Goal: Task Accomplishment & Management: Use online tool/utility

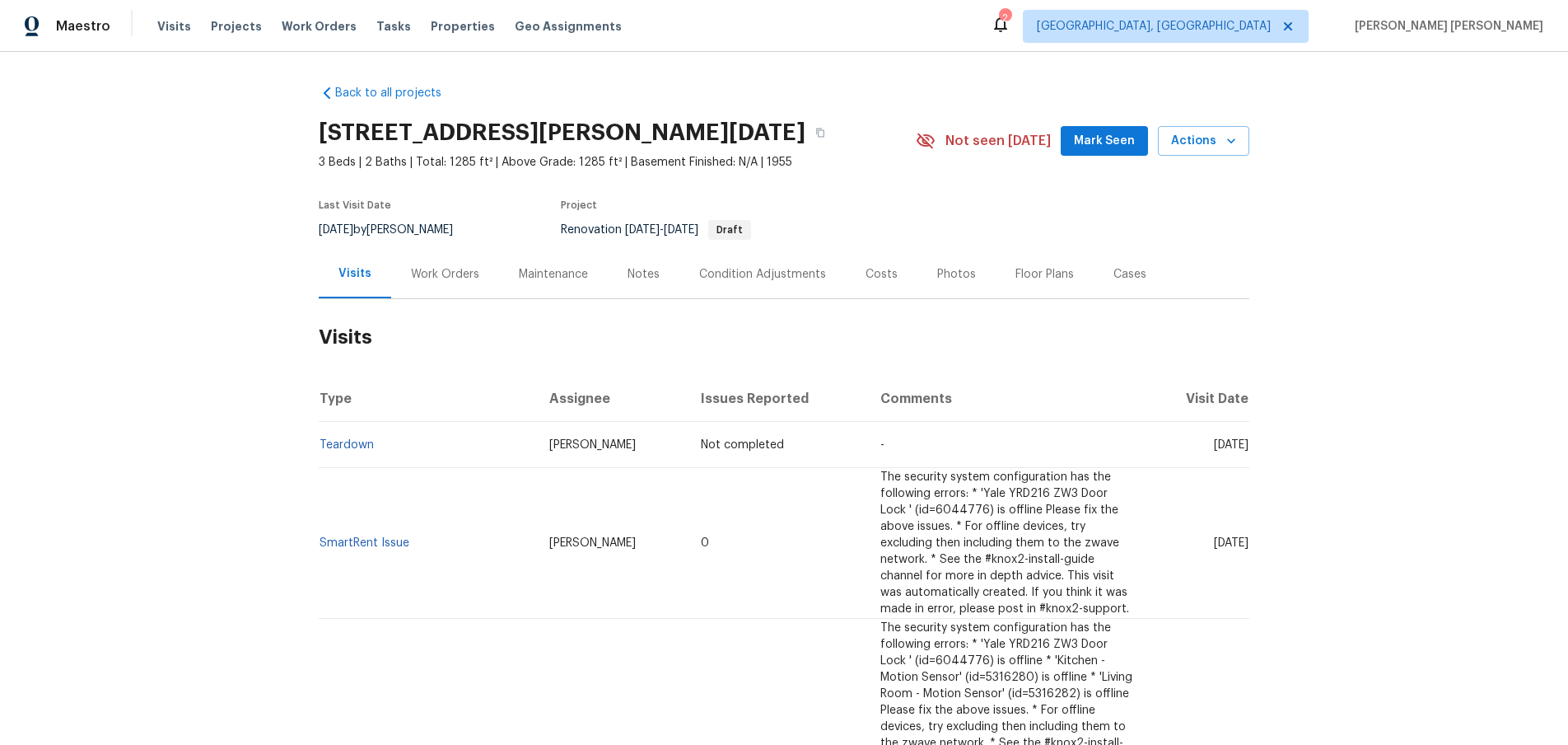
click at [436, 273] on div "Work Orders" at bounding box center [445, 273] width 69 height 17
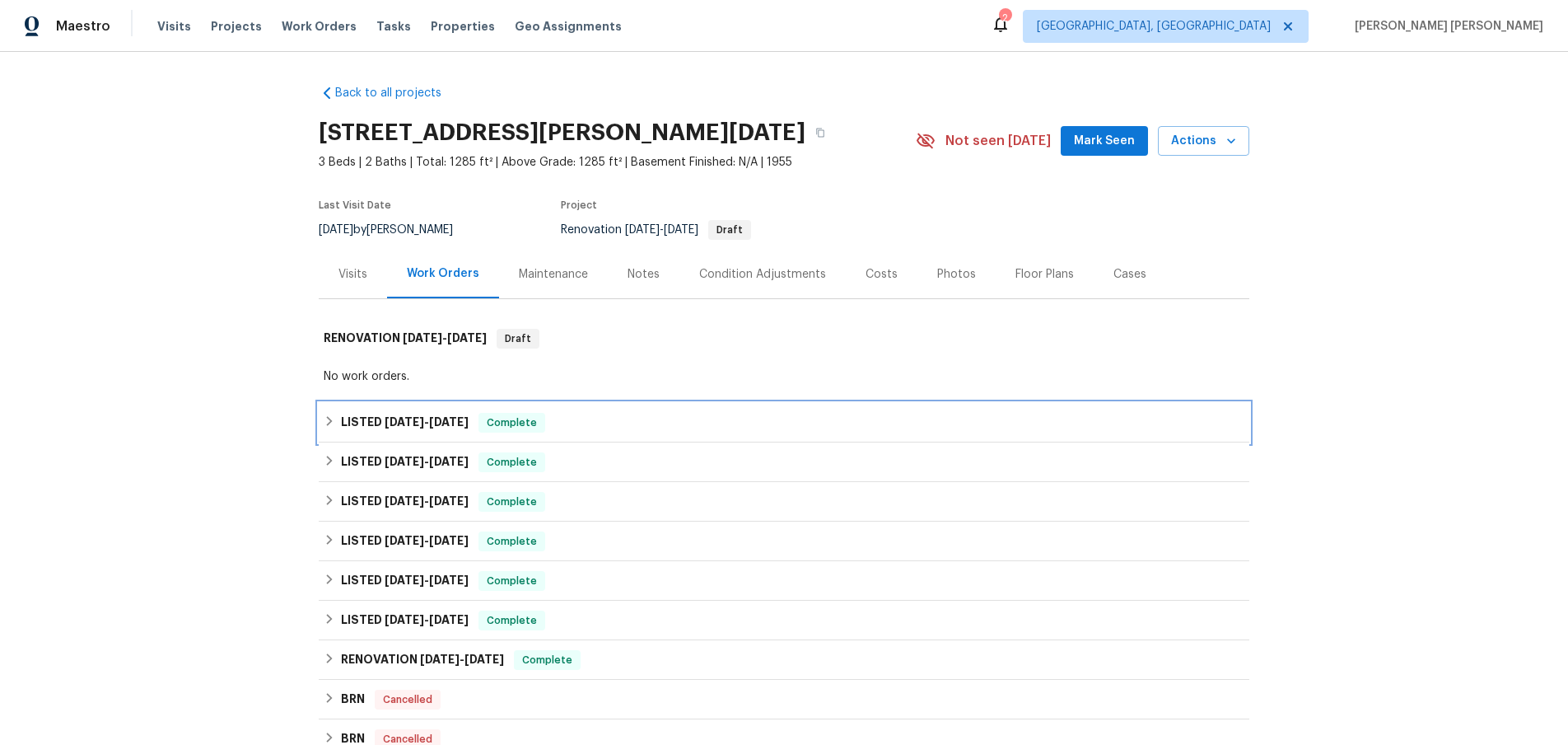
click at [433, 422] on span "6/20/25 - 8/28/25" at bounding box center [427, 422] width 84 height 12
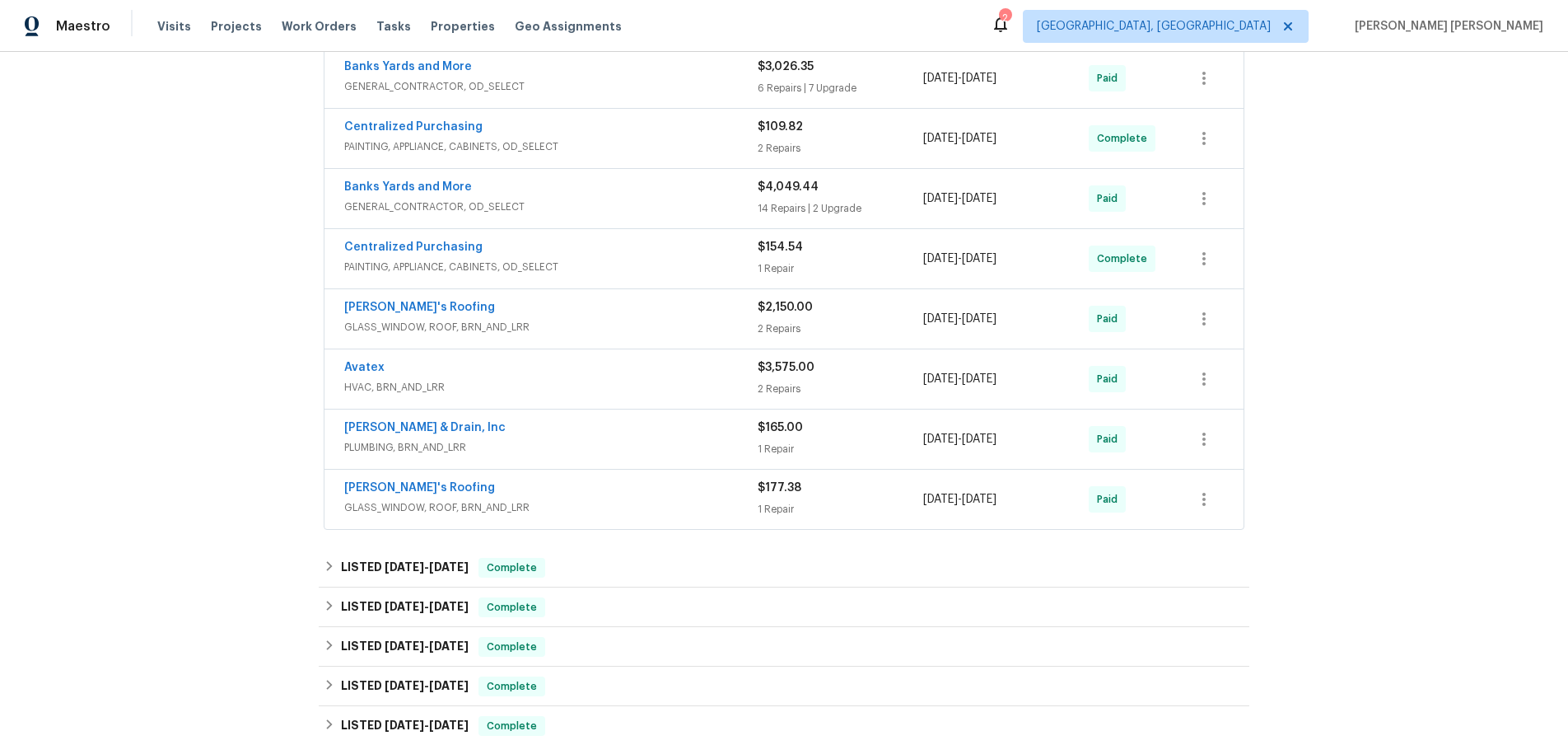
scroll to position [484, 0]
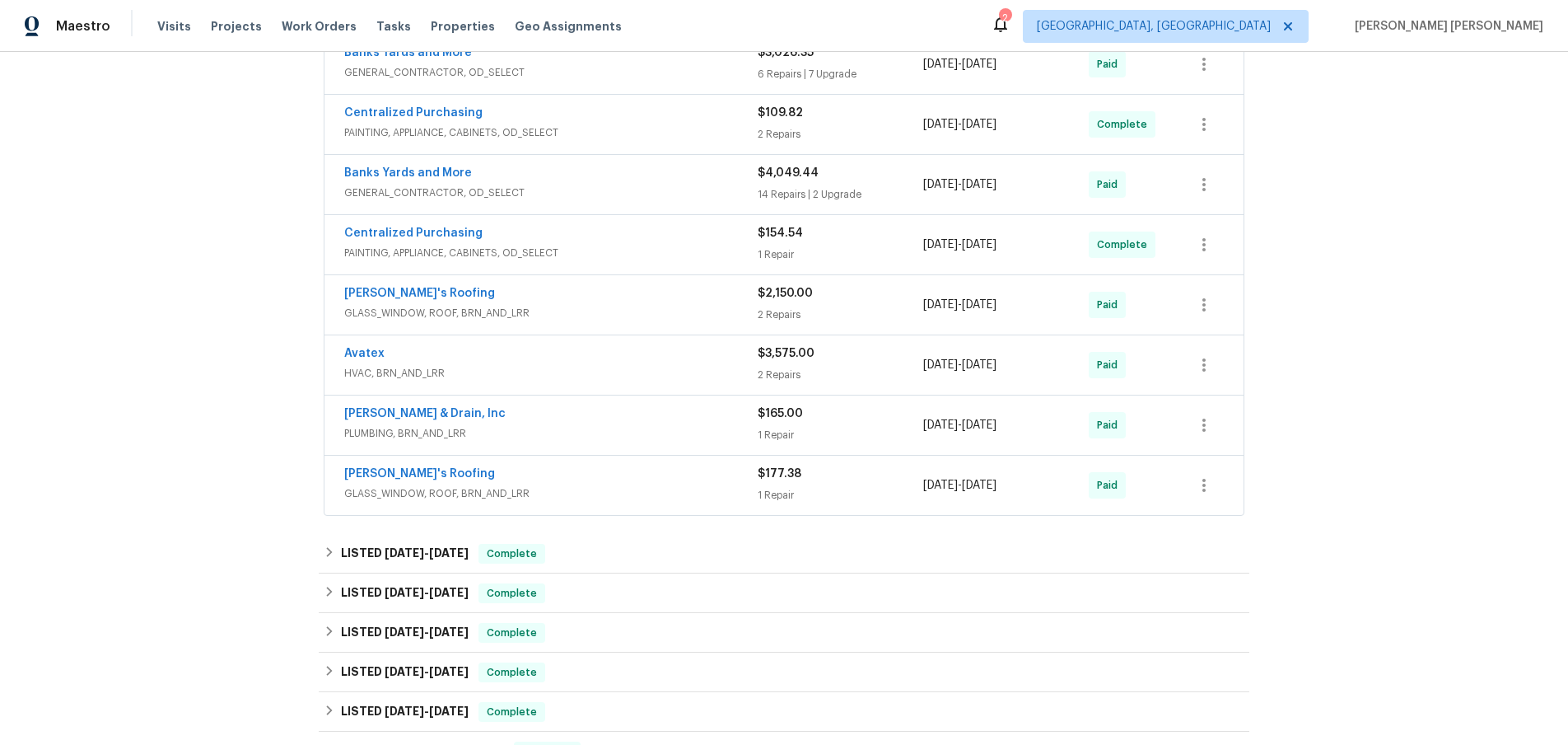
click at [660, 489] on span "GLASS_WINDOW, ROOF, BRN_AND_LRR" at bounding box center [551, 493] width 414 height 17
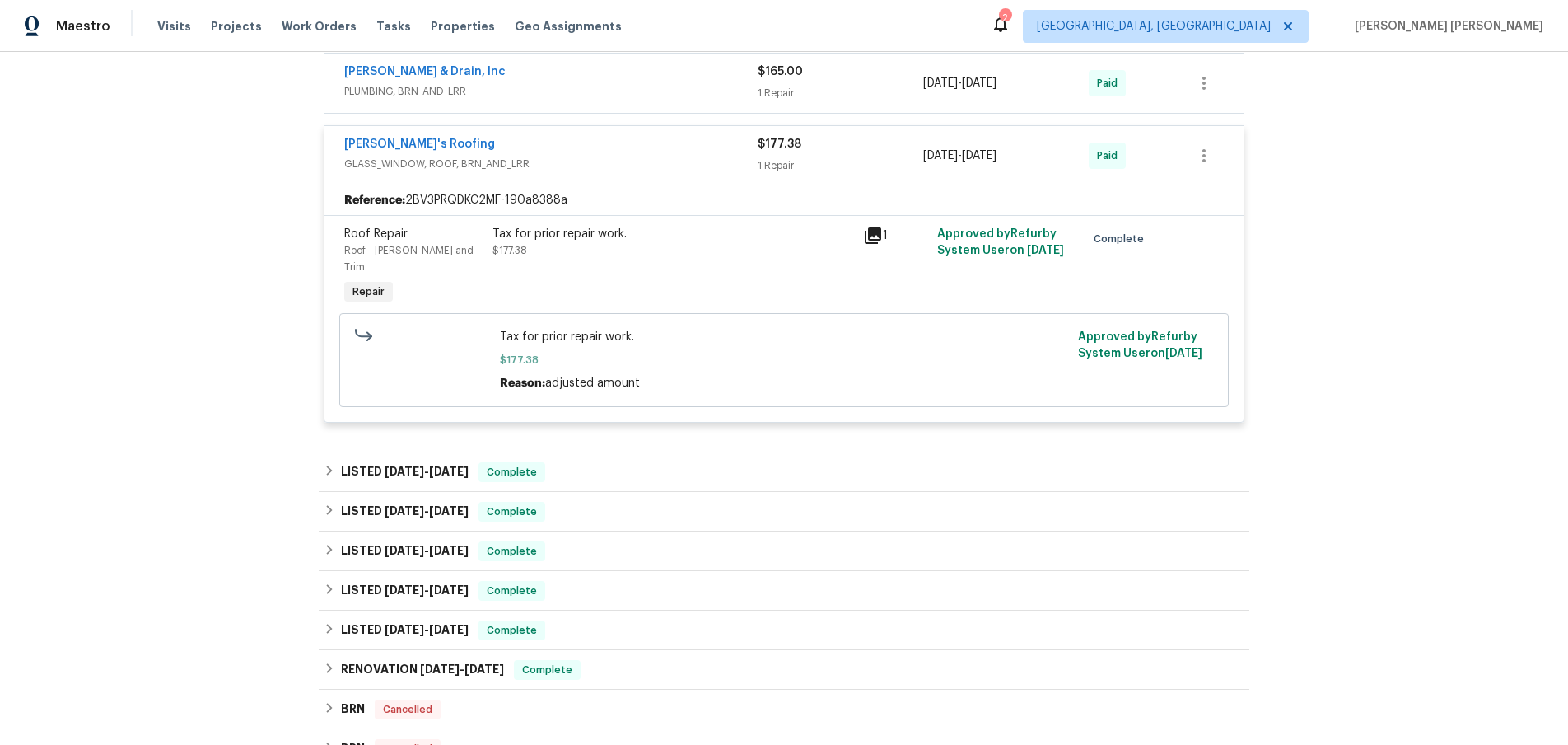
scroll to position [842, 0]
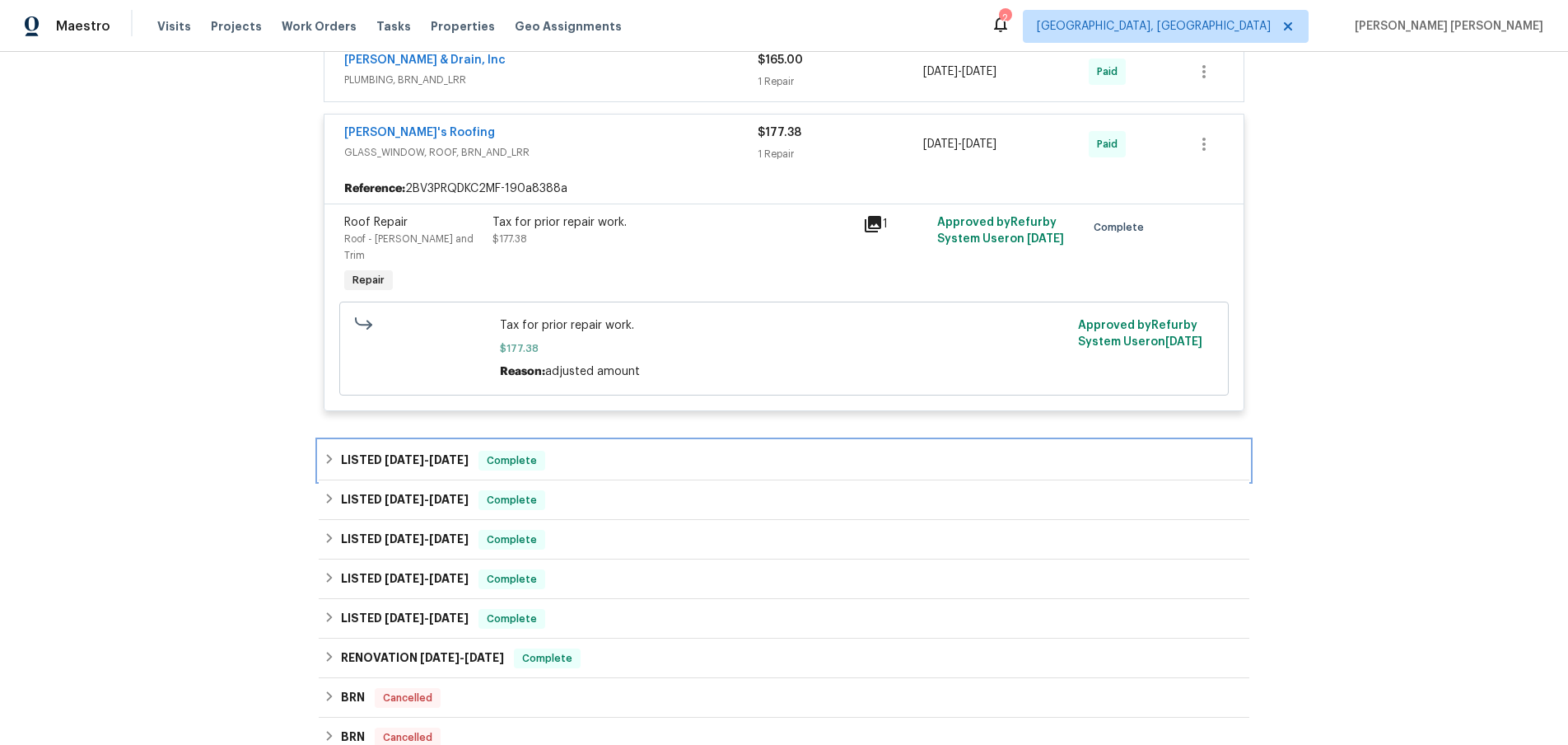
click at [390, 451] on h6 "LISTED 1/17/25 - 1/19/25" at bounding box center [405, 461] width 127 height 20
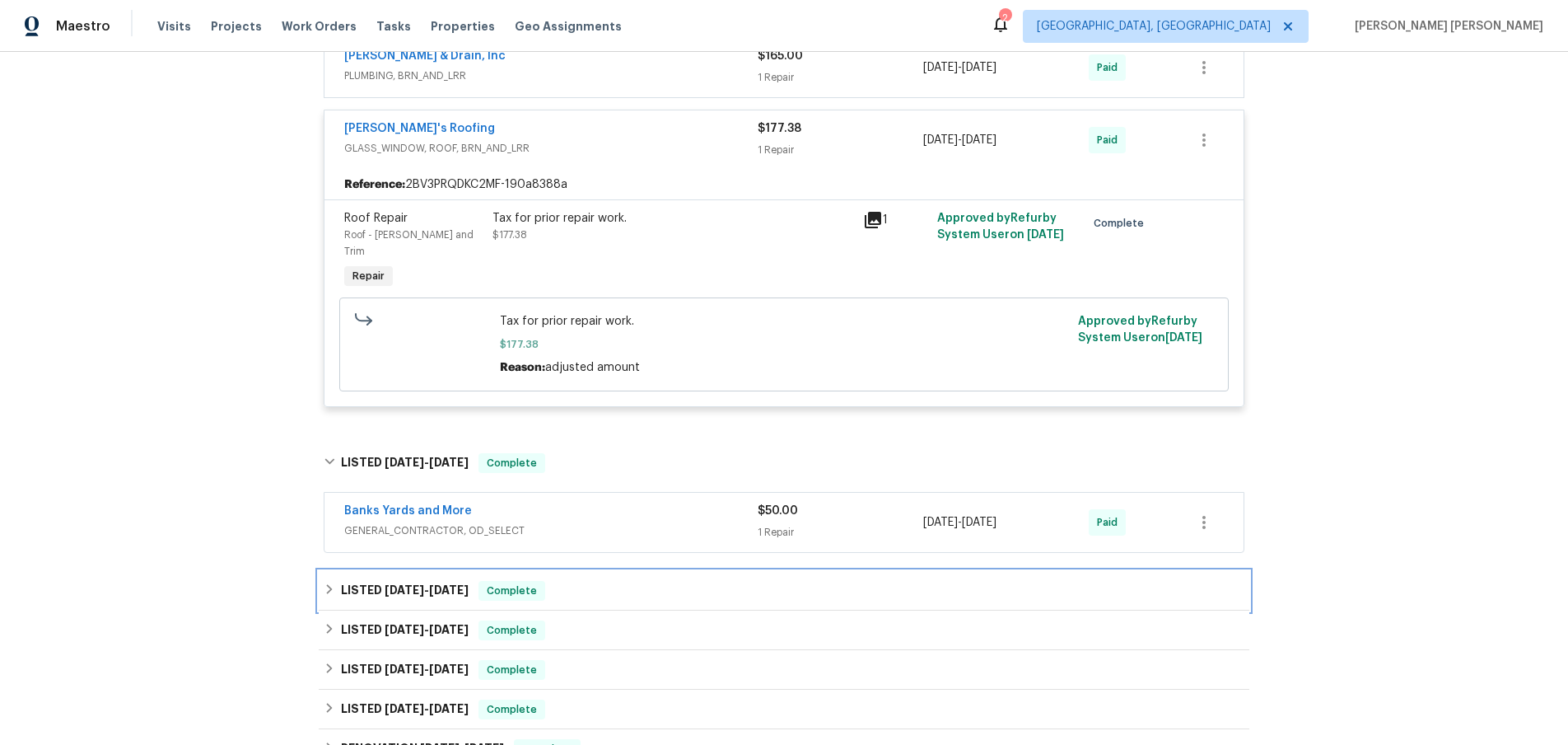
click at [431, 584] on span "1/10/25 - 1/14/25" at bounding box center [427, 590] width 84 height 12
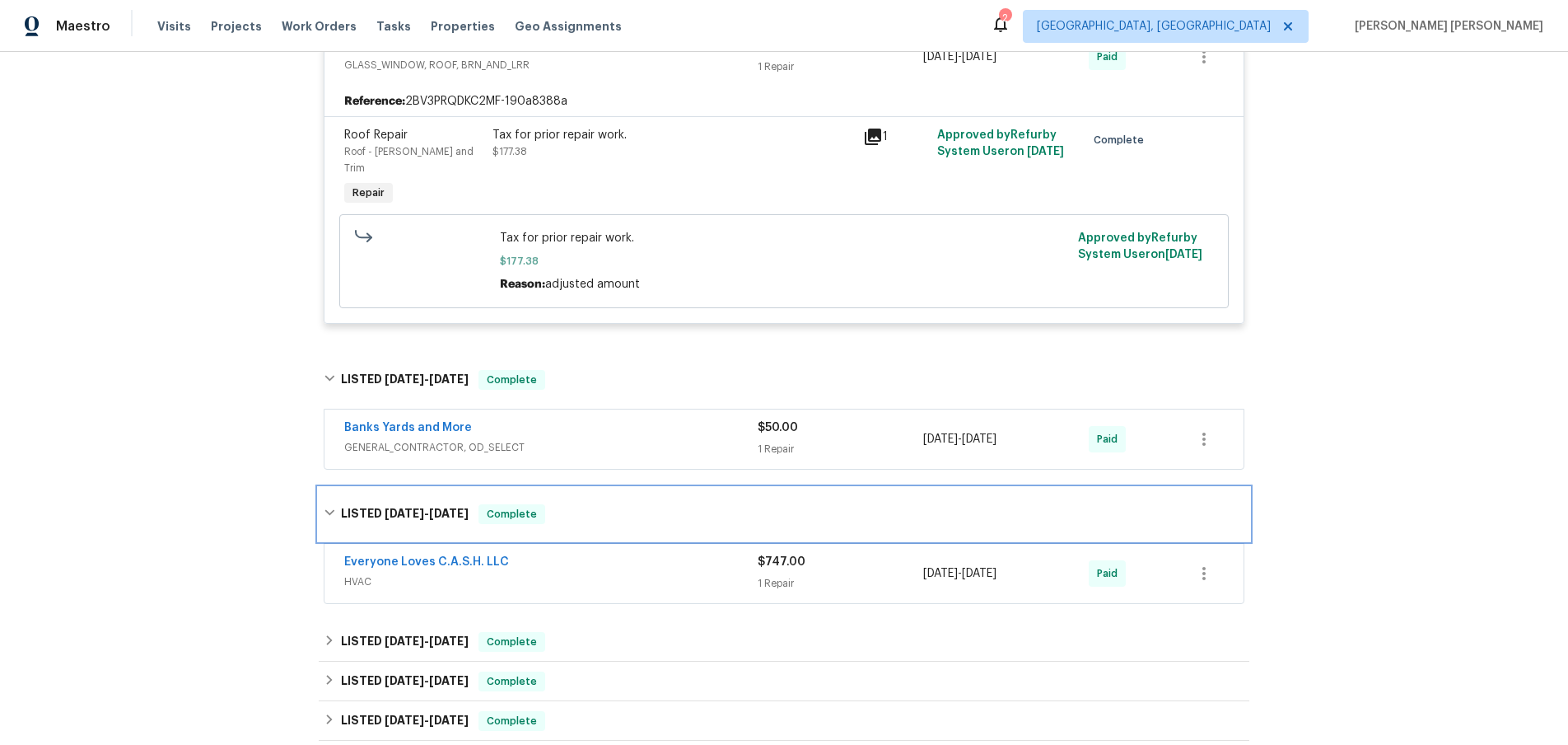
scroll to position [1001, 0]
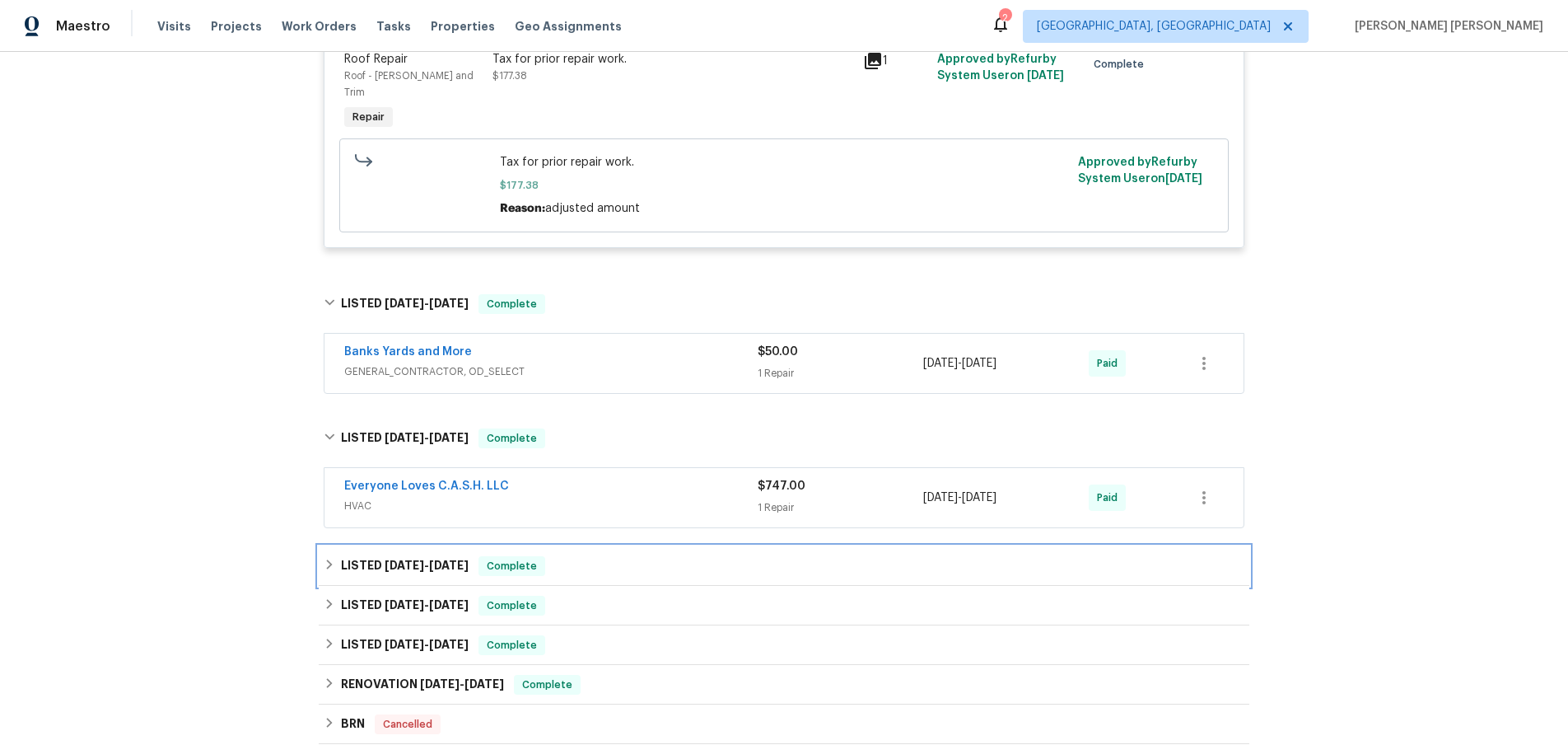
click at [421, 558] on h6 "LISTED 11/5/24 - 11/6/24" at bounding box center [405, 566] width 127 height 20
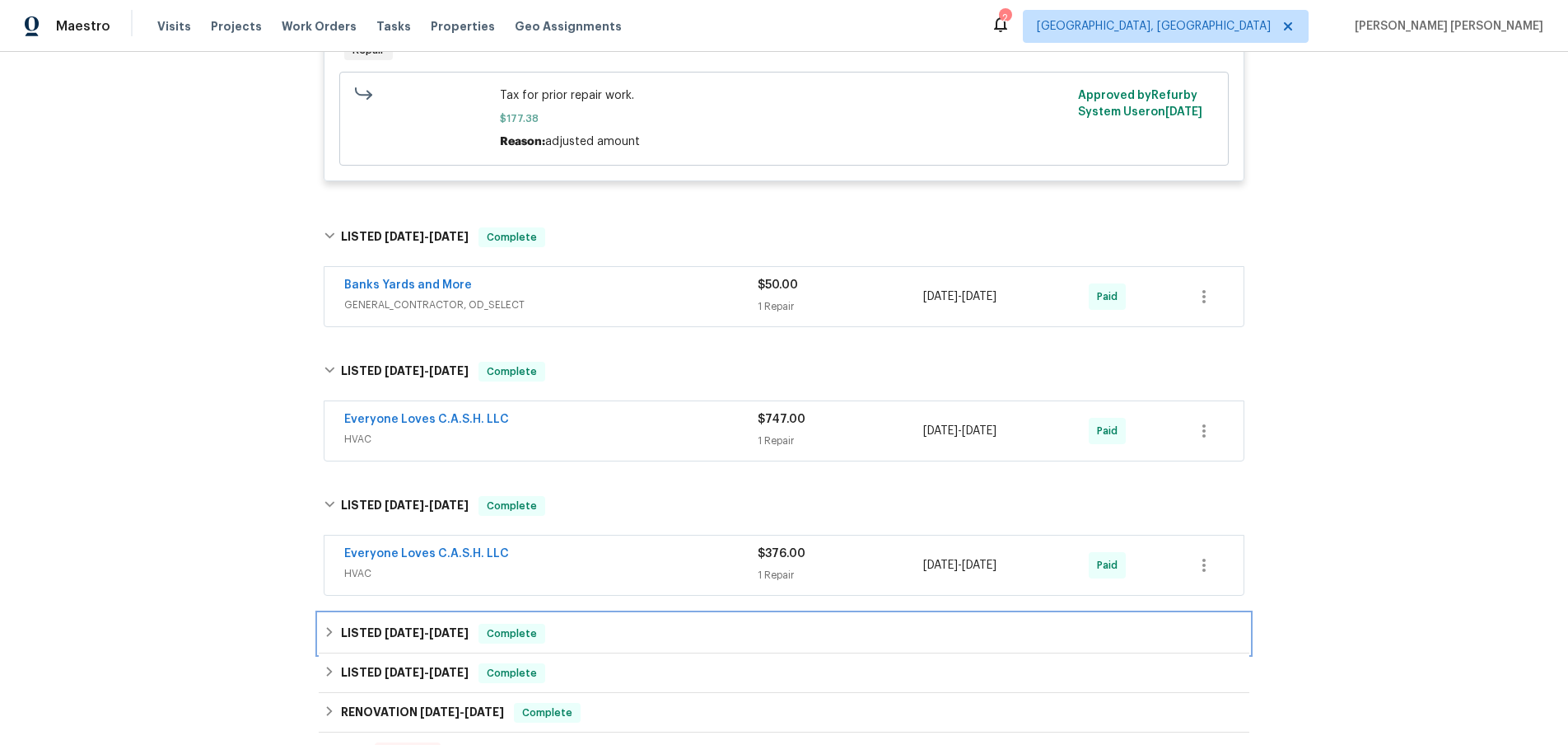
click at [446, 623] on h6 "LISTED 11/2/24 - 11/5/24" at bounding box center [405, 633] width 127 height 20
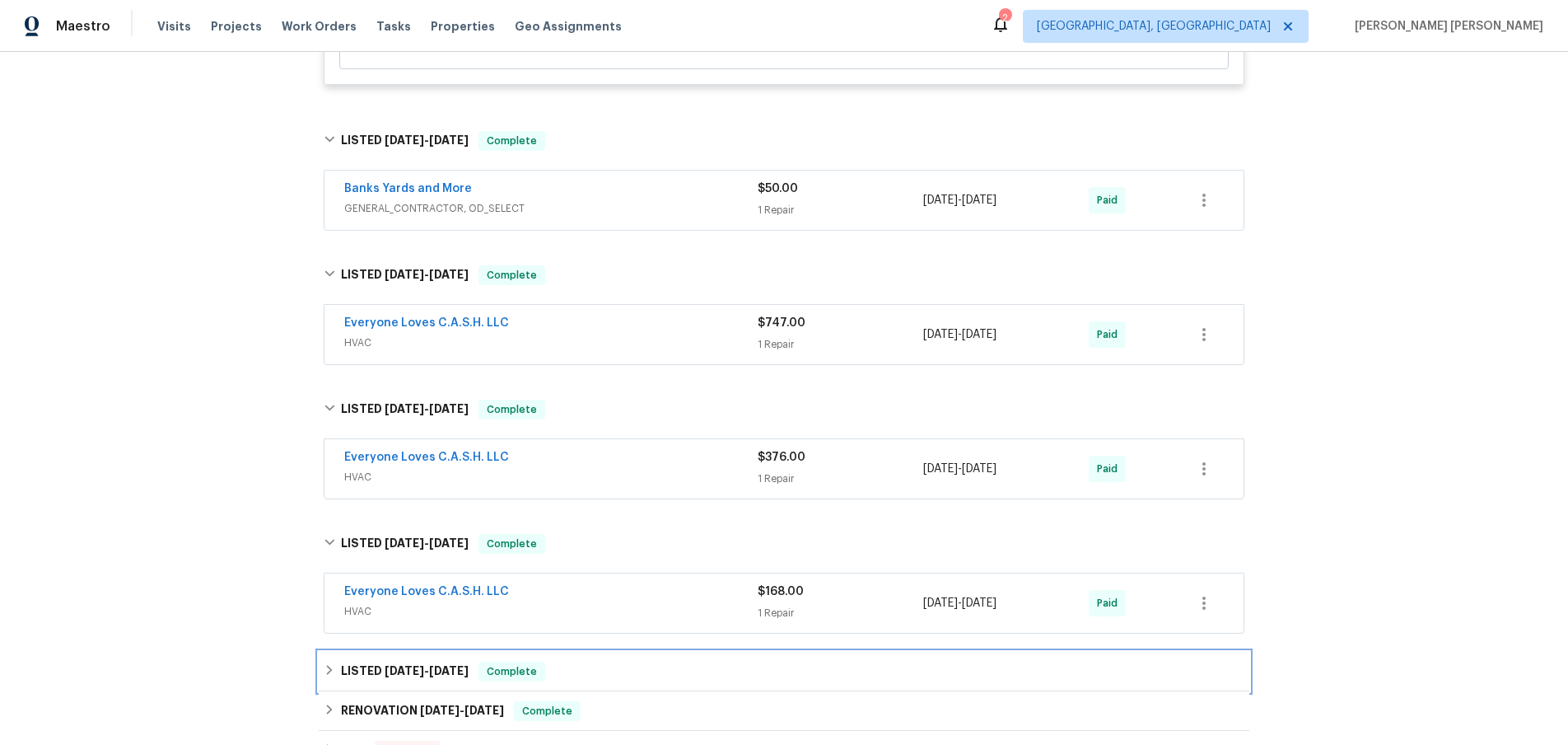
click at [466, 662] on h6 "LISTED 7/10/24 - 7/11/24" at bounding box center [405, 671] width 127 height 20
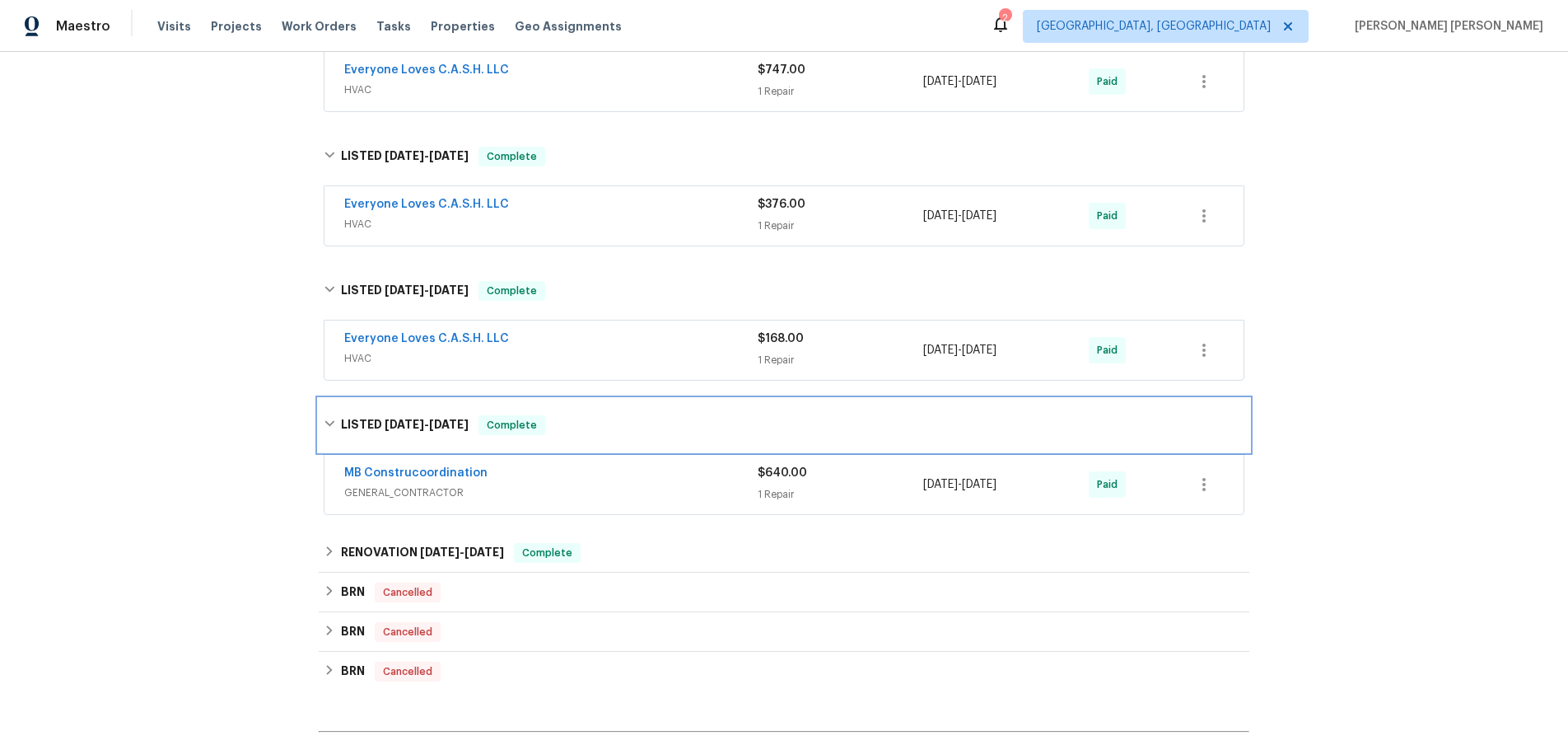
scroll to position [1419, 0]
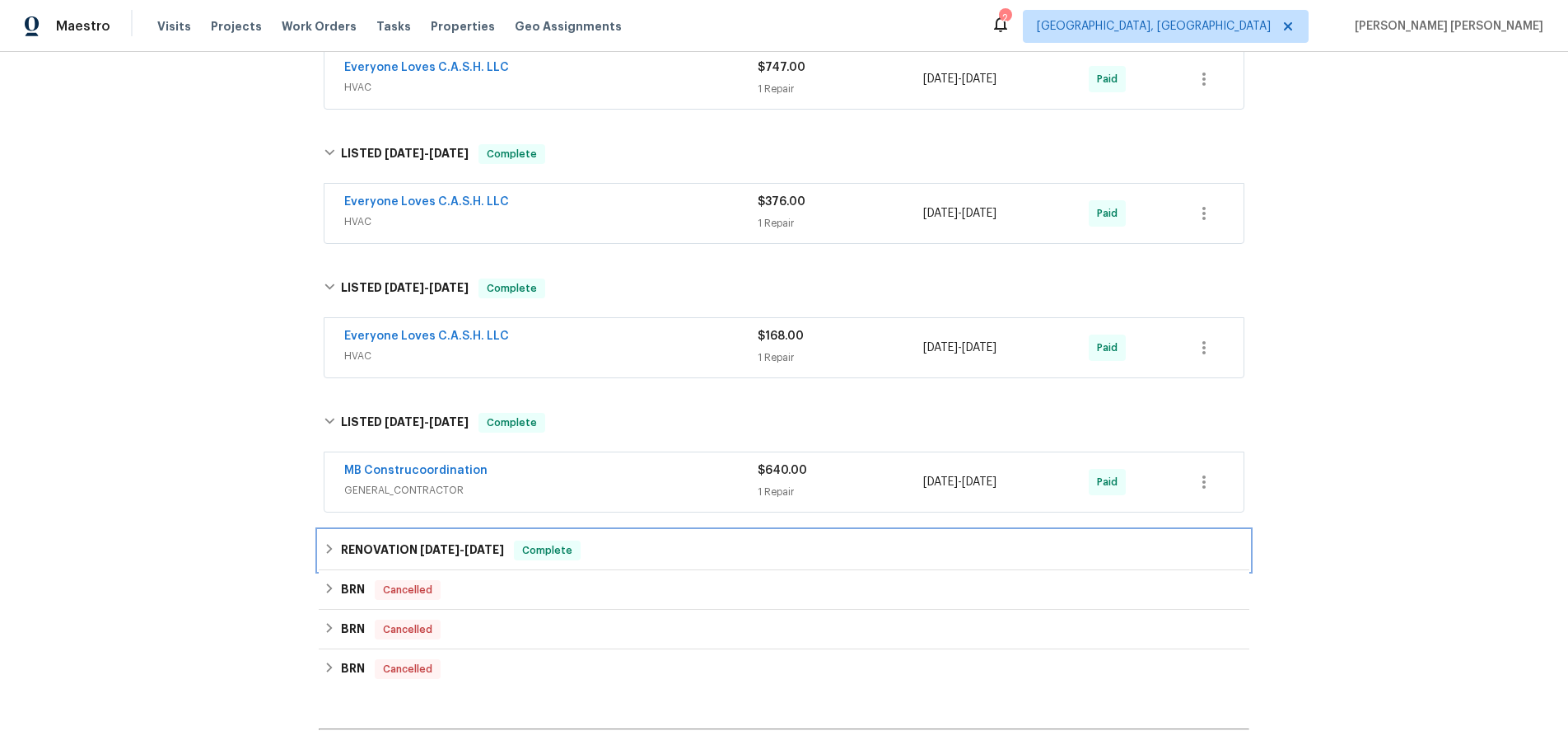
click at [455, 544] on span "5/20/24" at bounding box center [440, 550] width 39 height 12
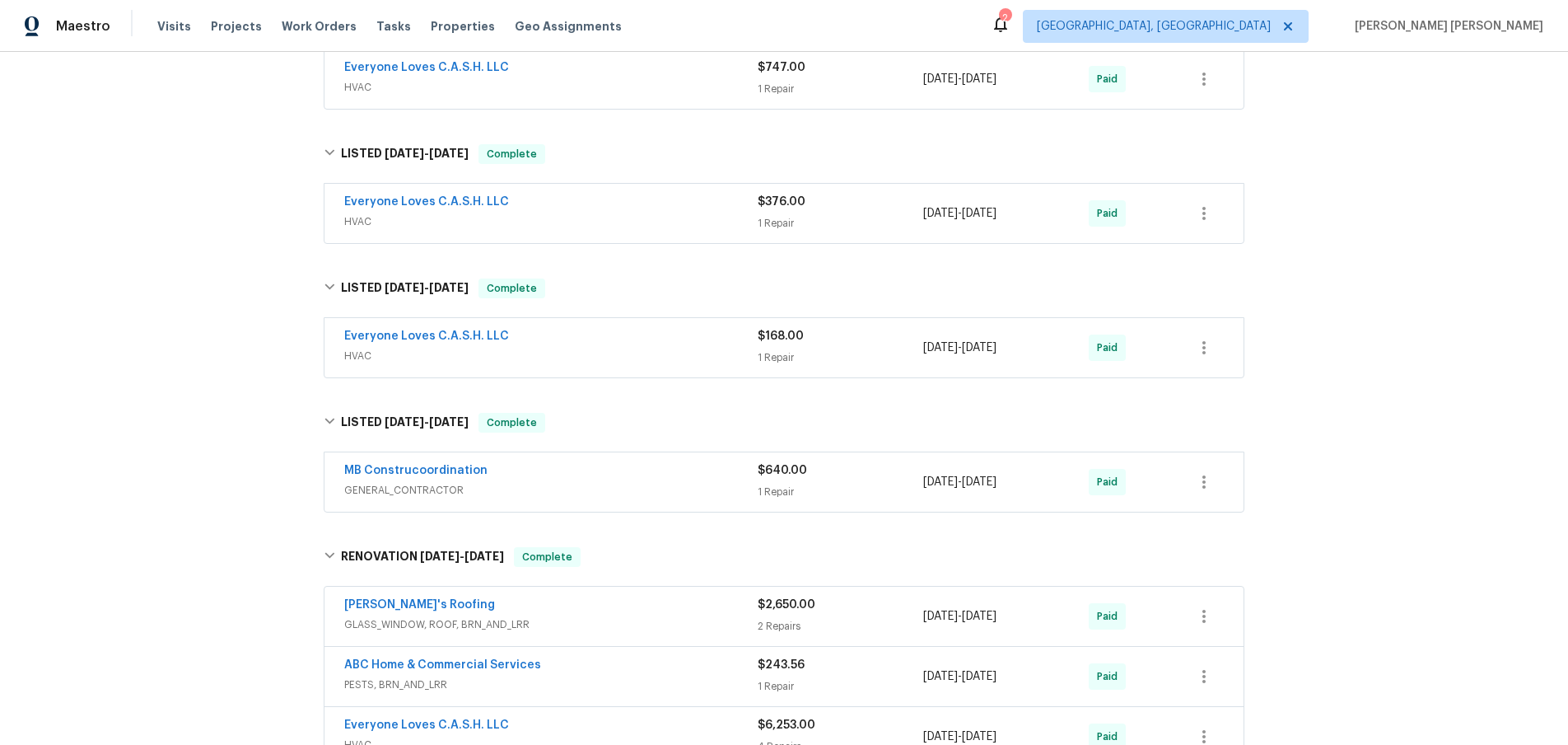
click at [689, 617] on span "GLASS_WINDOW, ROOF, BRN_AND_LRR" at bounding box center [551, 624] width 414 height 17
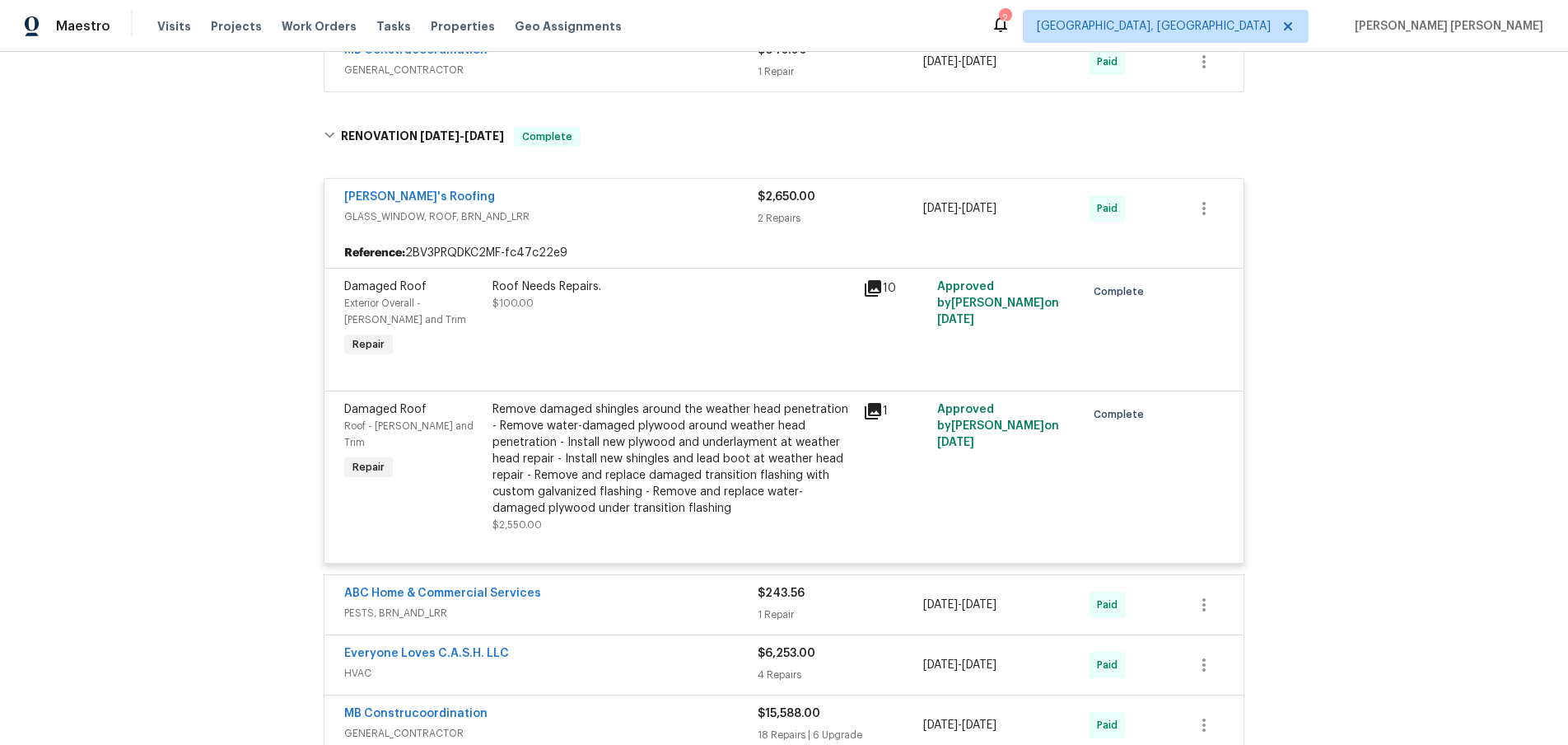
scroll to position [1853, 0]
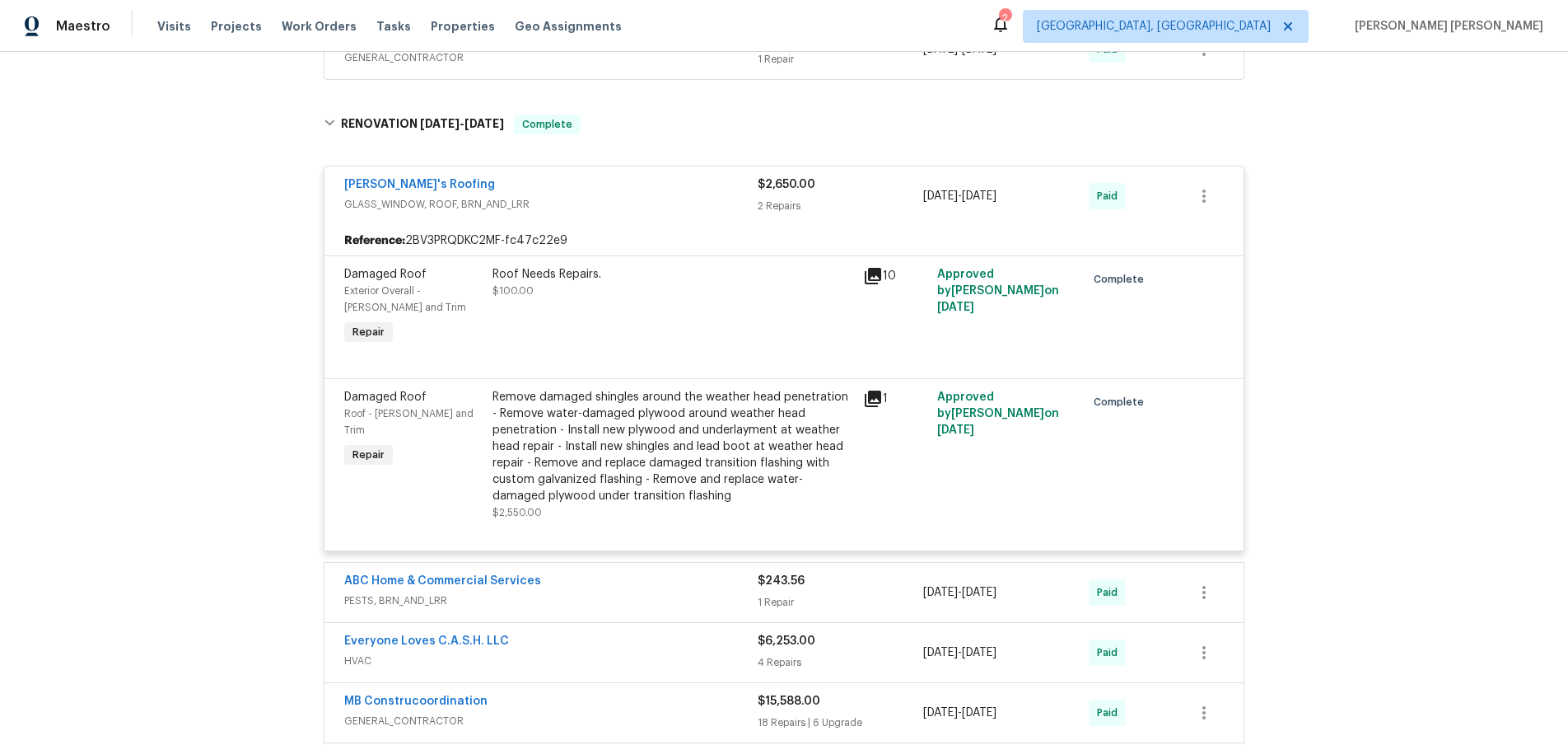
click at [874, 389] on icon at bounding box center [873, 399] width 20 height 20
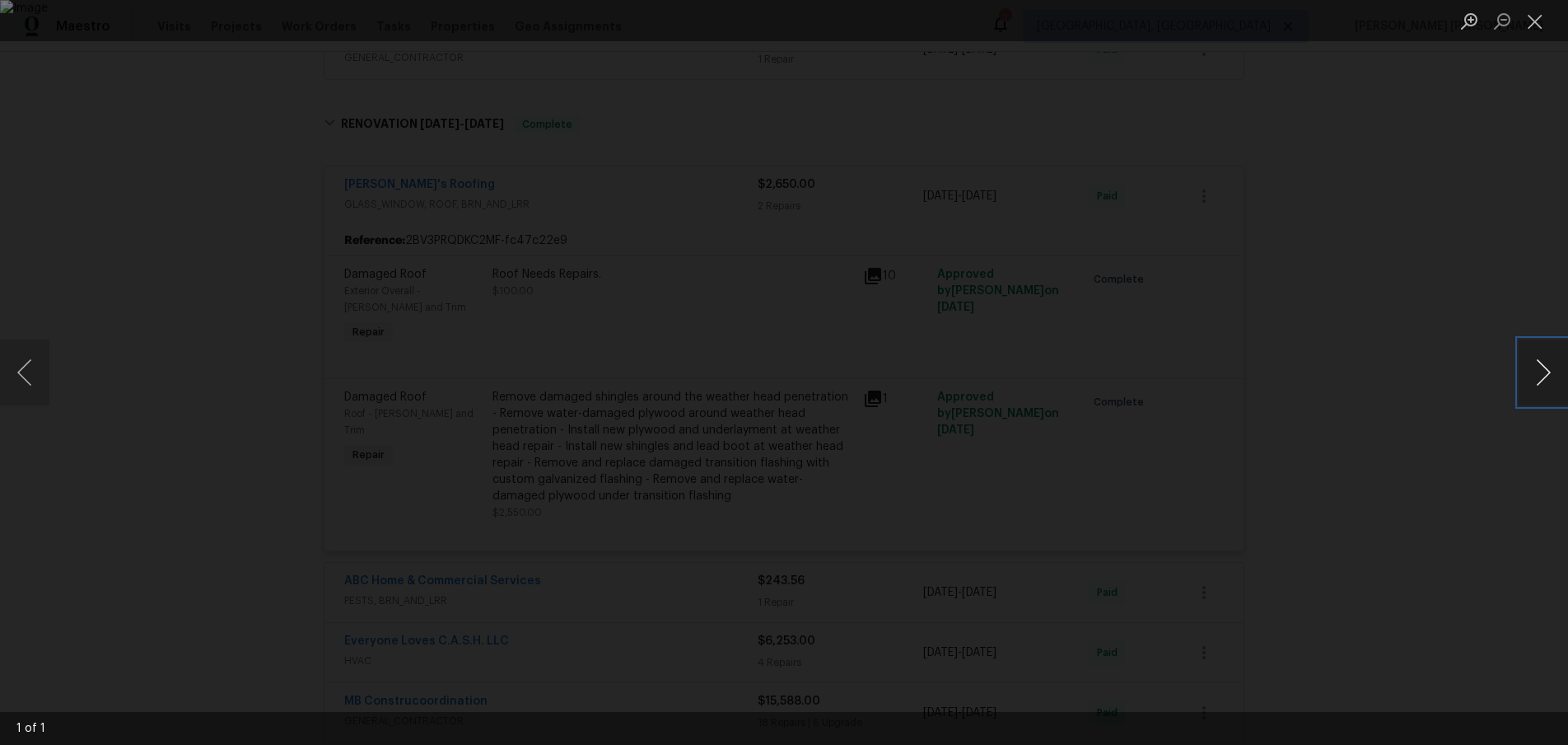
click at [1528, 380] on button "Next image" at bounding box center [1544, 372] width 49 height 66
drag, startPoint x: 1529, startPoint y: 385, endPoint x: 1496, endPoint y: 348, distance: 49.6
click at [1516, 368] on div "1 of 1" at bounding box center [784, 372] width 1568 height 745
click at [1467, 332] on div "Lightbox" at bounding box center [784, 372] width 1568 height 745
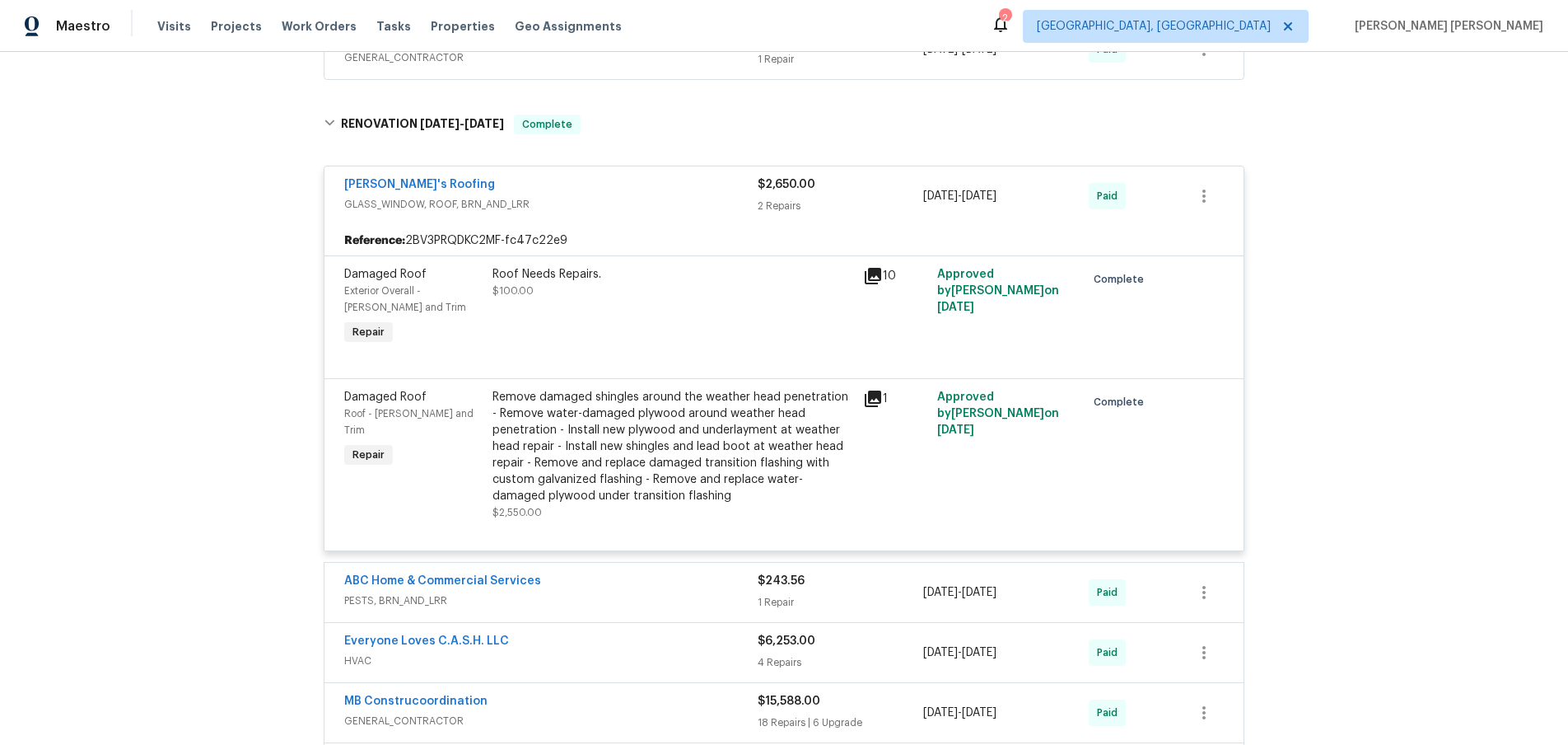
click at [875, 268] on icon at bounding box center [873, 275] width 17 height 17
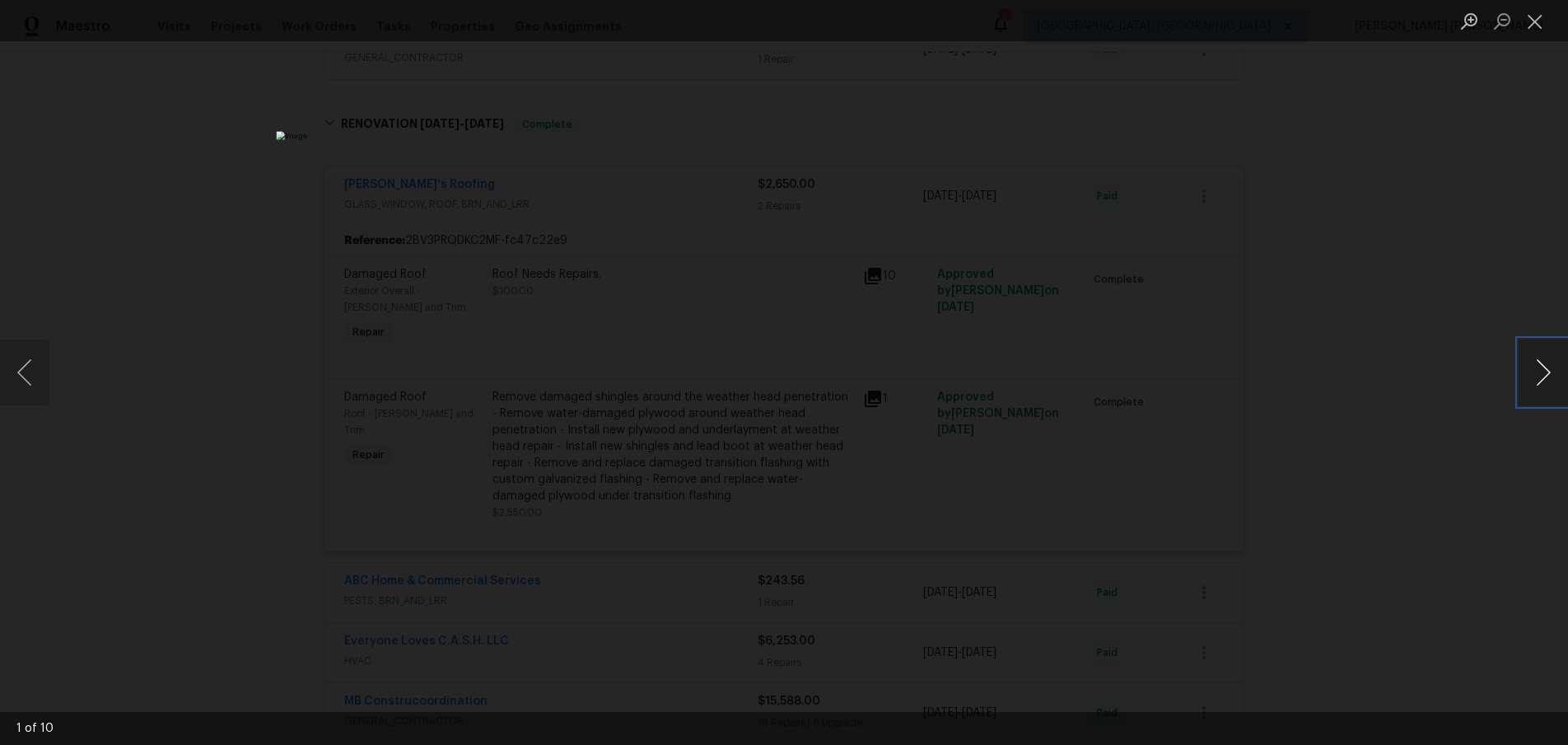
click at [1541, 386] on button "Next image" at bounding box center [1544, 372] width 49 height 66
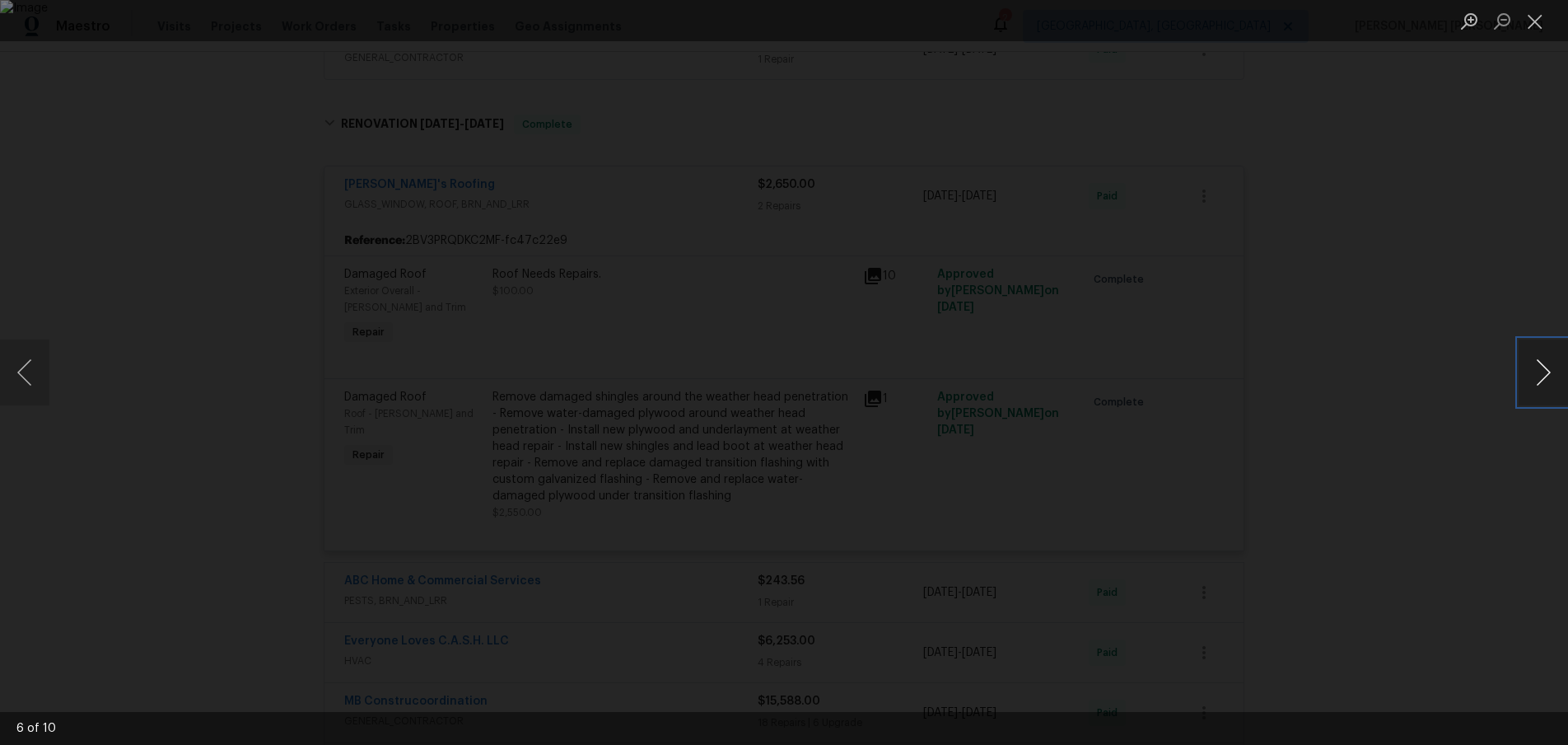
click at [1541, 386] on button "Next image" at bounding box center [1544, 372] width 49 height 66
click at [1541, 26] on button "Close lightbox" at bounding box center [1536, 21] width 33 height 28
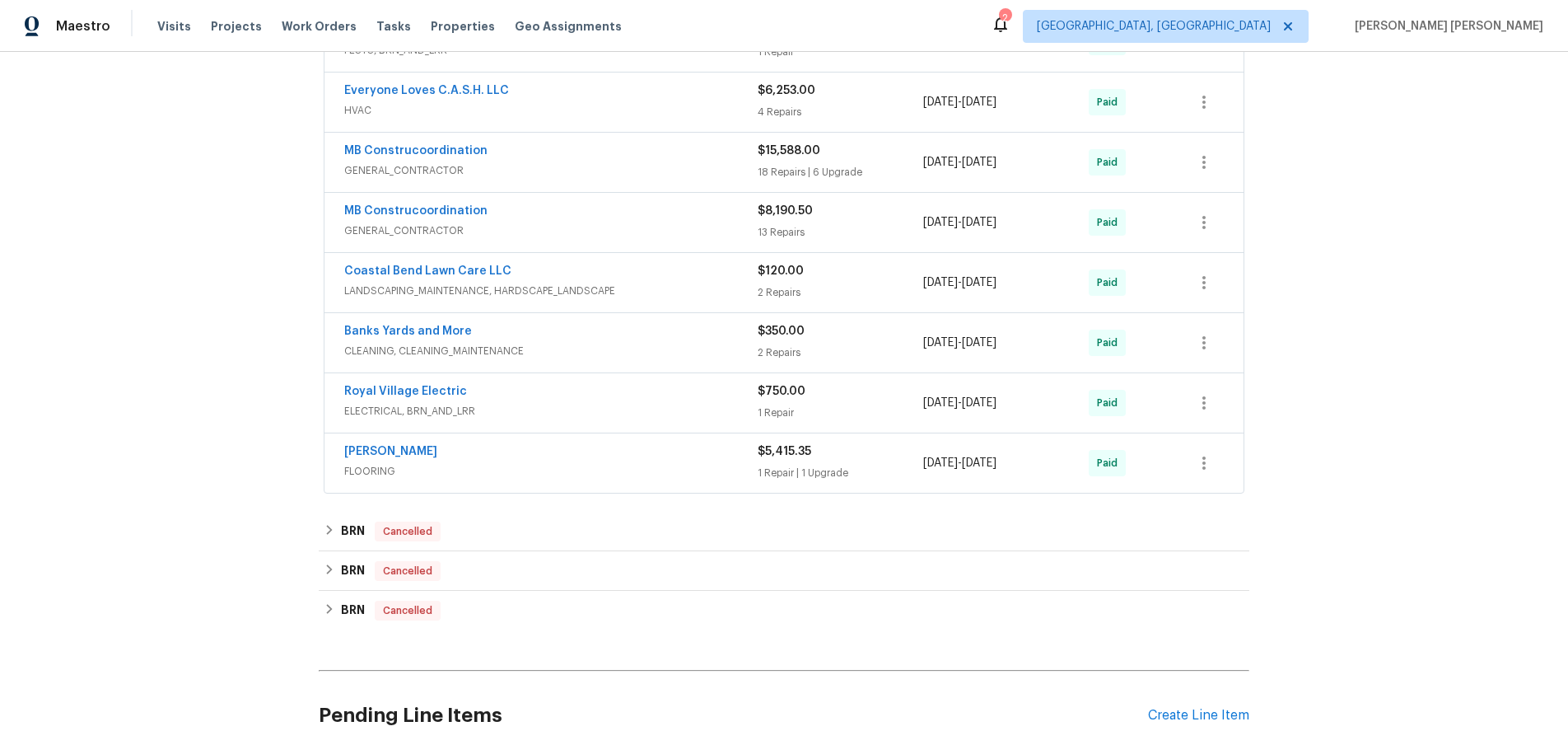
scroll to position [2751, 0]
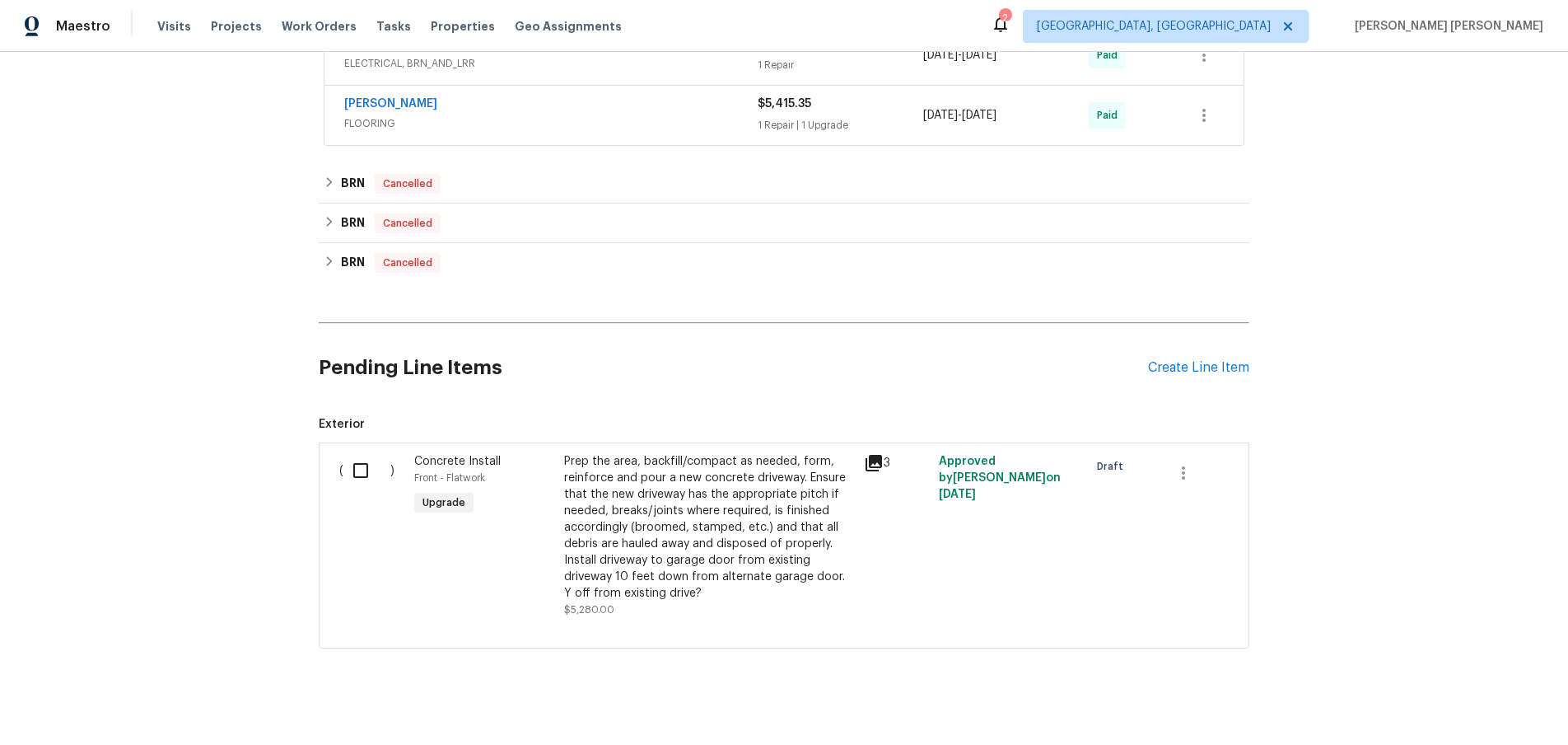
click at [1221, 335] on div "Pending Line Items Create Line Item" at bounding box center [784, 368] width 931 height 76
click at [1212, 360] on div "Create Line Item" at bounding box center [1199, 368] width 101 height 16
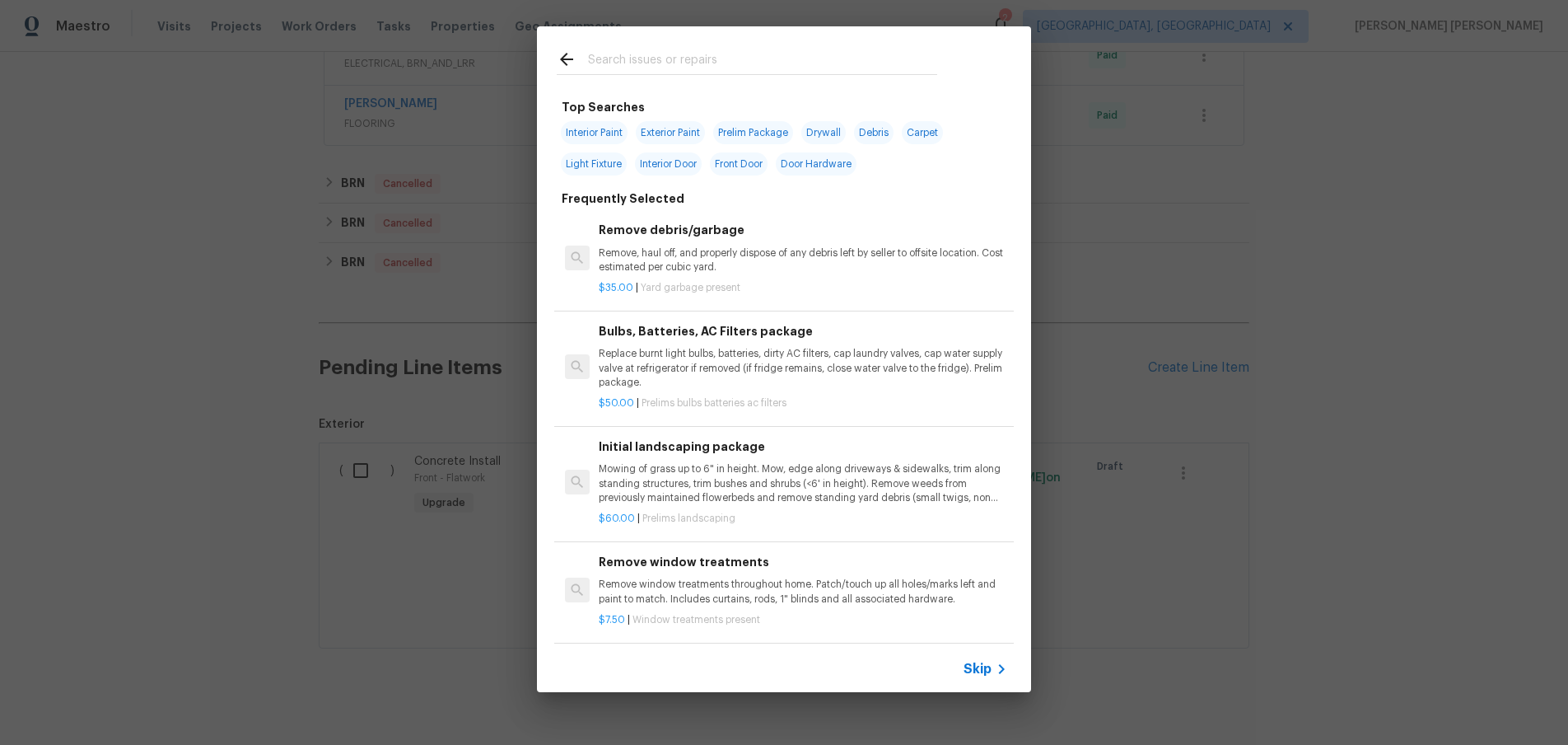
click at [726, 65] on input "text" at bounding box center [762, 61] width 349 height 25
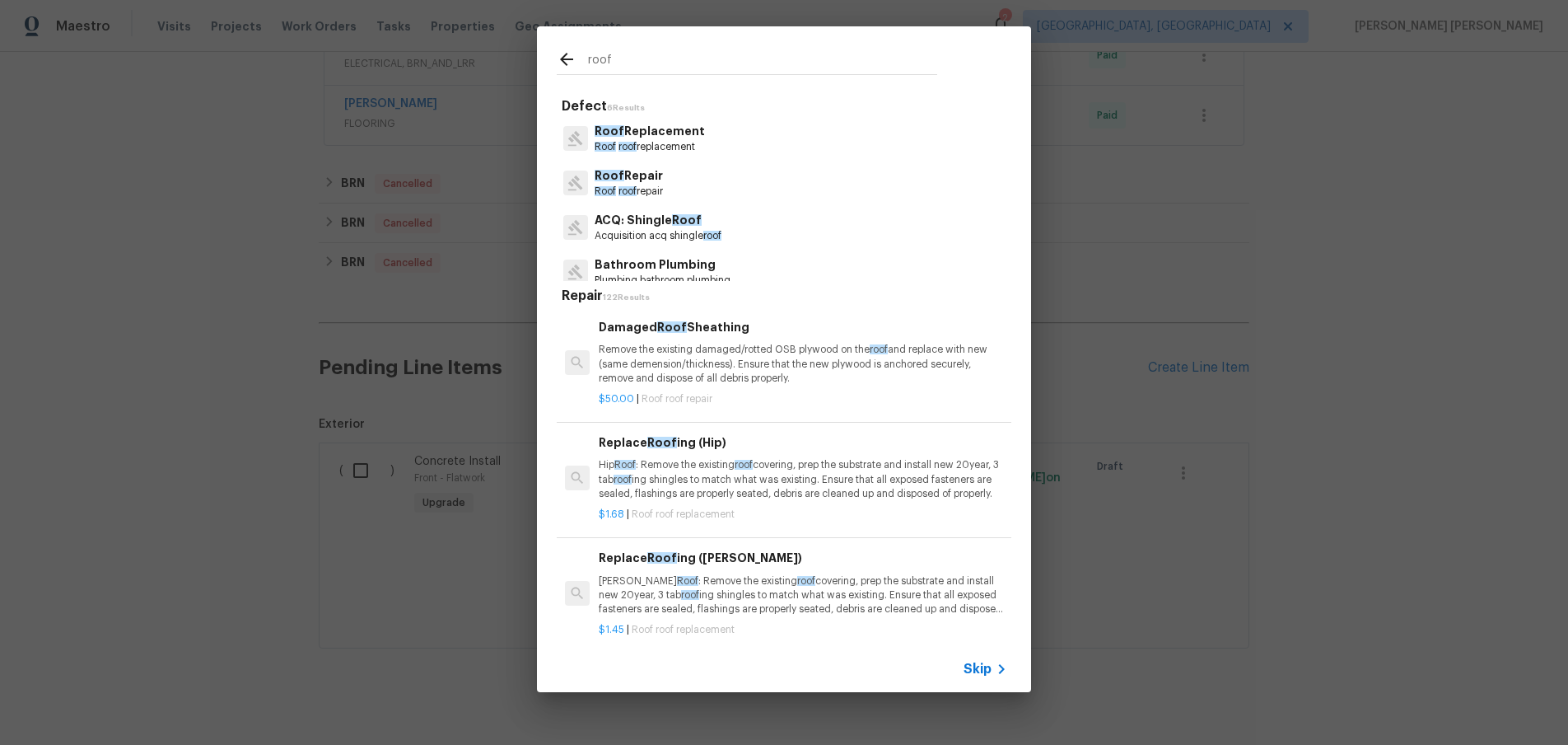
scroll to position [33, 0]
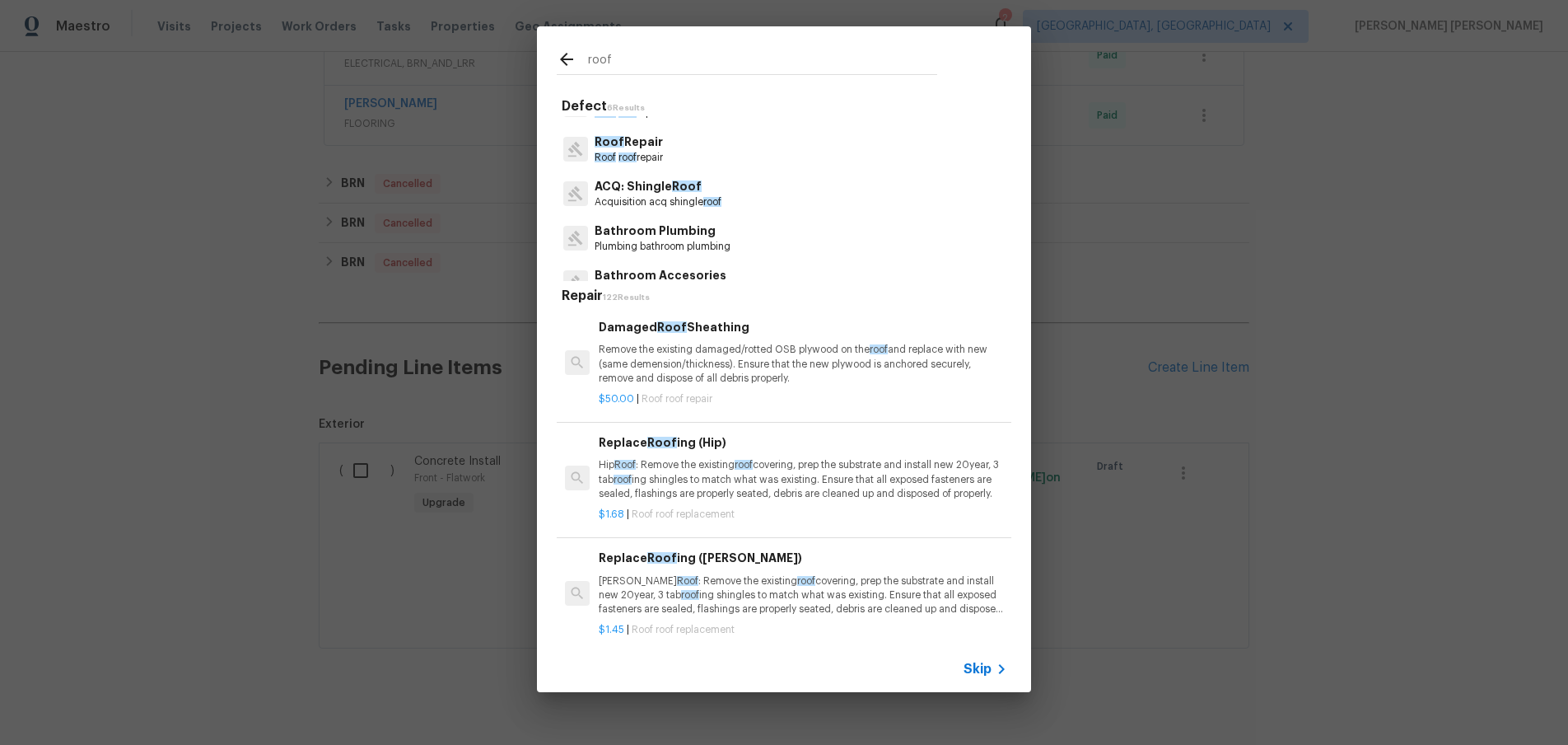
type input "roof"
click at [648, 153] on p "Roof roof repair" at bounding box center [629, 158] width 69 height 14
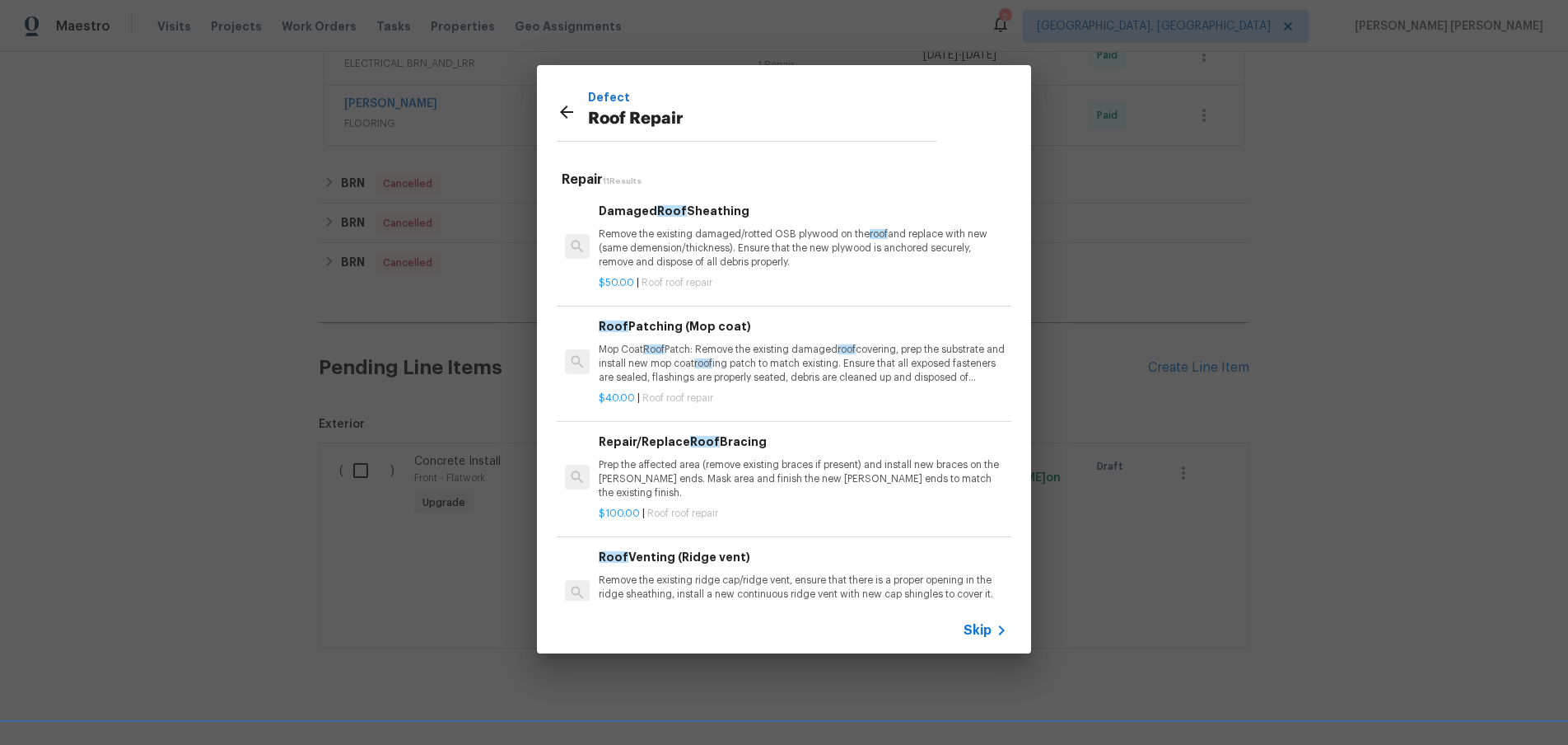
click at [982, 627] on span "Skip" at bounding box center [977, 630] width 28 height 17
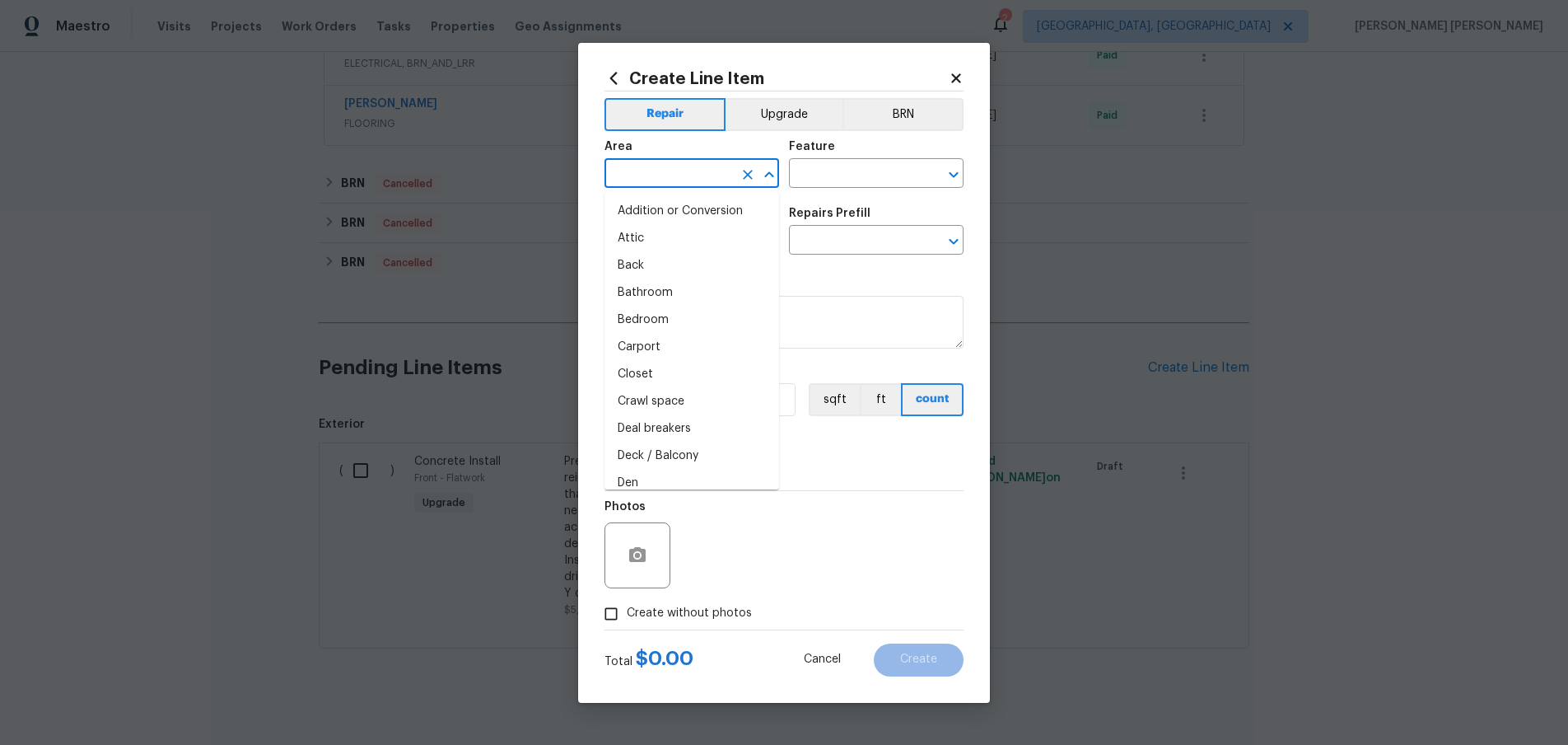
click at [675, 176] on input "text" at bounding box center [668, 175] width 128 height 25
drag, startPoint x: 665, startPoint y: 209, endPoint x: 829, endPoint y: 189, distance: 165.2
click at [697, 204] on li "Roof" at bounding box center [692, 212] width 174 height 27
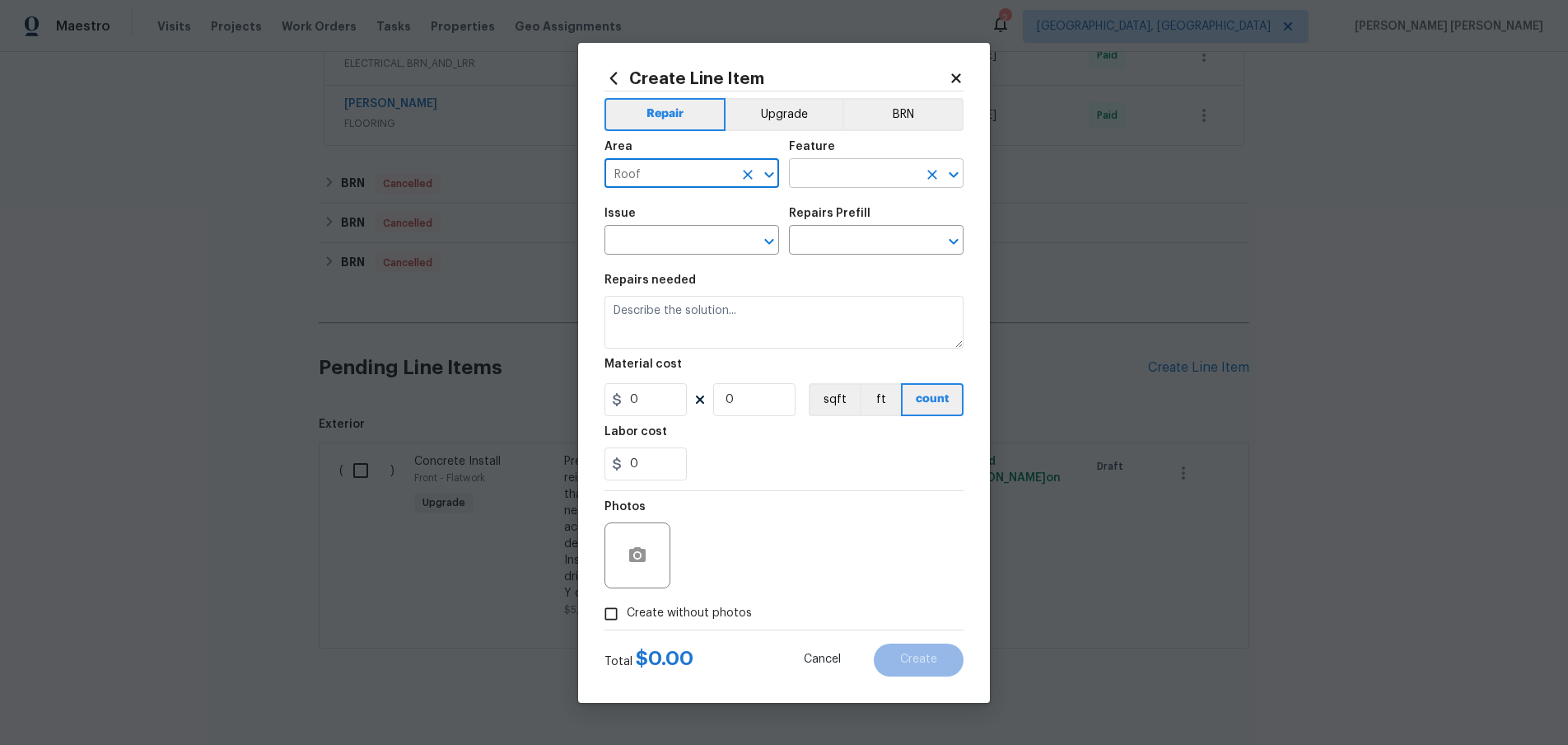
type input "Roof"
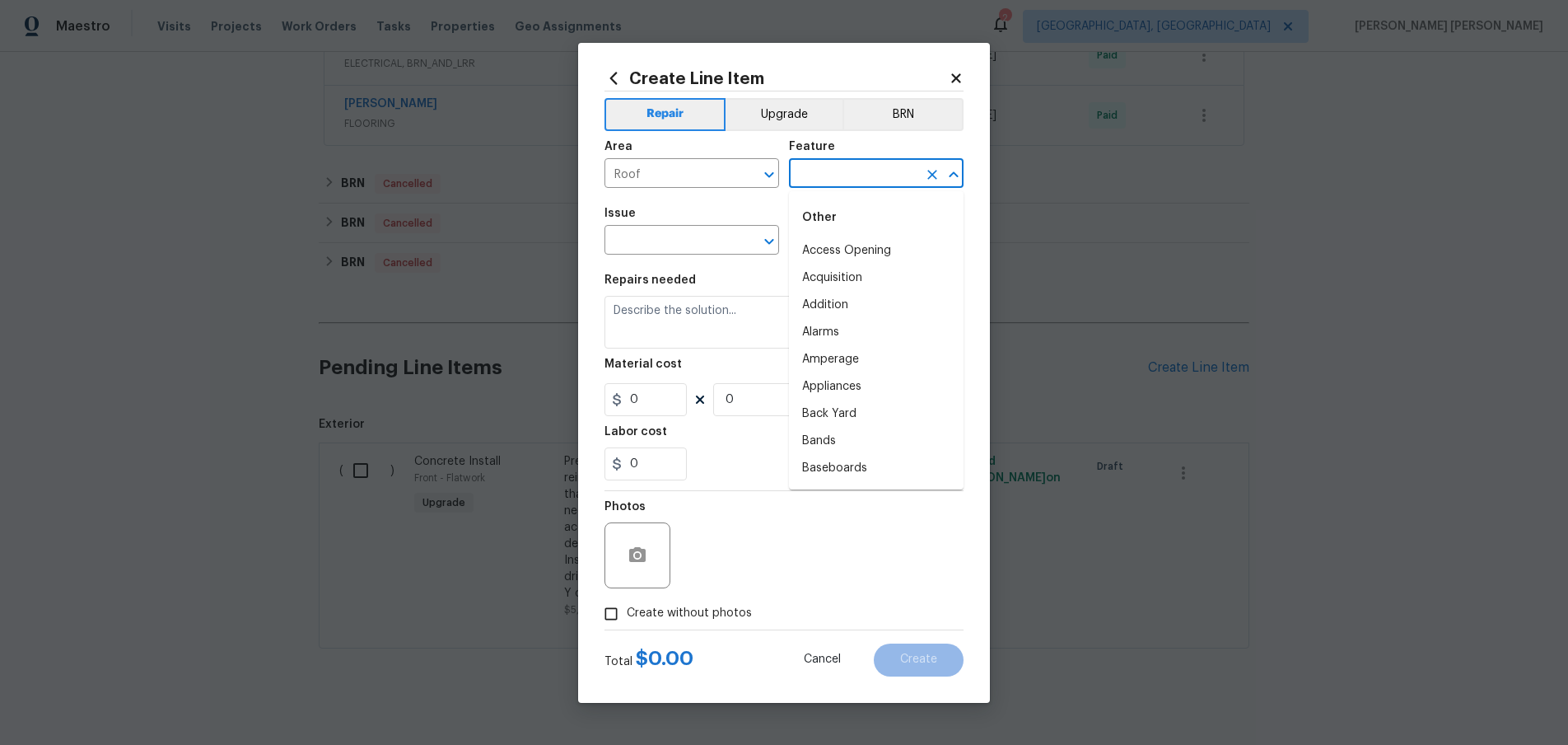
click at [857, 179] on input "text" at bounding box center [853, 175] width 128 height 25
drag, startPoint x: 834, startPoint y: 273, endPoint x: 735, endPoint y: 259, distance: 100.0
click at [813, 273] on li "Roof" at bounding box center [876, 278] width 174 height 27
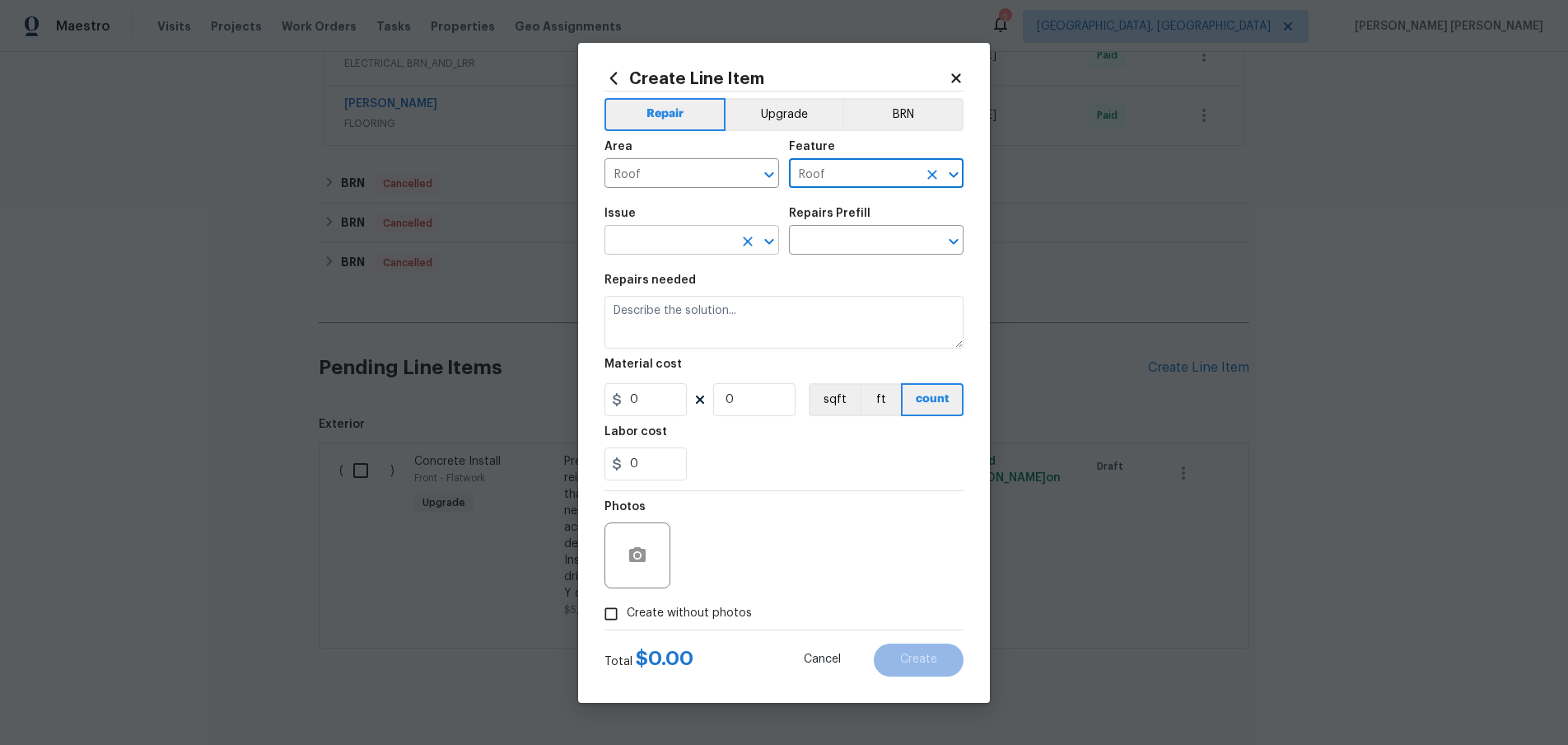
type input "Roof"
click at [690, 237] on input "text" at bounding box center [668, 242] width 128 height 25
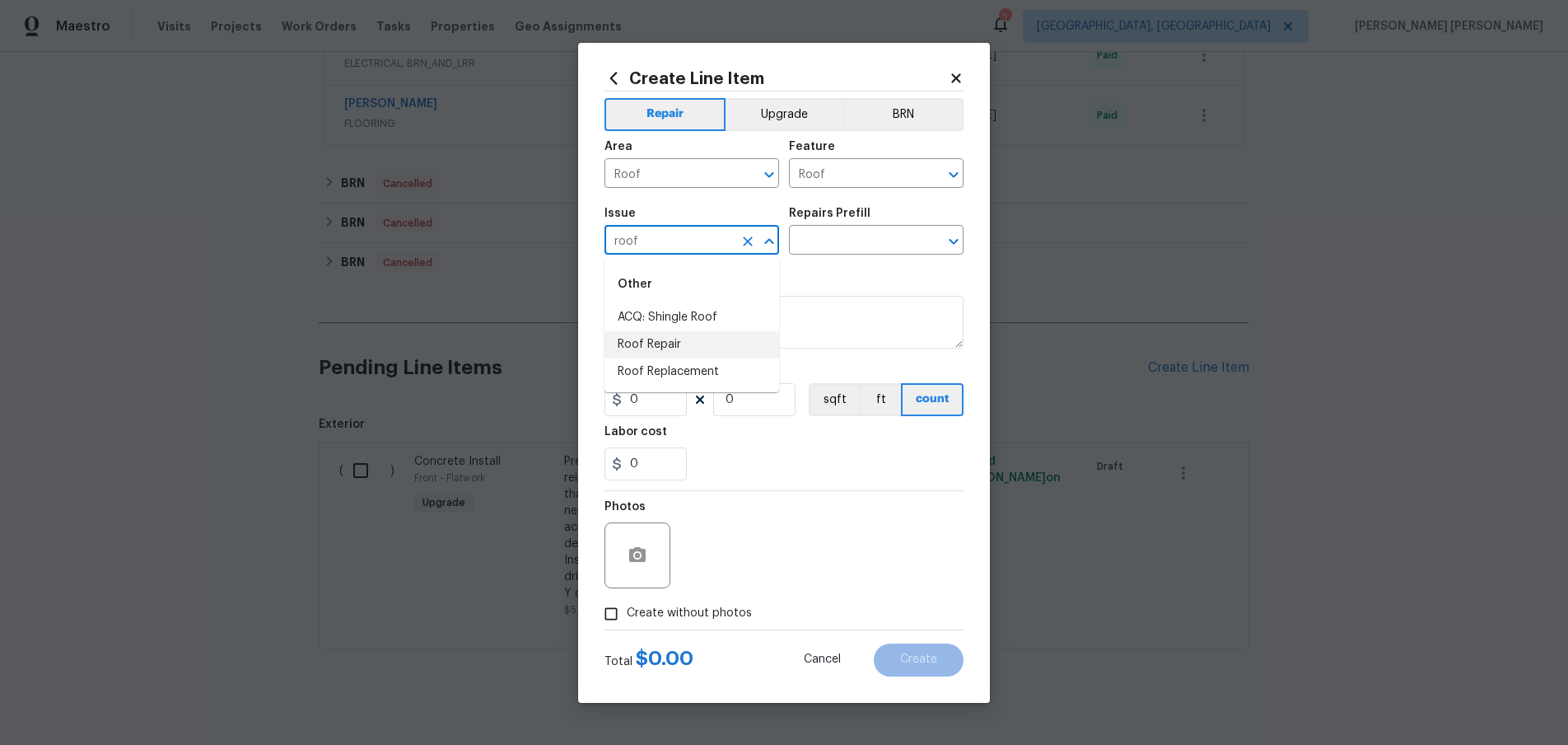
click at [666, 337] on li "Roof Repair" at bounding box center [692, 345] width 174 height 27
type input "Roof Repair"
click at [870, 227] on div "Repairs Prefill" at bounding box center [876, 219] width 174 height 22
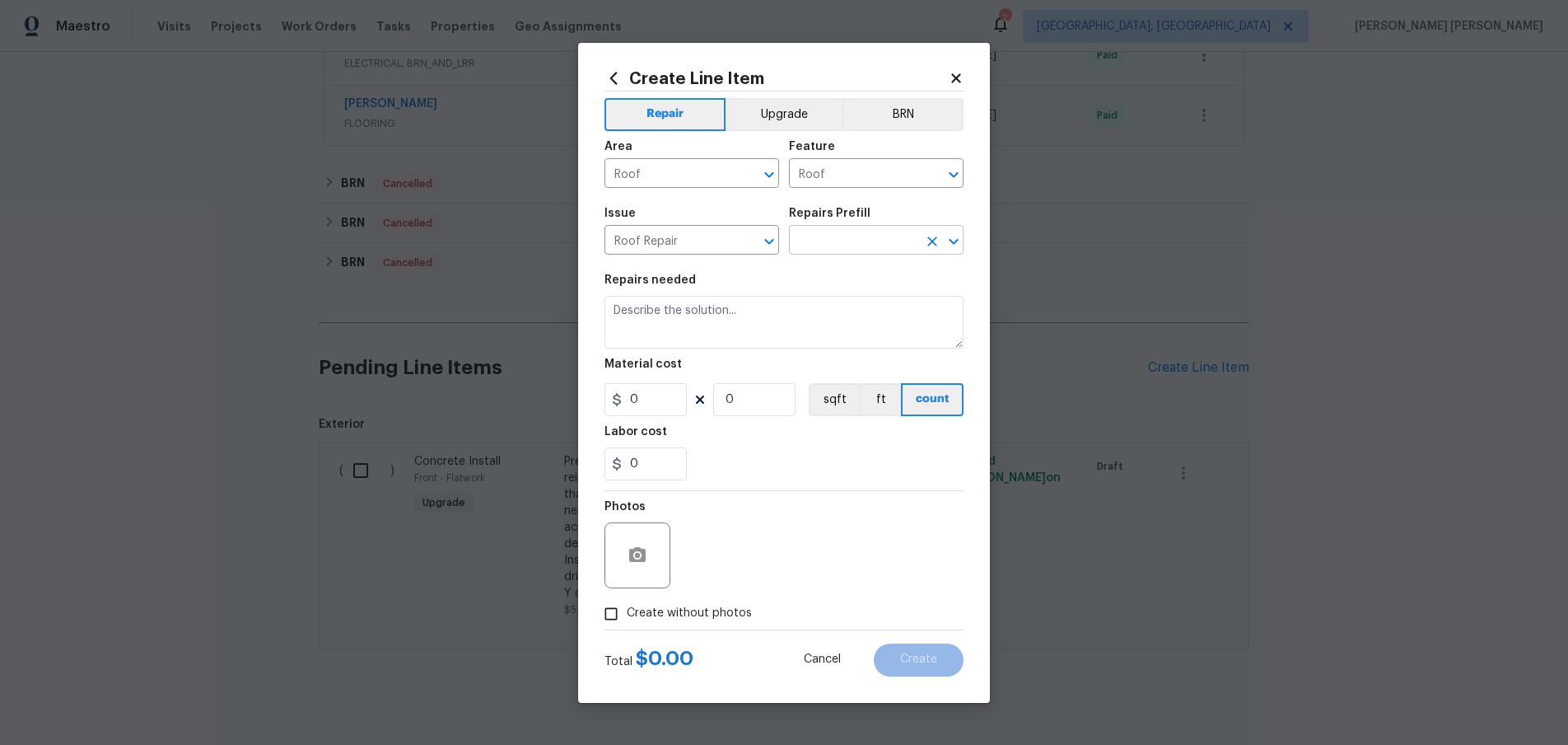
click at [871, 230] on input "text" at bounding box center [853, 242] width 128 height 25
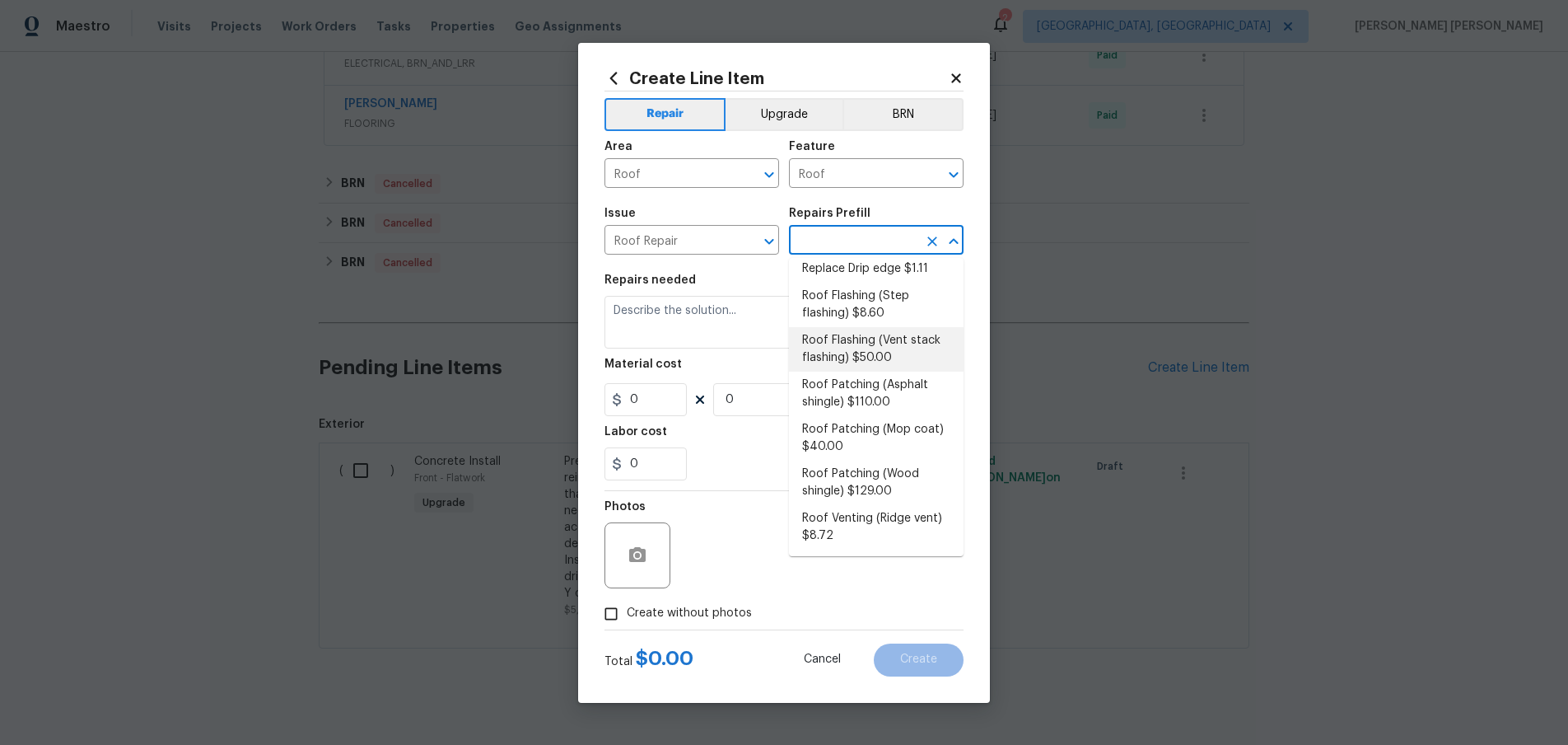
scroll to position [0, 0]
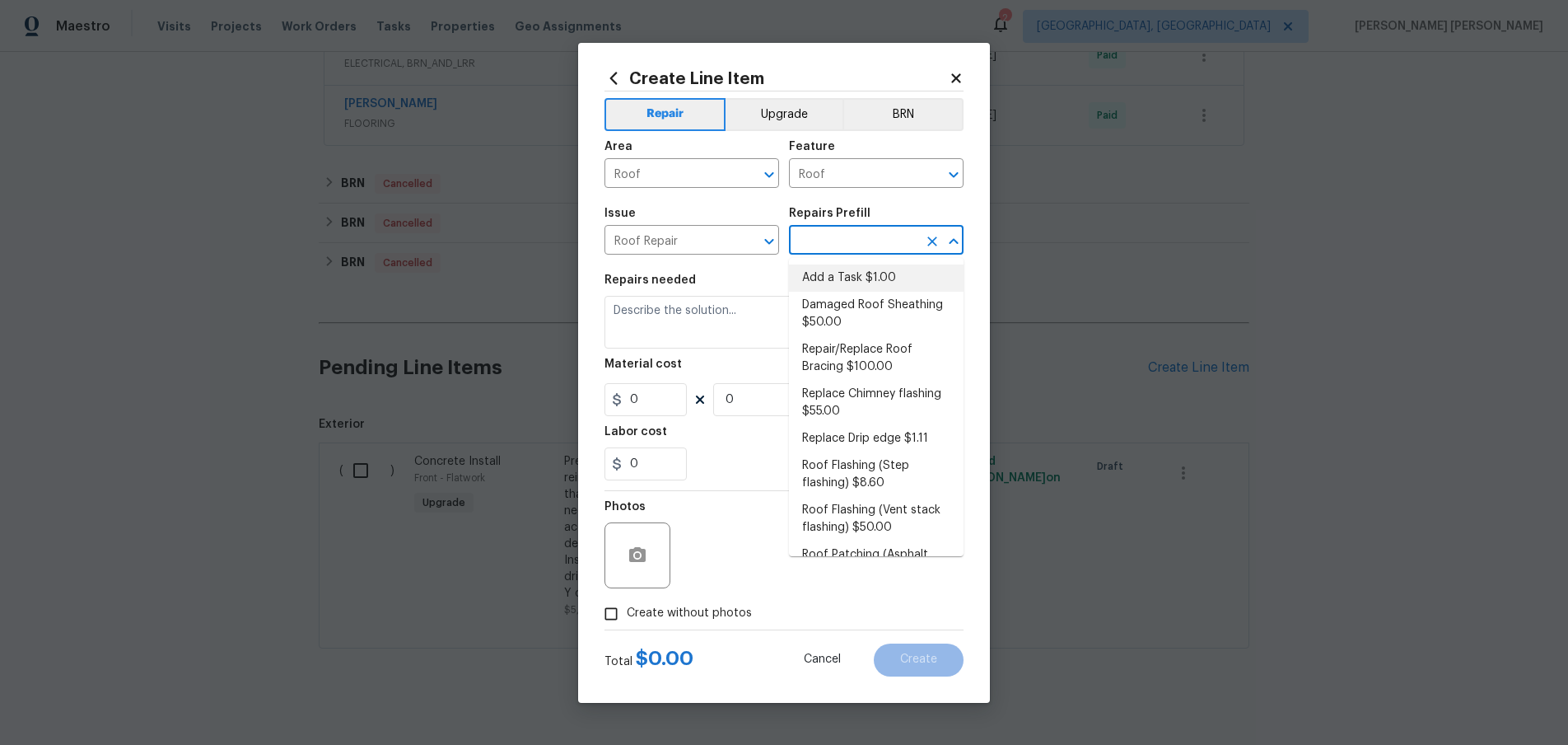
click at [870, 284] on li "Add a Task $1.00" at bounding box center [876, 278] width 174 height 27
type input "[PERSON_NAME] and Trim"
type input "Add a Task $1.00"
type textarea "HPM to detail"
type input "1"
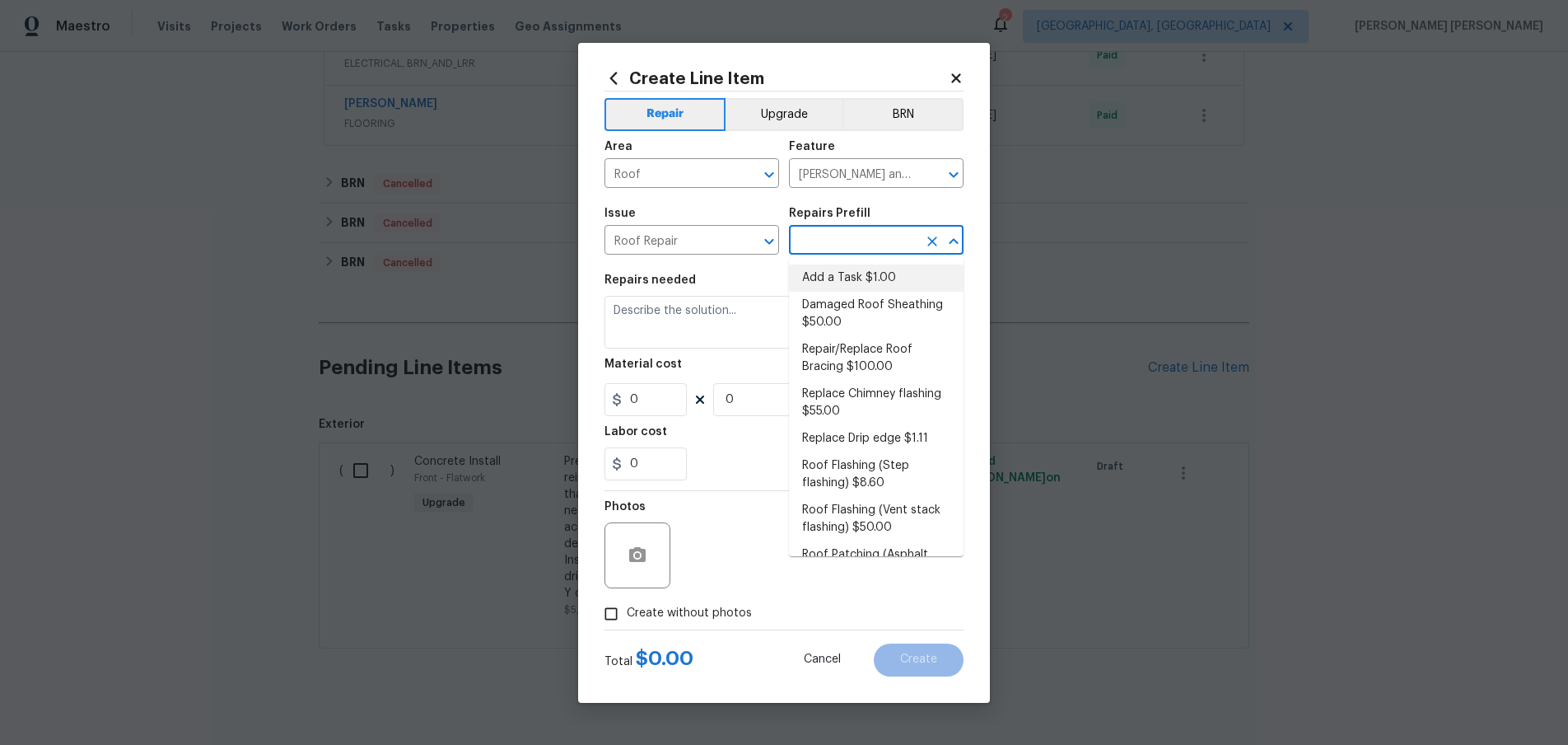
type input "1"
click at [939, 78] on h2 "Create Line Item" at bounding box center [776, 78] width 344 height 18
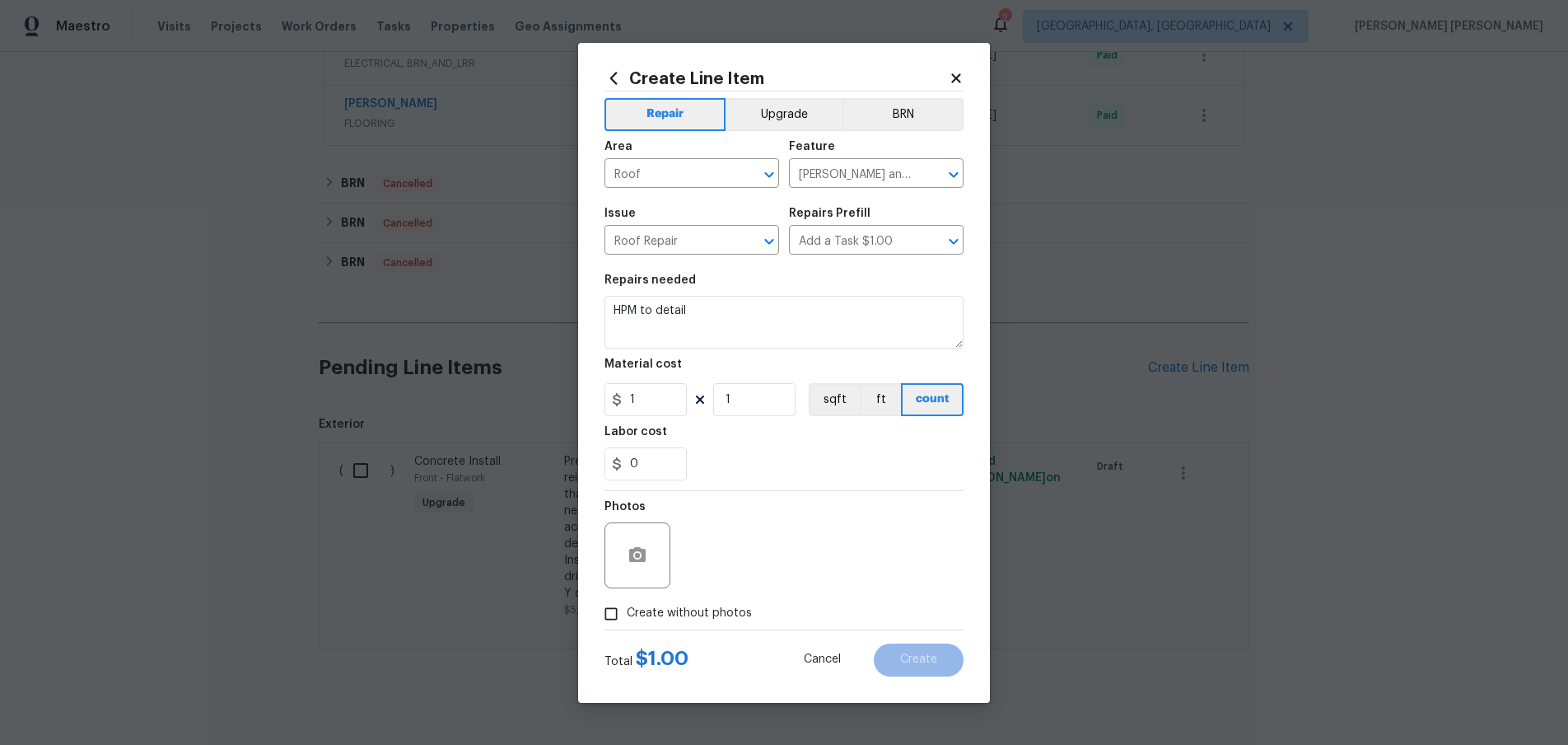
click at [948, 77] on h2 "Create Line Item" at bounding box center [776, 78] width 344 height 18
click at [959, 76] on icon at bounding box center [956, 77] width 15 height 15
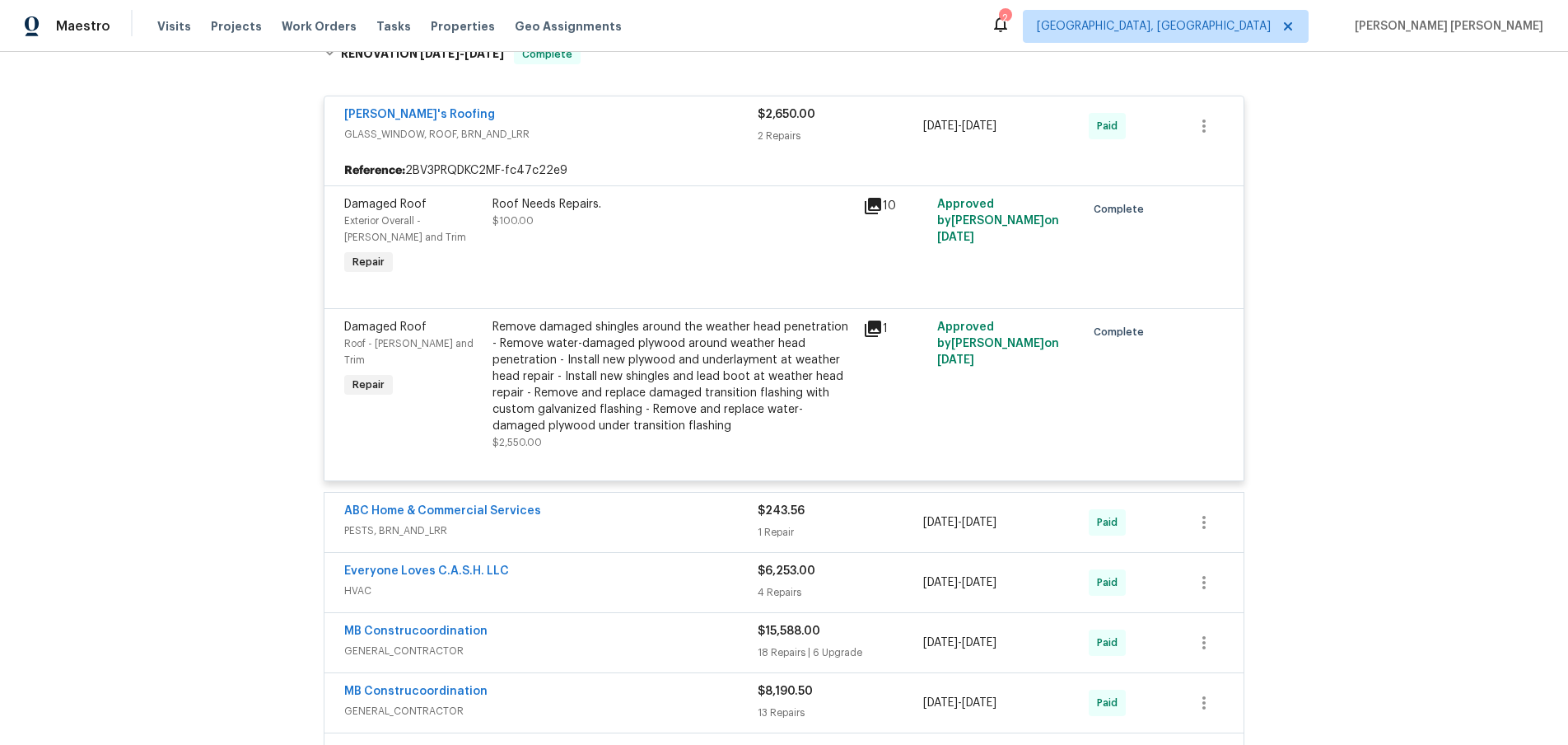
scroll to position [1812, 0]
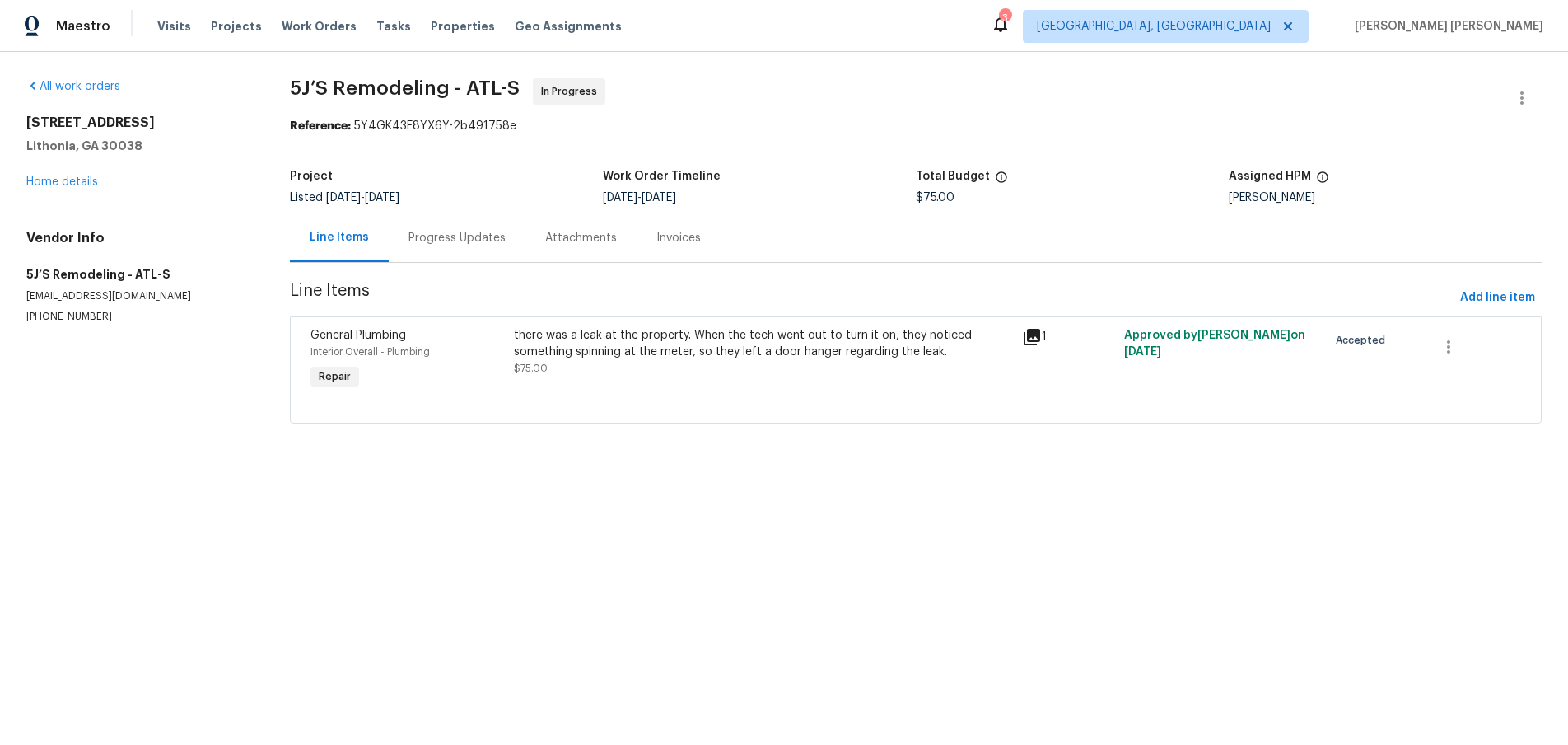
click at [1034, 342] on icon at bounding box center [1032, 336] width 17 height 17
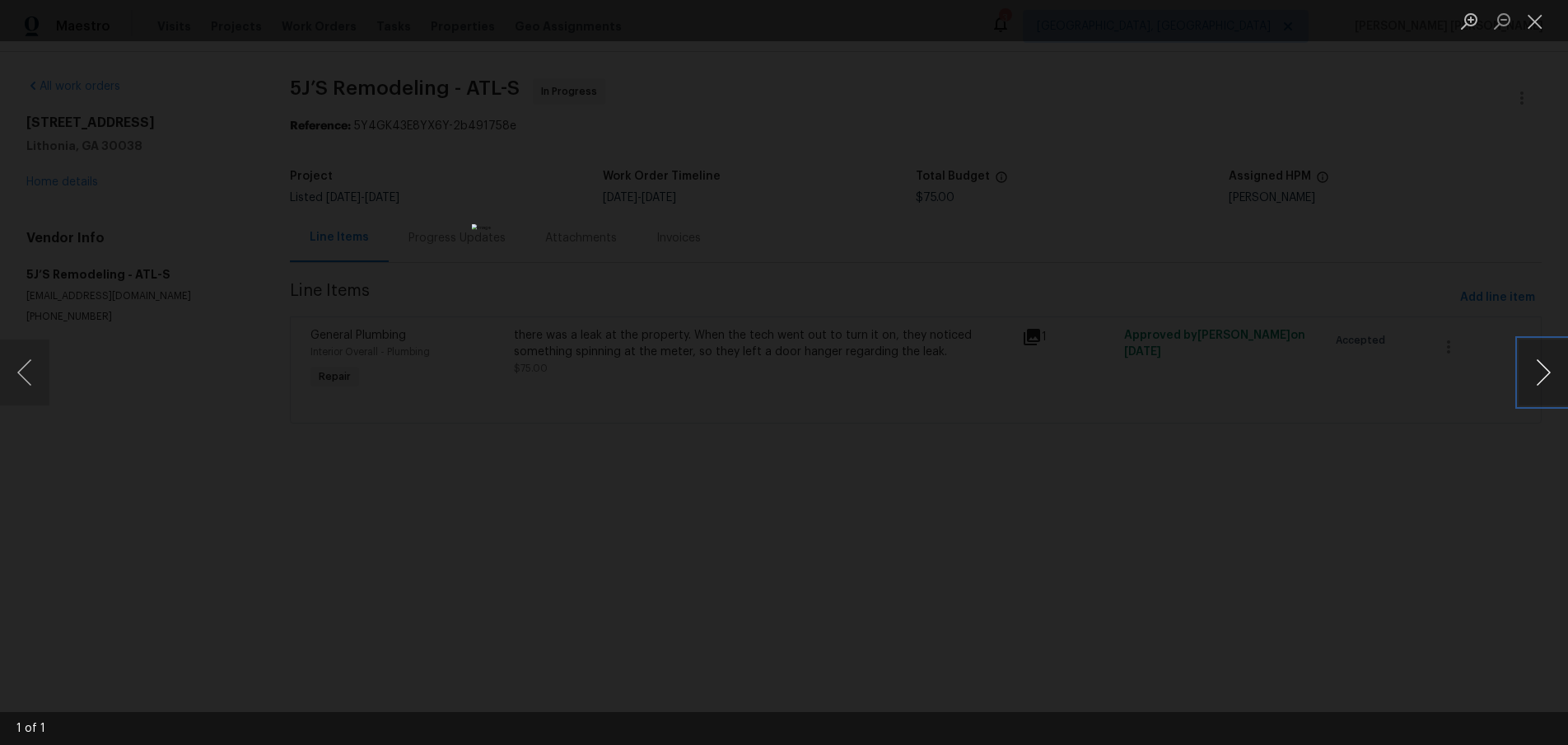
click at [1544, 389] on button "Next image" at bounding box center [1544, 372] width 49 height 66
click at [1184, 514] on div "Lightbox" at bounding box center [784, 372] width 1568 height 745
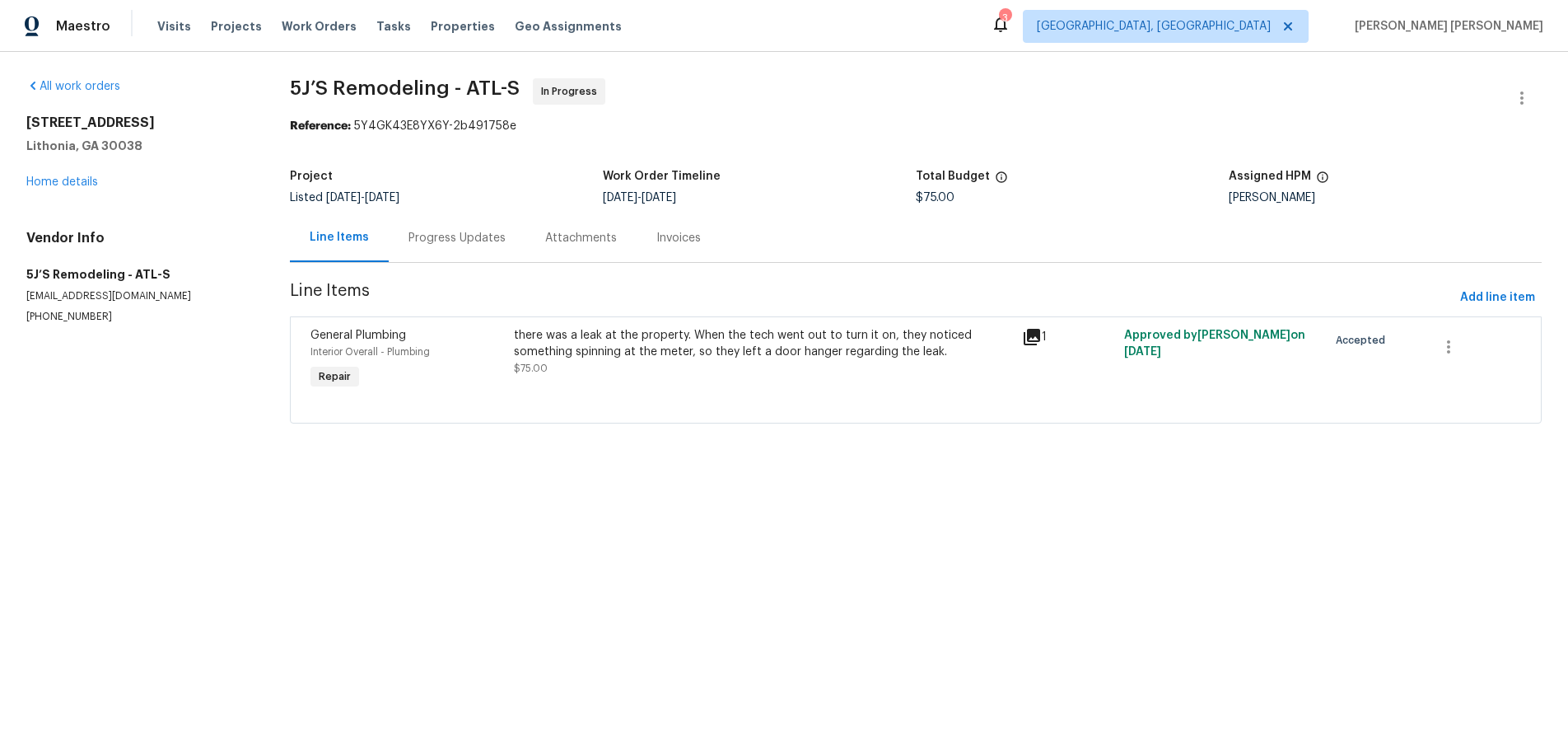
click at [1031, 344] on icon at bounding box center [1032, 336] width 17 height 17
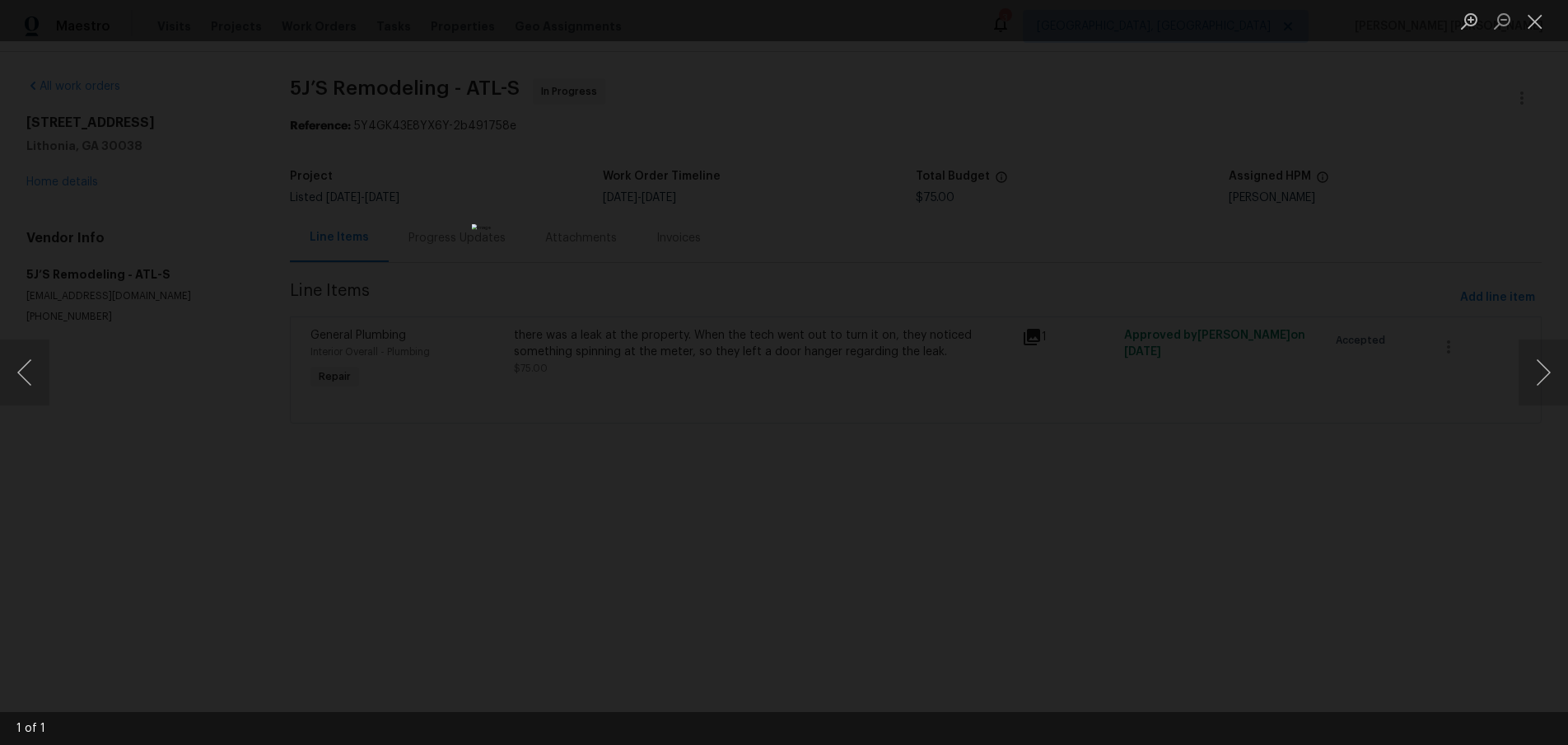
click at [1256, 507] on div "Lightbox" at bounding box center [784, 372] width 1568 height 745
drag, startPoint x: 1256, startPoint y: 507, endPoint x: 997, endPoint y: 437, distance: 268.3
click at [1256, 507] on div "Lightbox" at bounding box center [784, 372] width 1568 height 745
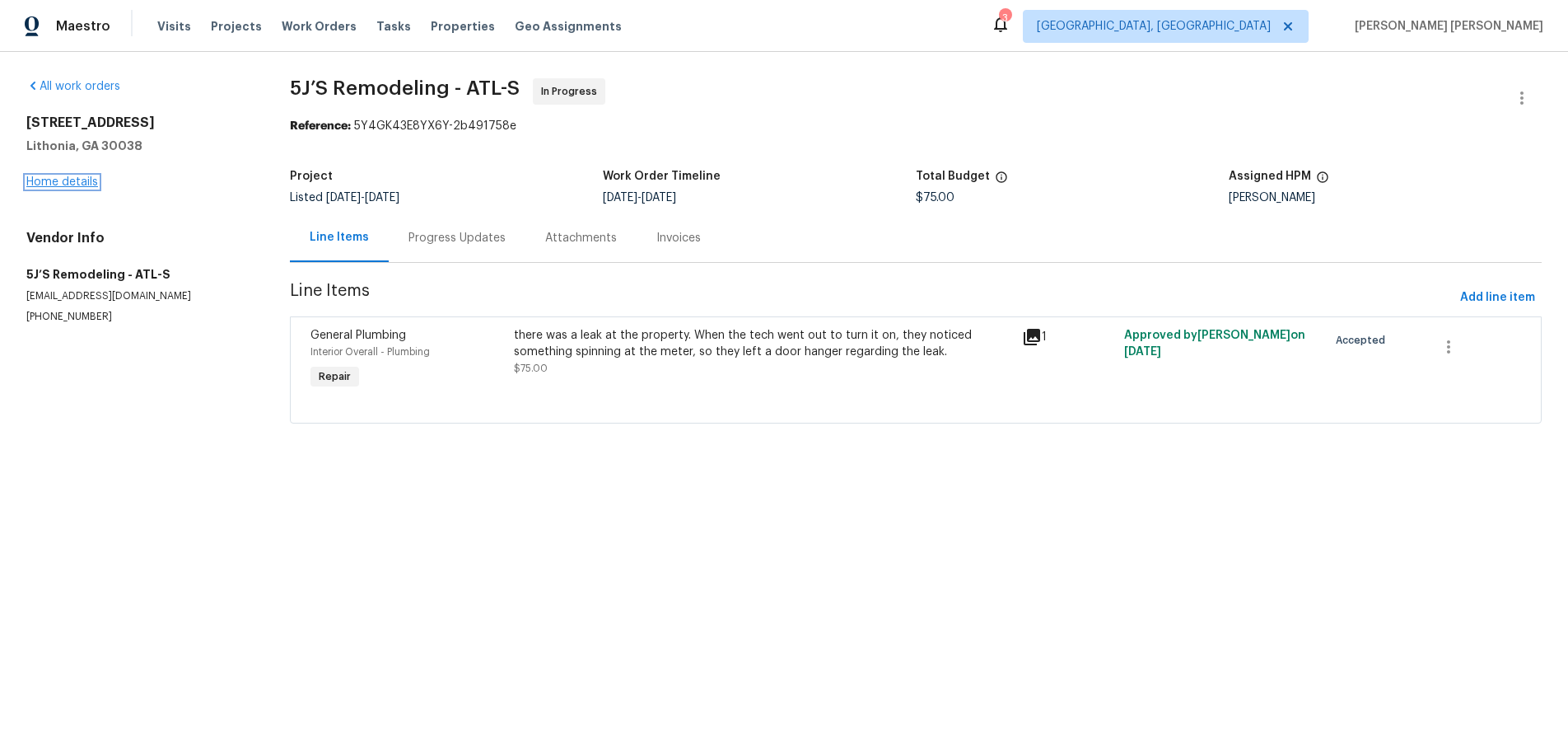
click at [72, 179] on link "Home details" at bounding box center [62, 182] width 72 height 12
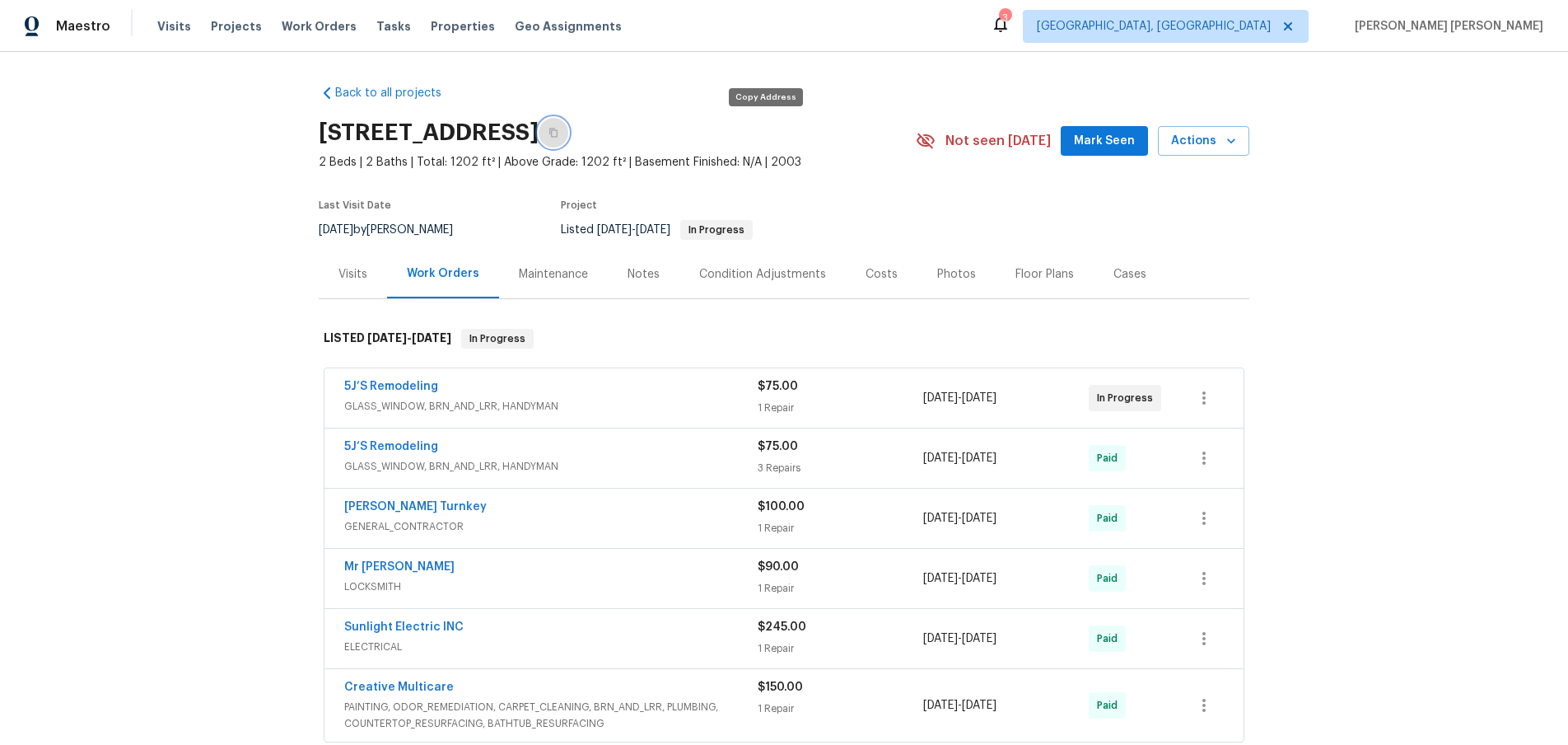
click at [568, 136] on button "button" at bounding box center [554, 132] width 29 height 29
click at [654, 410] on span "GLASS_WINDOW, BRN_AND_LRR, HANDYMAN" at bounding box center [551, 406] width 414 height 17
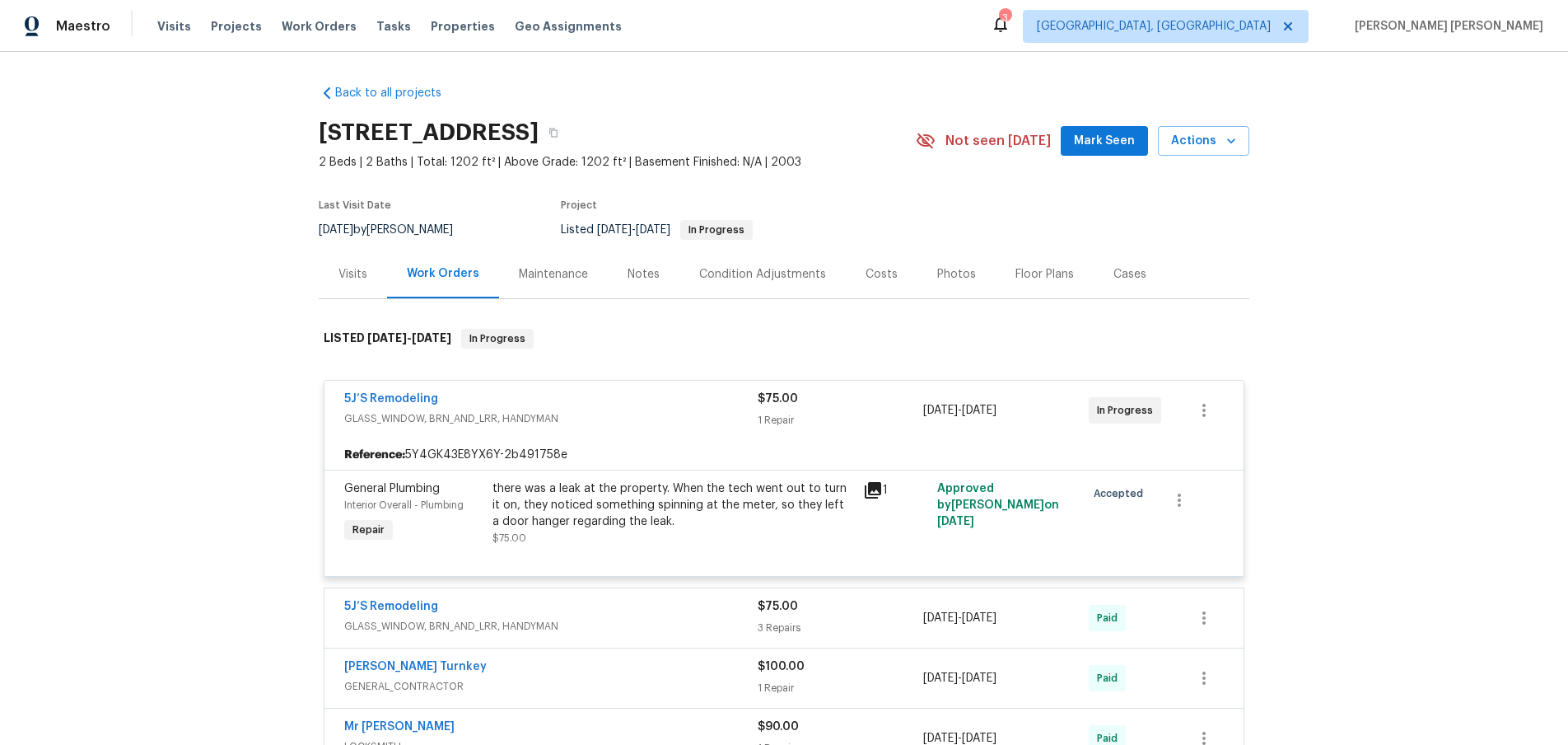
click at [877, 486] on icon at bounding box center [873, 490] width 17 height 17
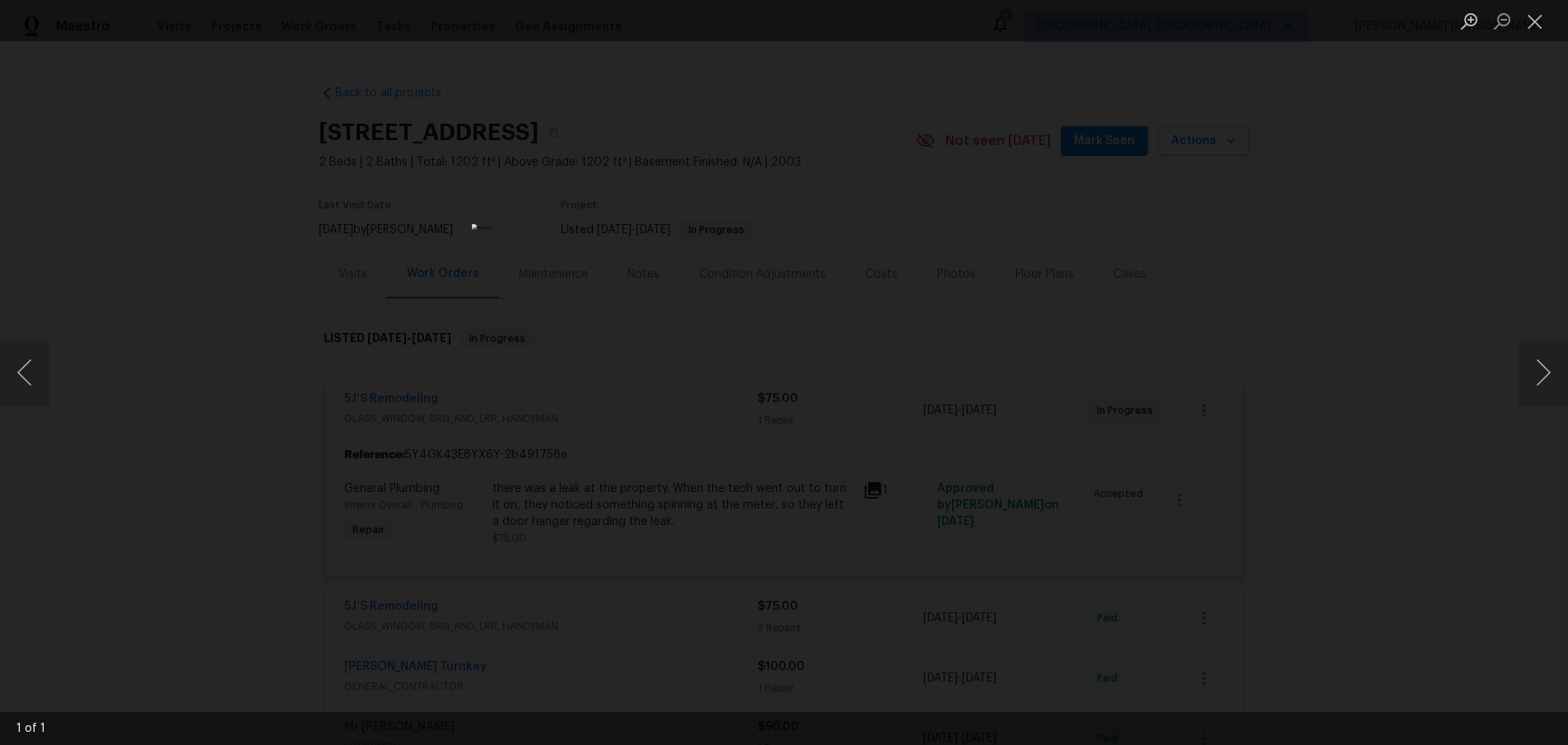
click at [1348, 457] on div "Lightbox" at bounding box center [784, 372] width 1568 height 745
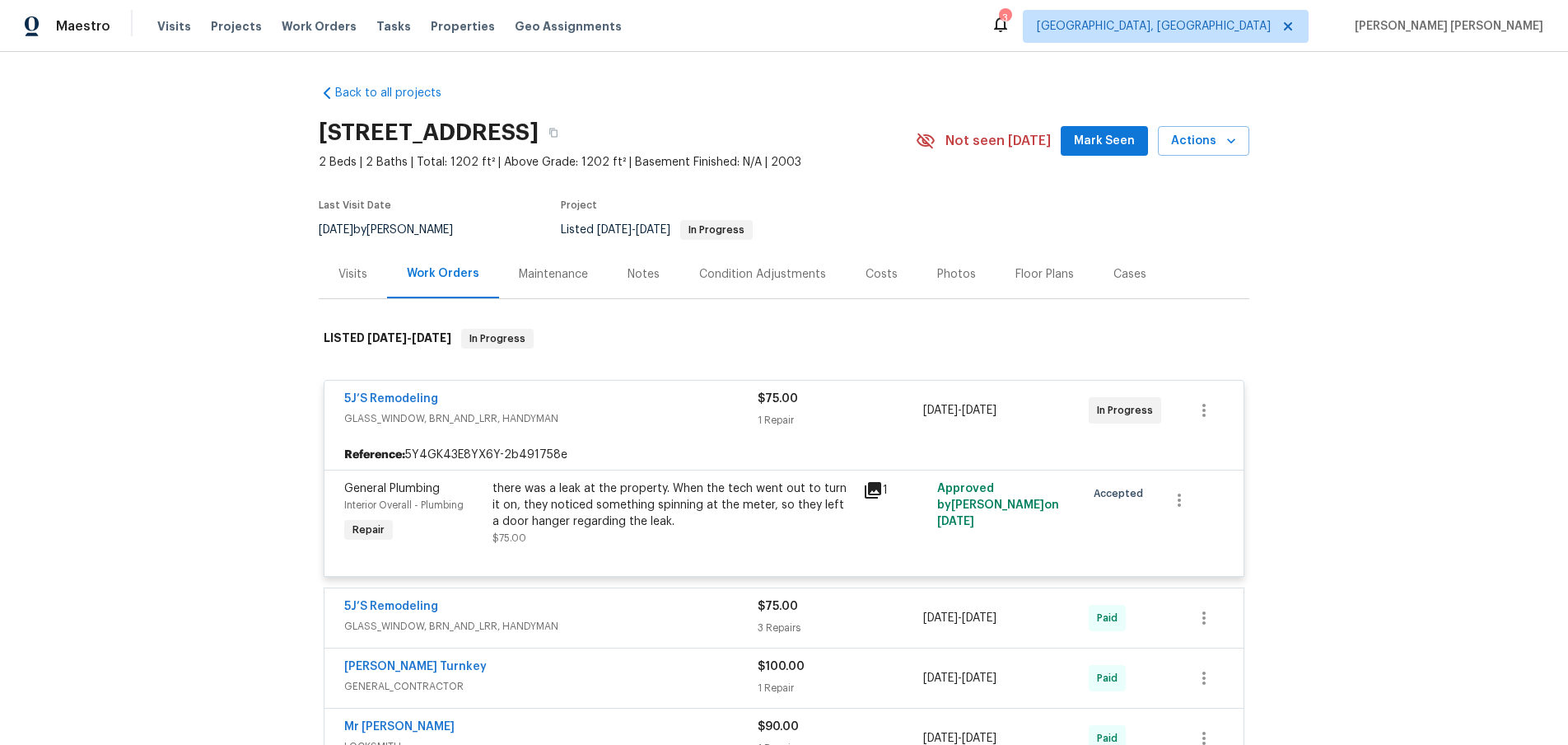
click at [1348, 457] on div "Lightbox" at bounding box center [784, 372] width 1568 height 745
drag, startPoint x: 318, startPoint y: 131, endPoint x: 517, endPoint y: 129, distance: 199.0
click at [517, 129] on div "Back to all projects 3217 Fairington Dr, Lithonia, GA 30038 2 Beds | 2 Baths | …" at bounding box center [784, 398] width 1568 height 693
copy h2 "3217 Fairington Dr"
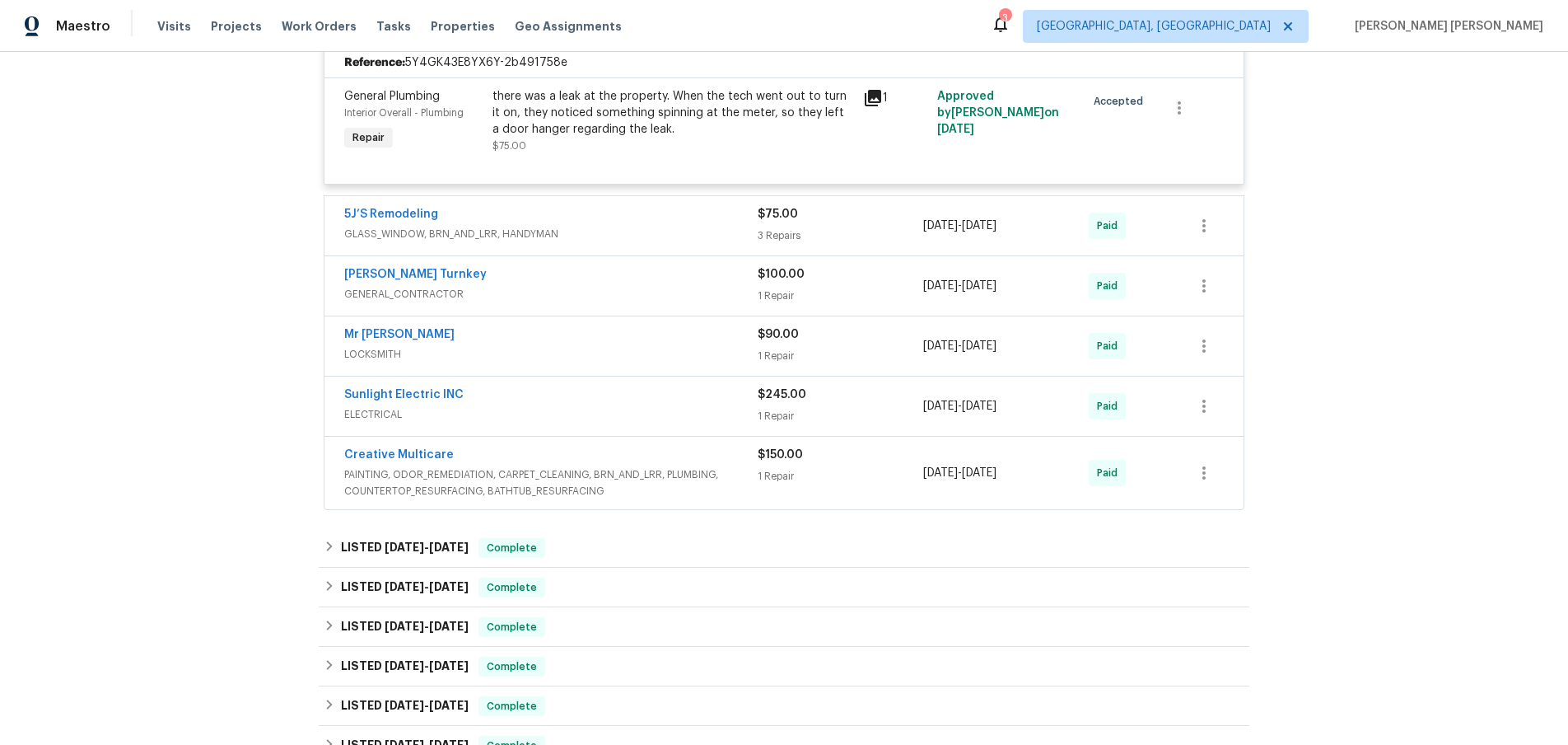
scroll to position [499, 0]
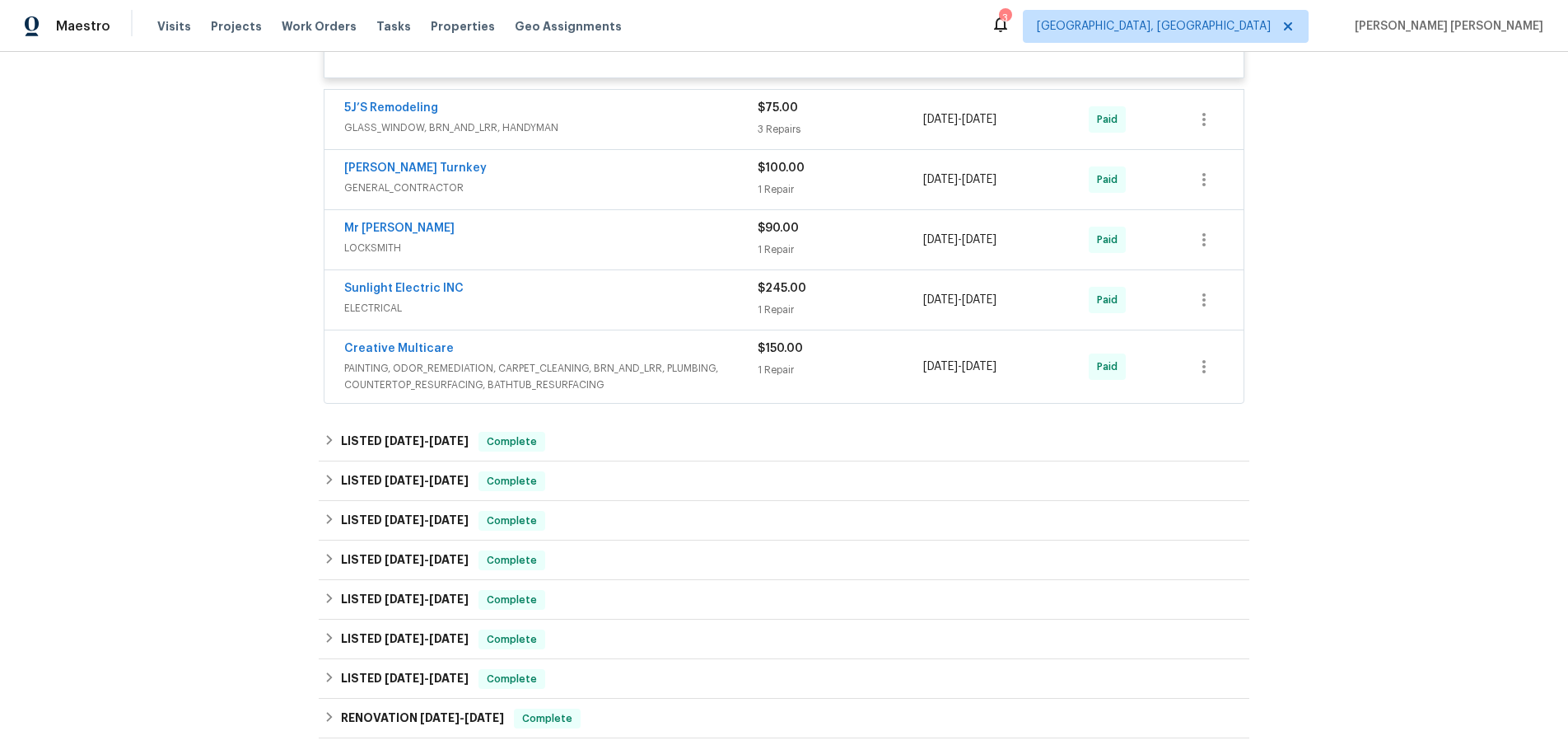
click at [699, 372] on span "PAINTING, ODOR_REMEDIATION, CARPET_CLEANING, BRN_AND_LRR, PLUMBING, COUNTERTOP_…" at bounding box center [551, 376] width 414 height 33
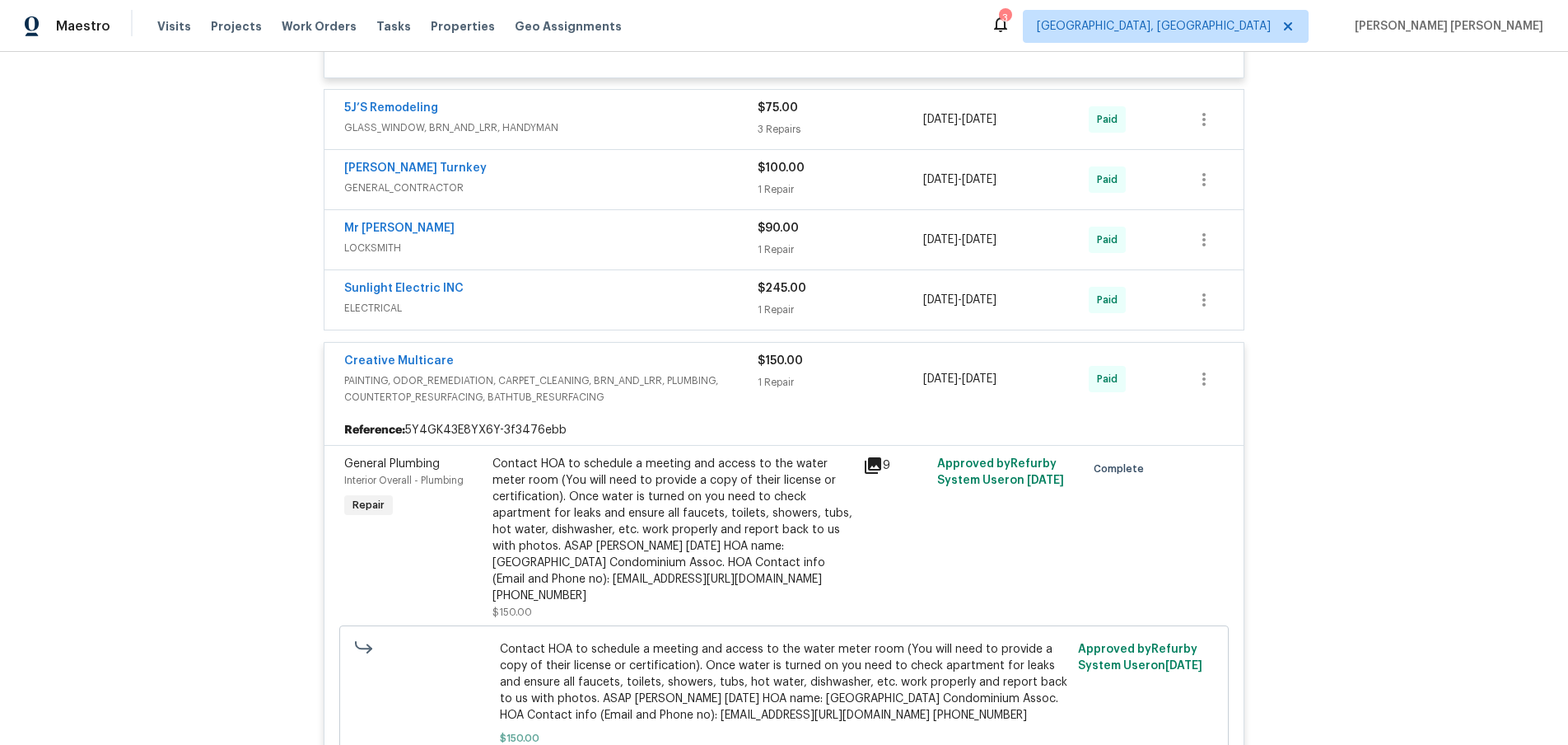
click at [873, 468] on icon at bounding box center [873, 466] width 20 height 20
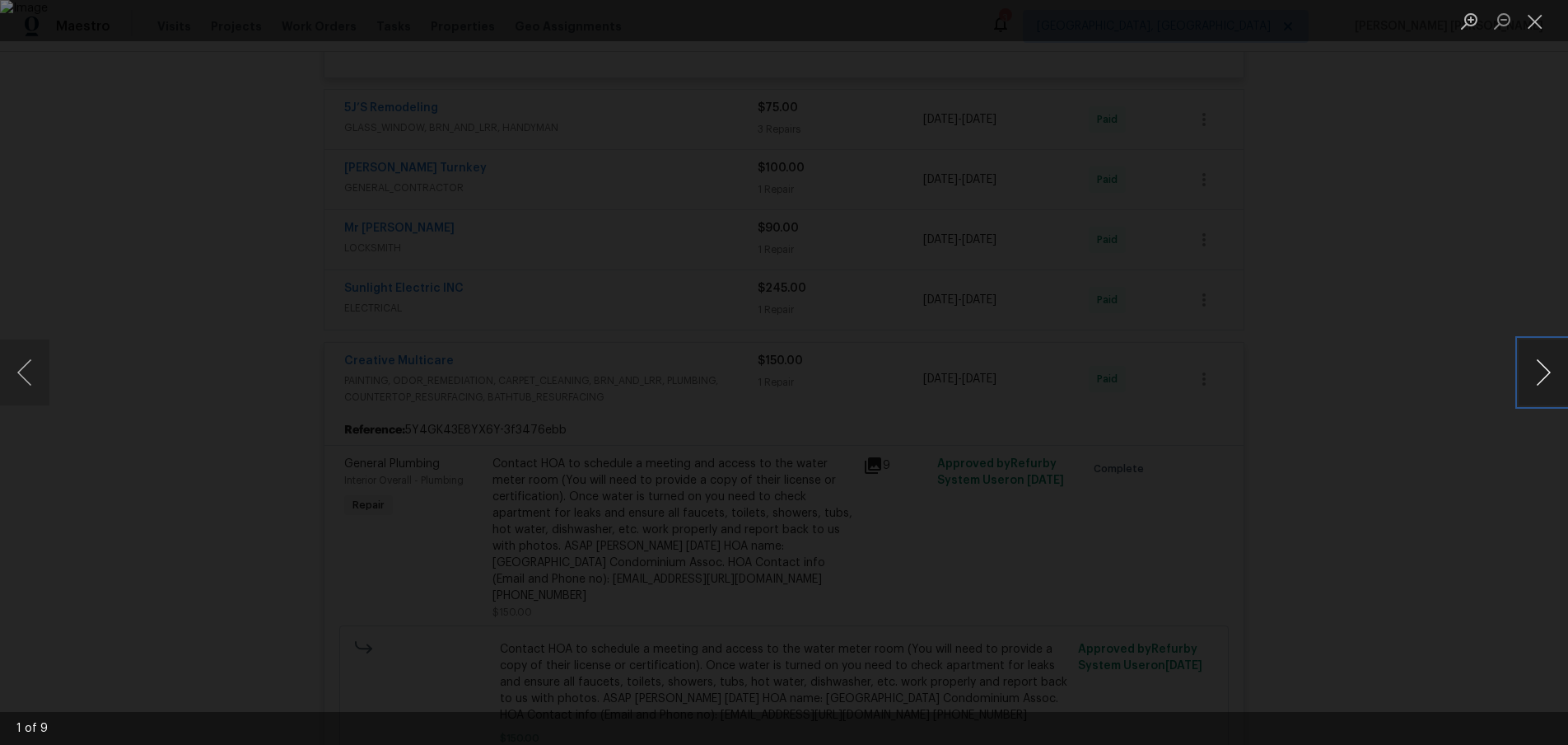
click at [1546, 385] on button "Next image" at bounding box center [1544, 372] width 49 height 66
click at [1536, 386] on button "Next image" at bounding box center [1544, 372] width 49 height 66
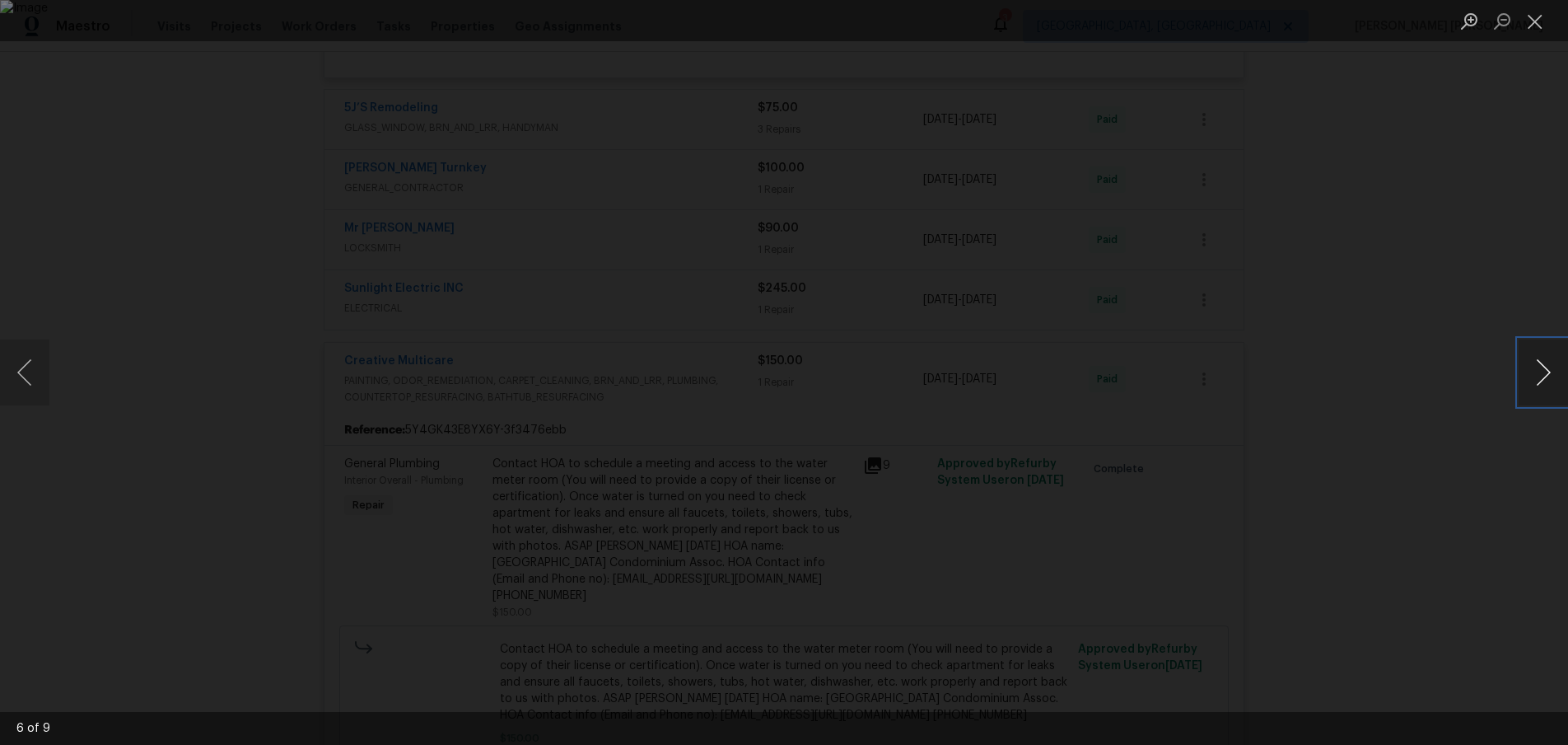
click at [1536, 386] on button "Next image" at bounding box center [1544, 372] width 49 height 66
click at [1459, 442] on div "Lightbox" at bounding box center [784, 372] width 1568 height 745
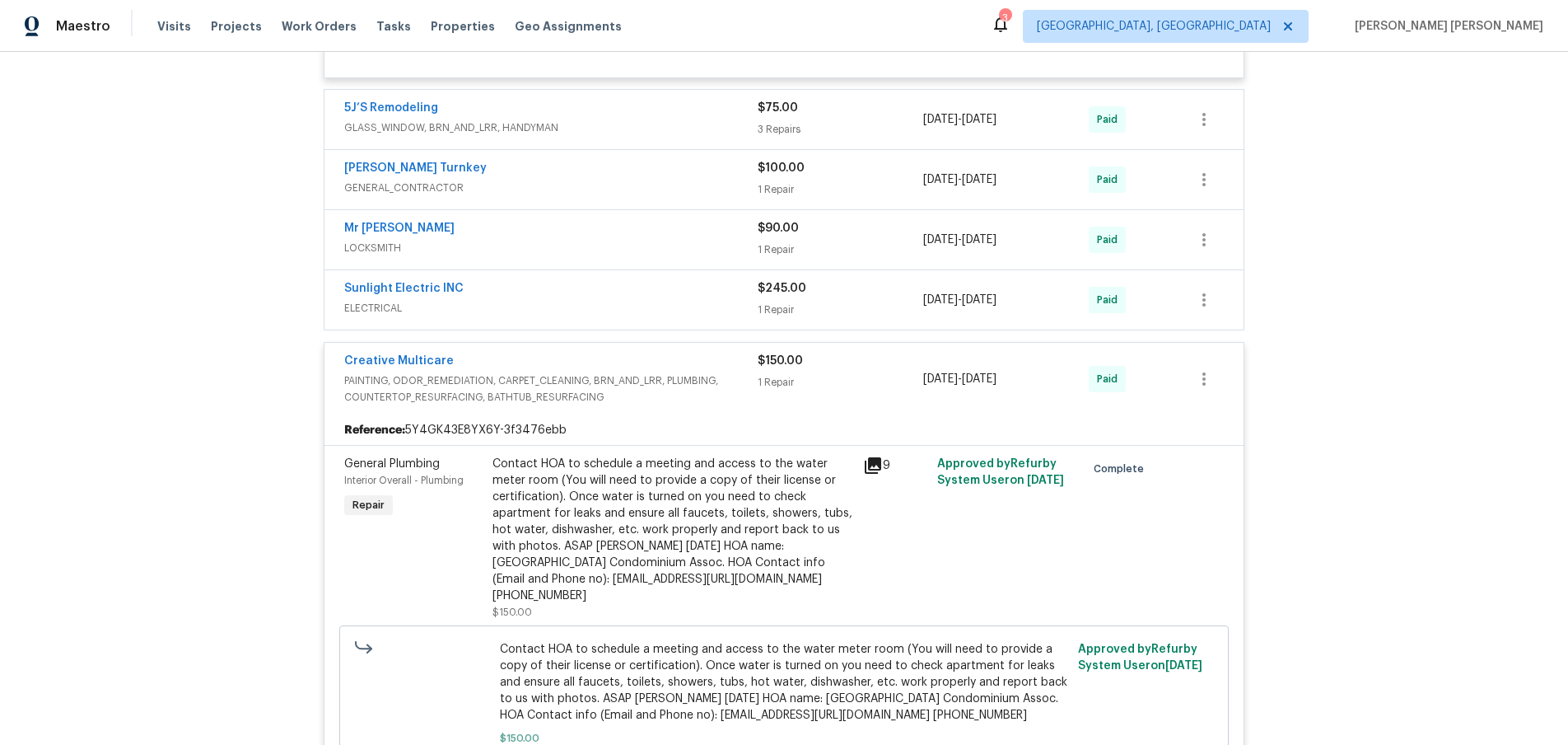
click at [1459, 442] on div "Lightbox" at bounding box center [784, 372] width 1568 height 745
click at [904, 297] on div "$245.00 1 Repair" at bounding box center [840, 299] width 166 height 39
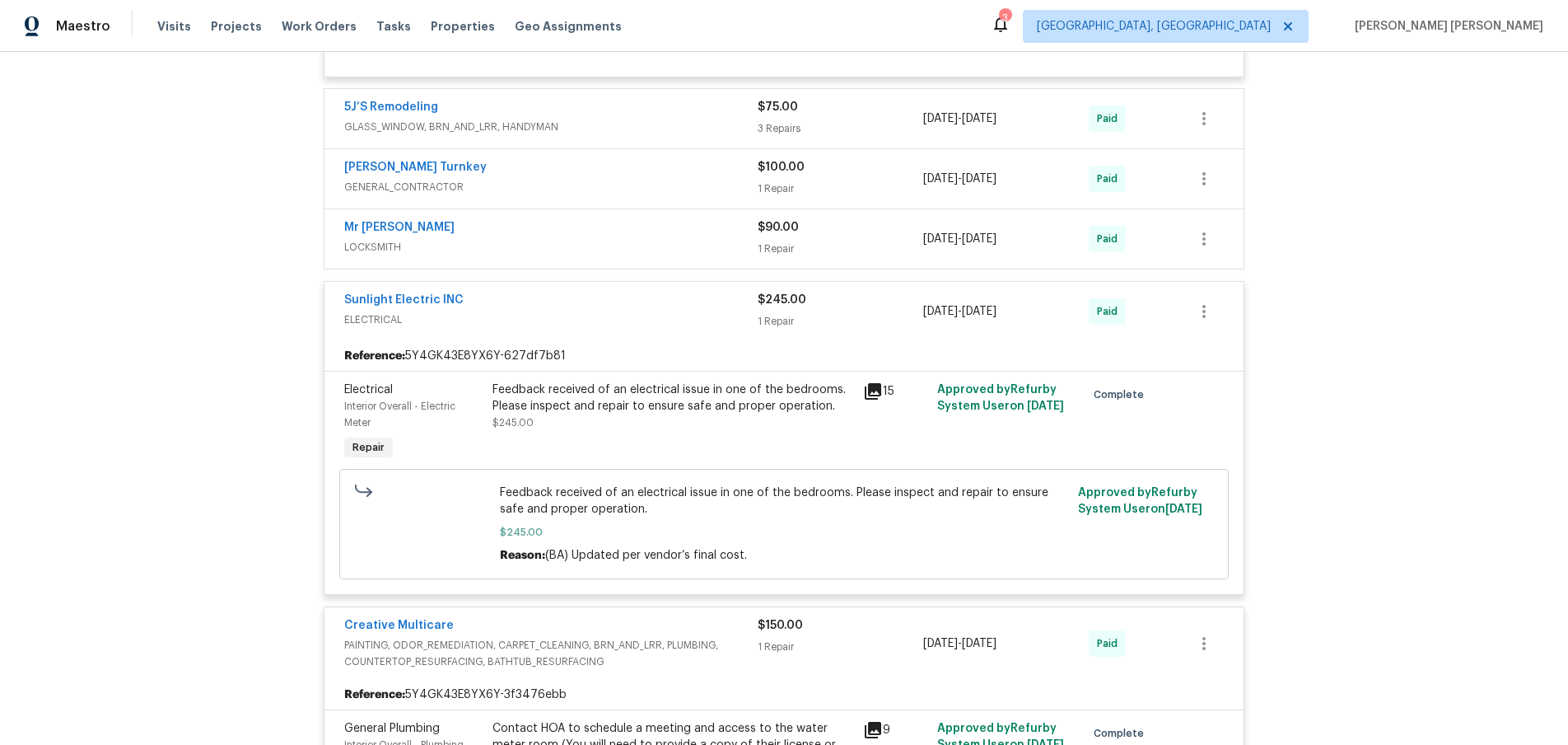
click at [904, 297] on div "$245.00" at bounding box center [840, 300] width 166 height 17
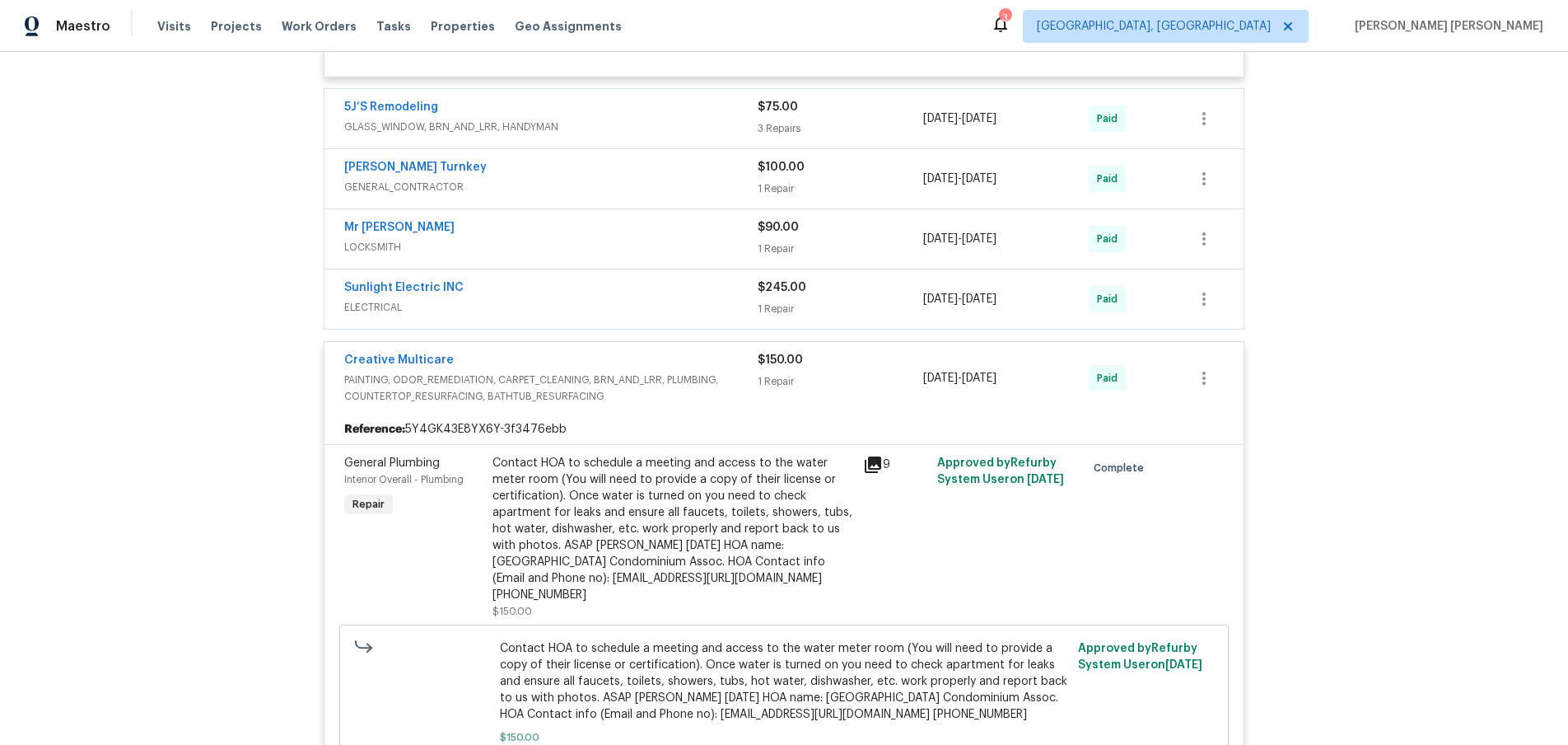
click at [864, 183] on div "1 Repair" at bounding box center [840, 188] width 166 height 17
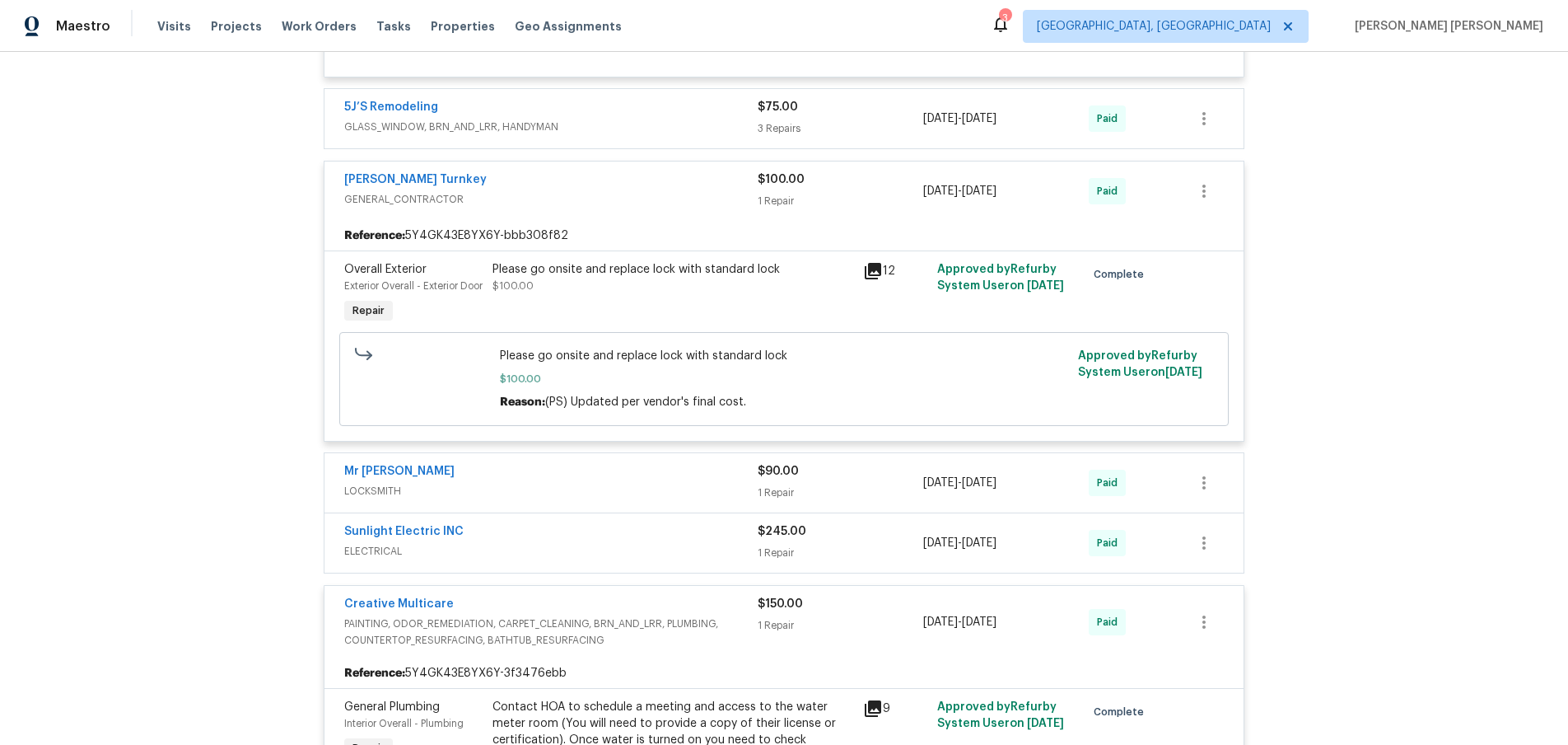
click at [864, 183] on div "$100.00" at bounding box center [840, 179] width 166 height 17
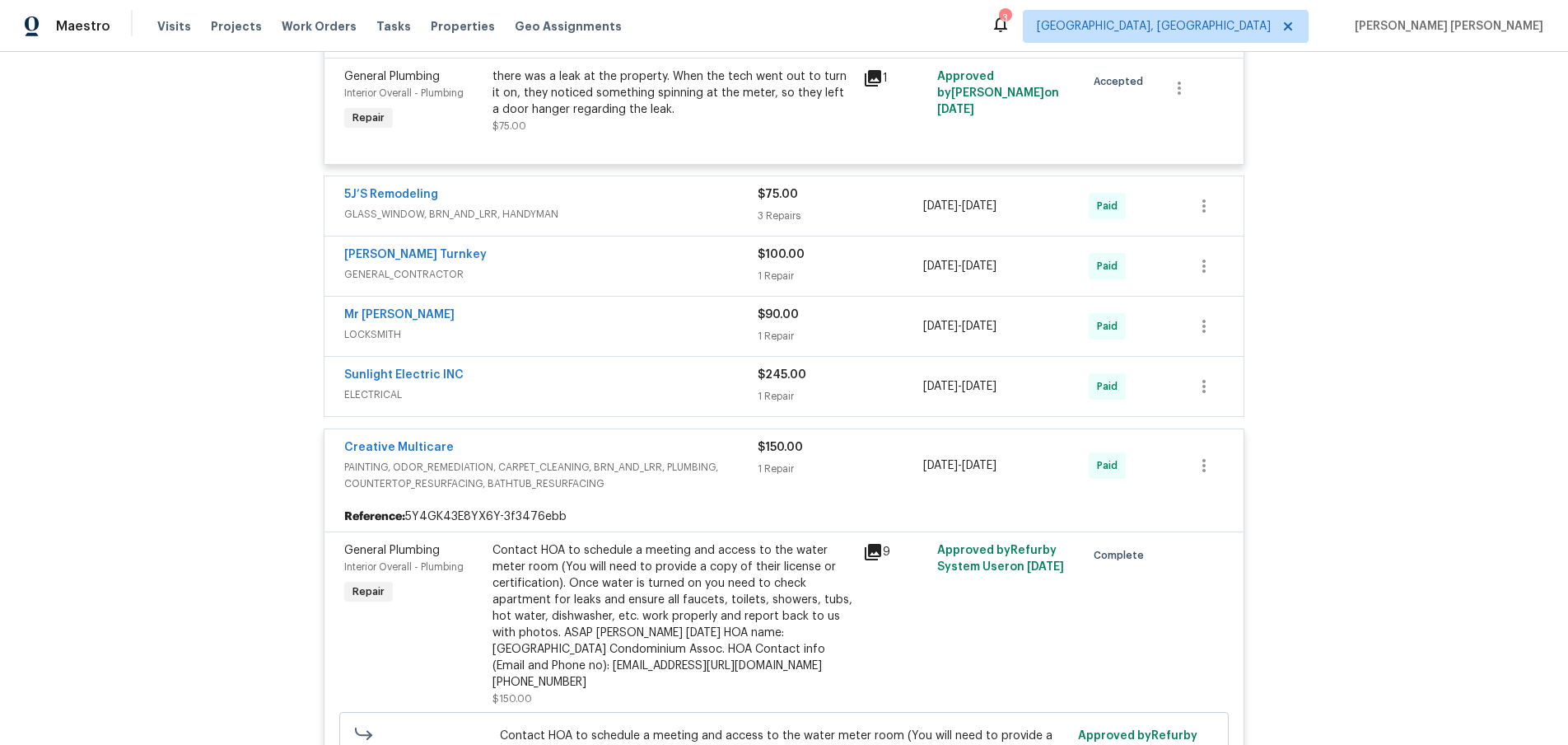
scroll to position [386, 0]
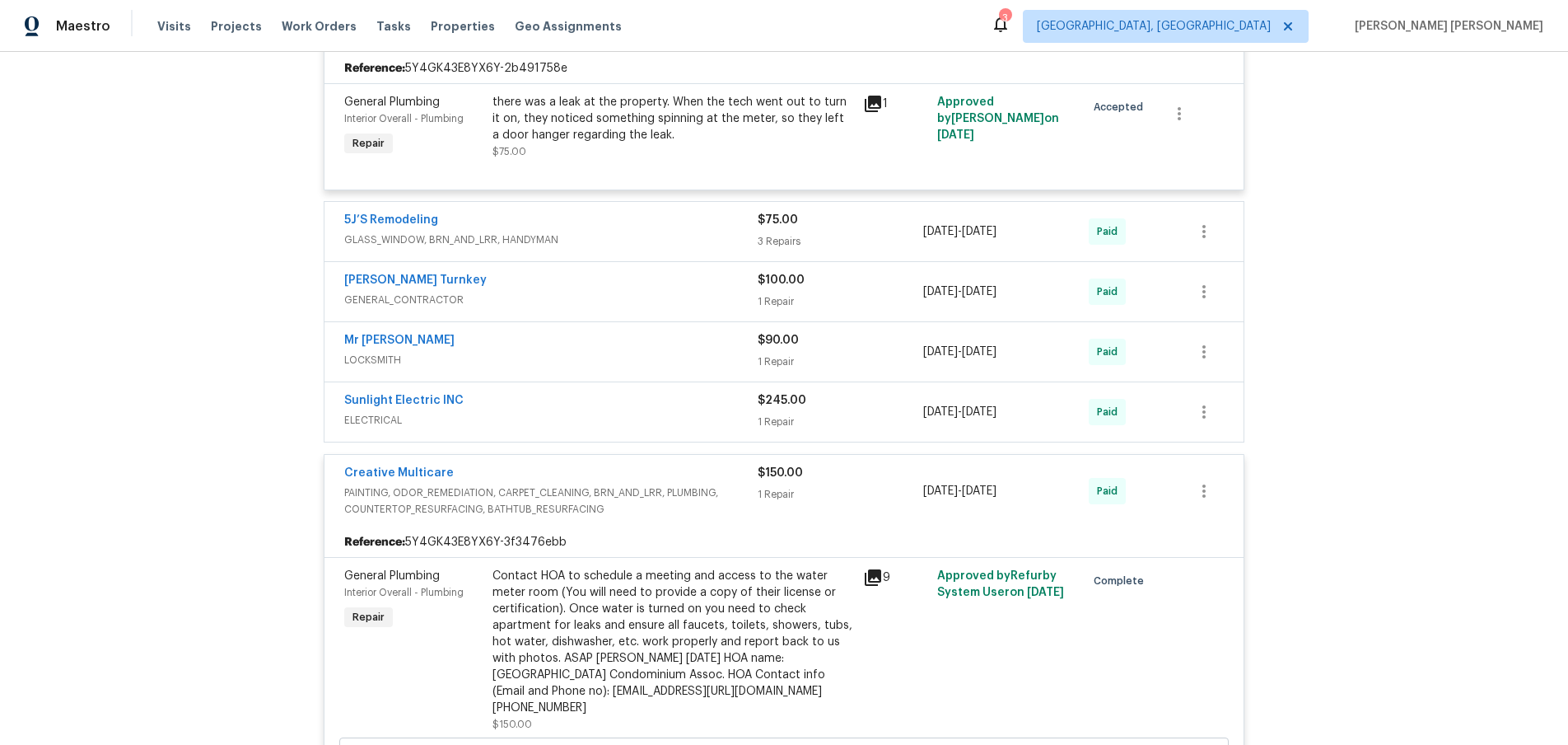
click at [860, 241] on div "3 Repairs" at bounding box center [840, 241] width 166 height 17
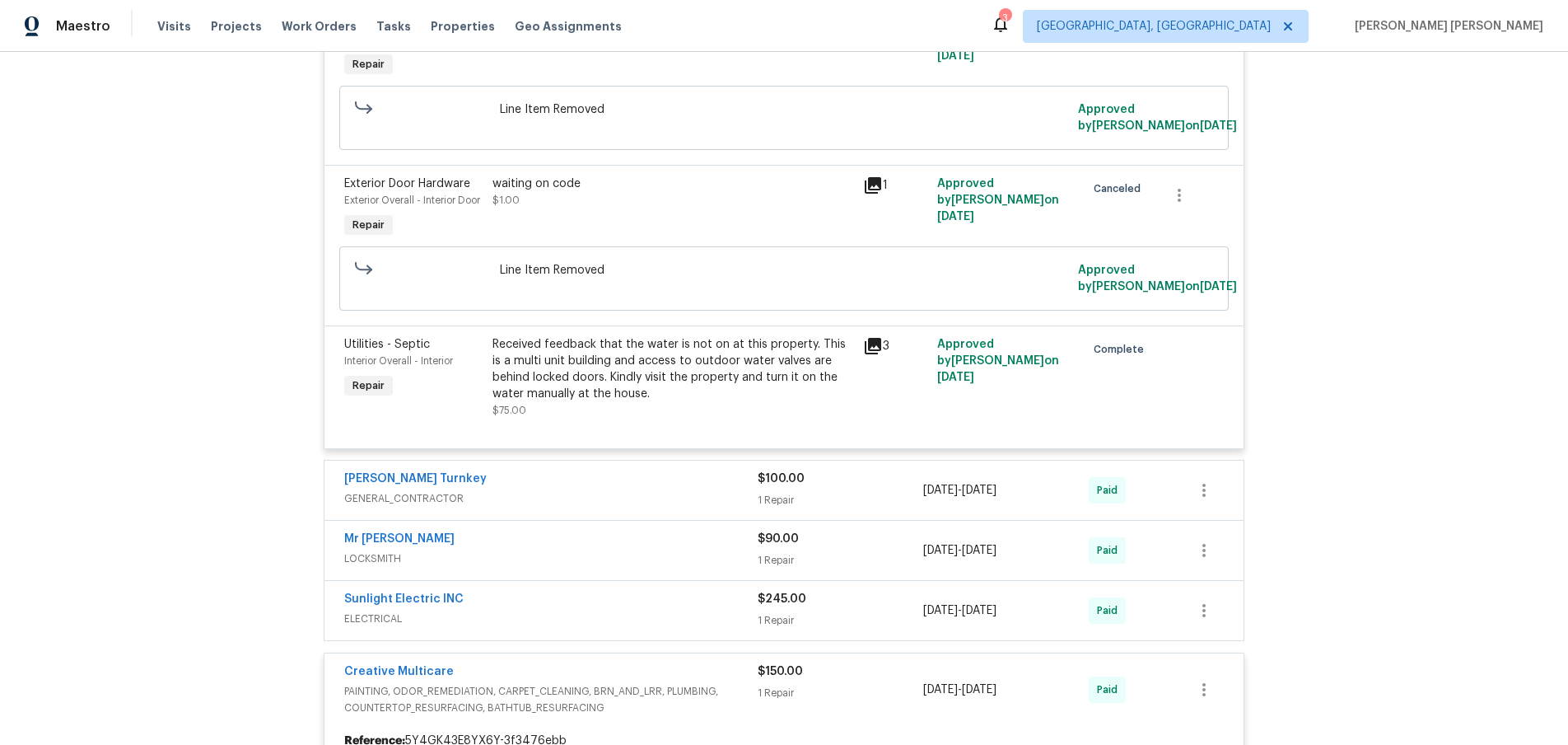
scroll to position [678, 0]
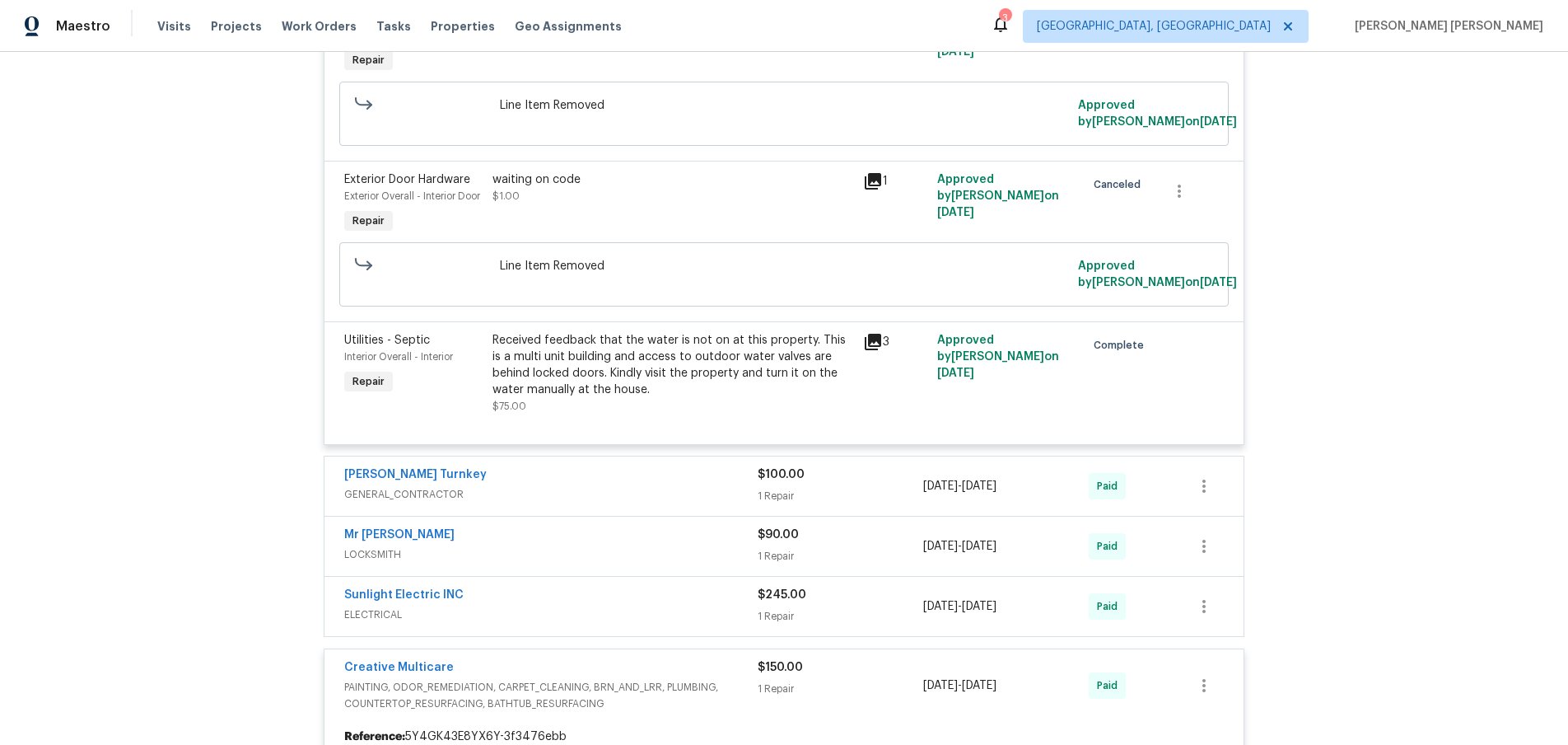
click at [878, 350] on icon at bounding box center [873, 341] width 17 height 17
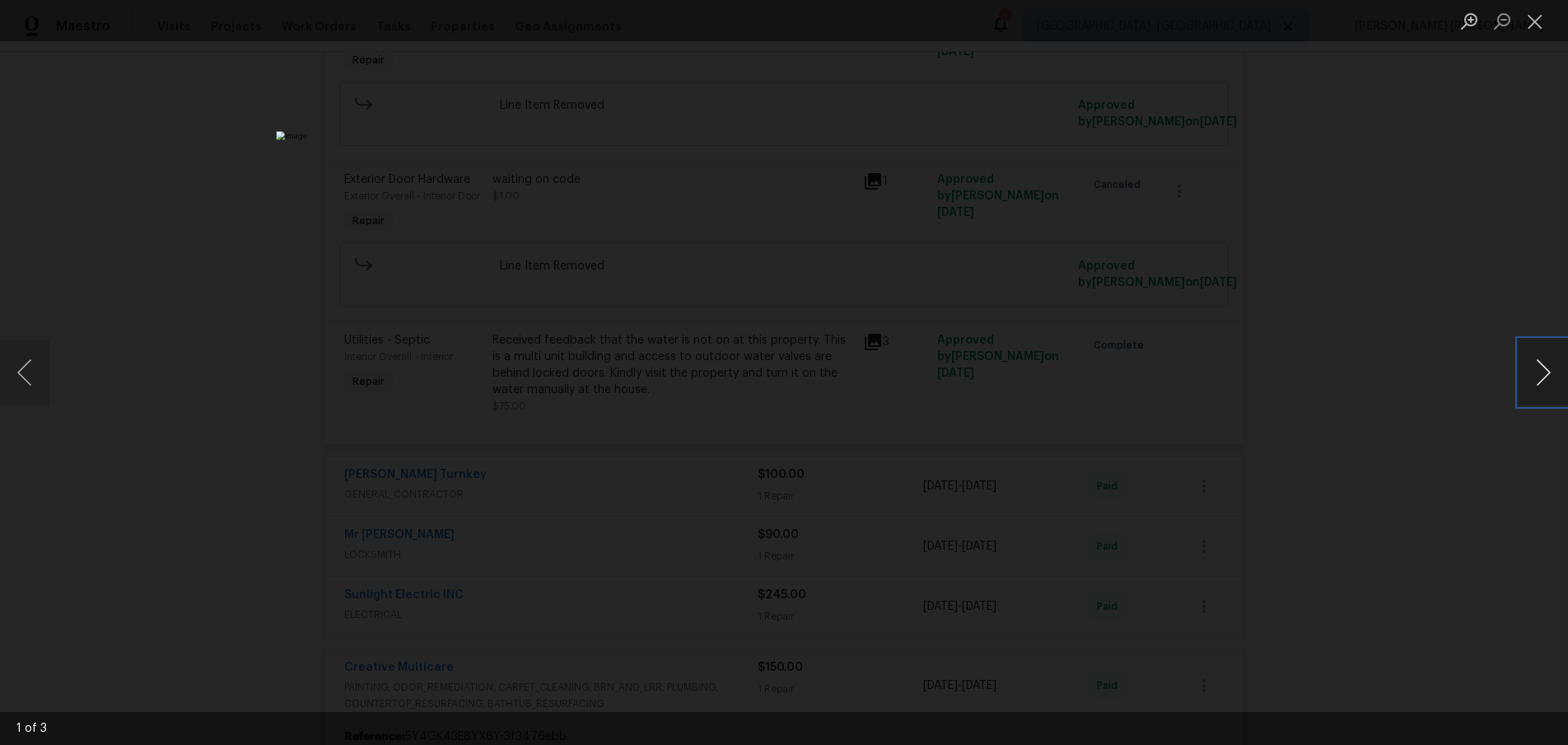
click at [1537, 389] on button "Next image" at bounding box center [1544, 372] width 49 height 66
click at [1505, 480] on div "Lightbox" at bounding box center [784, 372] width 1568 height 745
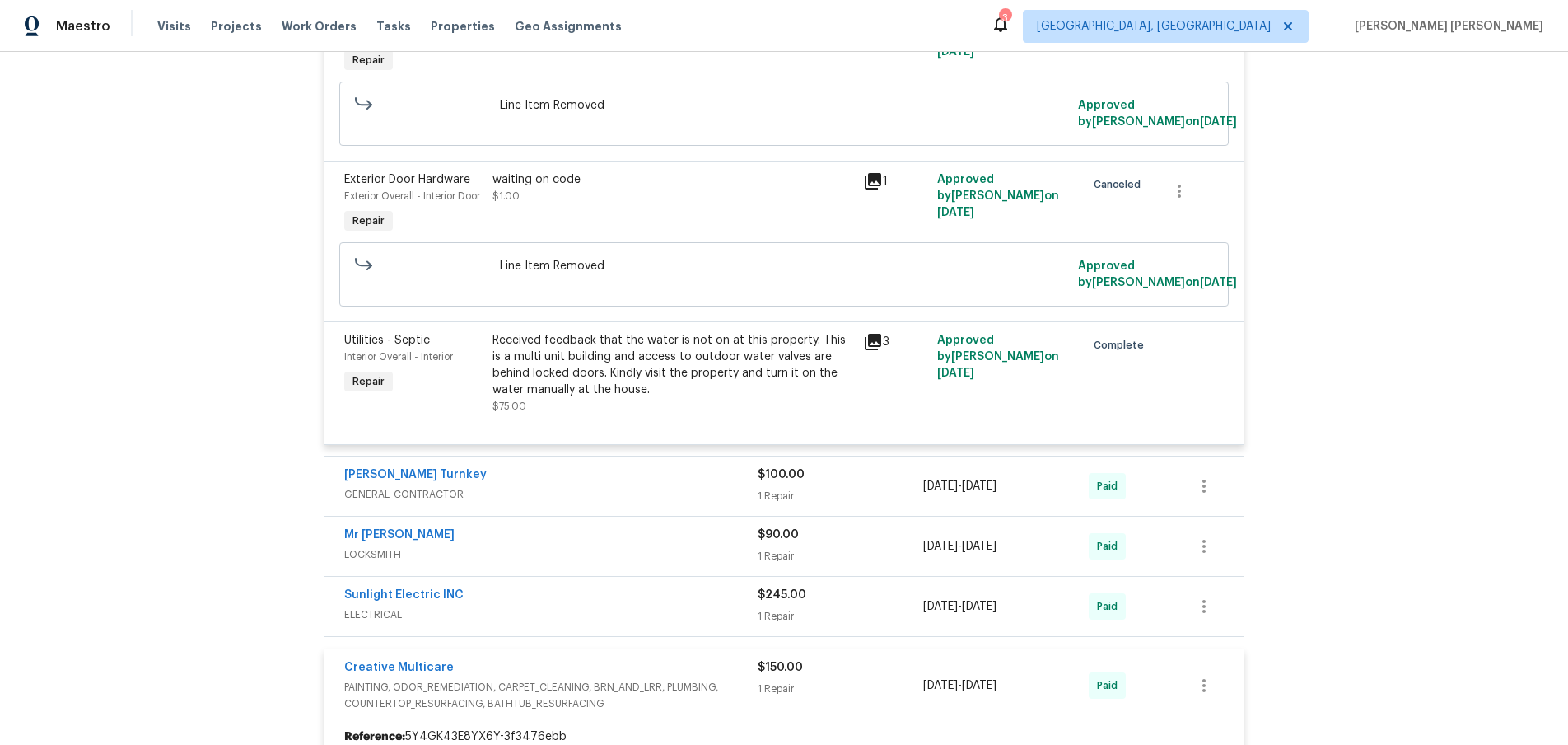
drag, startPoint x: 1505, startPoint y: 480, endPoint x: 1484, endPoint y: 468, distance: 24.2
click at [1498, 479] on div "Lightbox" at bounding box center [784, 372] width 1568 height 745
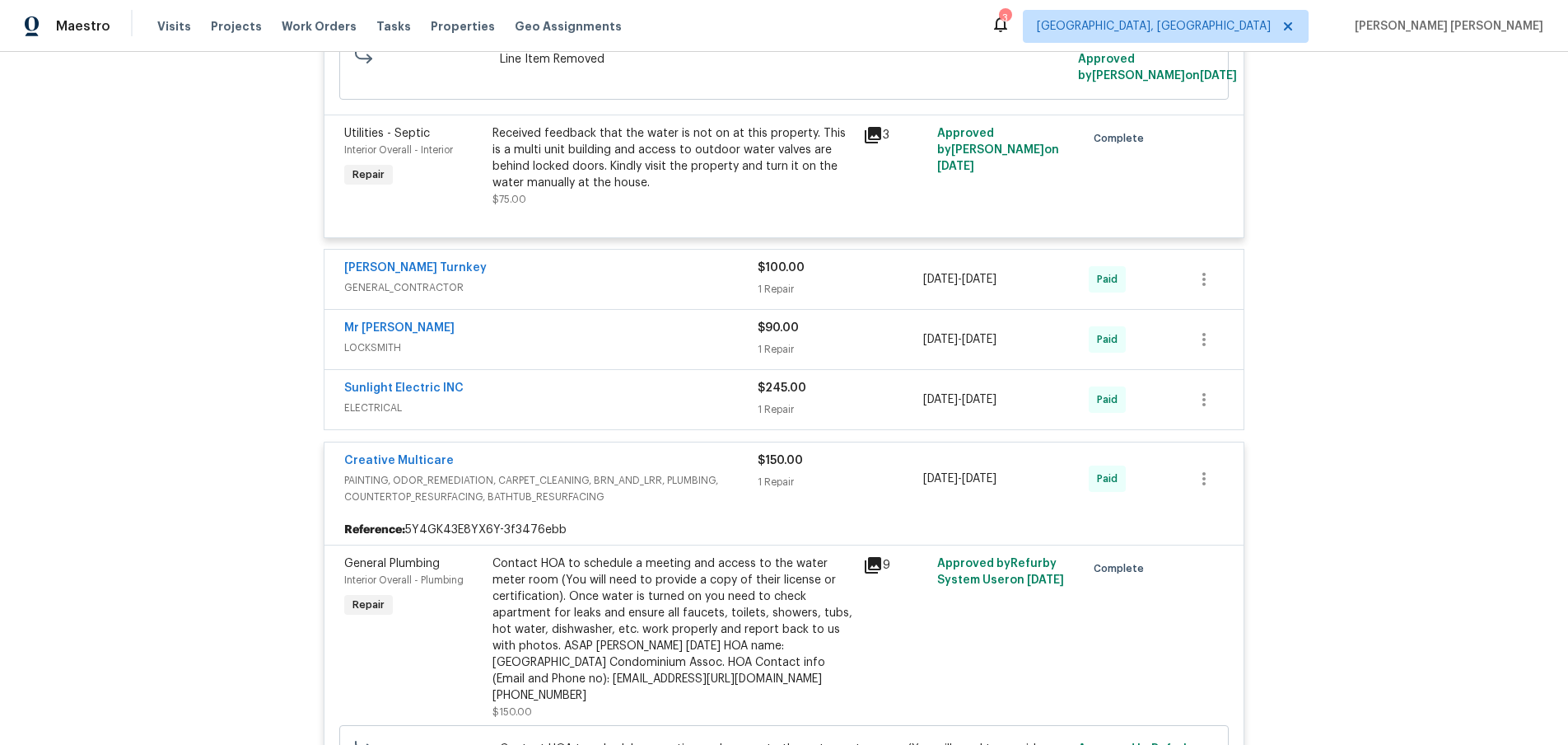
scroll to position [934, 0]
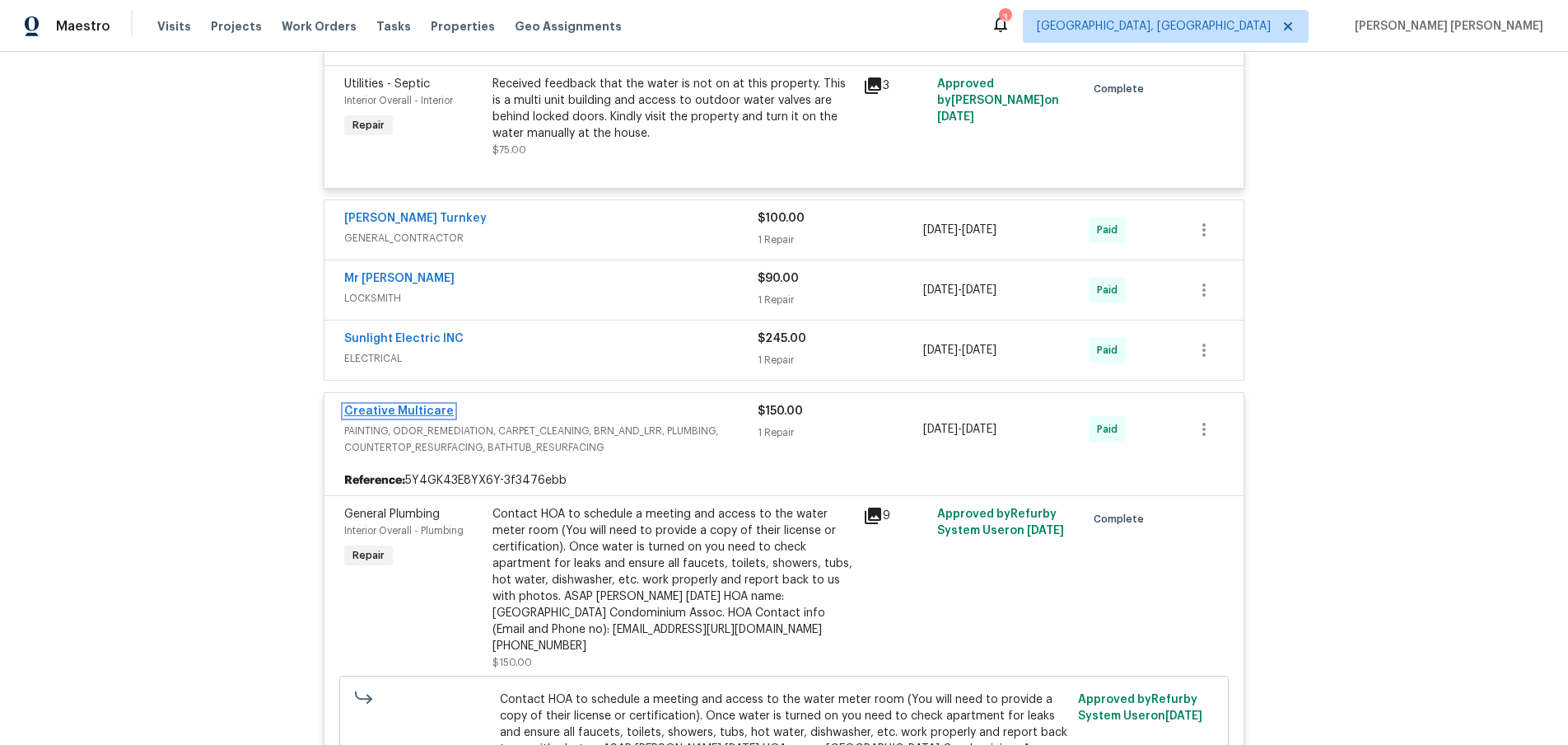
click at [412, 417] on link "Creative Multicare" at bounding box center [399, 412] width 110 height 12
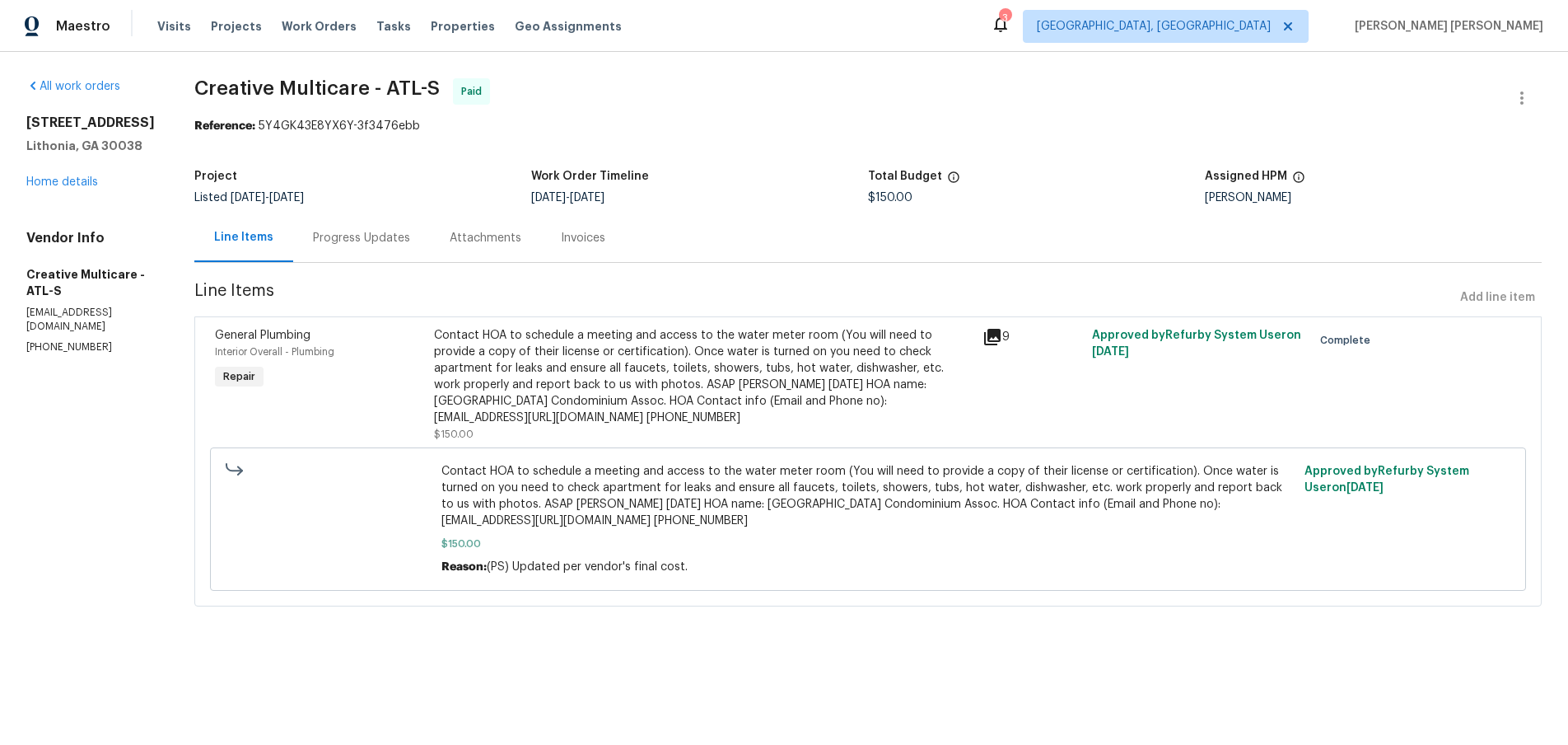
click at [396, 235] on div "Progress Updates" at bounding box center [361, 238] width 97 height 17
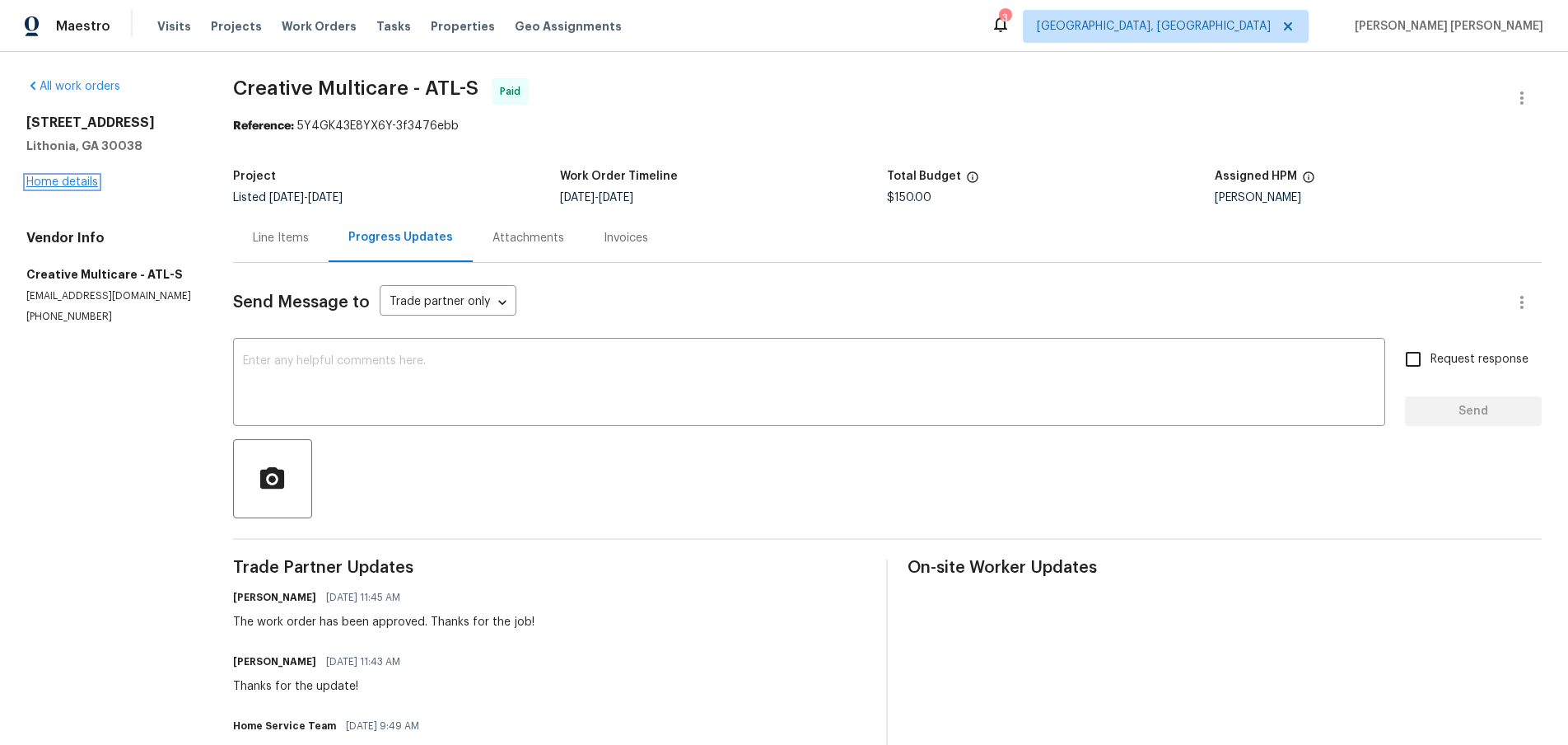
click at [88, 183] on link "Home details" at bounding box center [62, 182] width 72 height 12
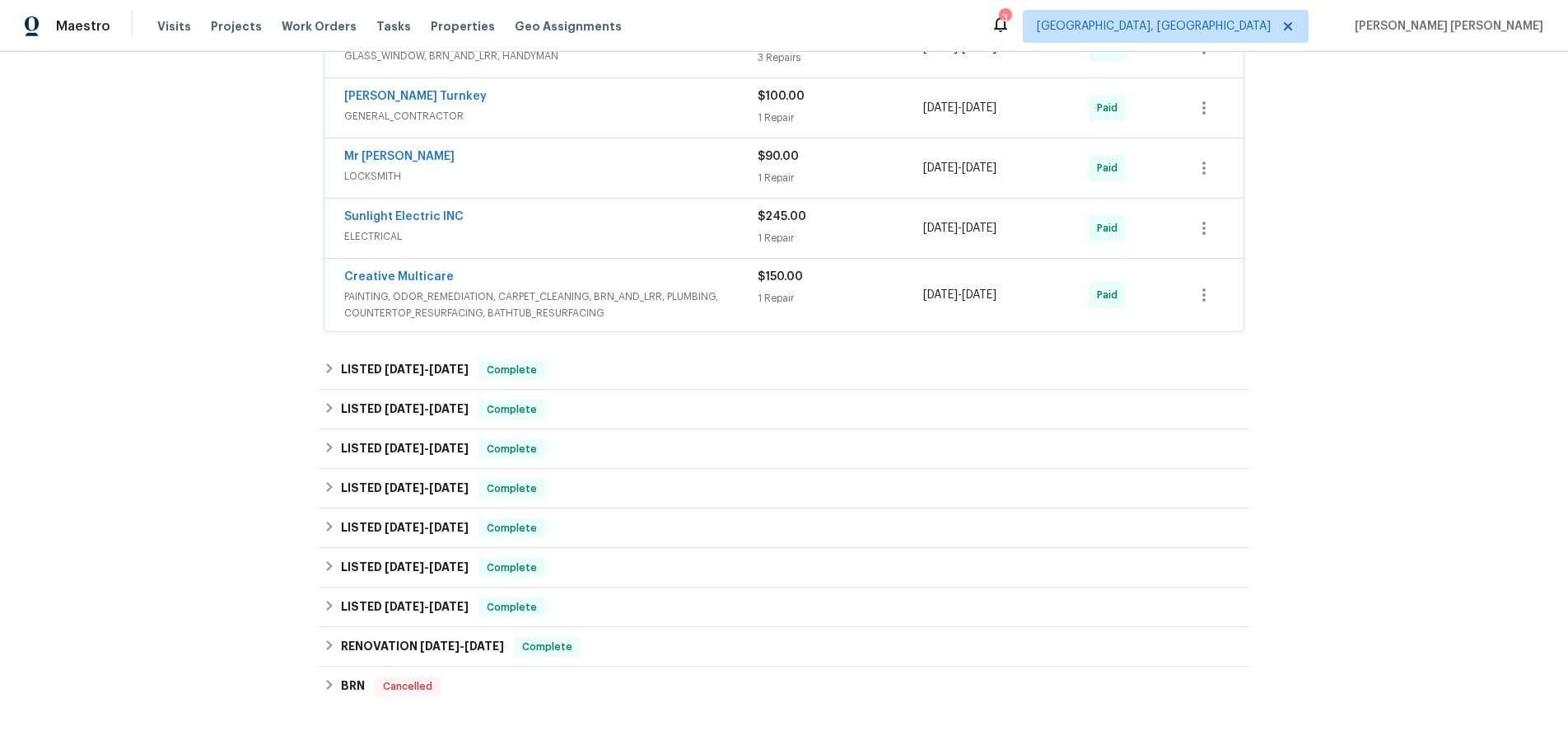
scroll to position [425, 0]
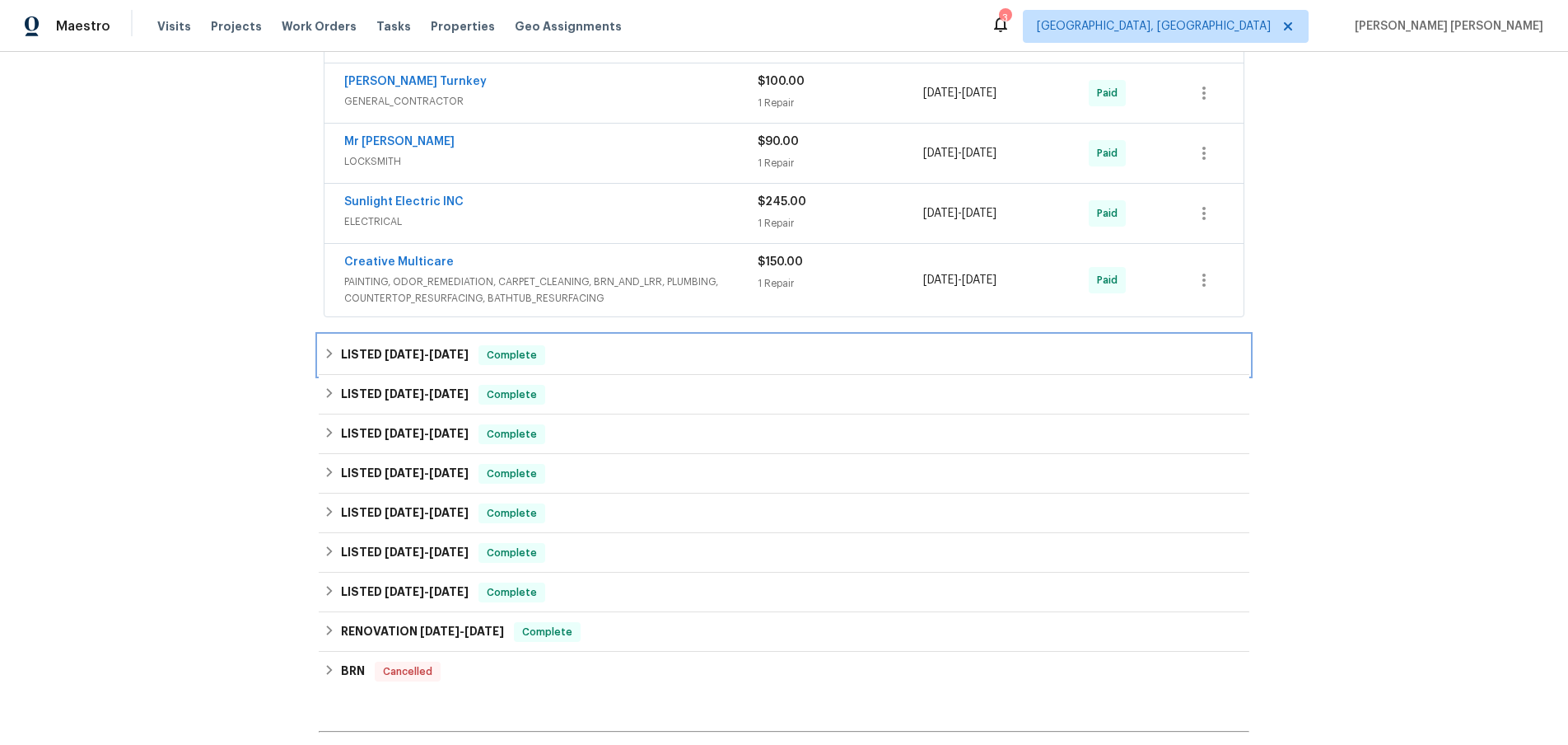
click at [423, 354] on span "4/3/25 - 4/7/25" at bounding box center [427, 355] width 84 height 12
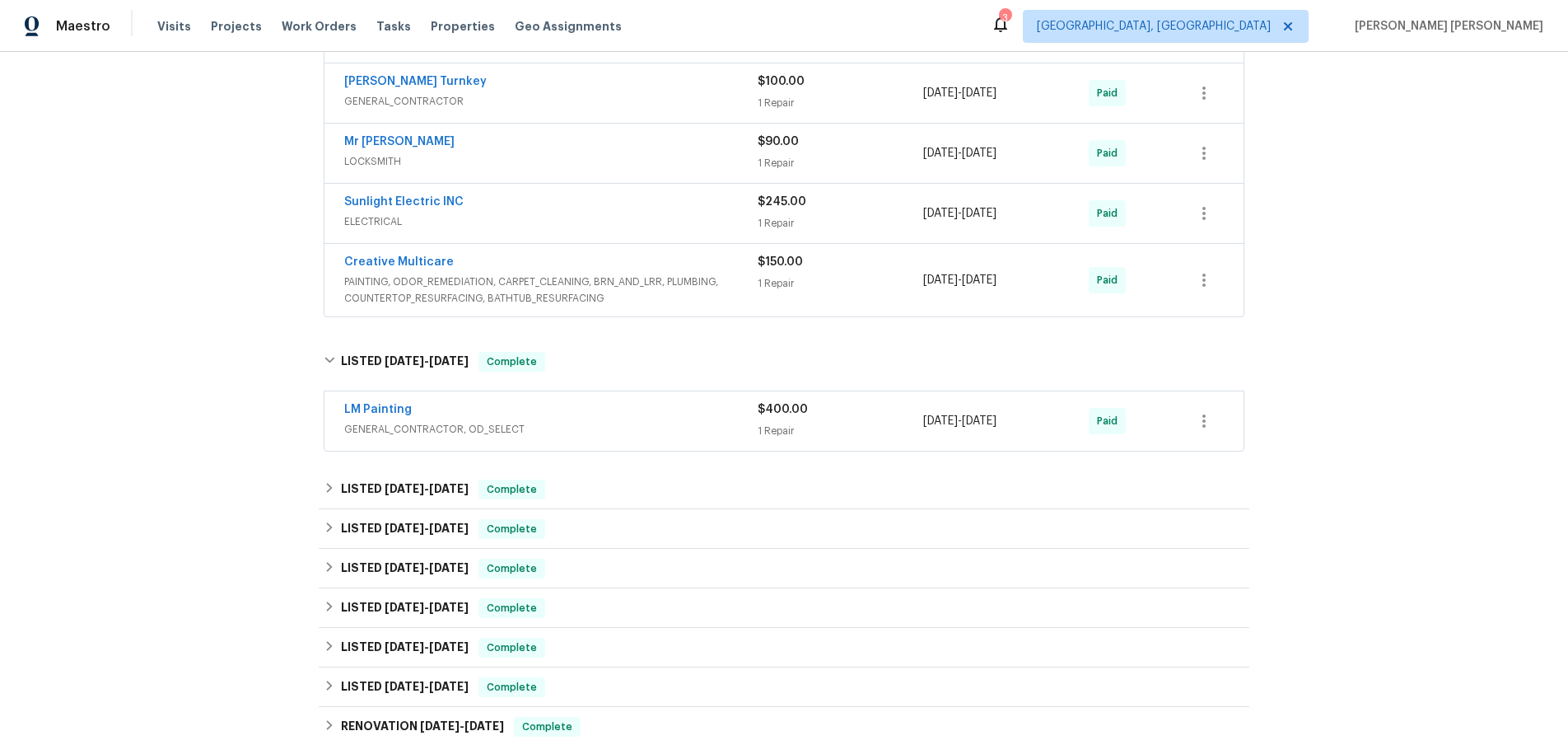
click at [616, 422] on span "GENERAL_CONTRACTOR, OD_SELECT" at bounding box center [551, 429] width 414 height 17
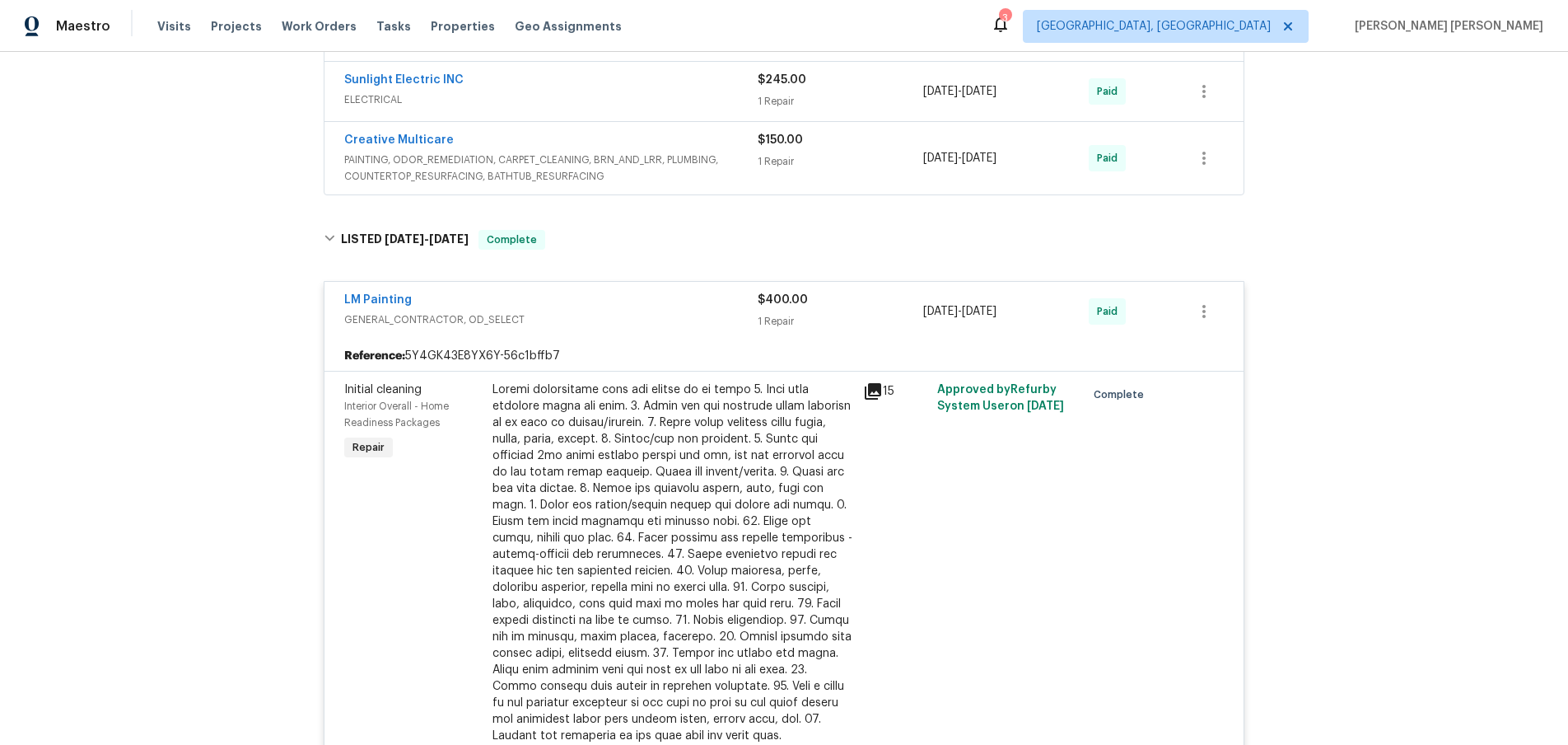
scroll to position [581, 0]
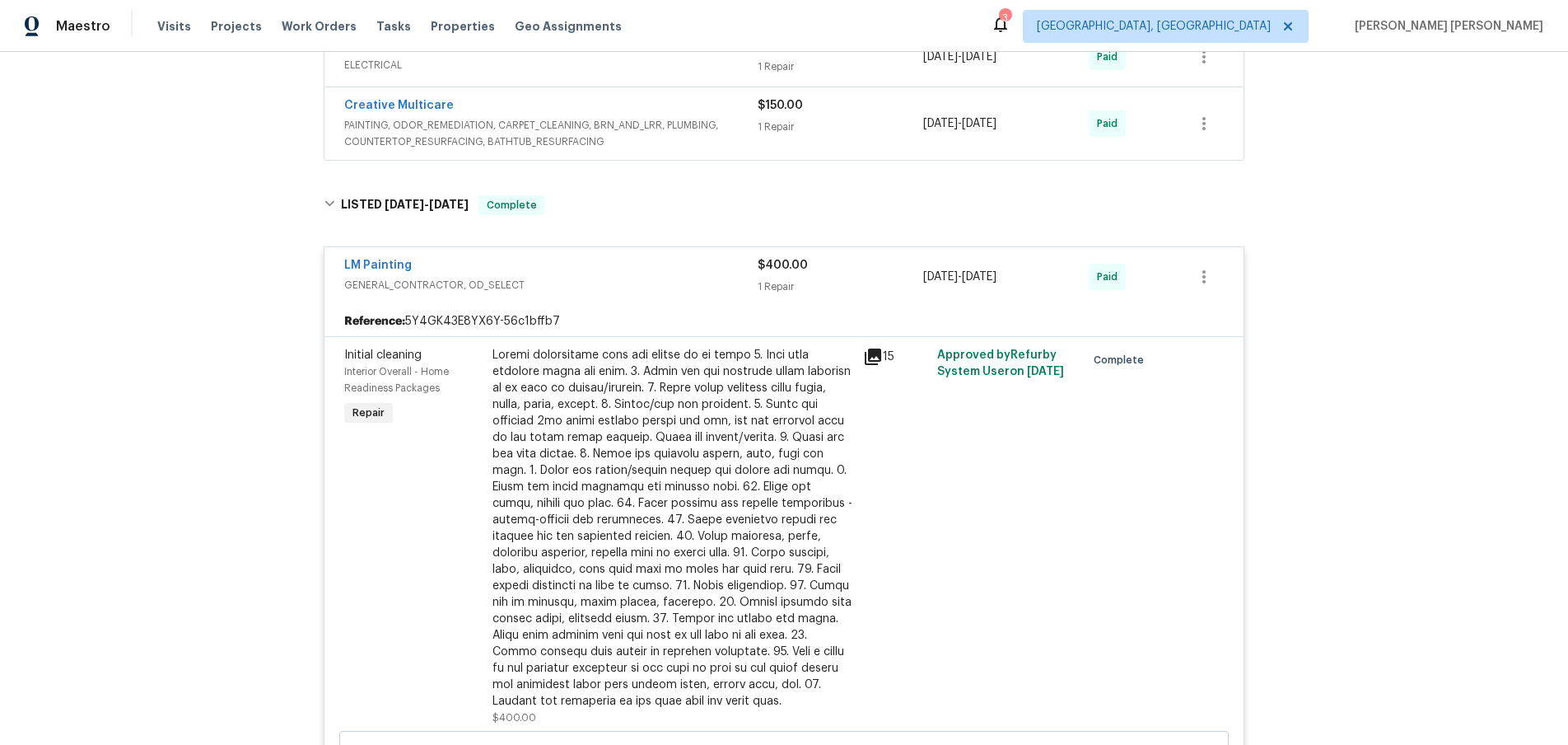
click at [879, 359] on icon at bounding box center [873, 357] width 17 height 17
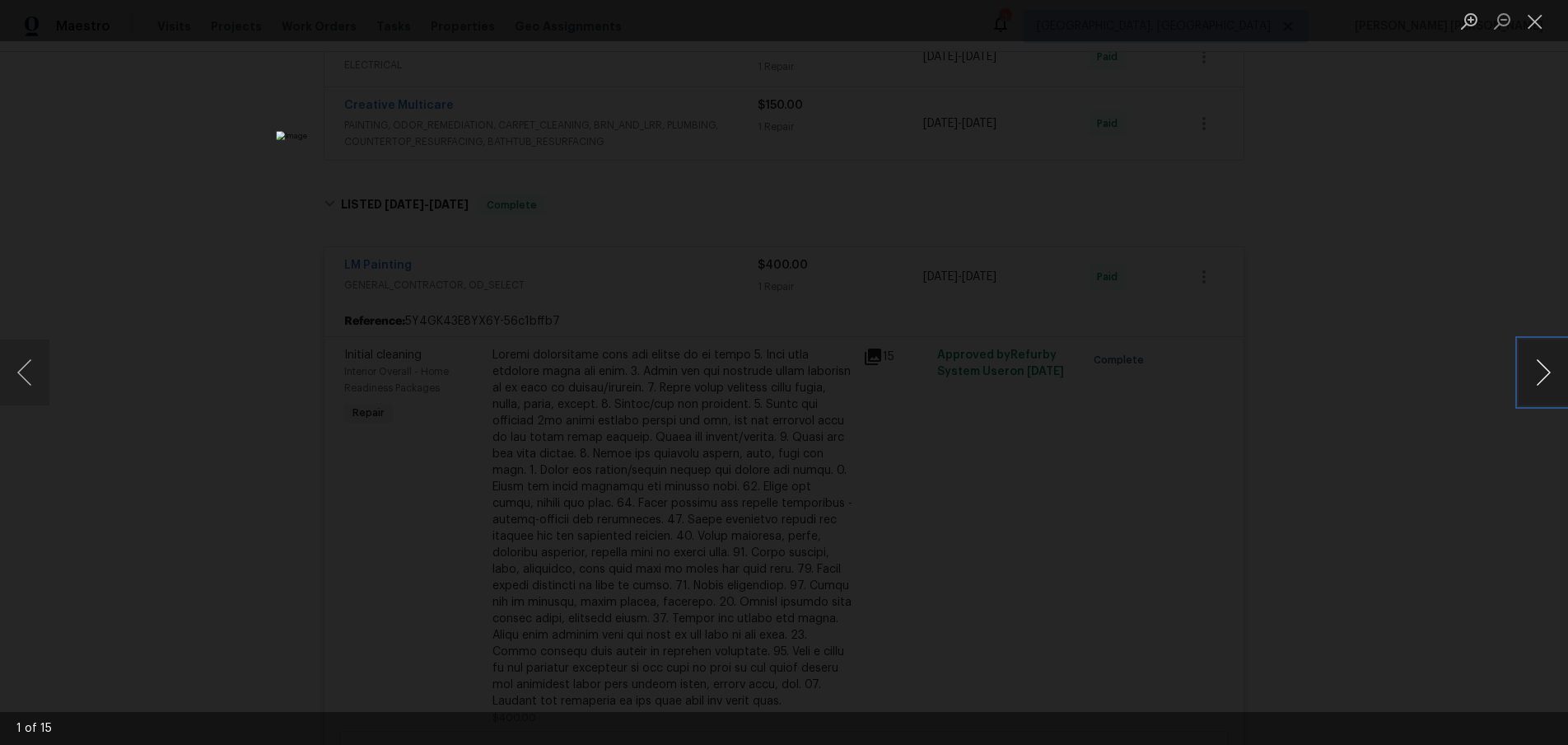
click at [1544, 389] on button "Next image" at bounding box center [1544, 372] width 49 height 66
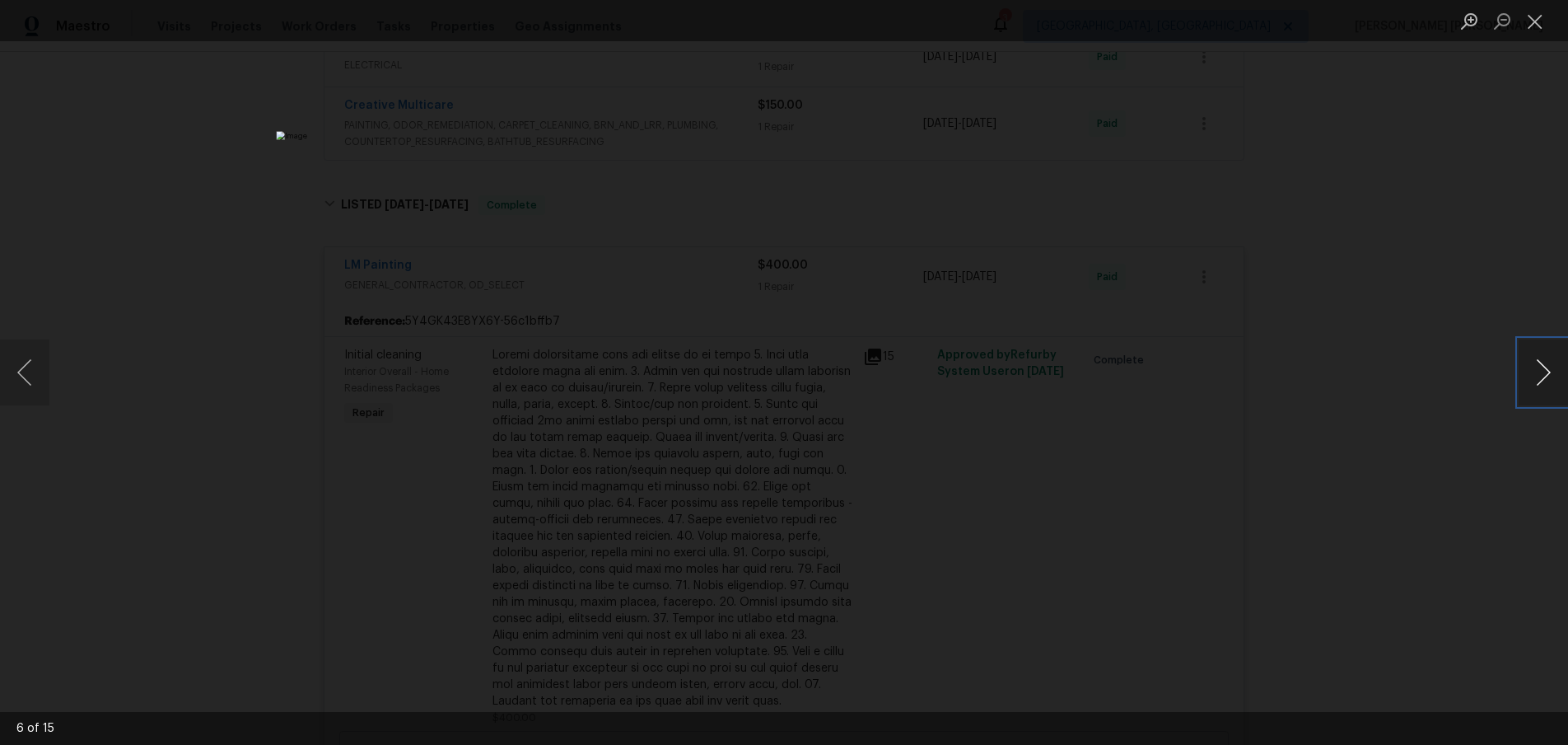
click at [1557, 379] on button "Next image" at bounding box center [1544, 372] width 49 height 66
click at [1553, 379] on button "Next image" at bounding box center [1544, 372] width 49 height 66
click at [1537, 390] on button "Next image" at bounding box center [1544, 372] width 49 height 66
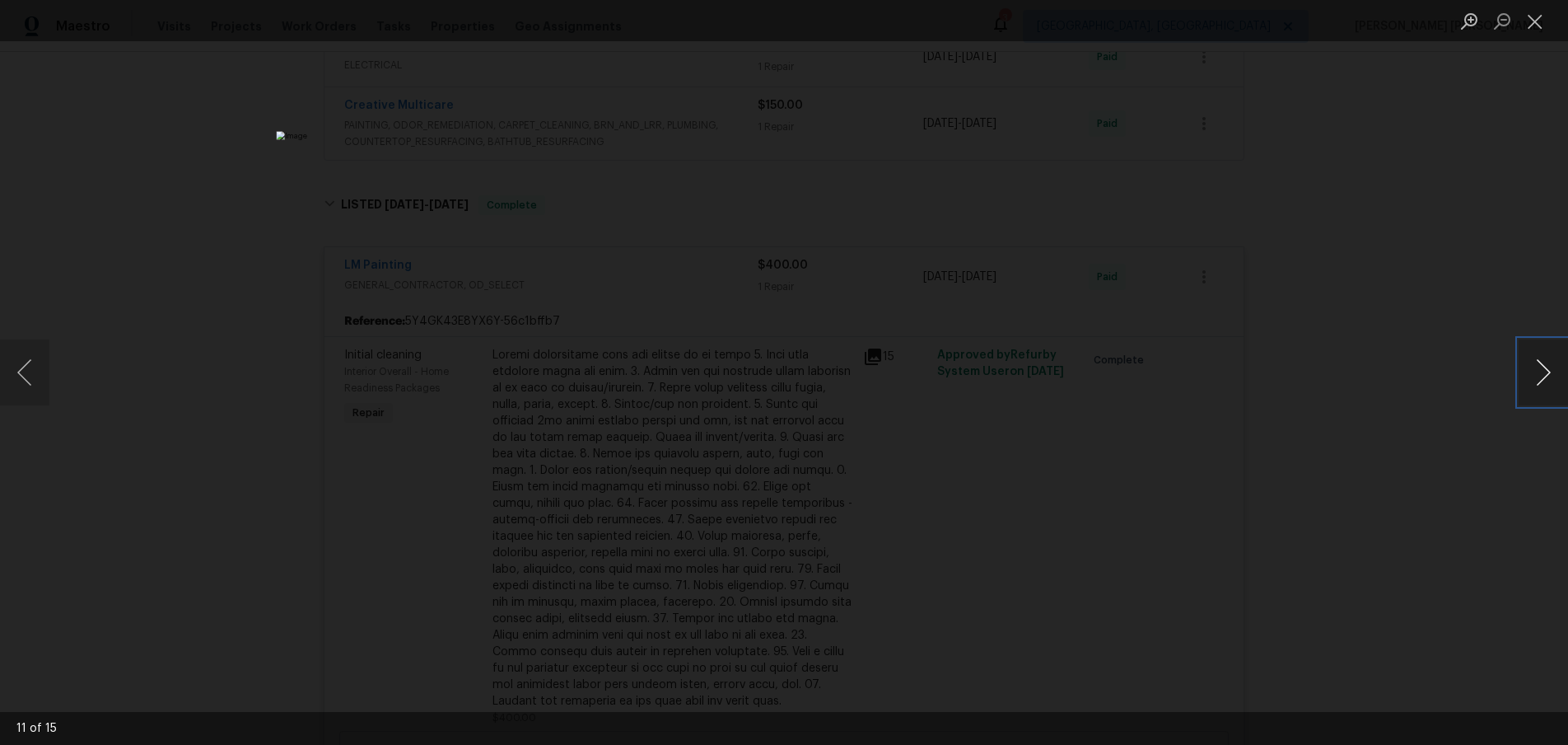
click at [1537, 390] on button "Next image" at bounding box center [1544, 372] width 49 height 66
drag, startPoint x: 1397, startPoint y: 493, endPoint x: 1390, endPoint y: 491, distance: 7.3
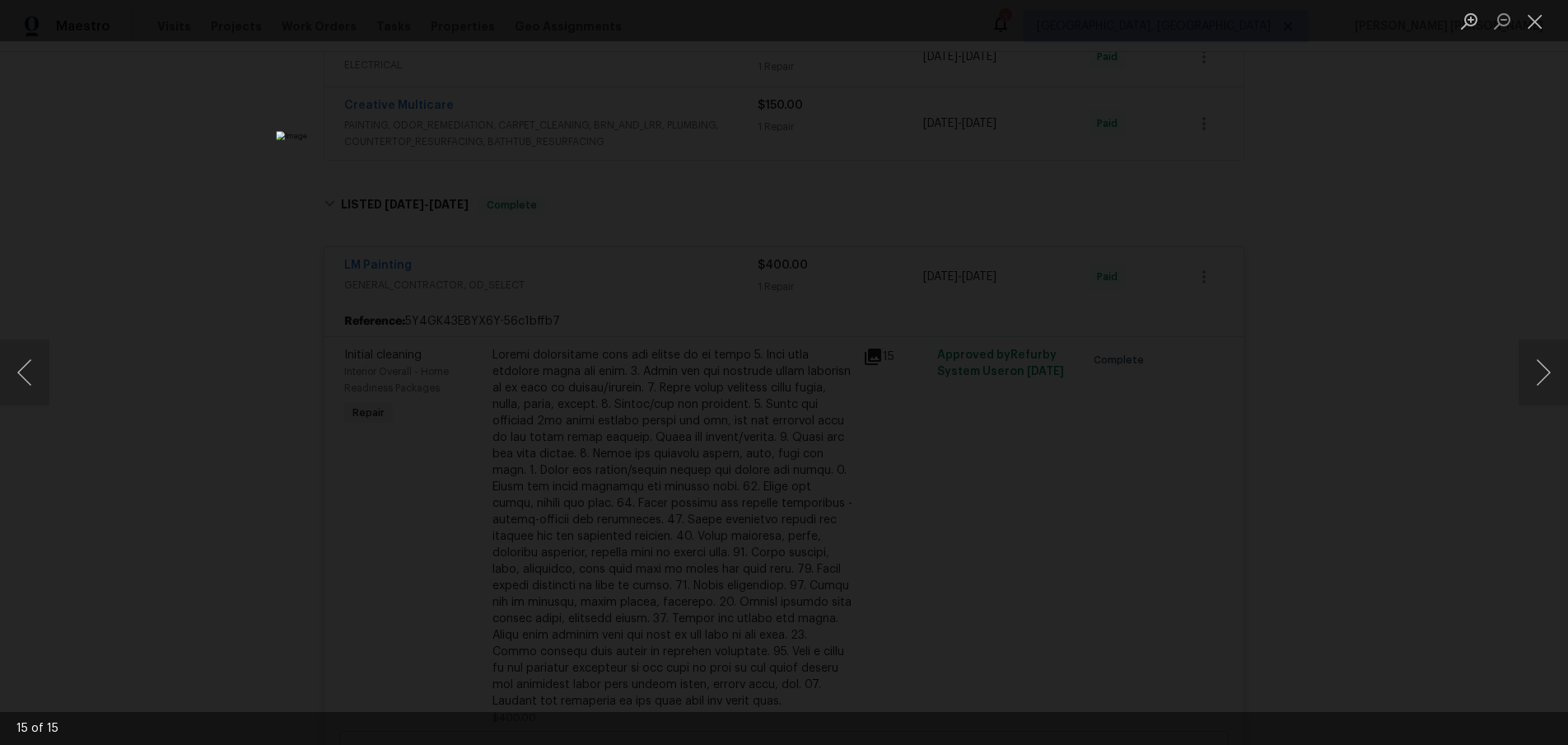
click at [1394, 492] on div "Lightbox" at bounding box center [784, 372] width 1568 height 745
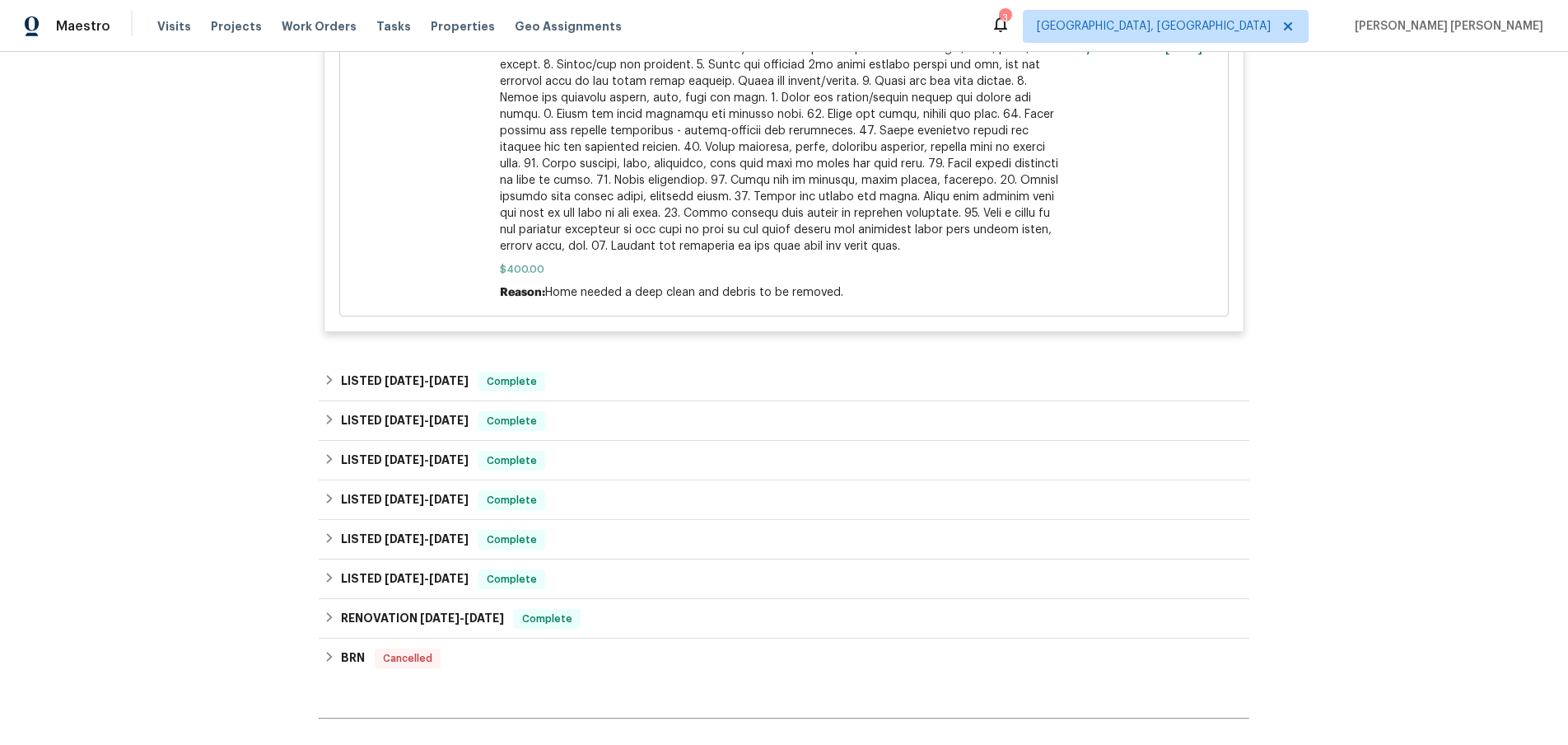
scroll to position [1325, 0]
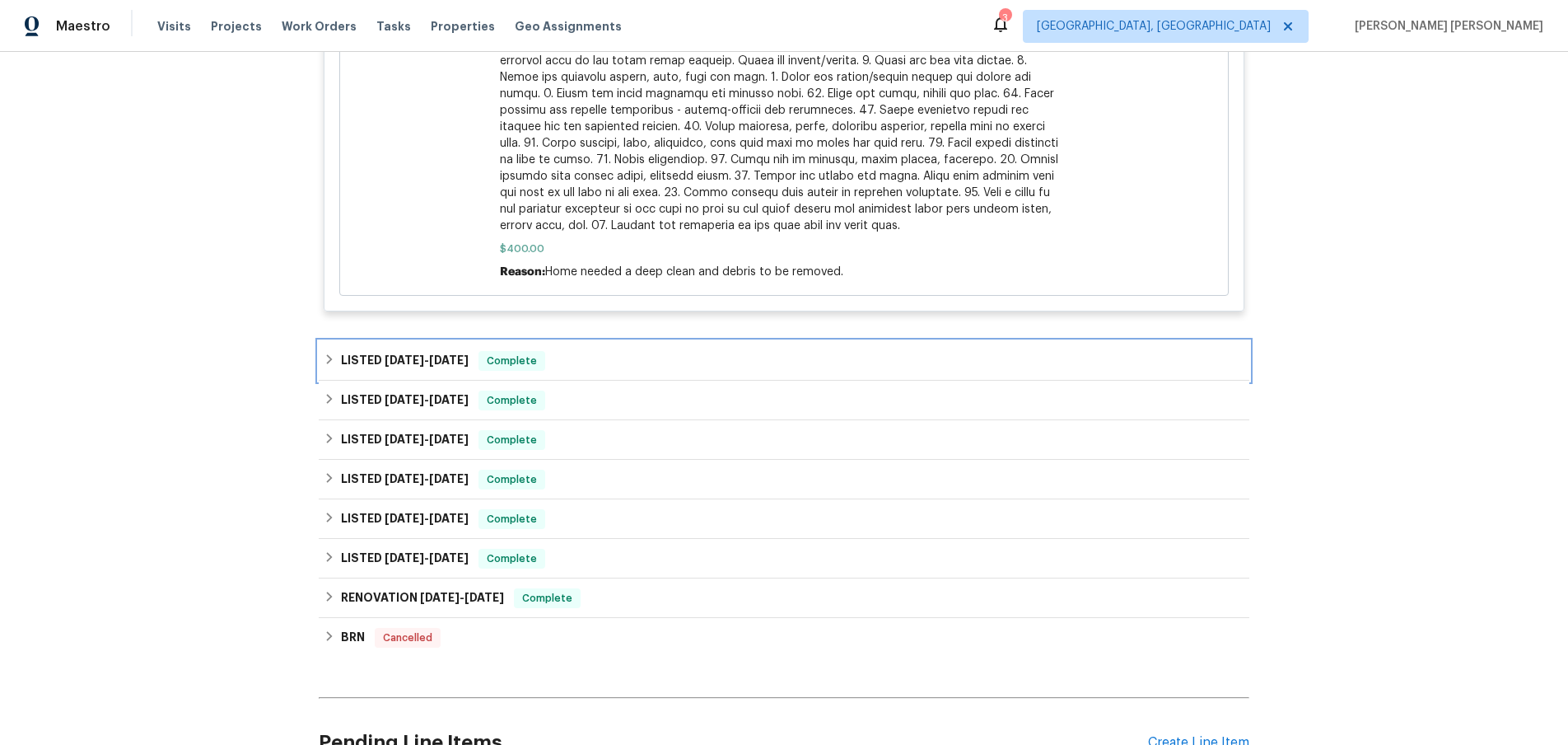
drag, startPoint x: 384, startPoint y: 359, endPoint x: 529, endPoint y: 397, distance: 149.9
click at [385, 359] on span "3/7/25" at bounding box center [405, 360] width 39 height 12
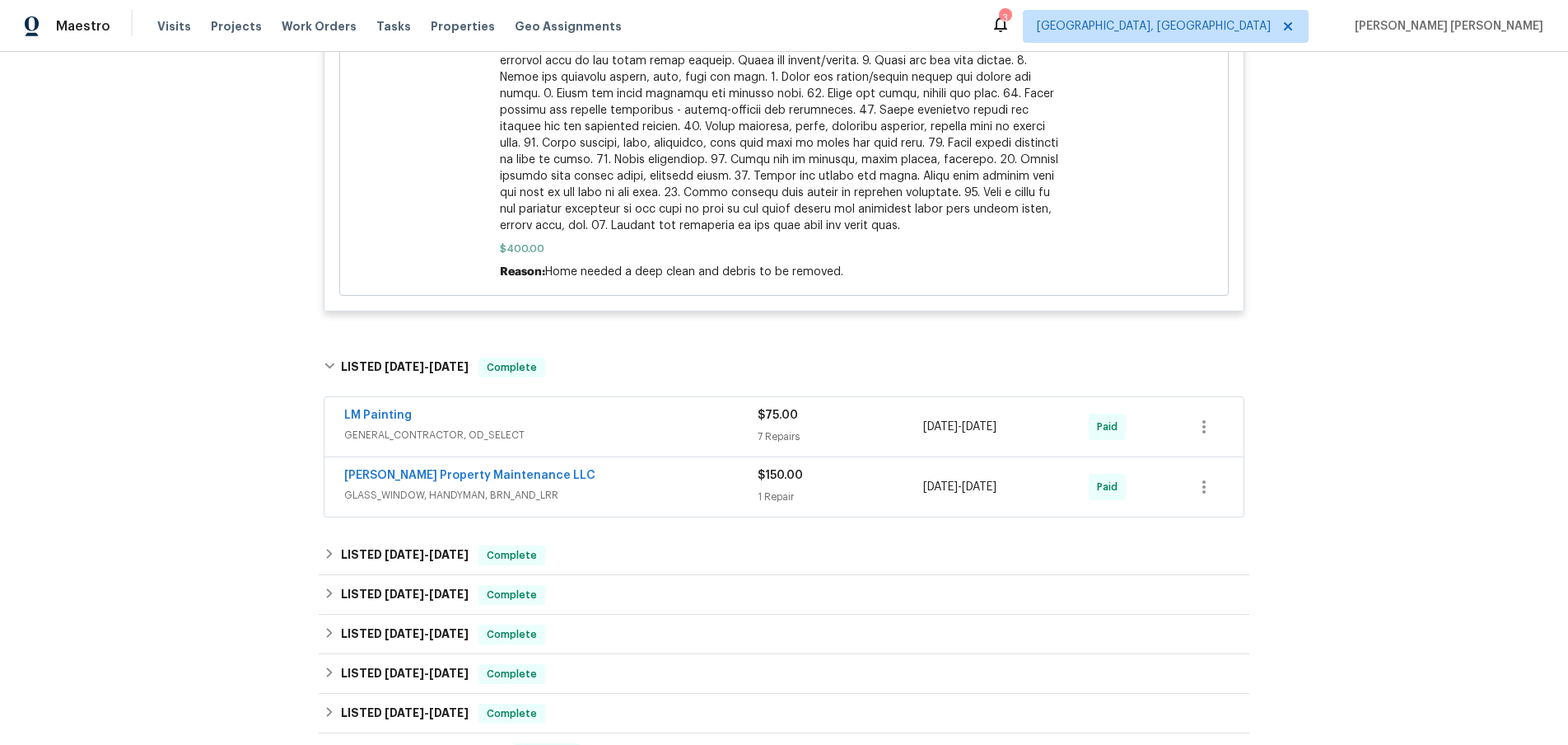
click at [683, 421] on div "LM Painting" at bounding box center [551, 417] width 414 height 20
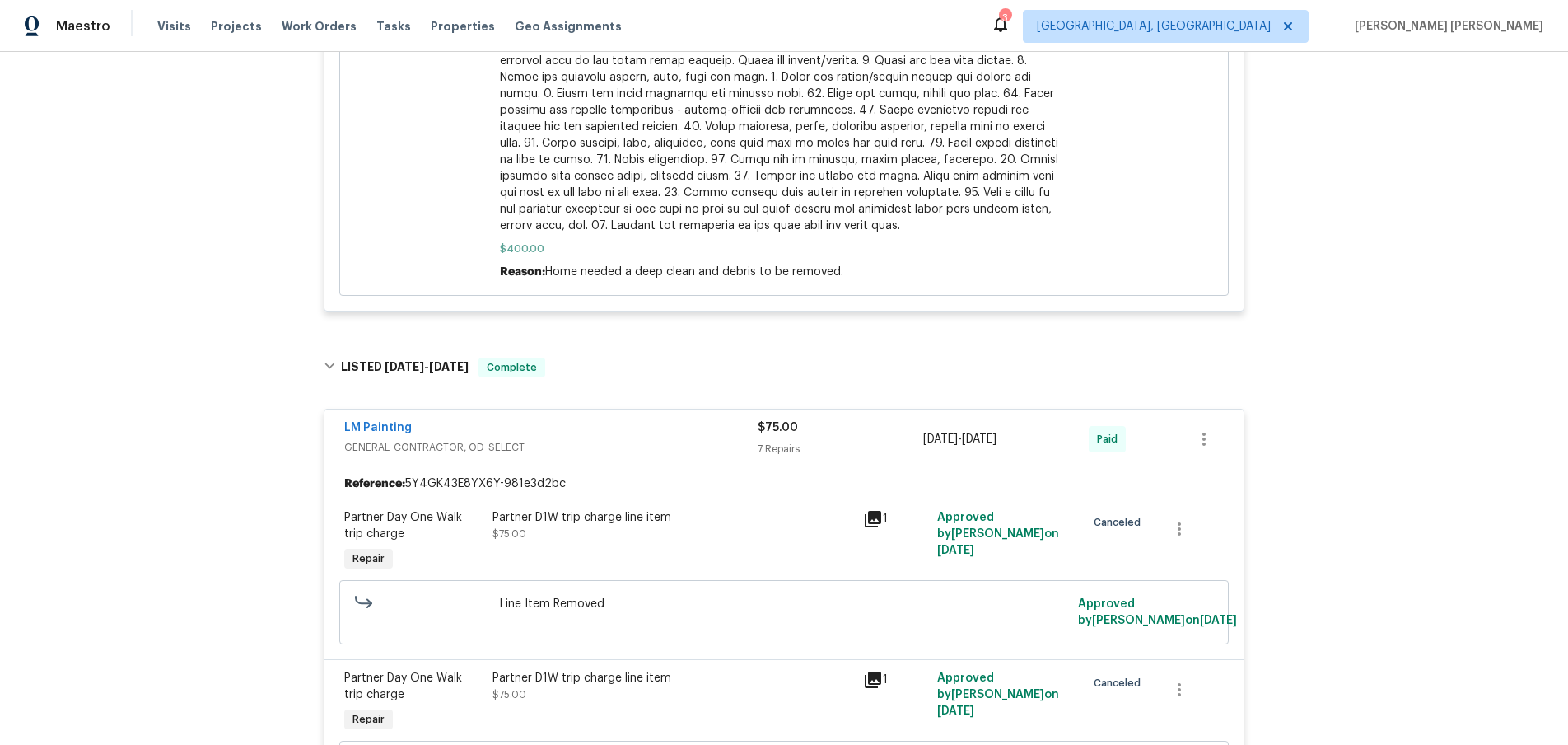
click at [683, 422] on div "LM Painting" at bounding box center [551, 429] width 414 height 20
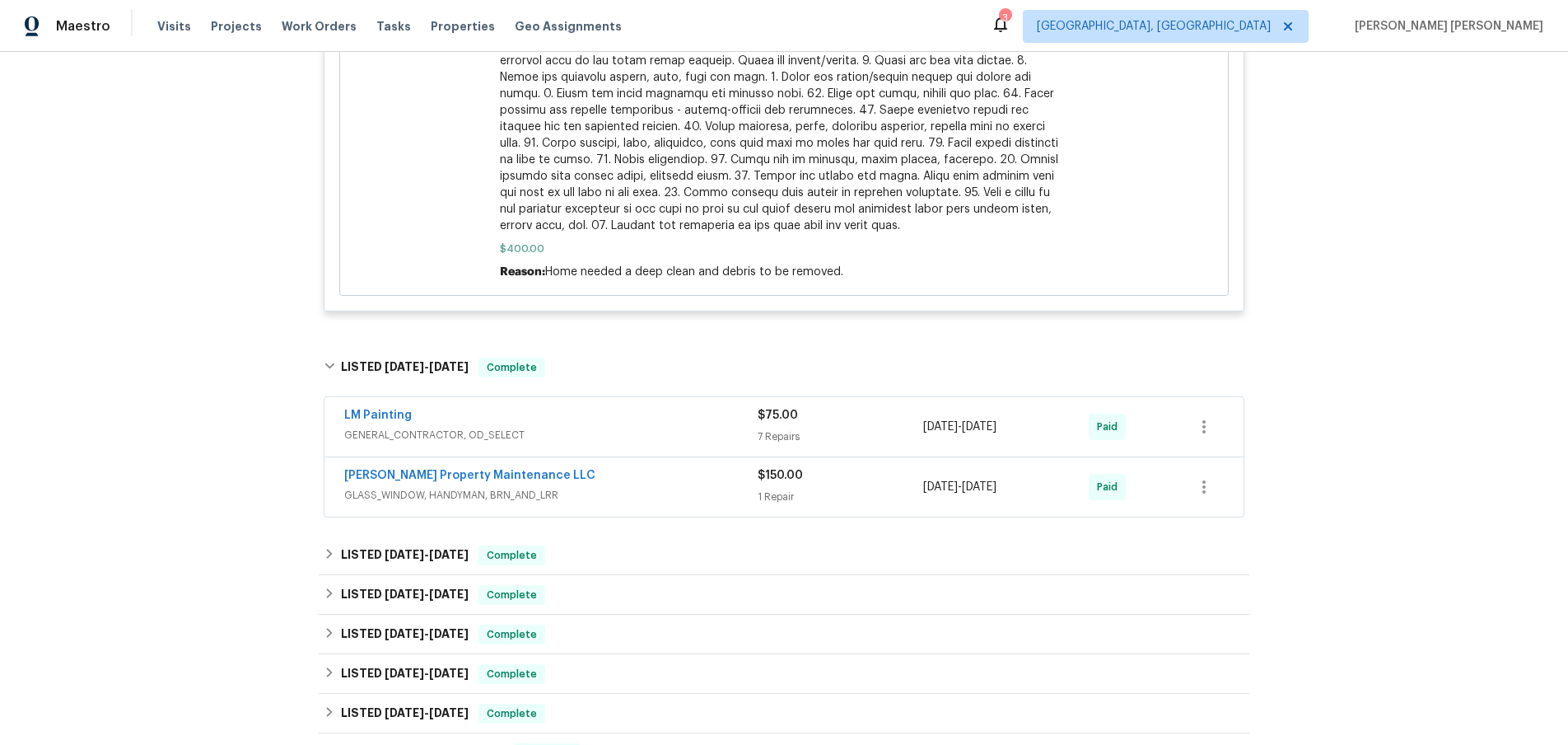
click at [689, 483] on div "Glen Property Maintenance LLC" at bounding box center [551, 477] width 414 height 20
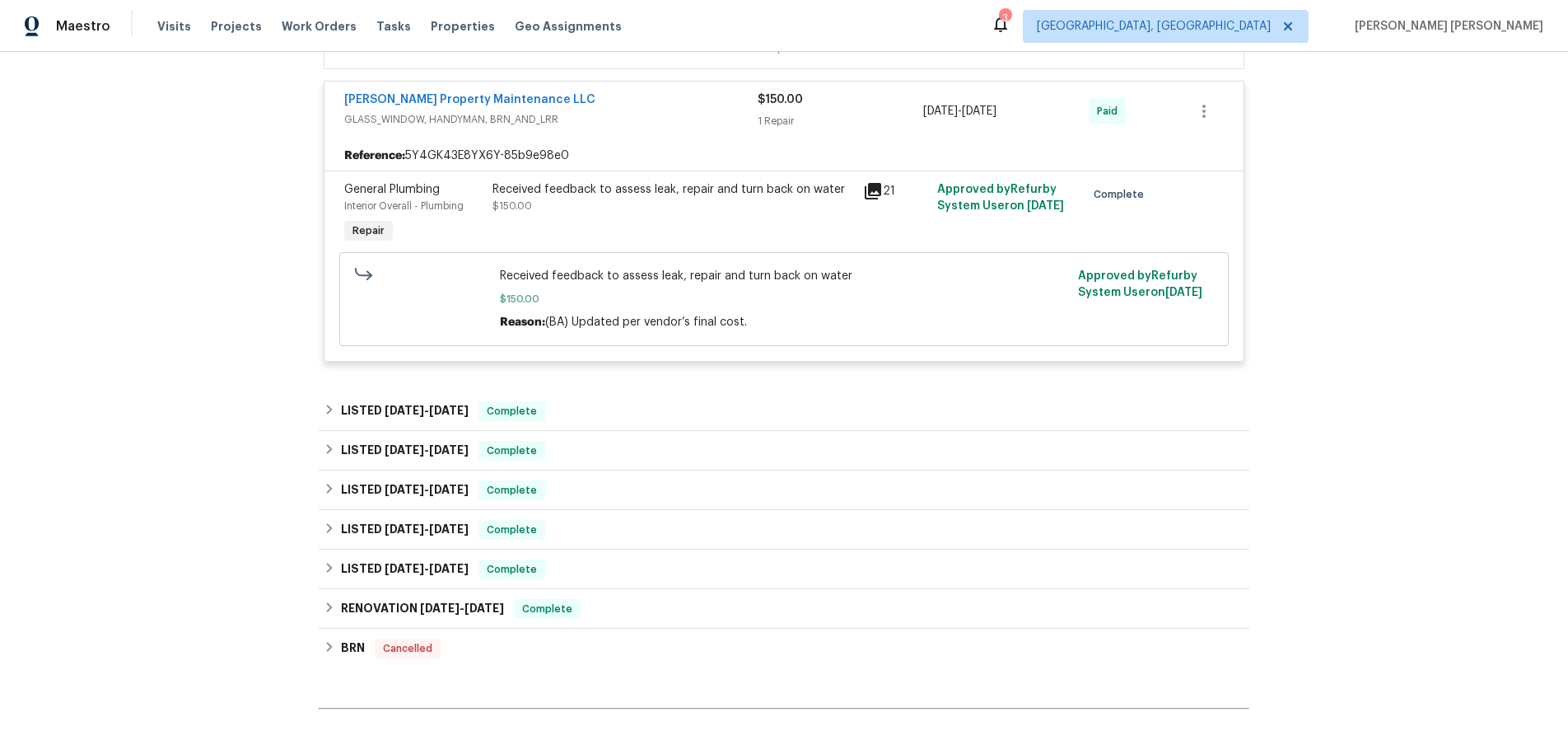
scroll to position [1717, 0]
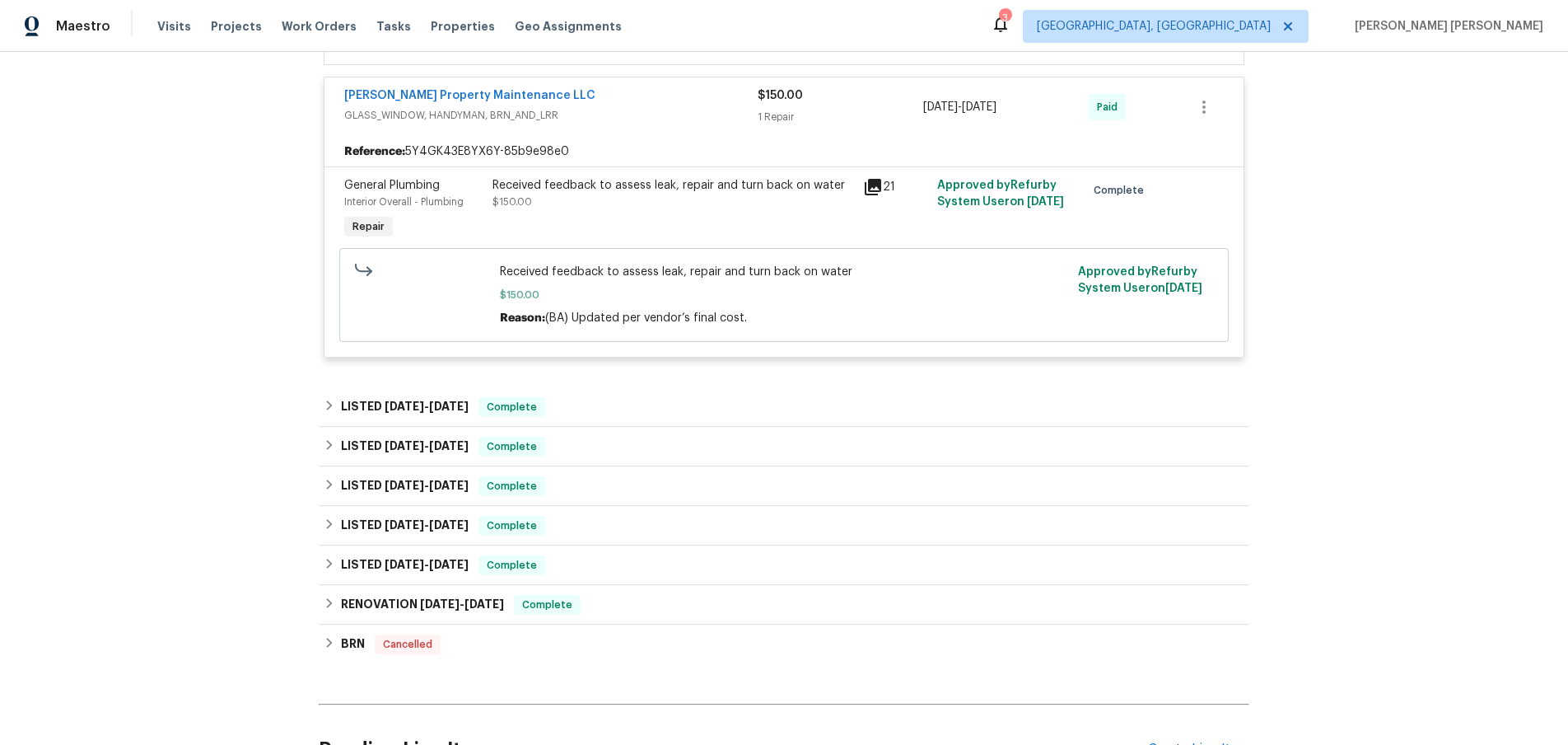
click at [875, 192] on icon at bounding box center [873, 186] width 17 height 17
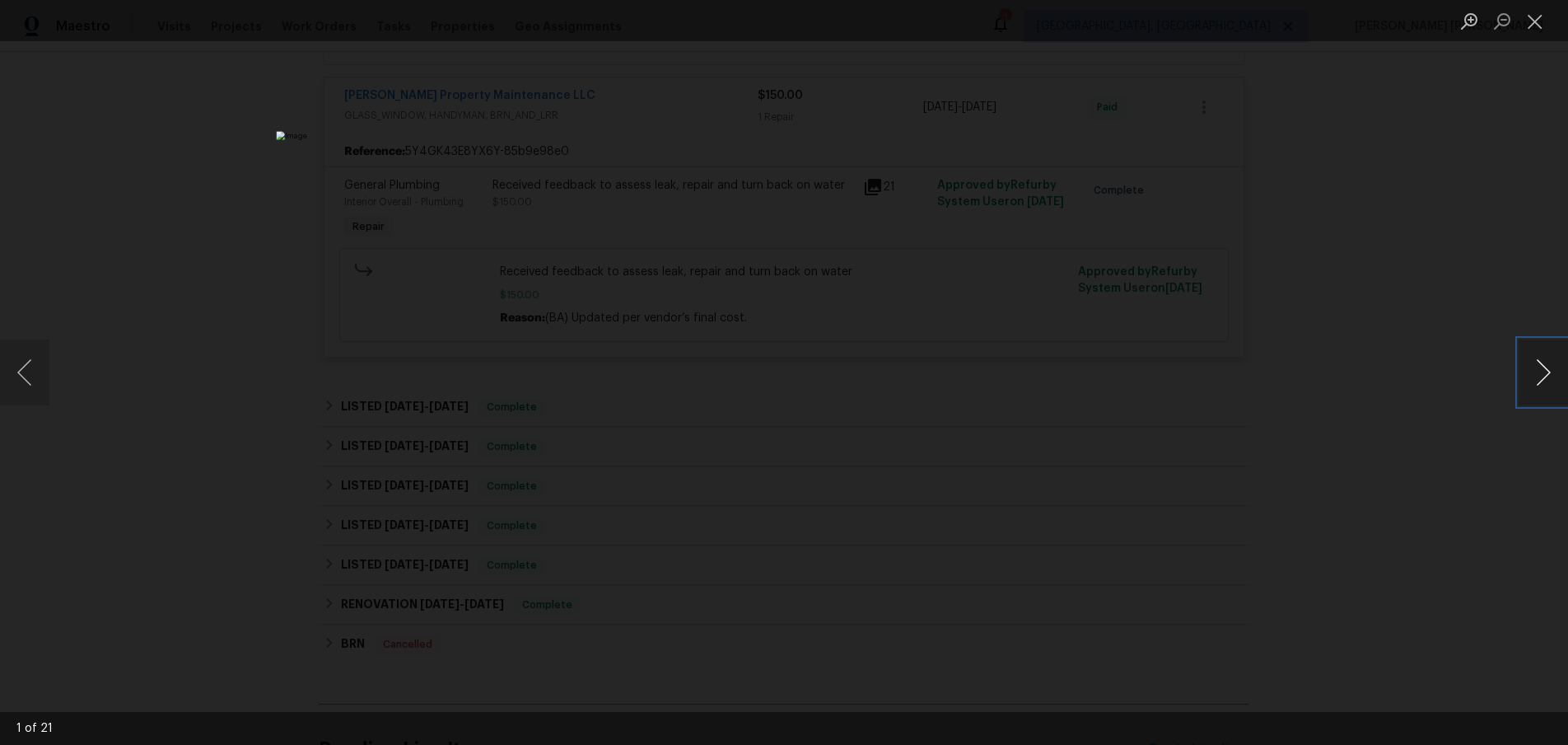
click at [1532, 381] on button "Next image" at bounding box center [1544, 372] width 49 height 66
click at [1539, 372] on button "Next image" at bounding box center [1544, 372] width 49 height 66
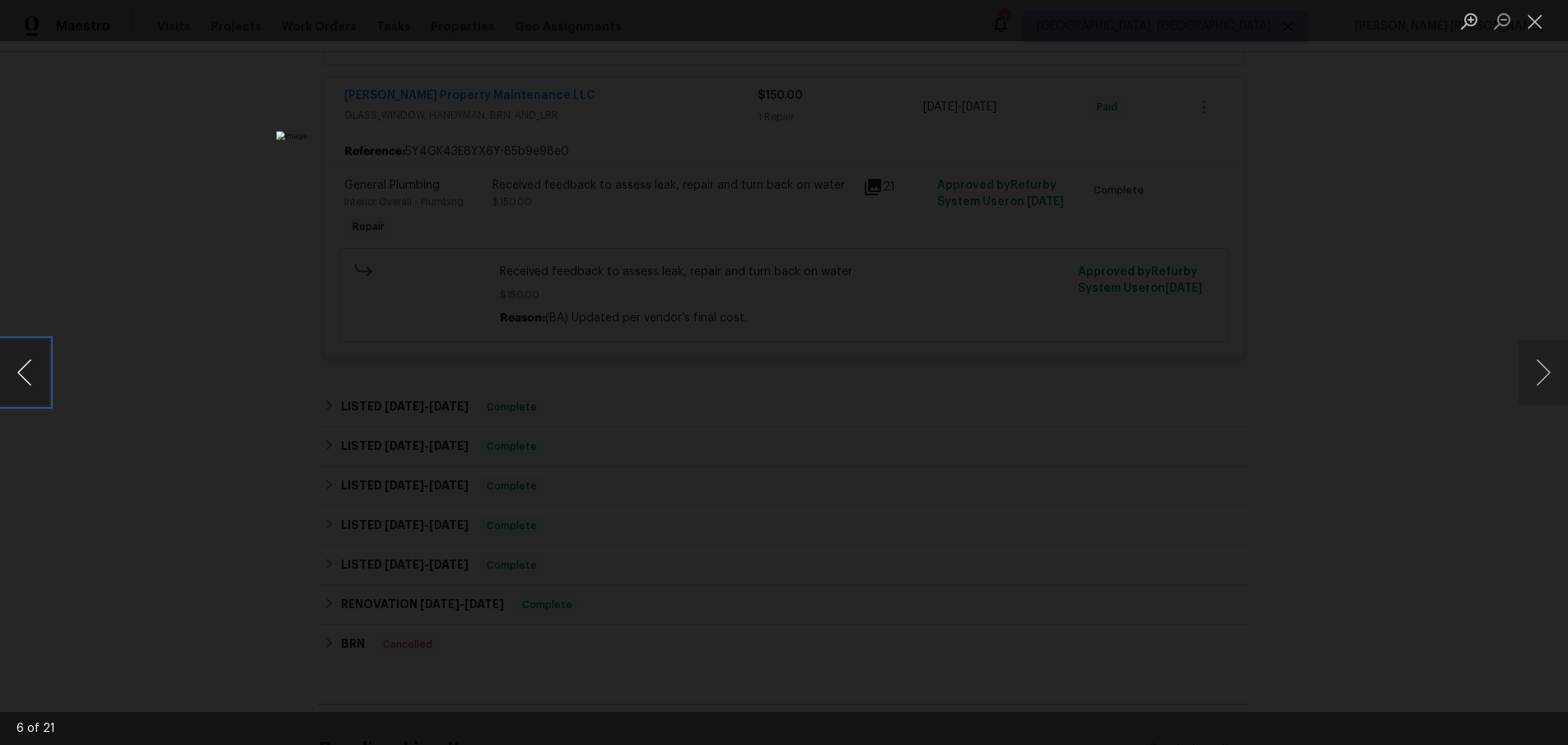
click at [28, 374] on button "Previous image" at bounding box center [24, 372] width 49 height 66
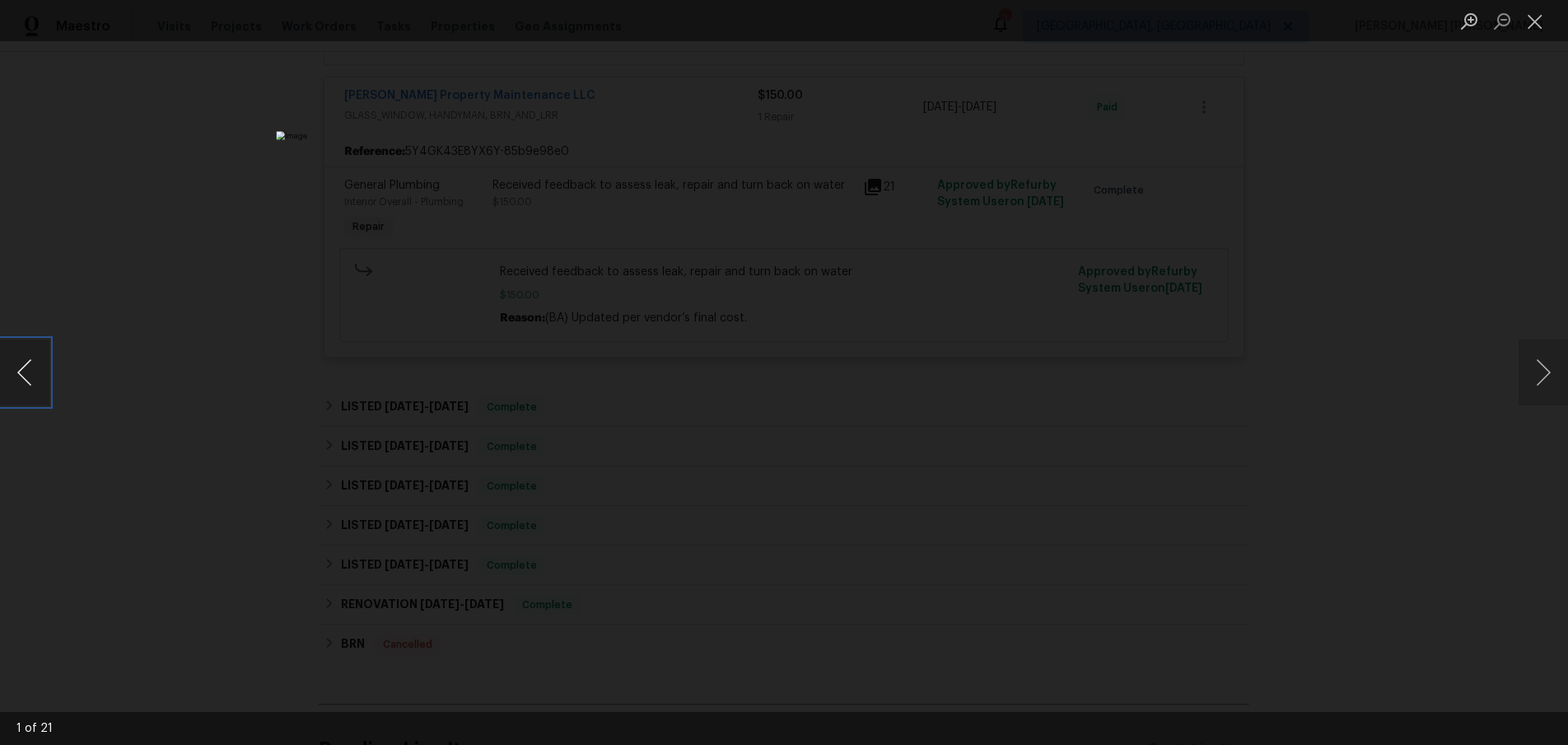
click at [28, 374] on button "Previous image" at bounding box center [24, 372] width 49 height 66
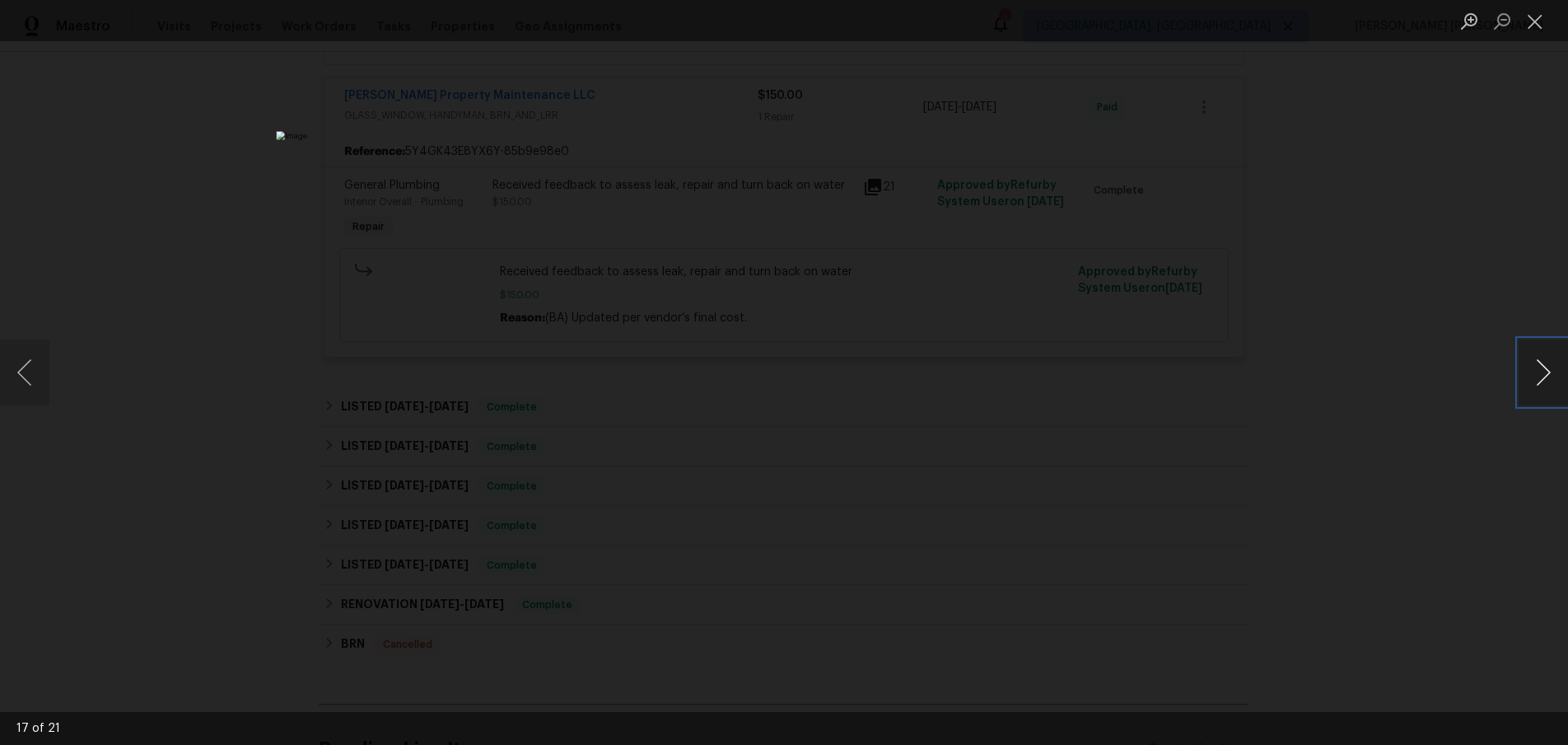
click at [1538, 386] on button "Next image" at bounding box center [1544, 372] width 49 height 66
click at [1531, 381] on button "Next image" at bounding box center [1544, 372] width 49 height 66
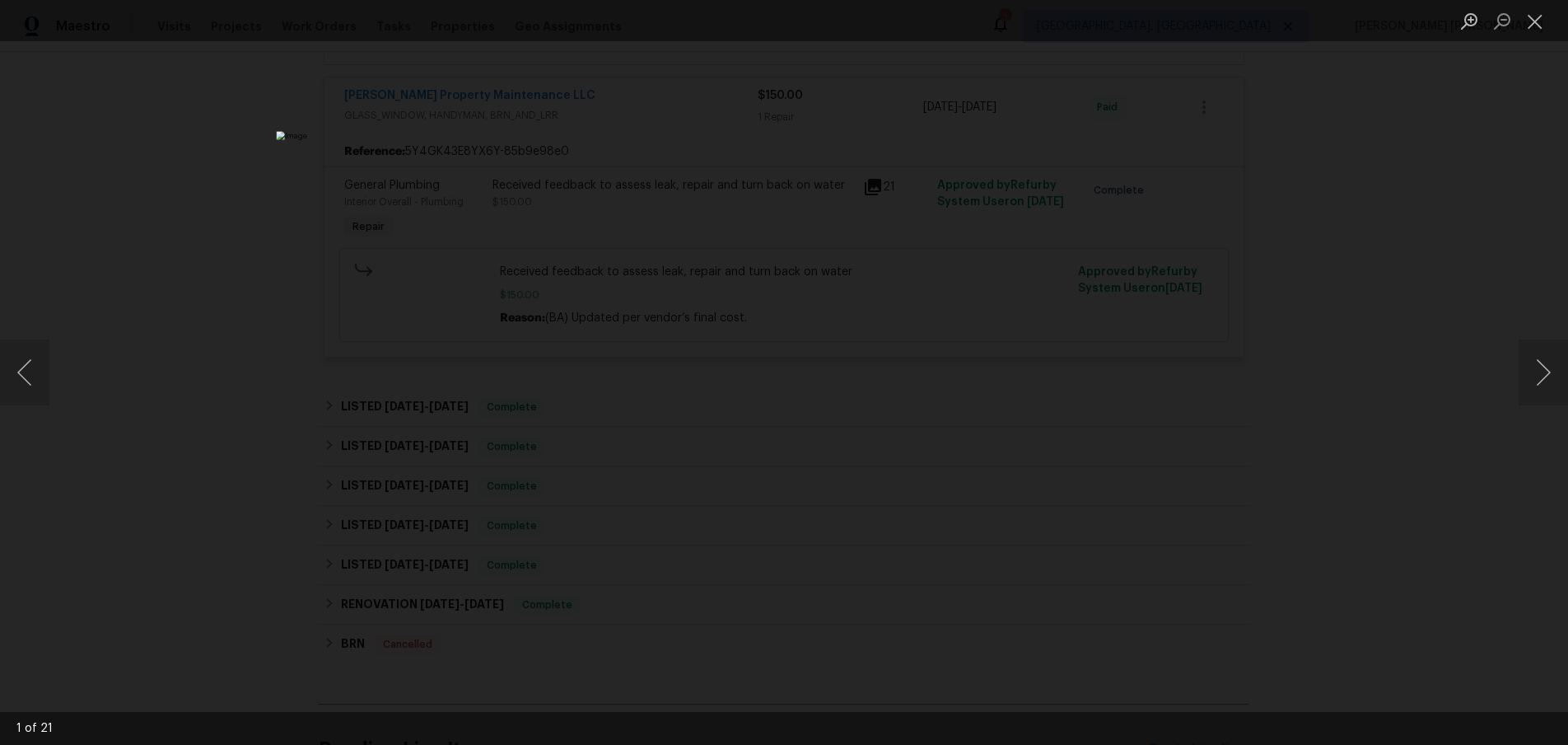
click at [1449, 472] on div "Lightbox" at bounding box center [784, 372] width 1568 height 745
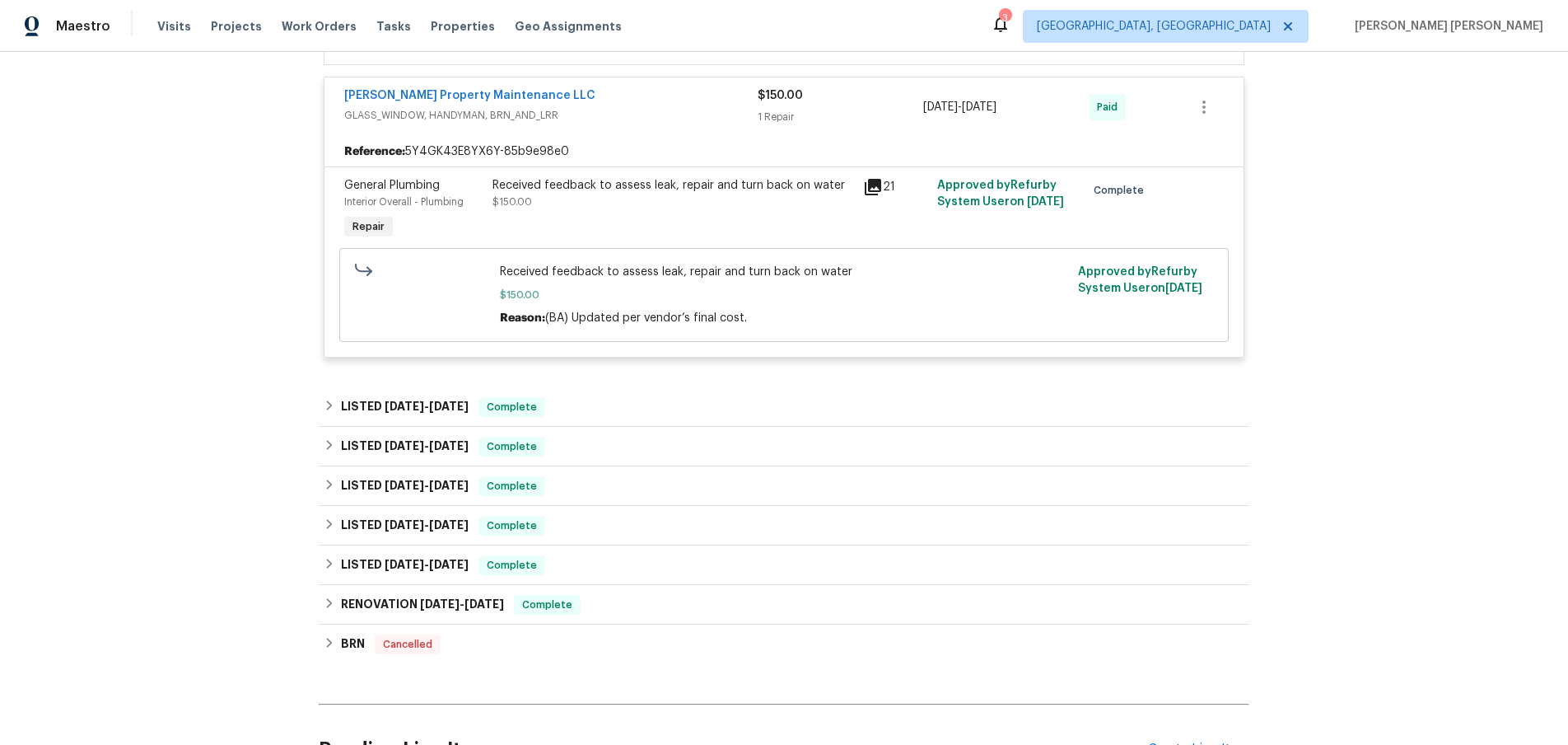
click at [879, 185] on icon at bounding box center [873, 186] width 17 height 17
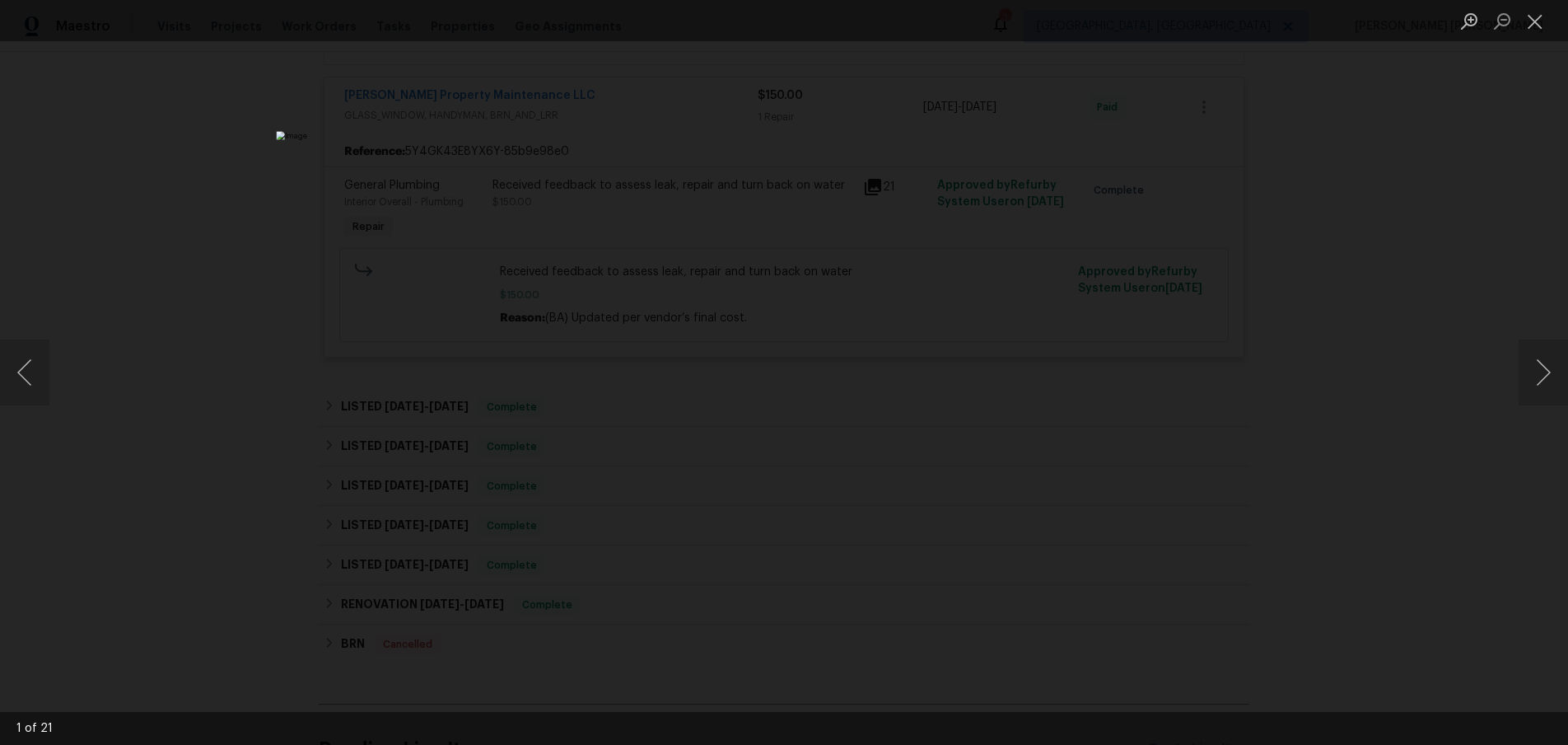
click at [1376, 476] on div "Lightbox" at bounding box center [784, 372] width 1568 height 745
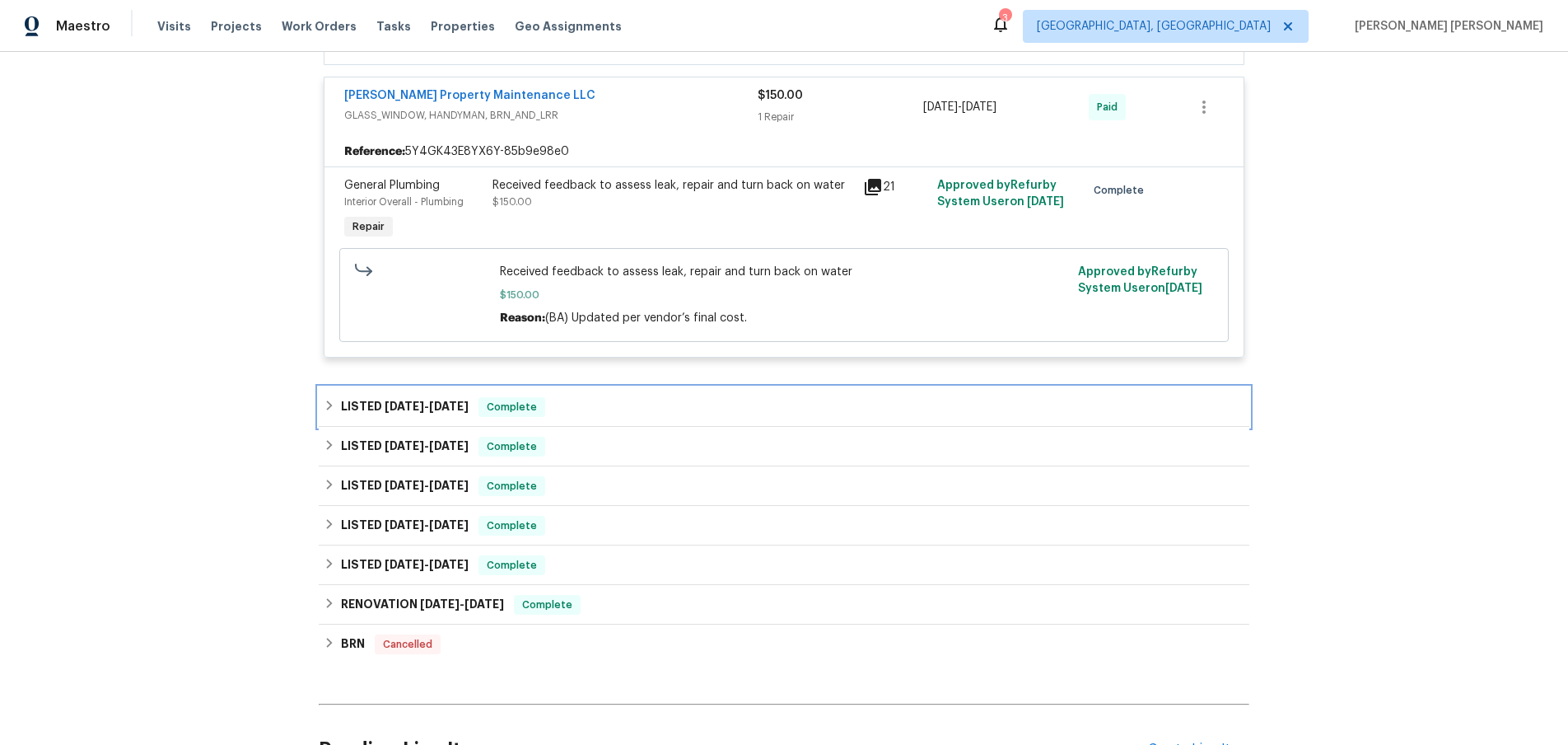
click at [398, 419] on div "LISTED 3/5/25 - 3/7/25 Complete" at bounding box center [784, 407] width 931 height 39
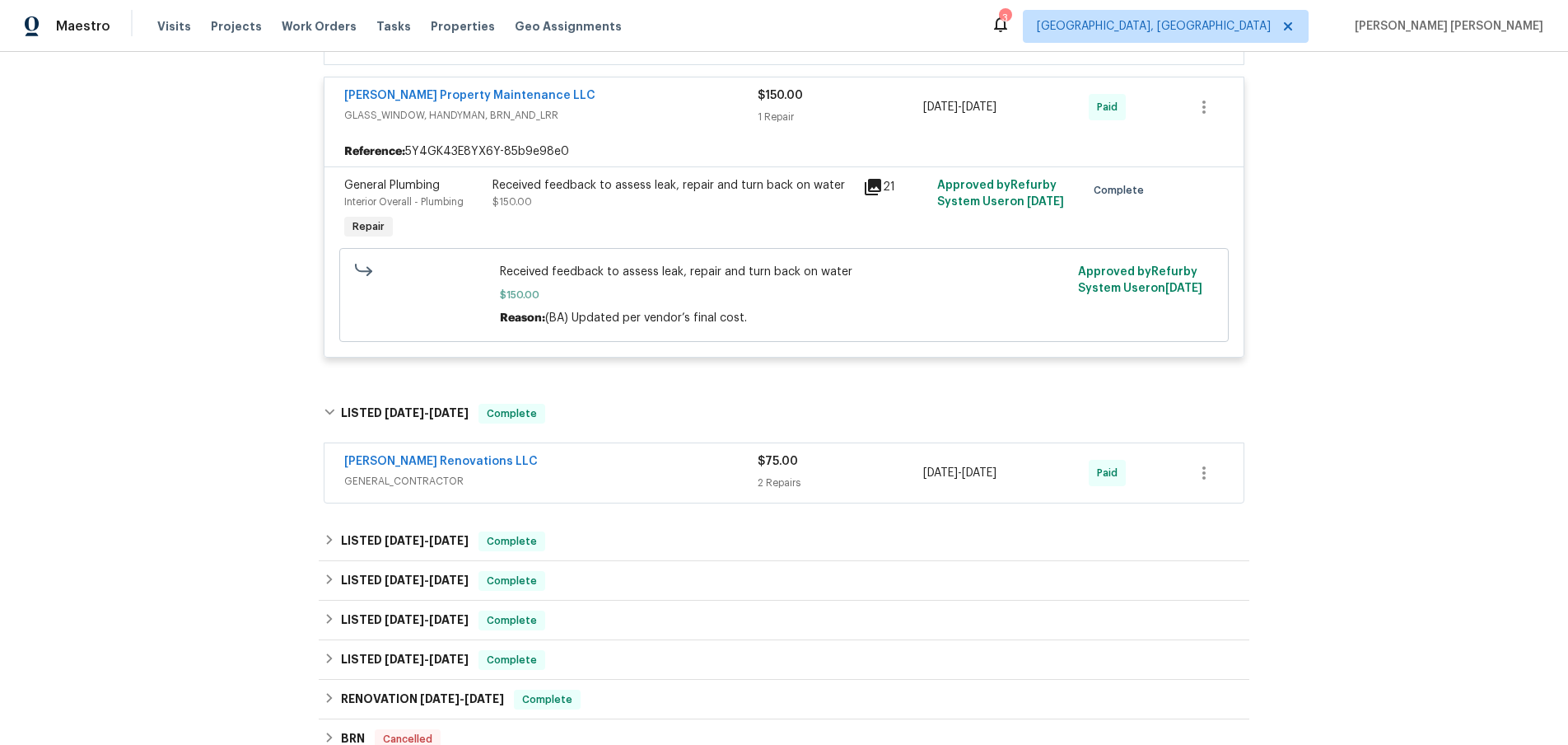
click at [528, 472] on div "Aseem Renovations LLC" at bounding box center [551, 463] width 414 height 20
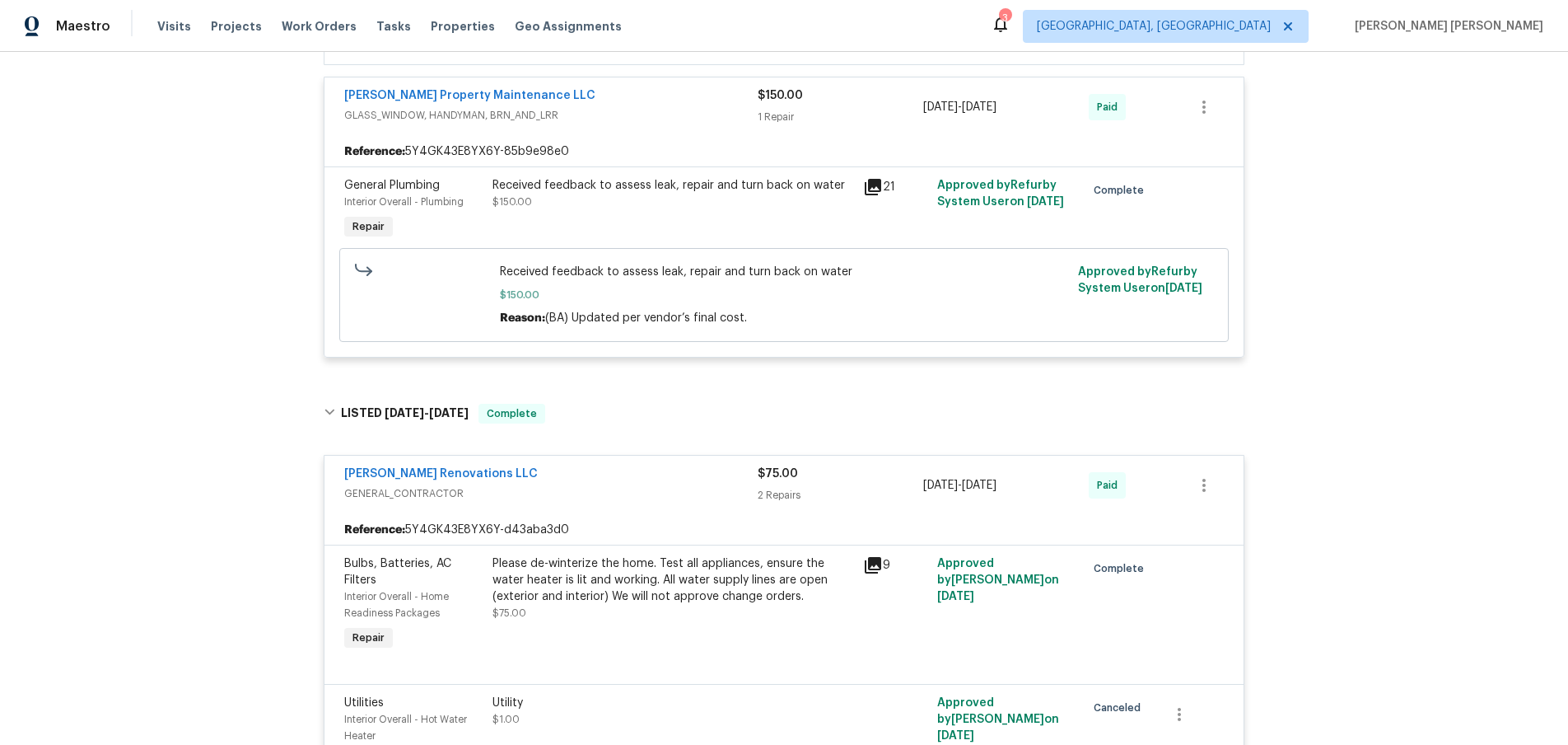
click at [875, 567] on icon at bounding box center [873, 566] width 20 height 20
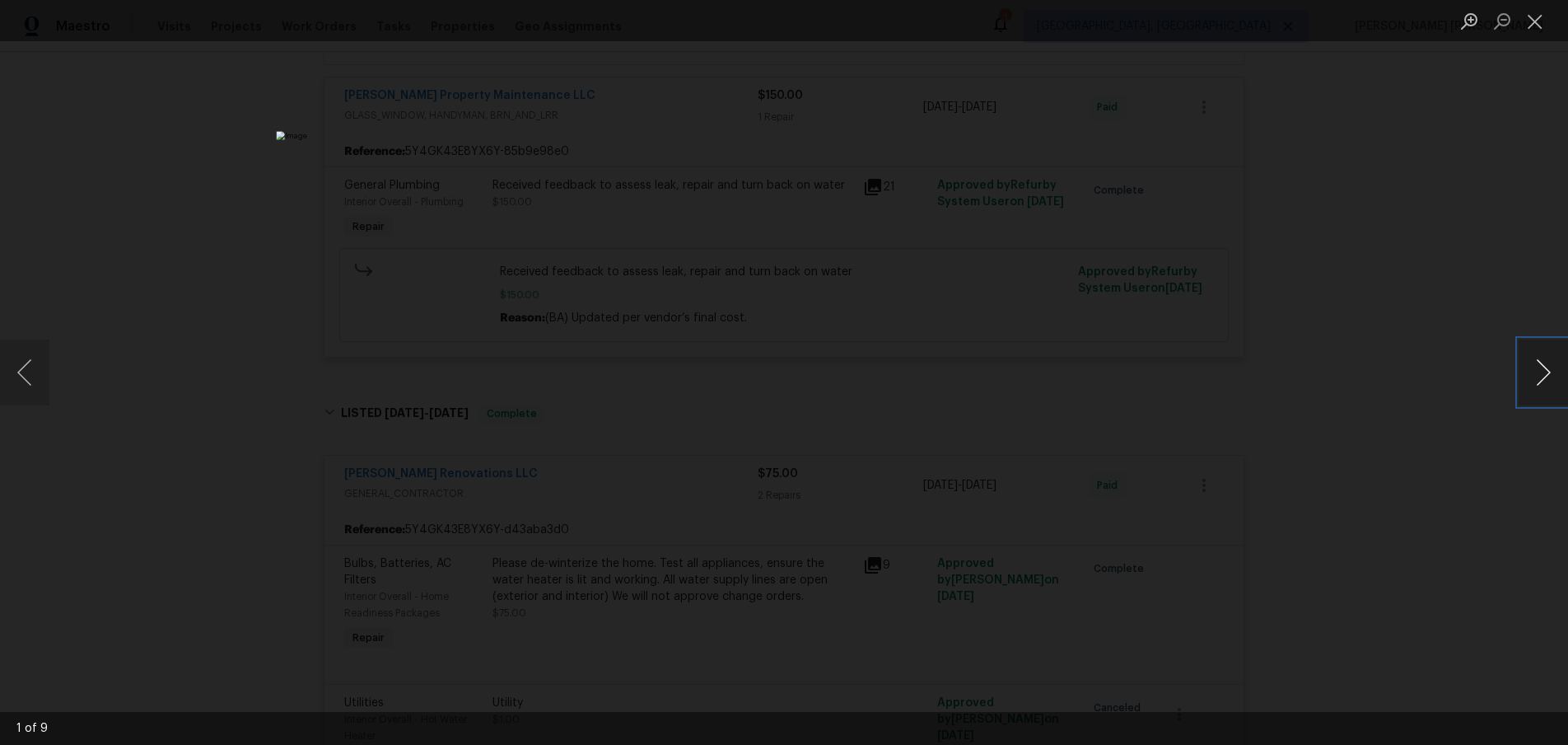
click at [1546, 374] on button "Next image" at bounding box center [1544, 372] width 49 height 66
click at [1544, 377] on button "Next image" at bounding box center [1544, 372] width 49 height 66
click at [27, 385] on button "Previous image" at bounding box center [24, 372] width 49 height 66
click at [1532, 390] on button "Next image" at bounding box center [1544, 372] width 49 height 66
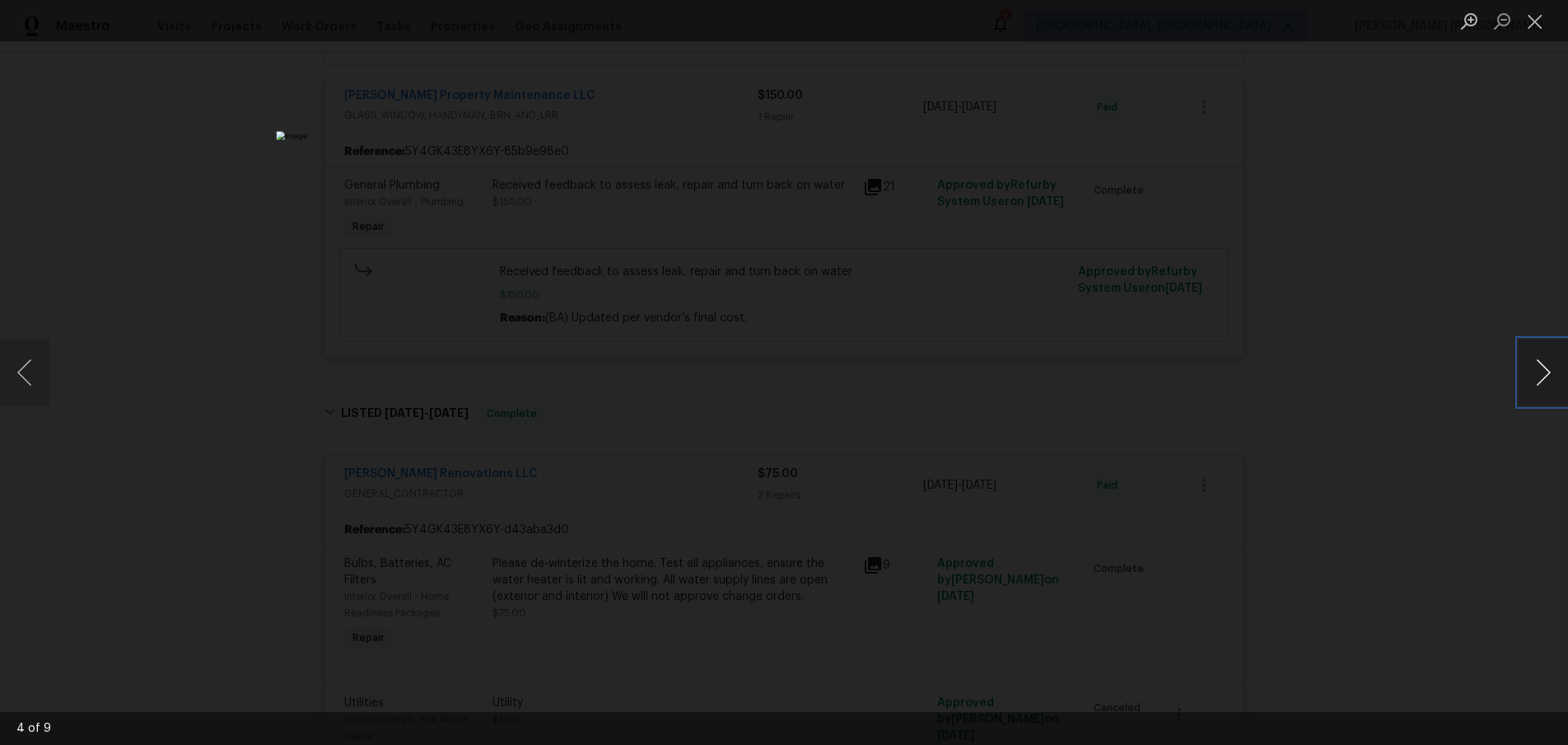
click at [1532, 390] on button "Next image" at bounding box center [1544, 372] width 49 height 66
click at [1534, 386] on button "Next image" at bounding box center [1544, 372] width 49 height 66
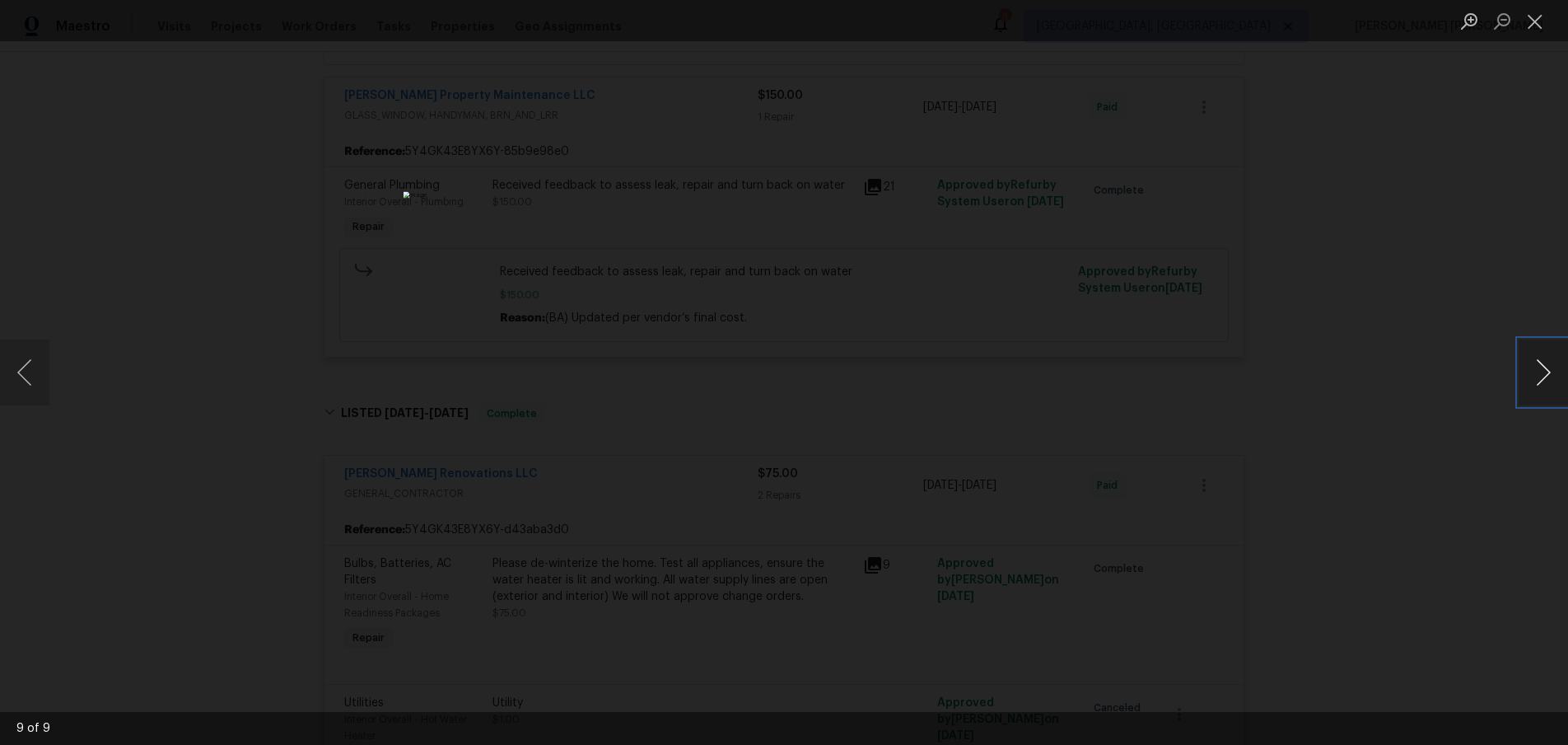
click at [1534, 386] on button "Next image" at bounding box center [1544, 372] width 49 height 66
click at [1496, 429] on div "Lightbox" at bounding box center [784, 372] width 1568 height 745
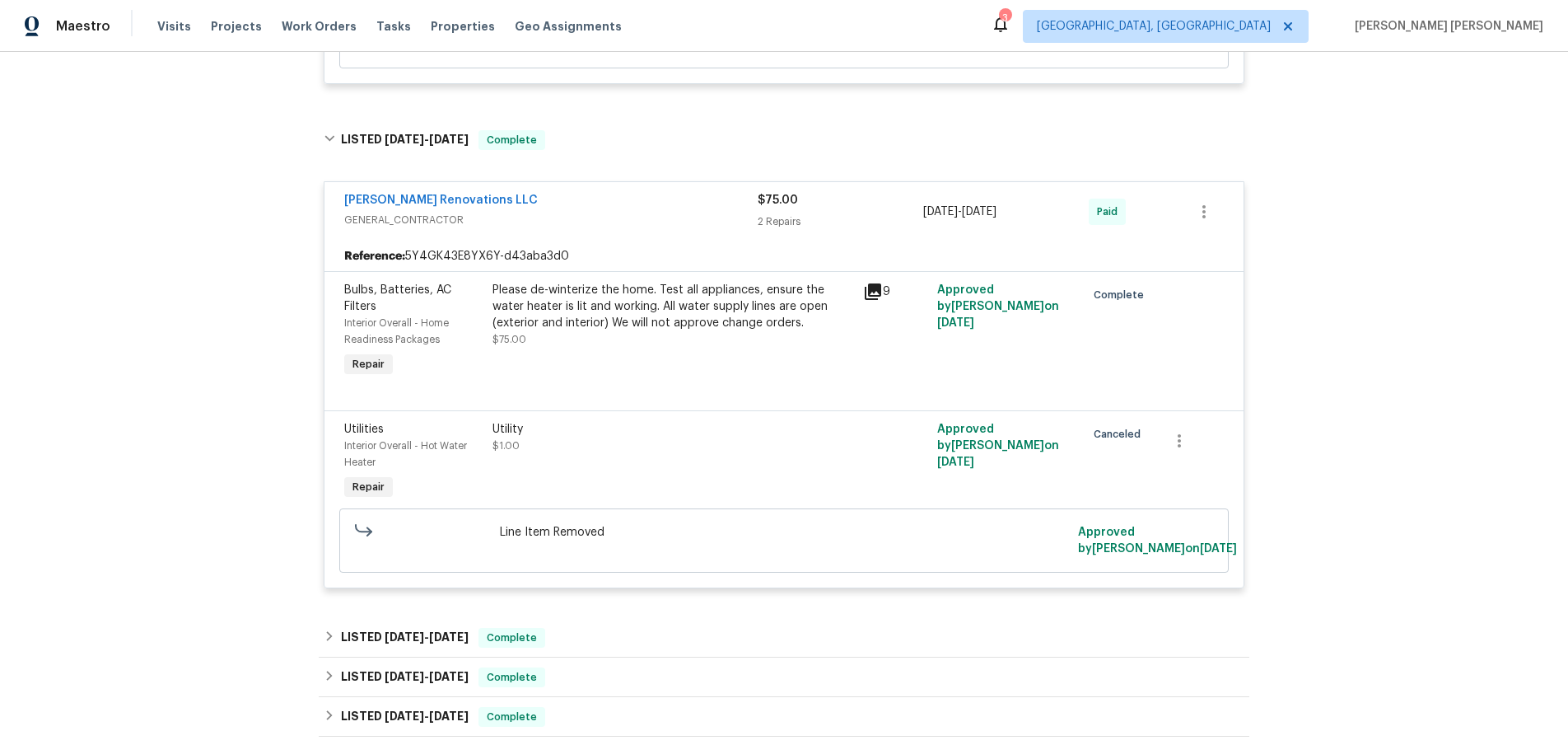
scroll to position [1996, 0]
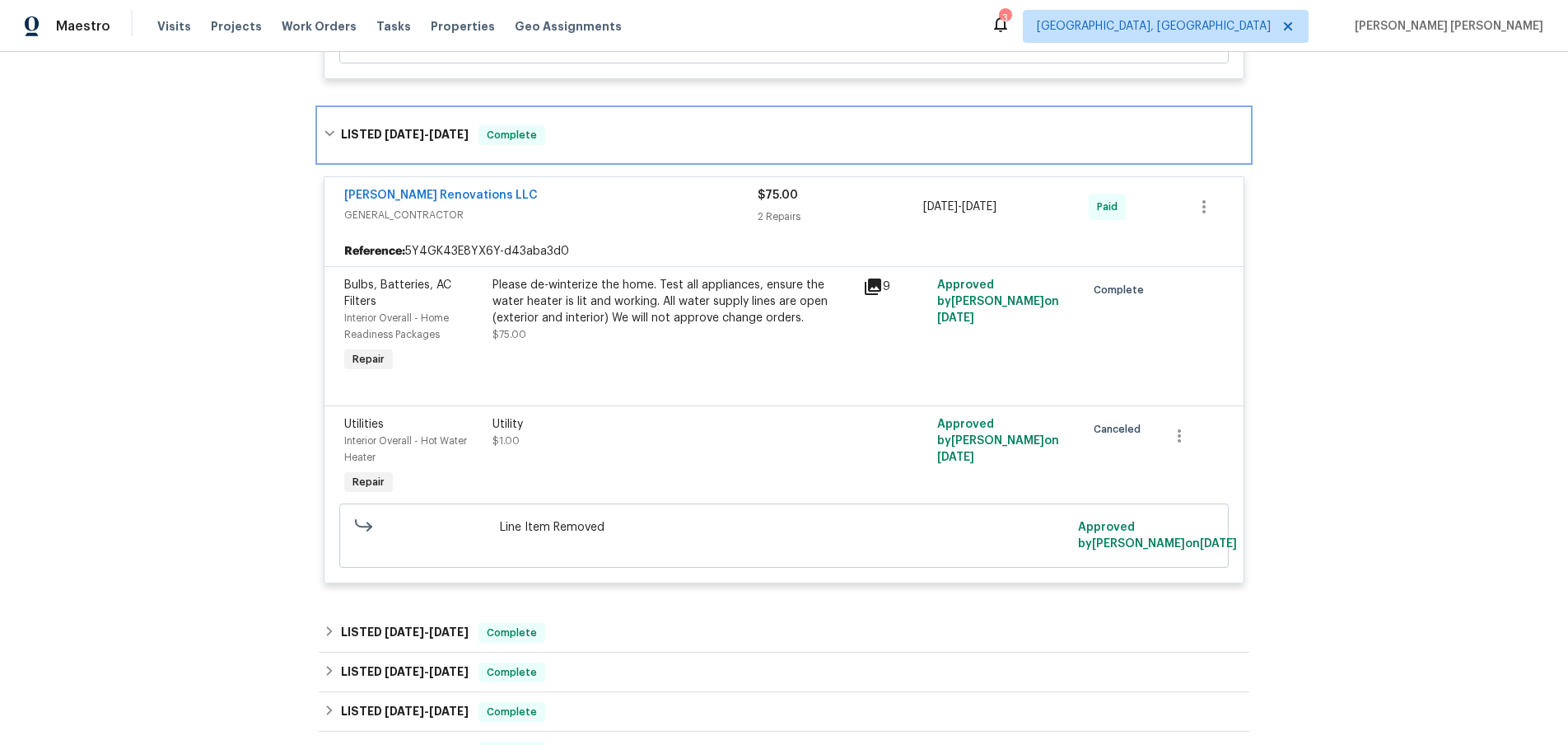
click at [324, 131] on icon at bounding box center [329, 133] width 12 height 12
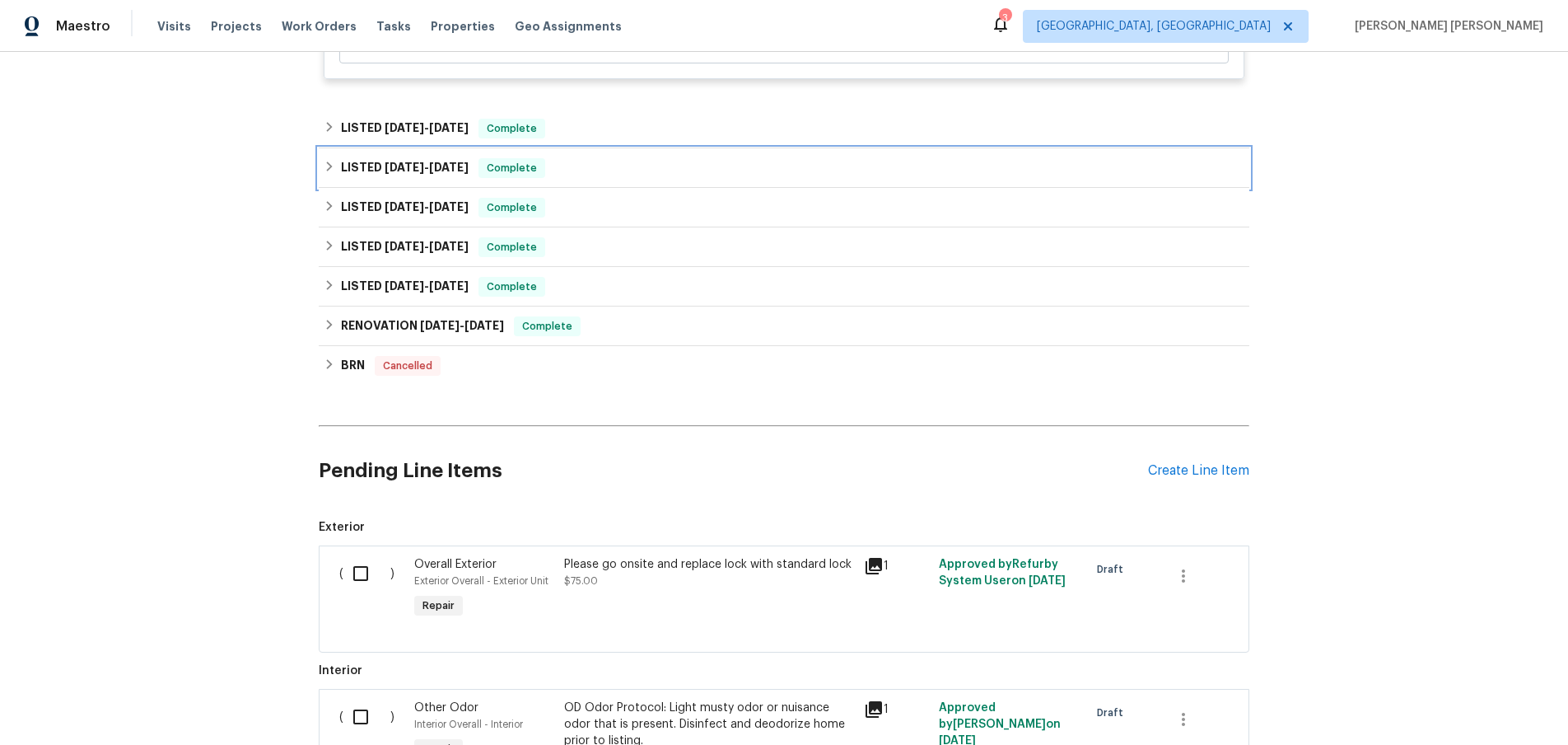
click at [369, 169] on h6 "LISTED 12/31/24 - 1/2/25" at bounding box center [405, 168] width 127 height 20
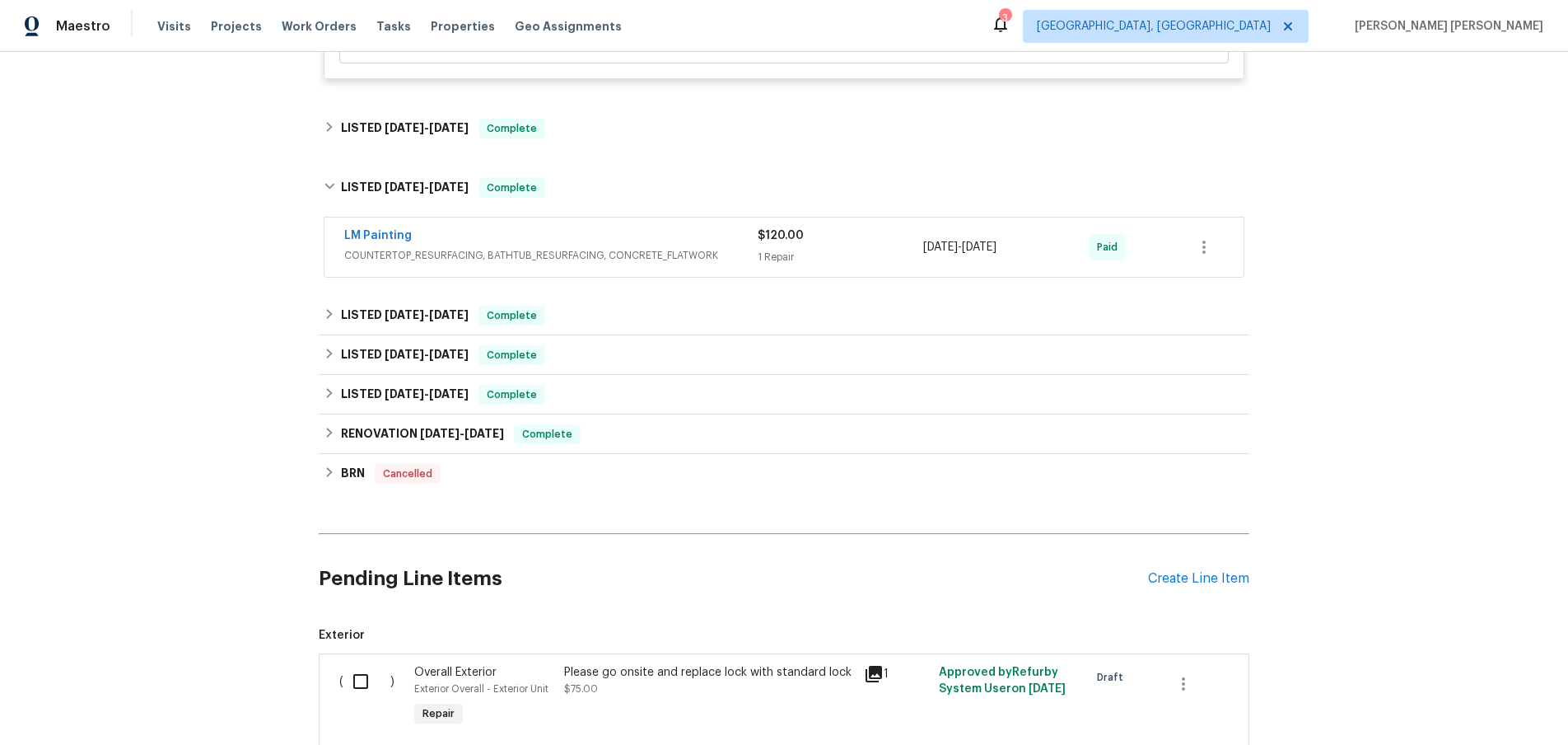
click at [546, 247] on div "LM Painting" at bounding box center [551, 237] width 414 height 20
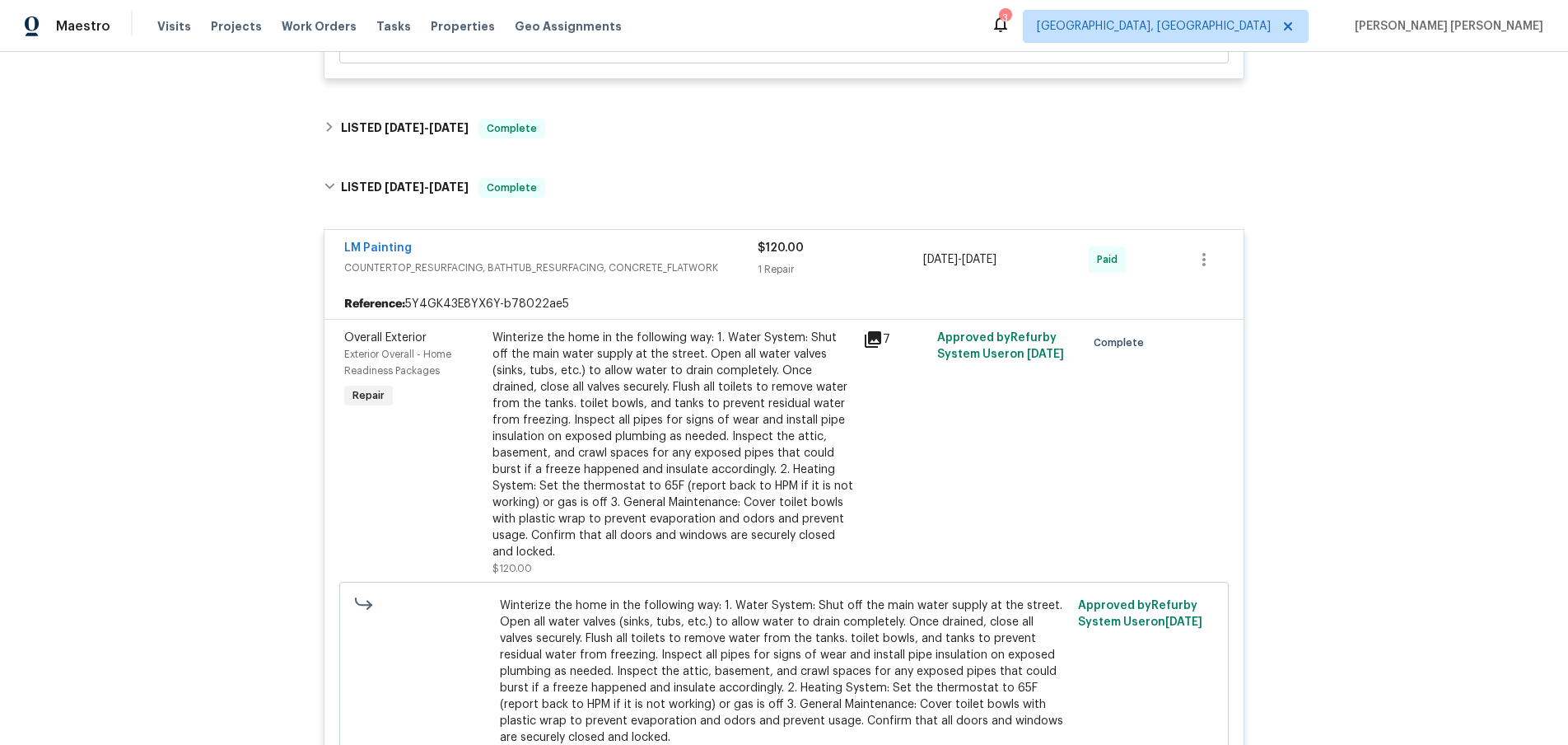
click at [870, 341] on icon at bounding box center [873, 339] width 17 height 17
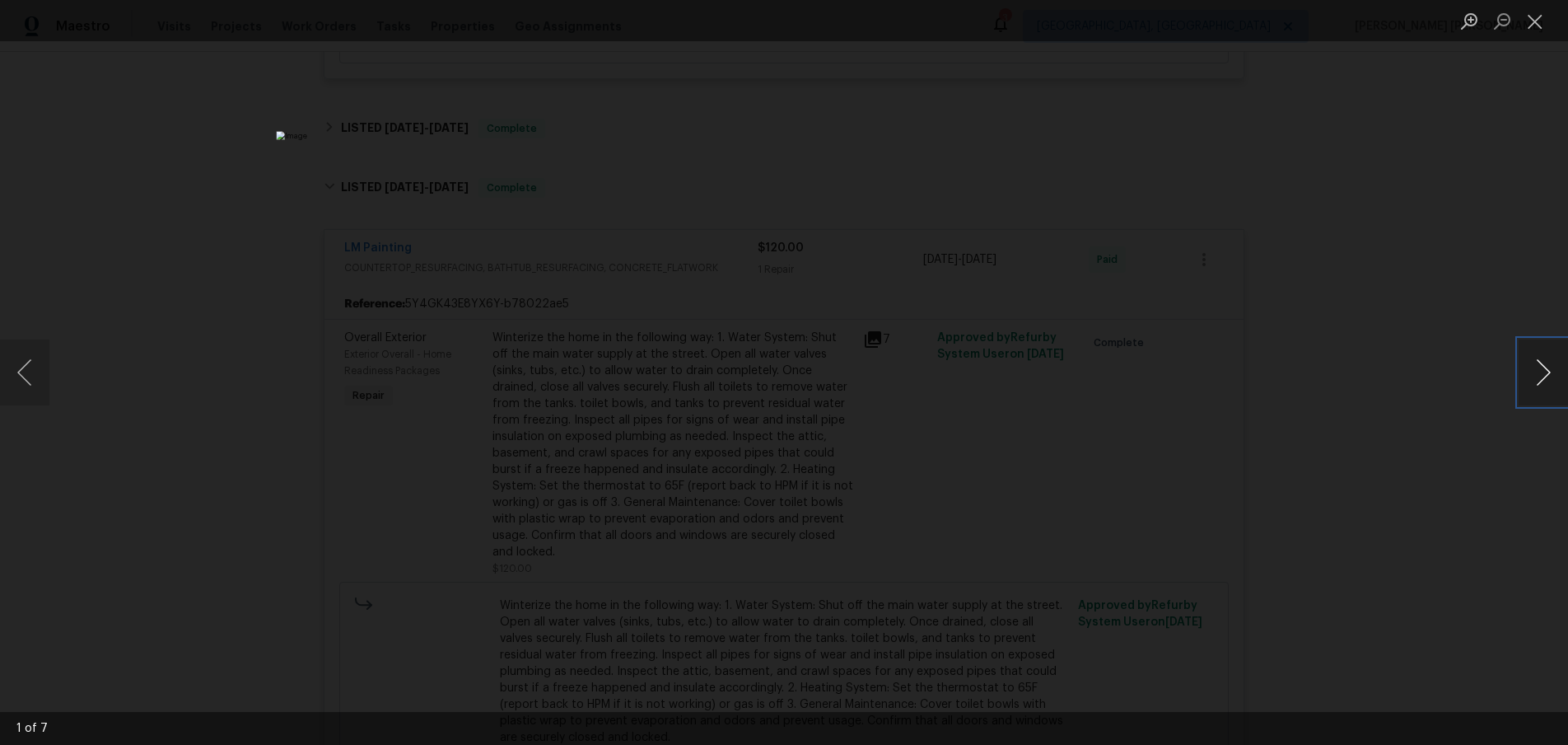
click at [1536, 386] on button "Next image" at bounding box center [1544, 372] width 49 height 66
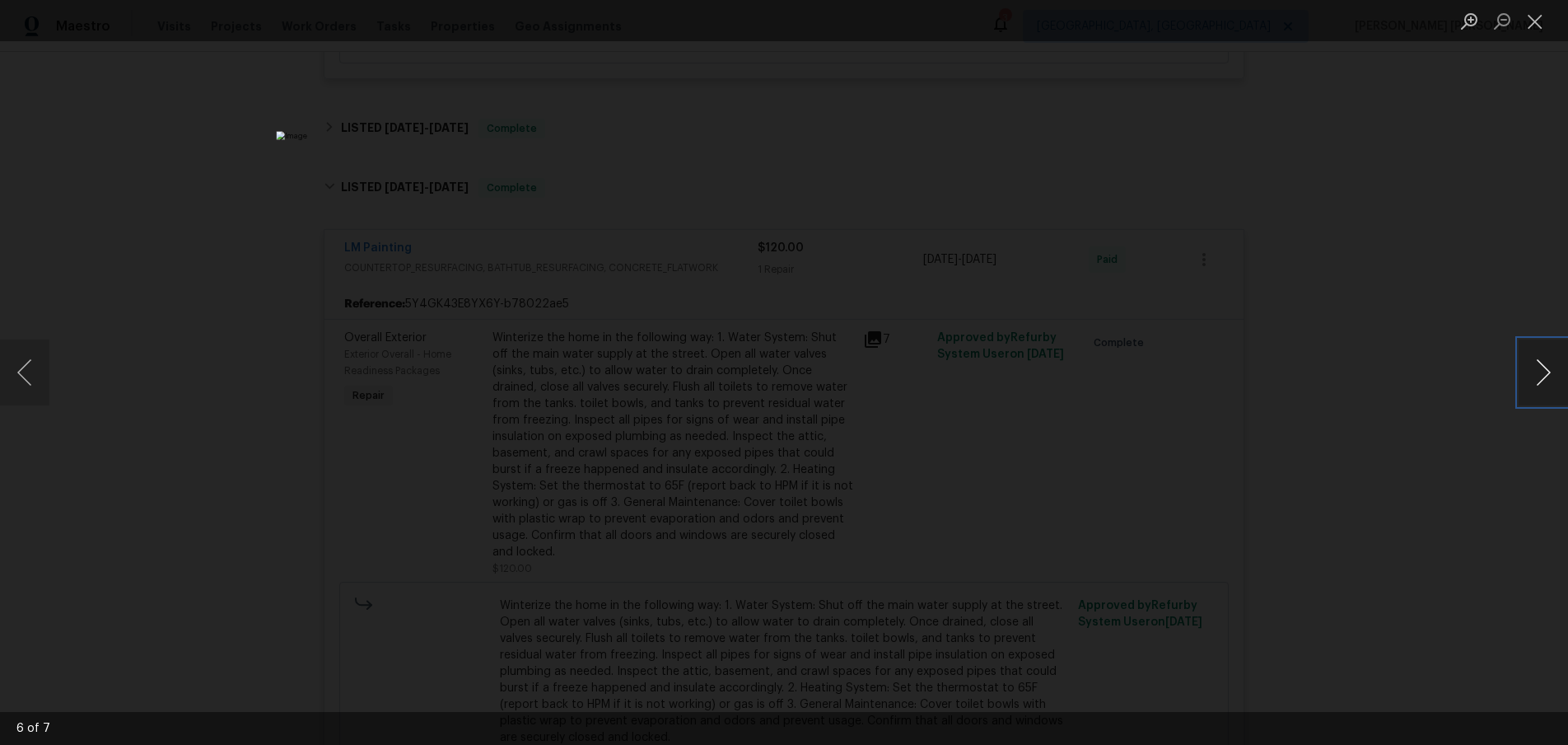
click at [1536, 386] on button "Next image" at bounding box center [1544, 372] width 49 height 66
click at [1419, 462] on div "Lightbox" at bounding box center [784, 372] width 1568 height 745
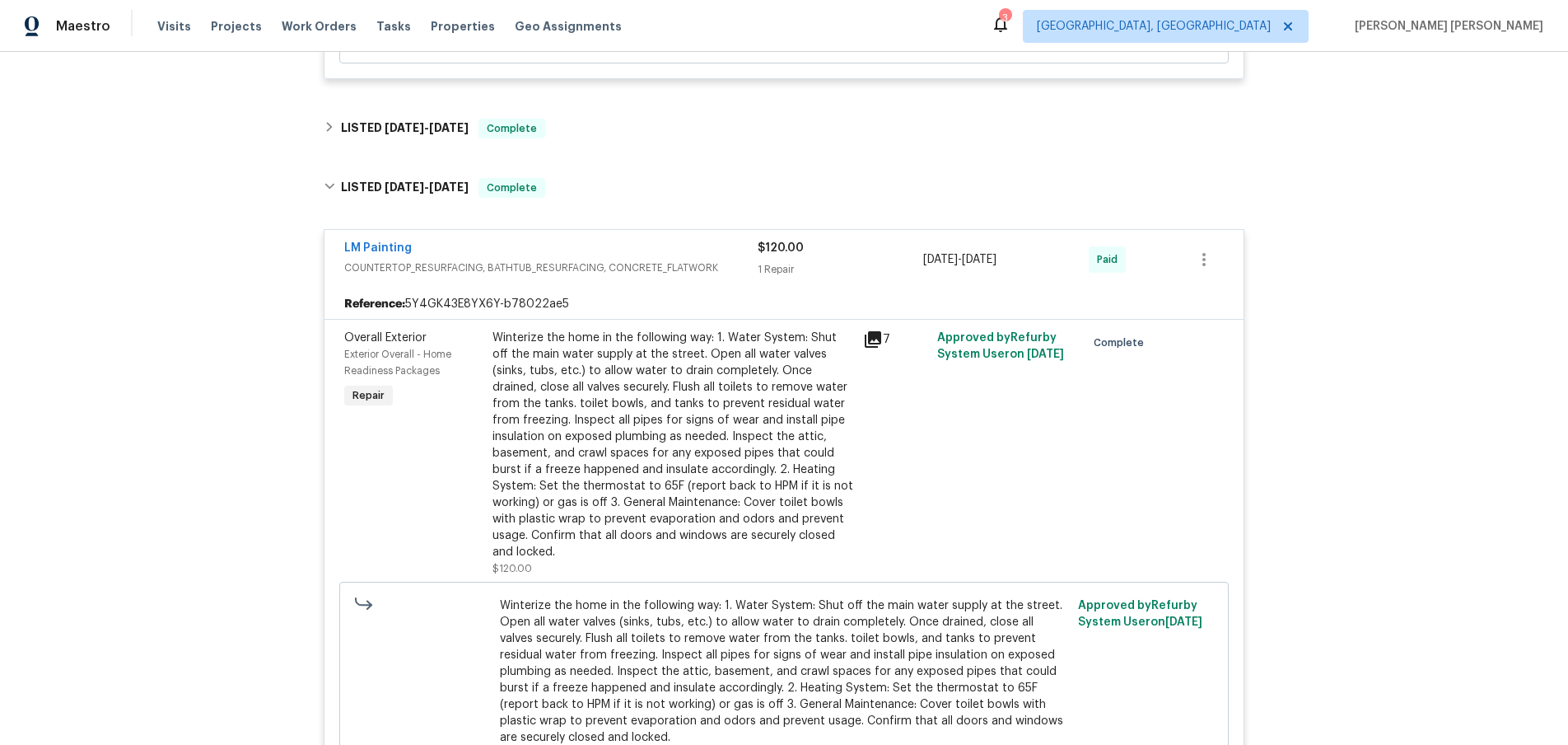
click at [504, 241] on div "LM Painting" at bounding box center [551, 250] width 414 height 20
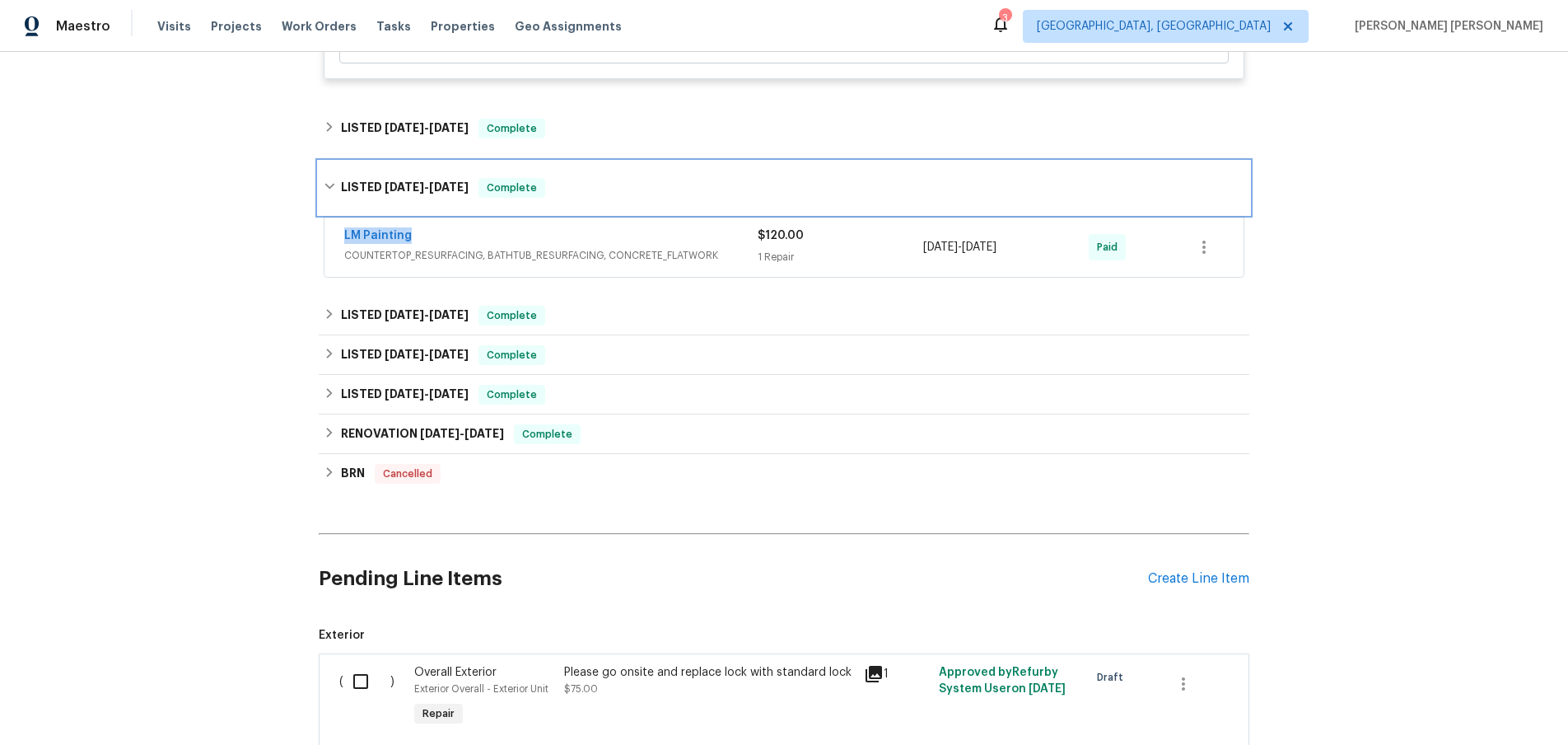
click at [339, 187] on div "LISTED 12/31/24 - 1/2/25 Complete" at bounding box center [784, 188] width 921 height 20
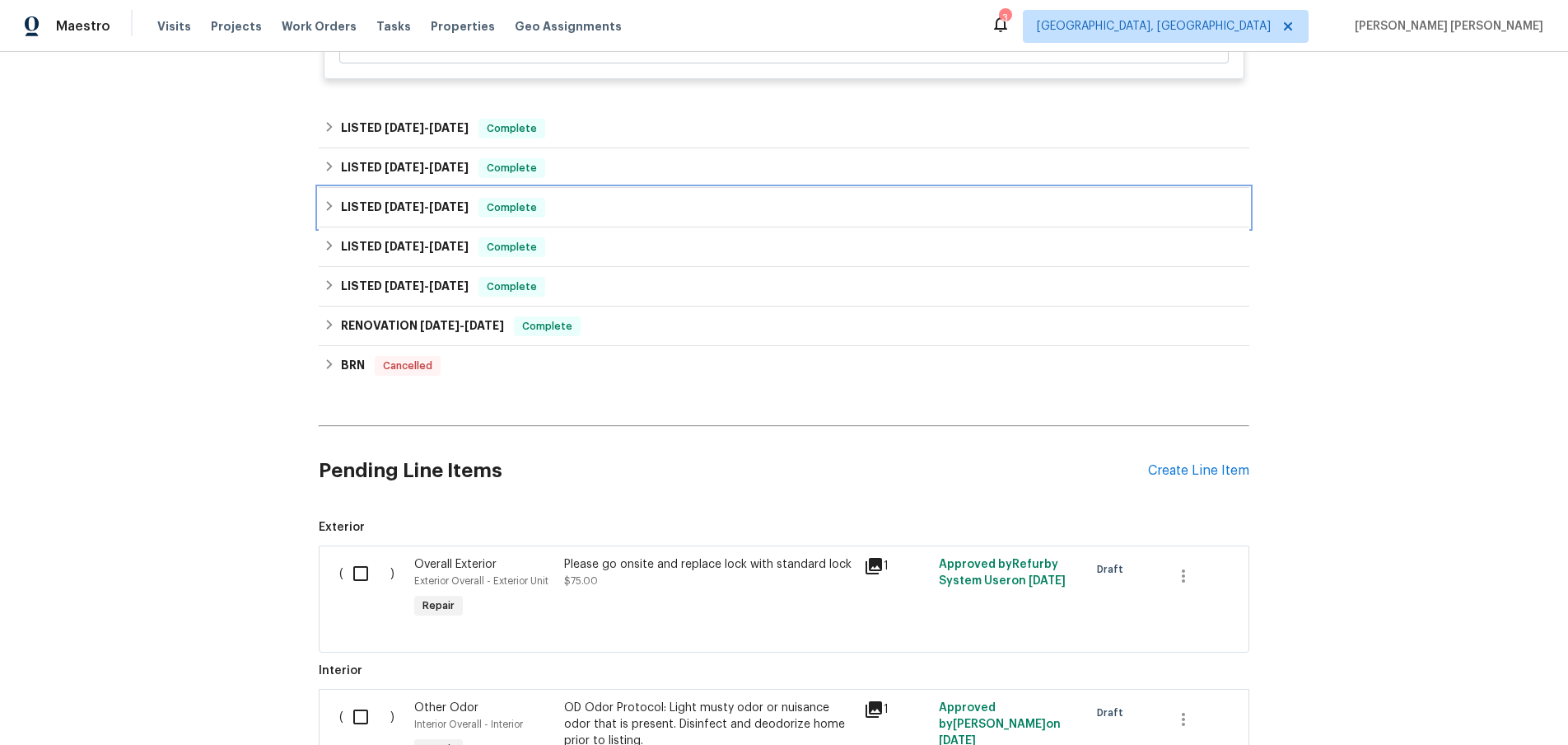
click at [333, 208] on icon at bounding box center [329, 206] width 12 height 12
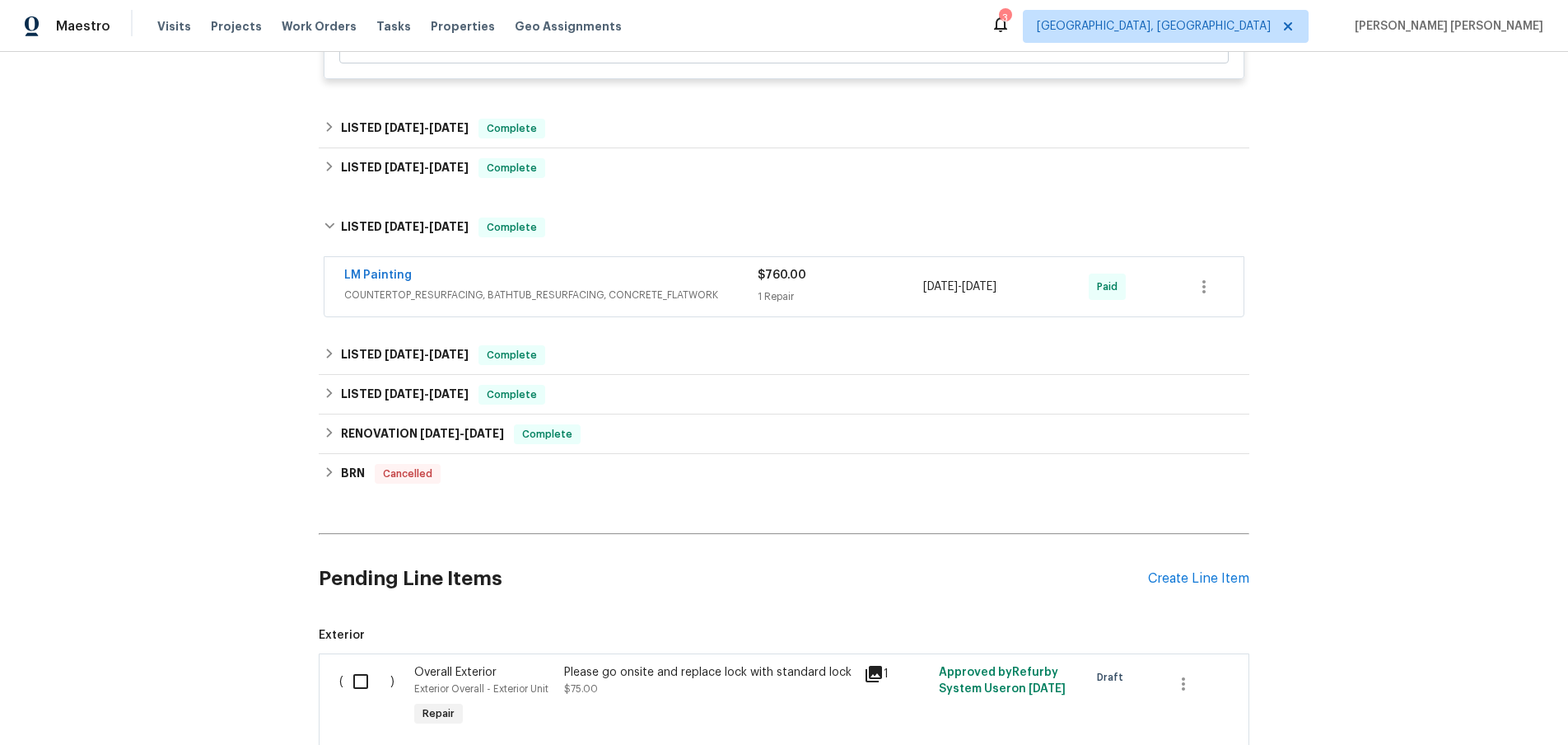
click at [648, 287] on span "COUNTERTOP_RESURFACING, BATHTUB_RESURFACING, CONCRETE_FLATWORK" at bounding box center [551, 295] width 414 height 17
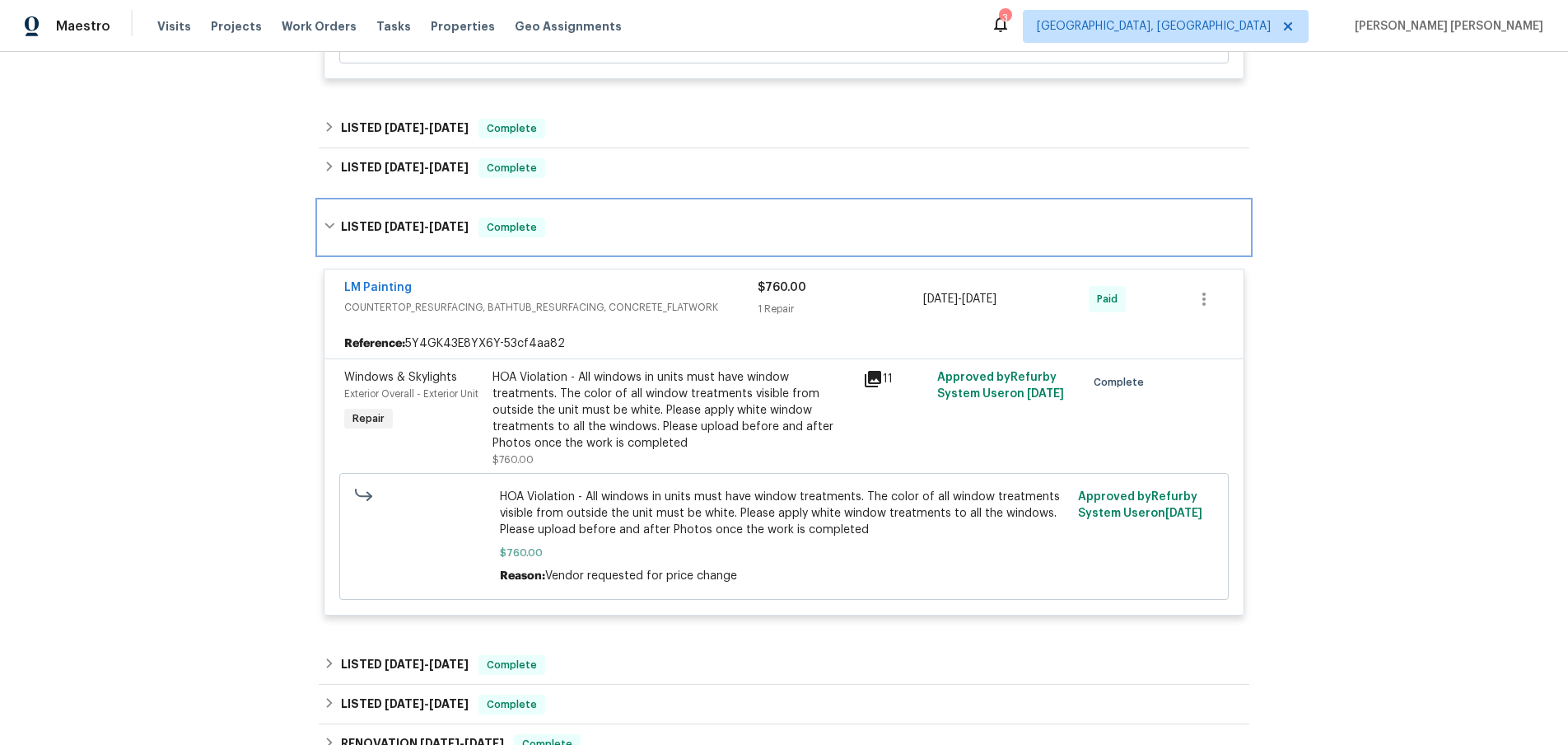
click at [333, 230] on icon at bounding box center [329, 225] width 12 height 12
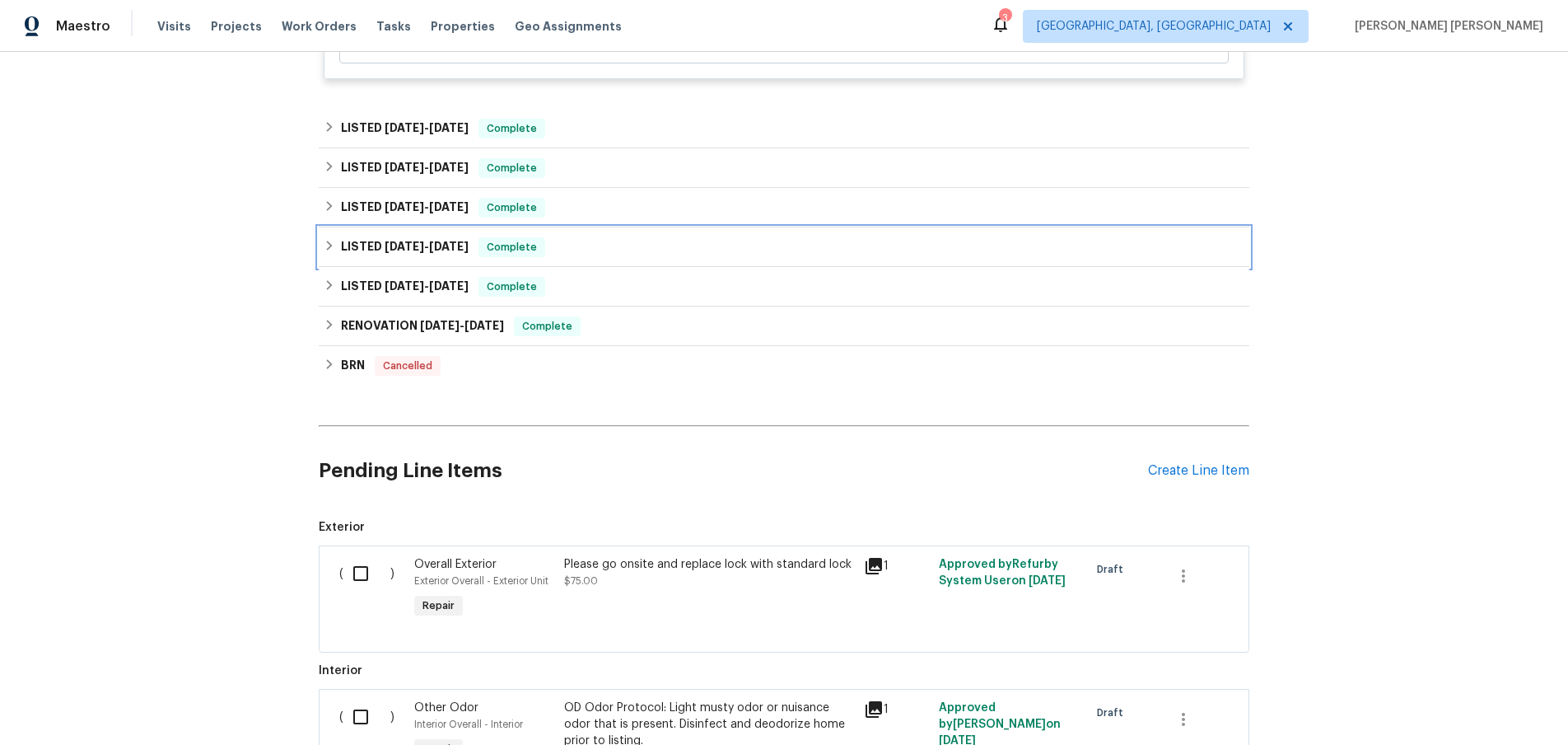
click at [326, 260] on div "LISTED 10/23/24 - 10/26/24 Complete" at bounding box center [784, 247] width 931 height 39
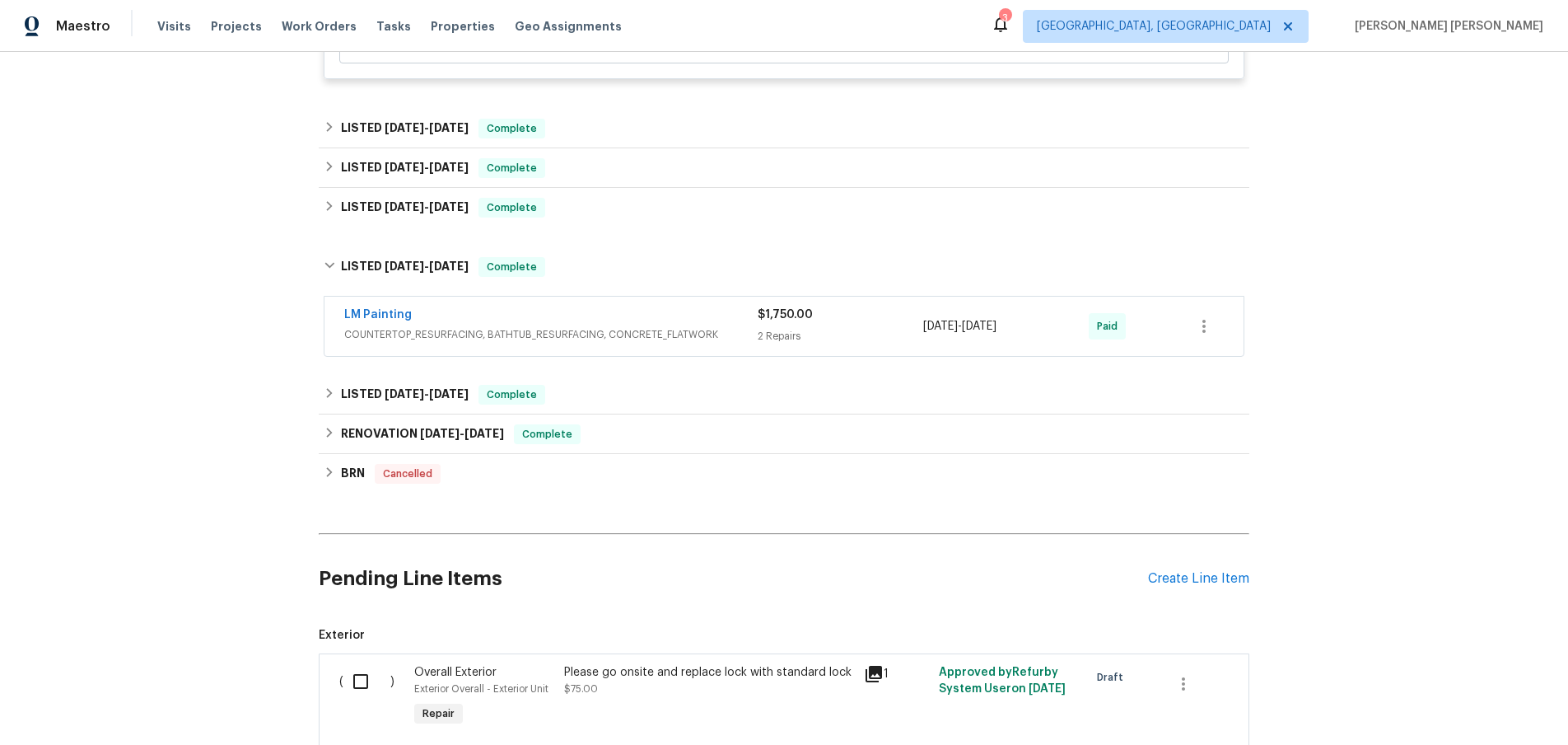
click at [472, 333] on span "COUNTERTOP_RESURFACING, BATHTUB_RESURFACING, CONCRETE_FLATWORK" at bounding box center [551, 334] width 414 height 17
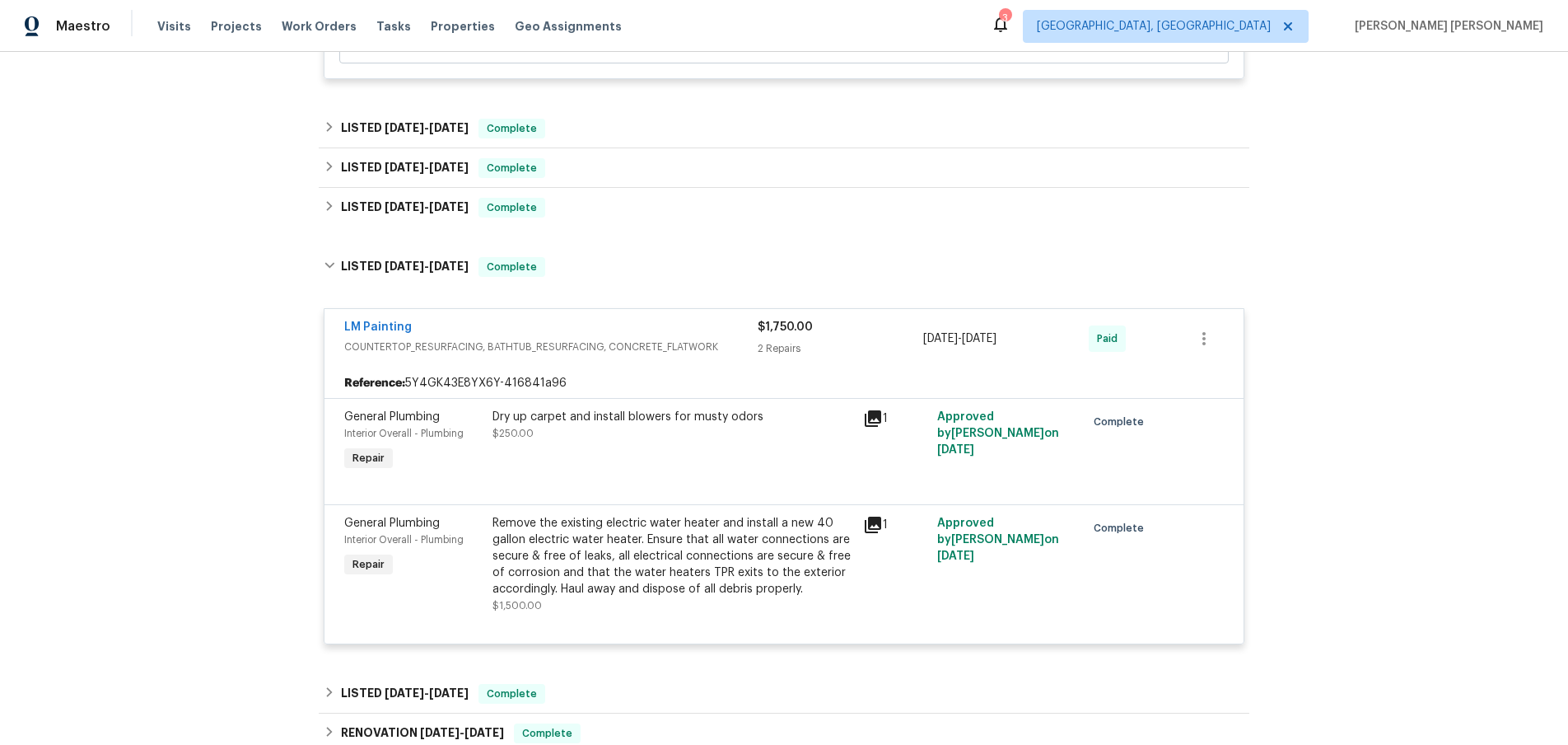
click at [876, 526] on icon at bounding box center [873, 524] width 20 height 20
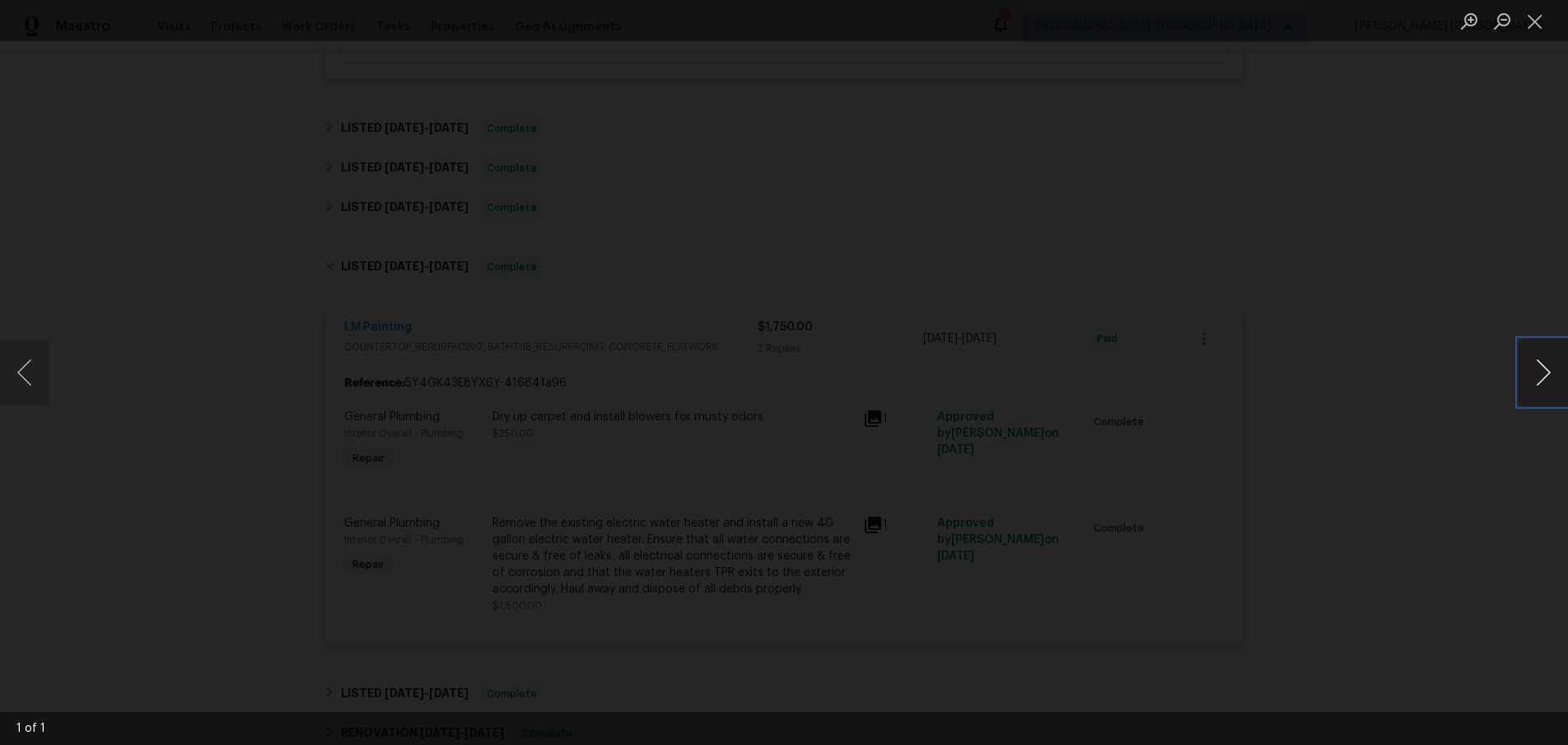
click at [1542, 384] on button "Next image" at bounding box center [1544, 372] width 49 height 66
click at [1461, 437] on div "Lightbox" at bounding box center [784, 372] width 1568 height 745
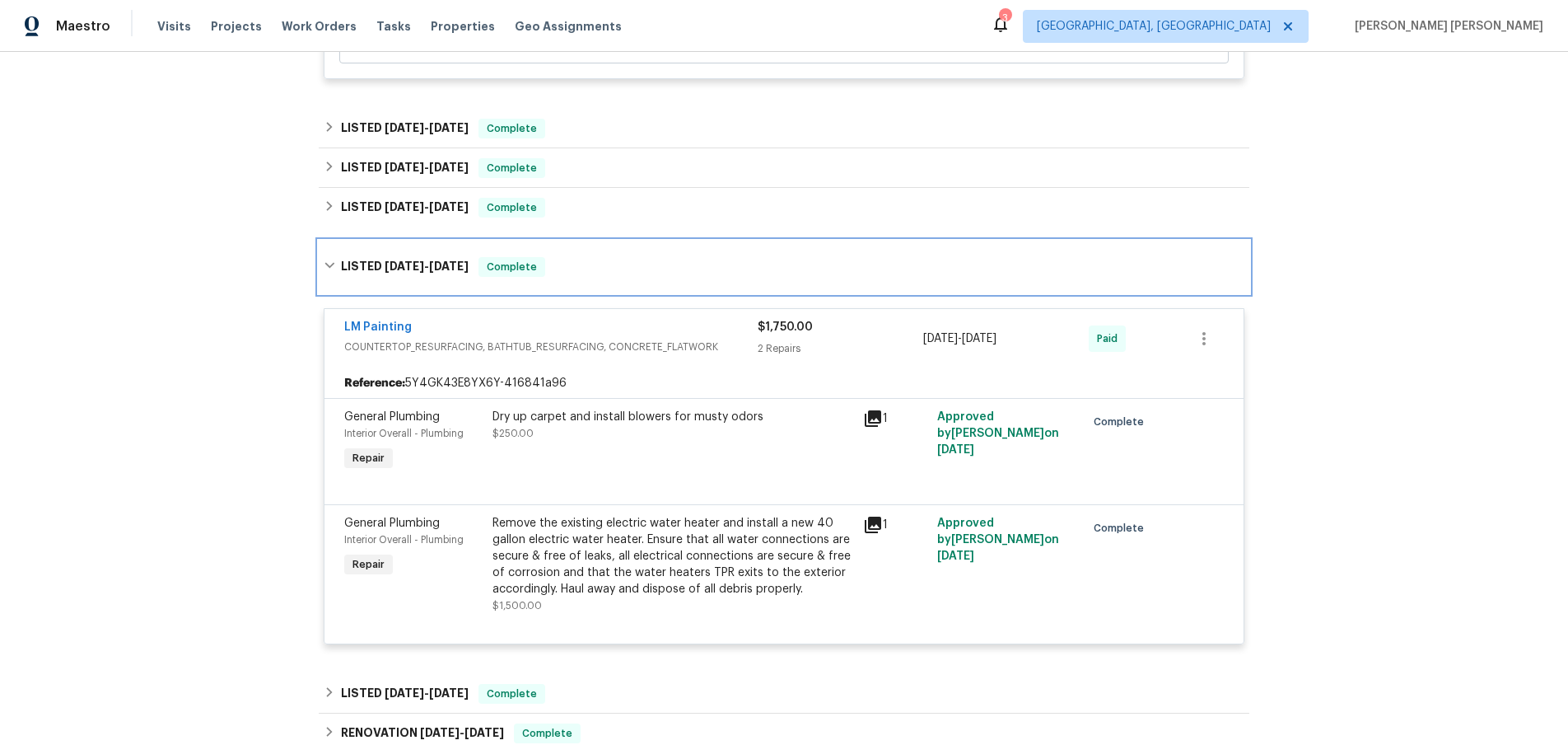
click at [323, 266] on icon at bounding box center [329, 266] width 12 height 12
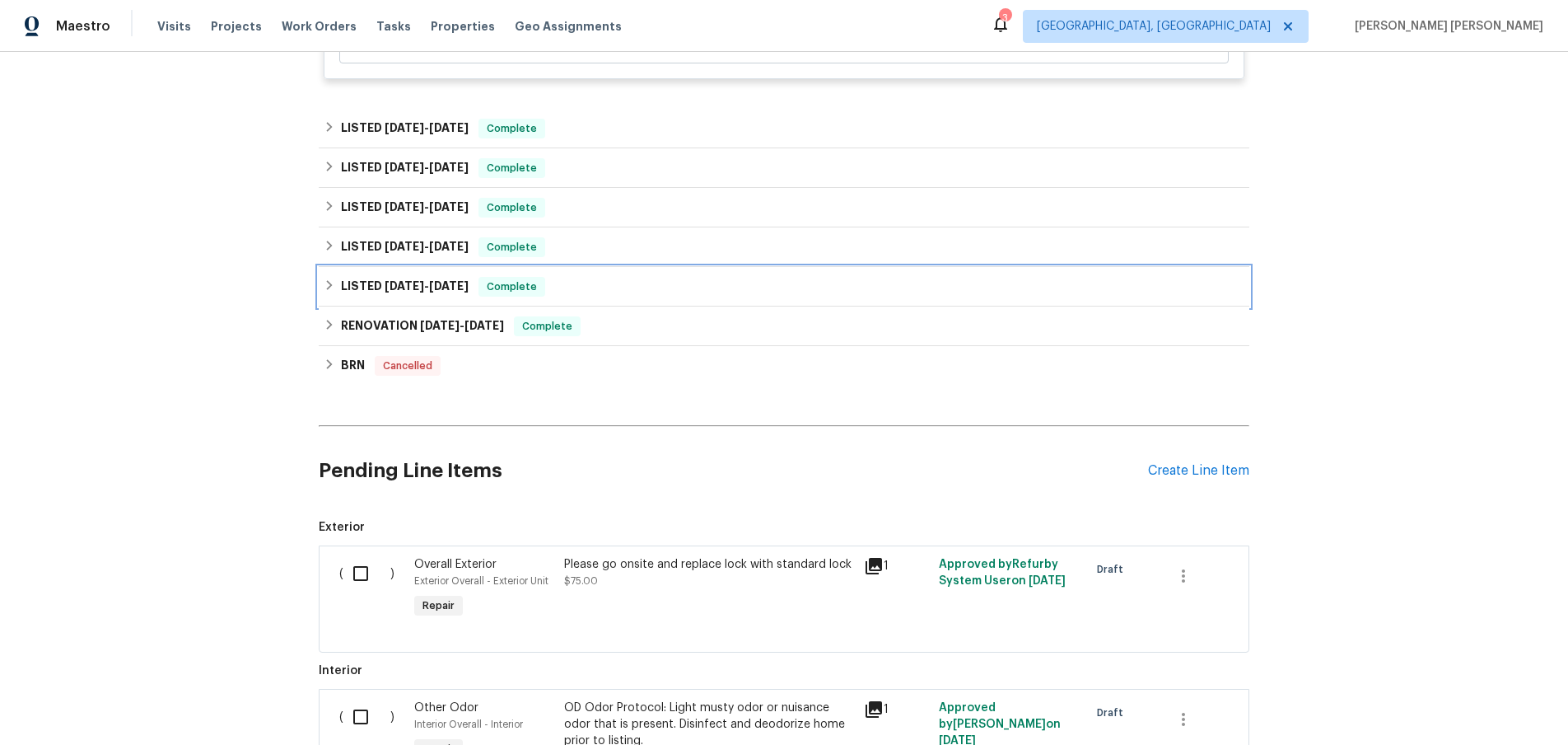
click at [322, 292] on div "LISTED 10/14/24 - 10/16/24 Complete" at bounding box center [784, 286] width 931 height 39
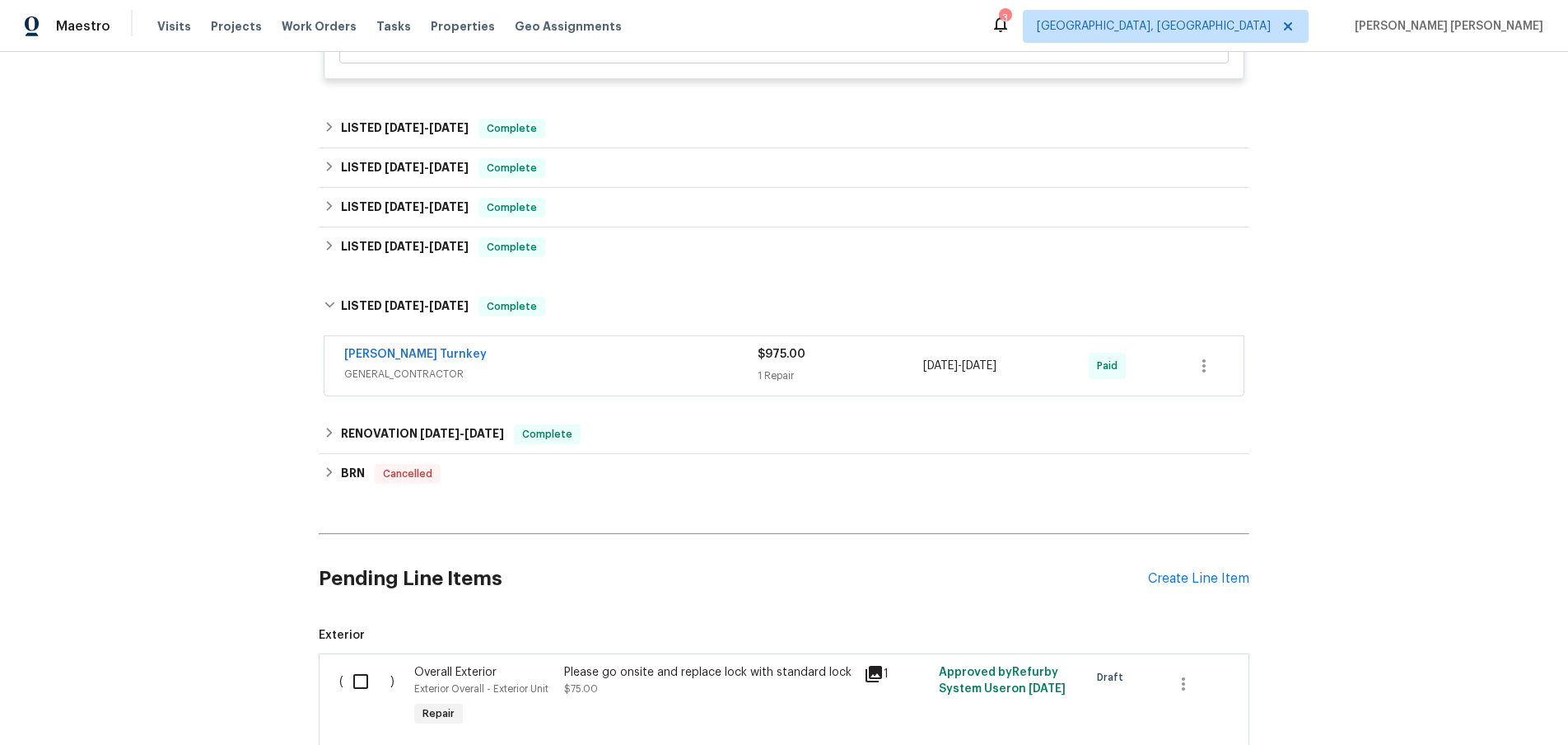
click at [574, 376] on span "GENERAL_CONTRACTOR" at bounding box center [551, 373] width 414 height 17
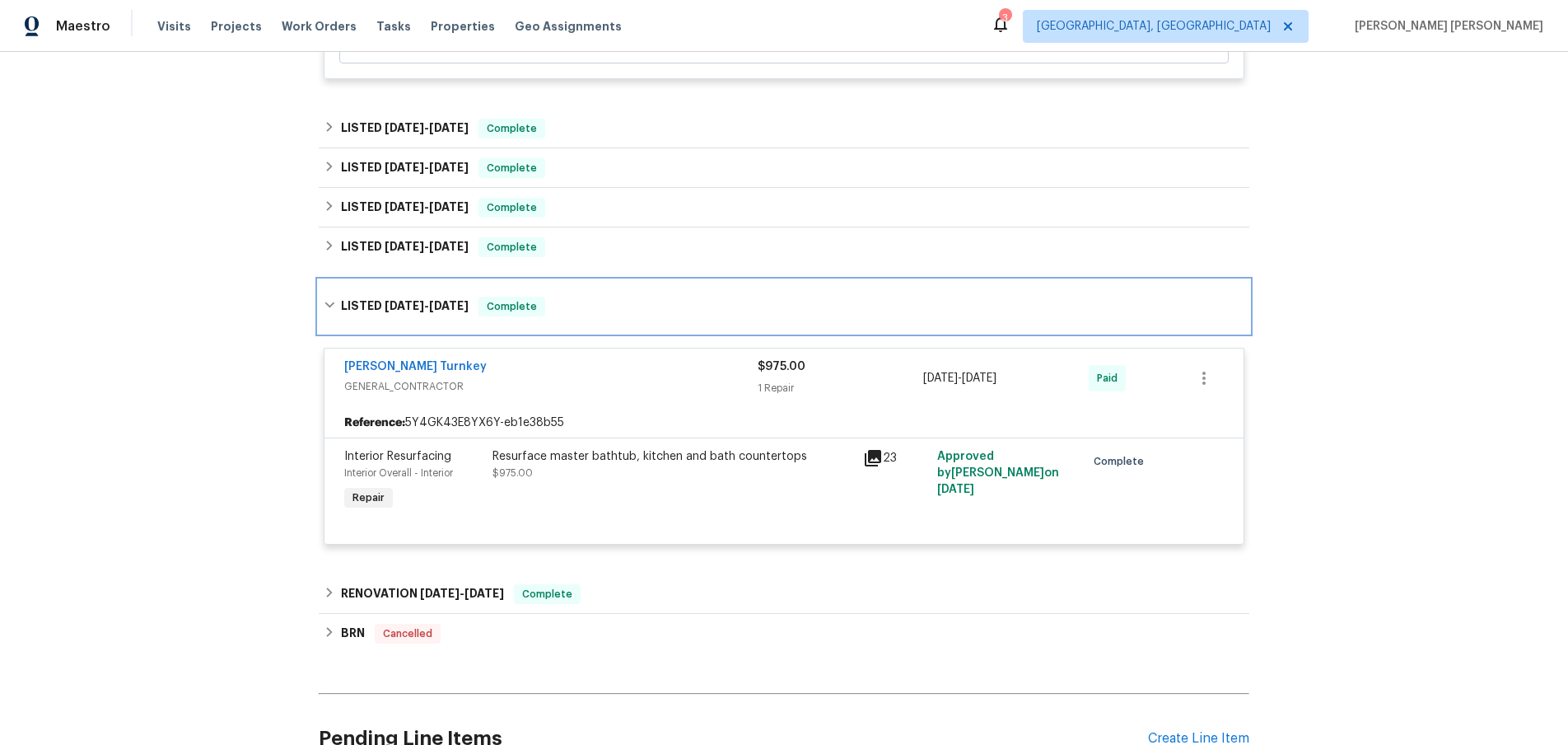
click at [328, 308] on icon at bounding box center [329, 305] width 10 height 6
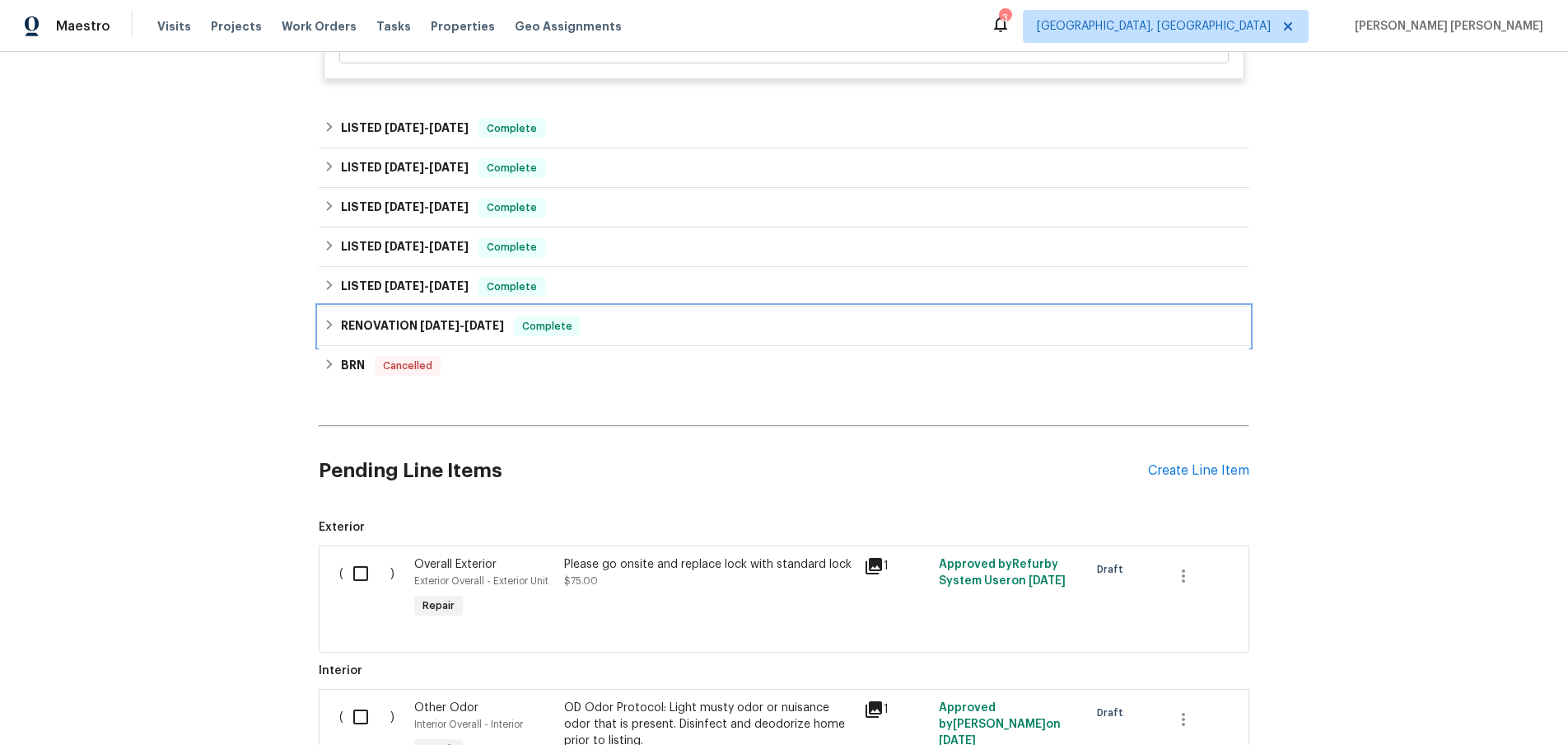
click at [332, 328] on icon at bounding box center [329, 324] width 12 height 12
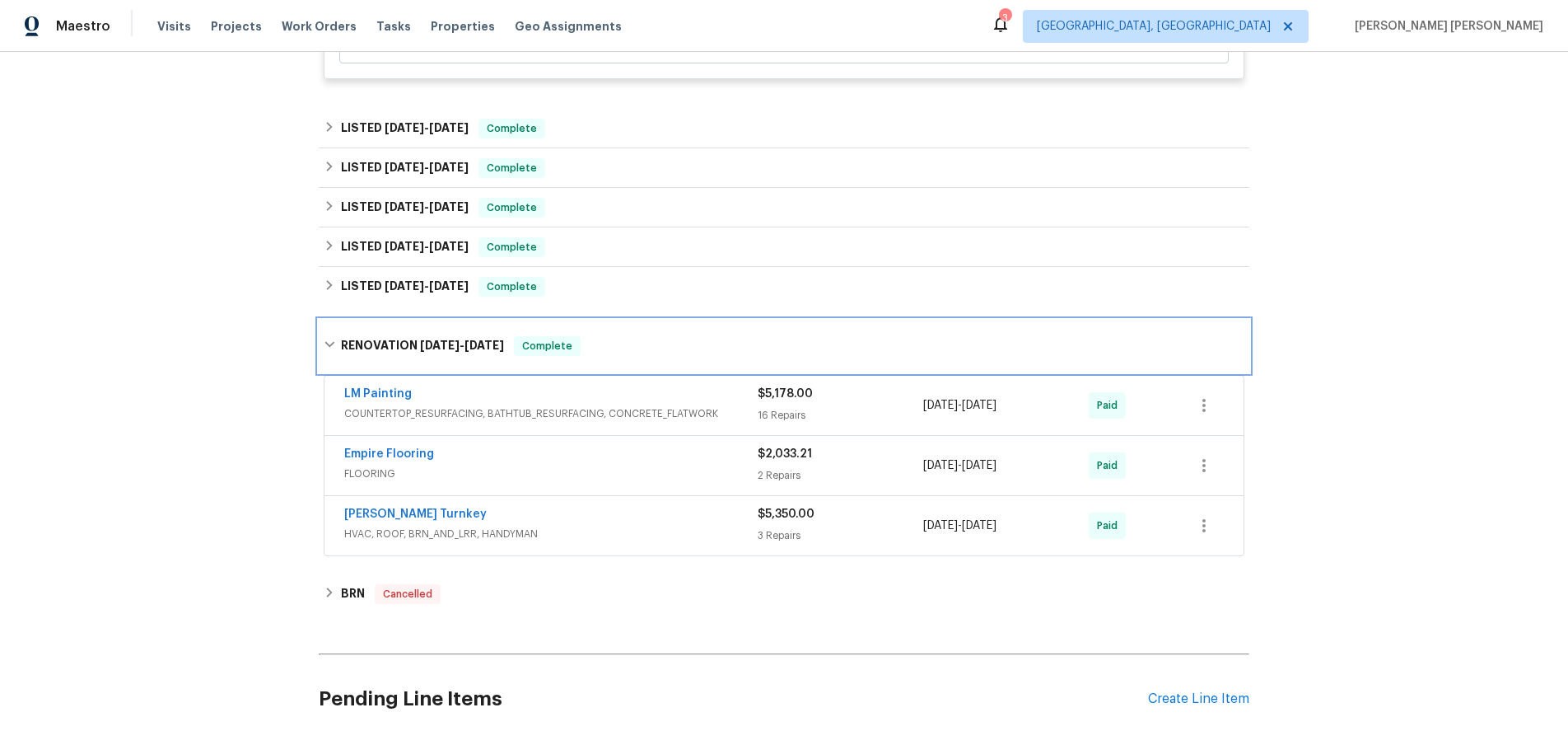
scroll to position [1995, 0]
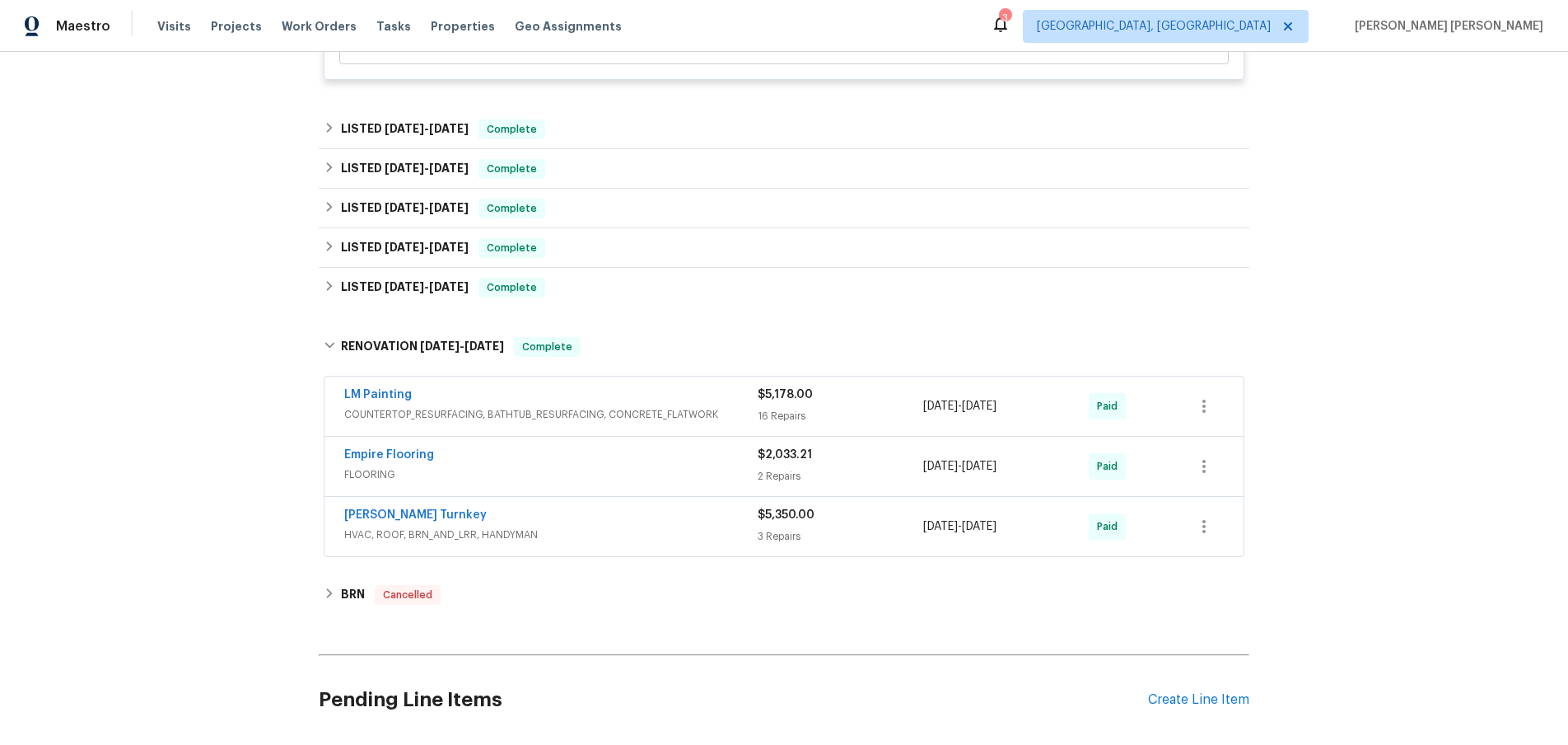
click at [618, 406] on div "LM Painting" at bounding box center [551, 396] width 414 height 20
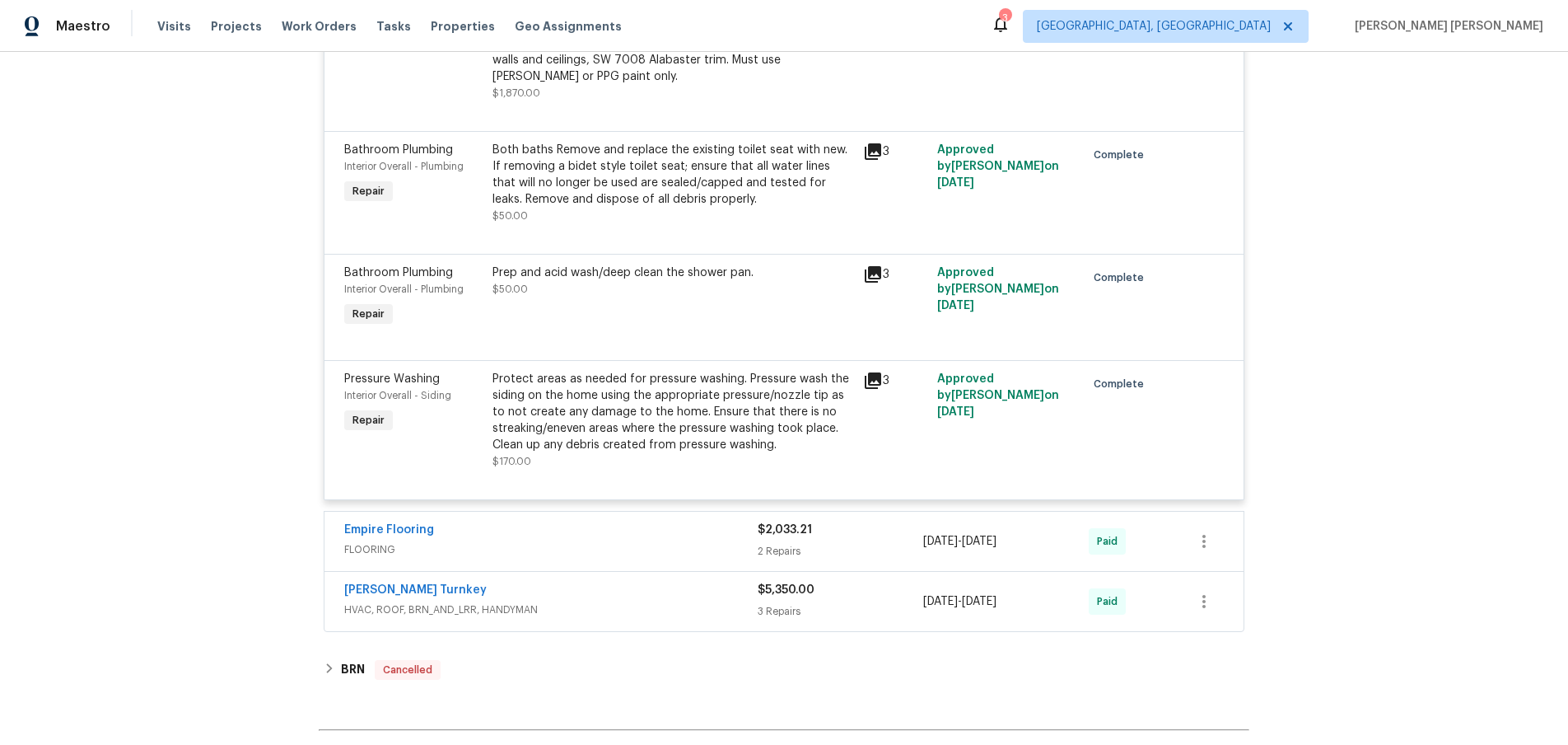
scroll to position [4395, 0]
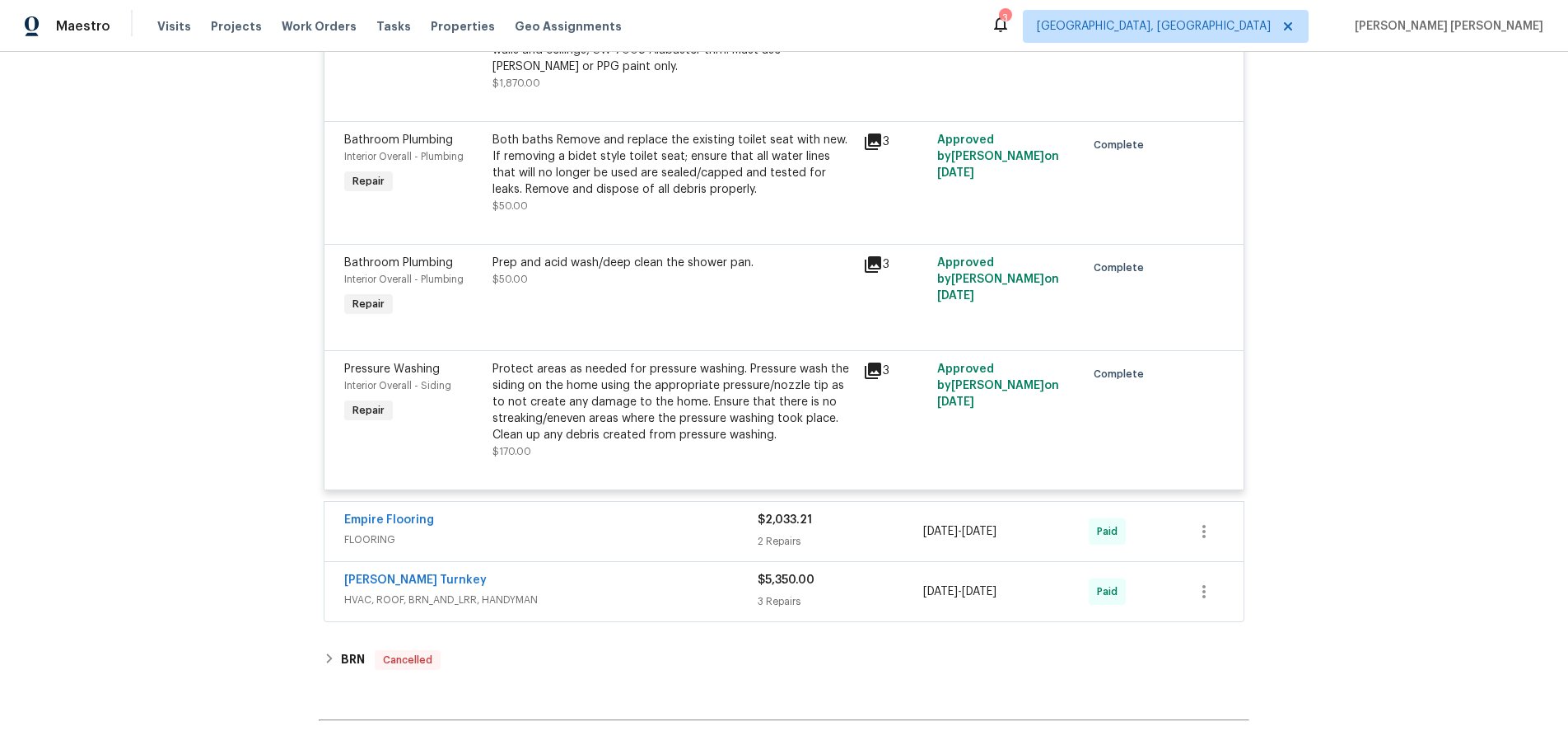
click at [903, 571] on div "$5,350.00" at bounding box center [840, 579] width 166 height 17
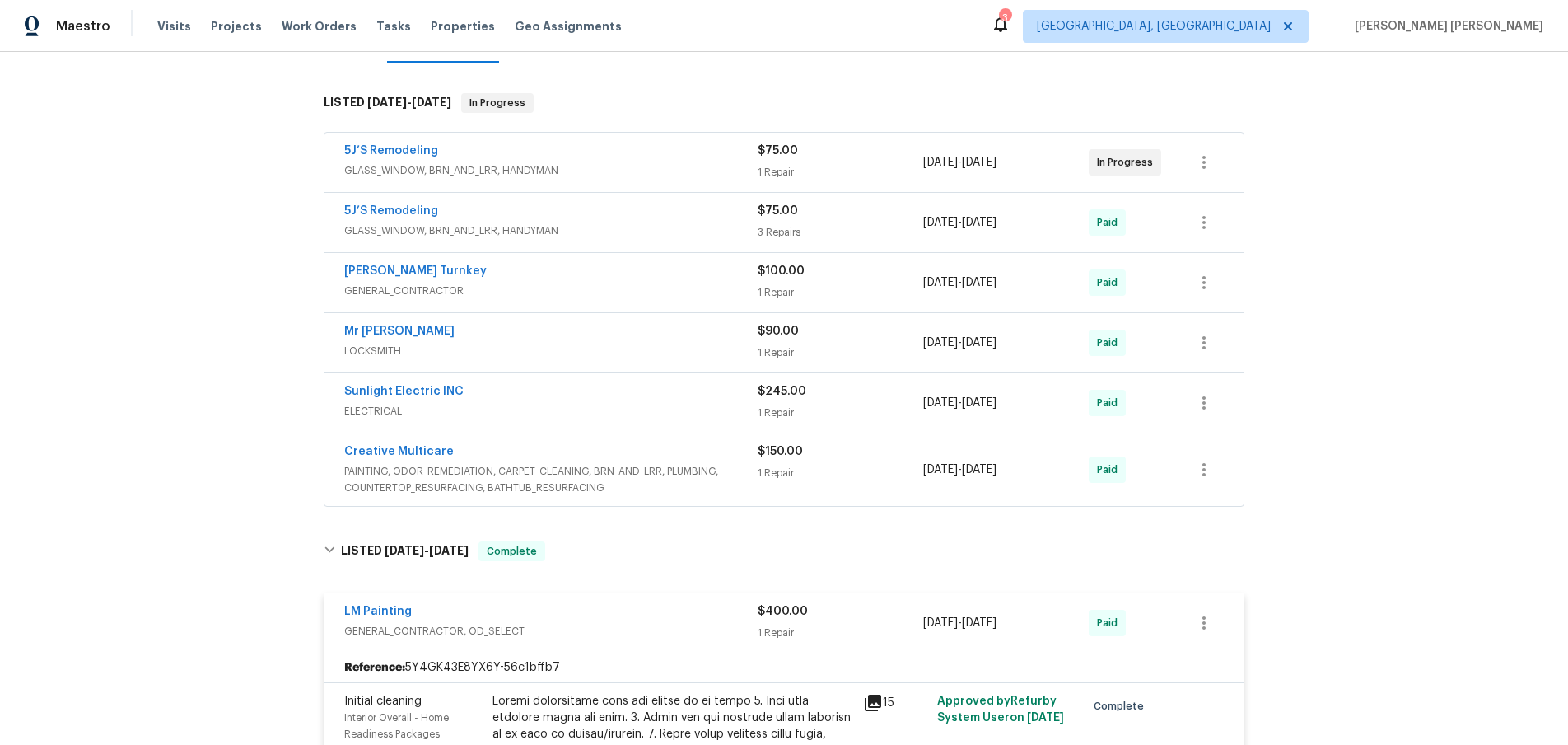
scroll to position [0, 0]
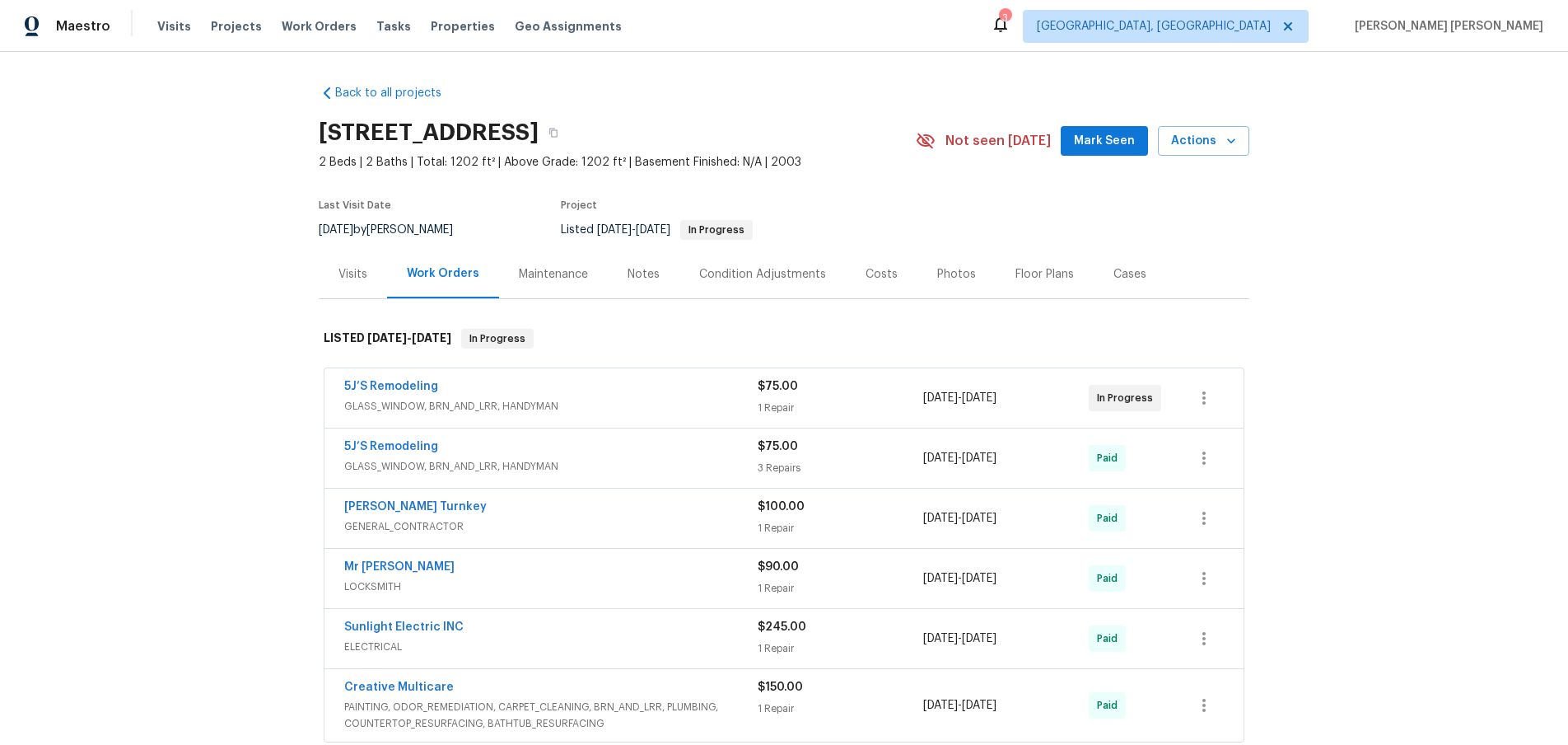
click at [354, 275] on div "Visits" at bounding box center [352, 273] width 28 height 17
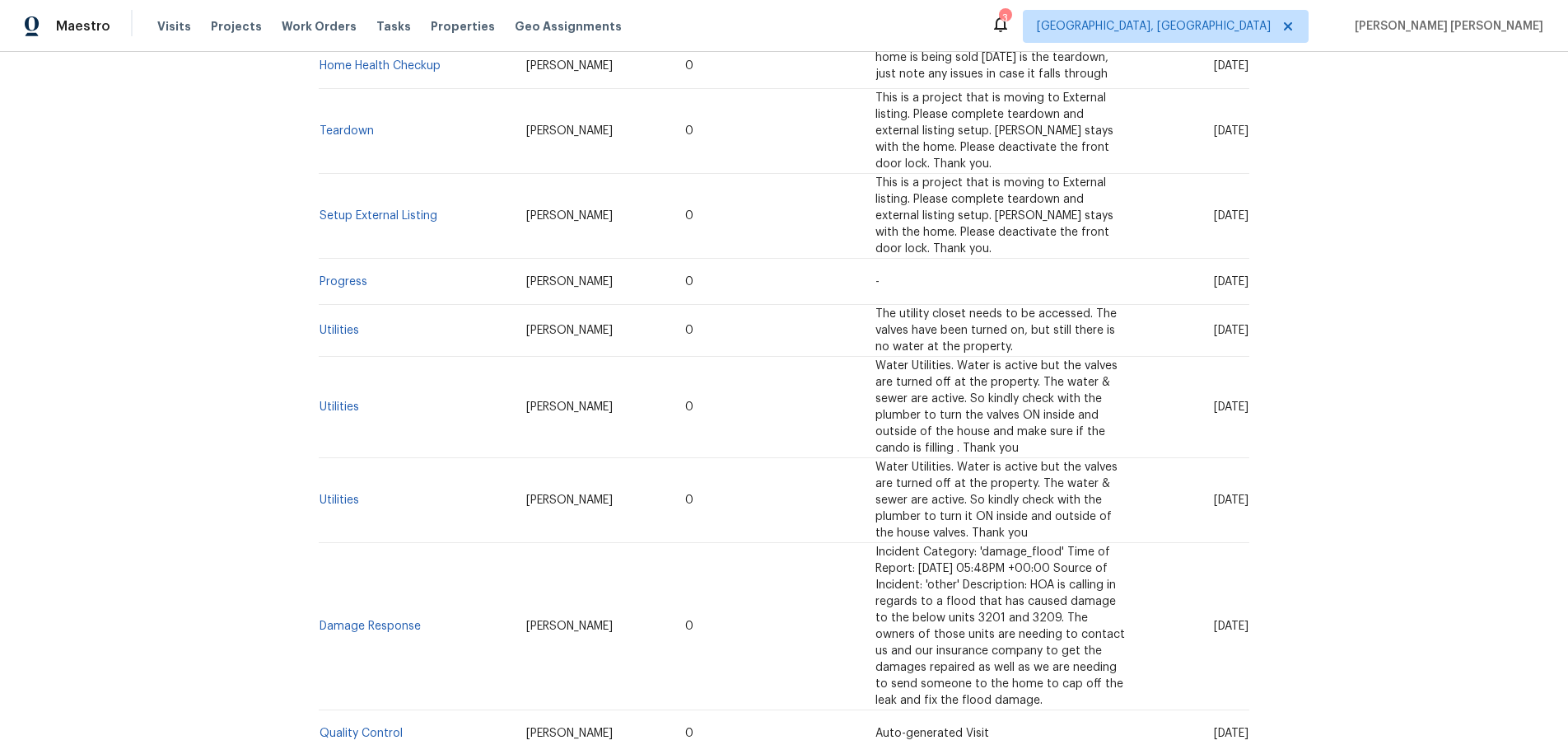
scroll to position [892, 0]
click at [328, 323] on link "Utilities" at bounding box center [339, 329] width 39 height 12
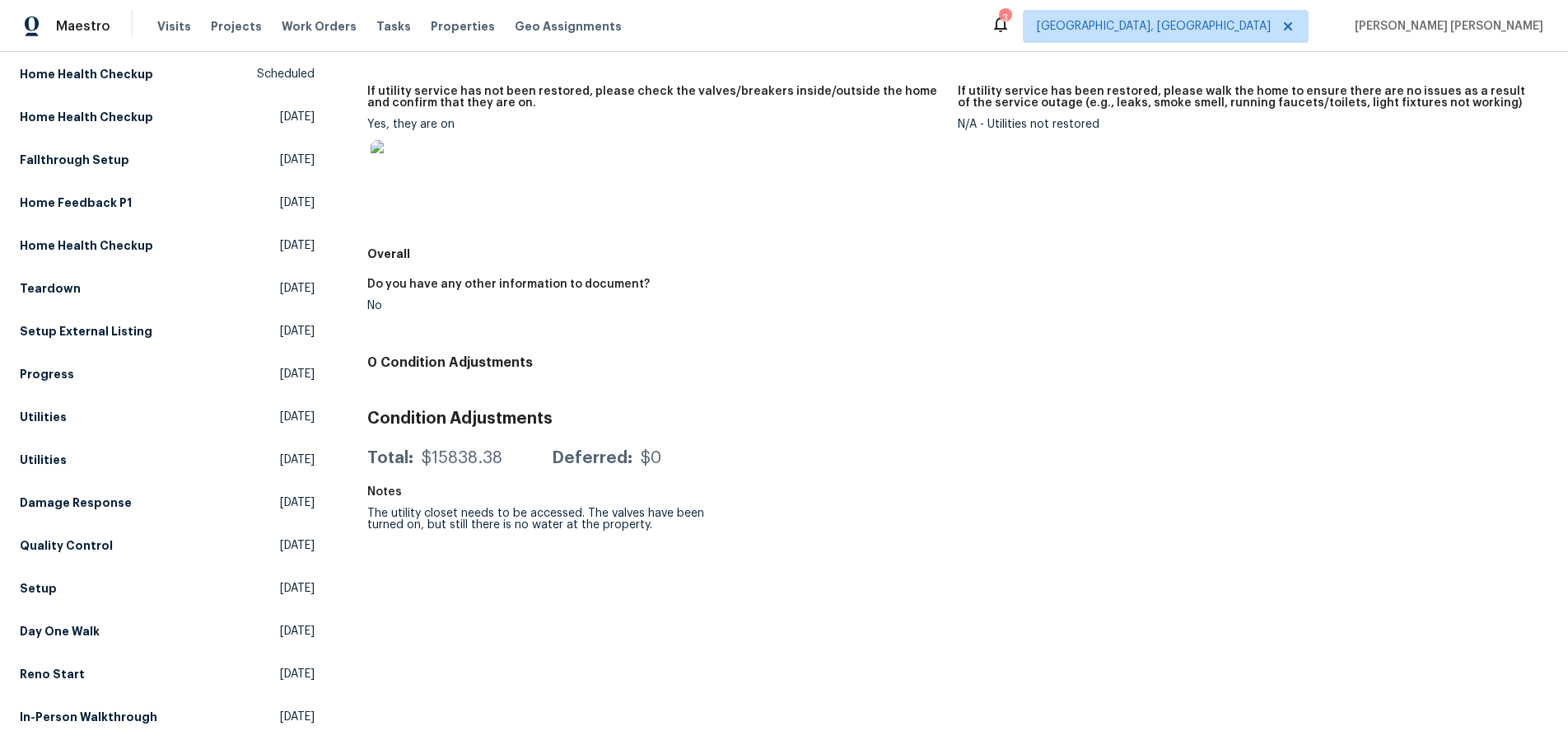
scroll to position [71, 0]
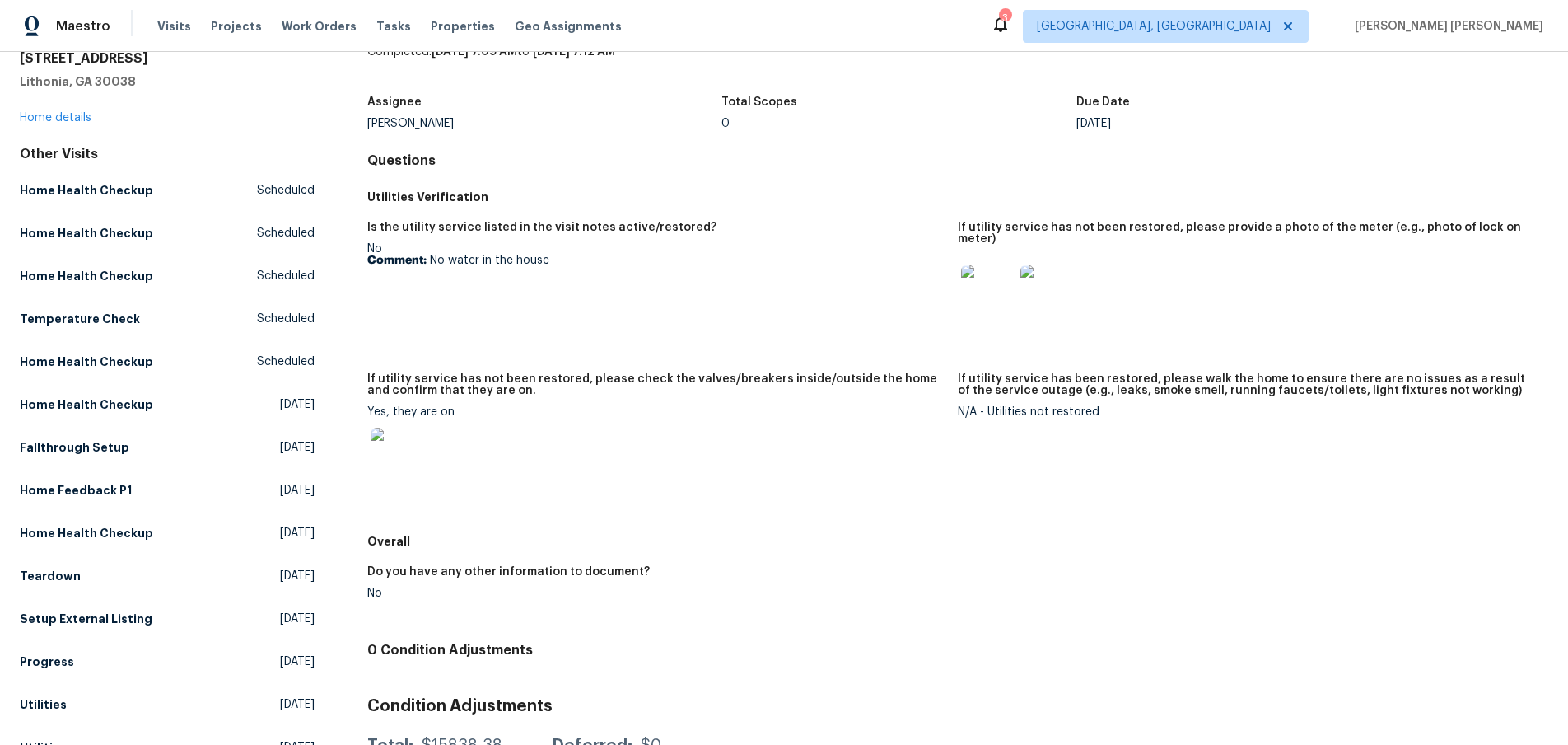
click at [995, 287] on img at bounding box center [988, 291] width 53 height 53
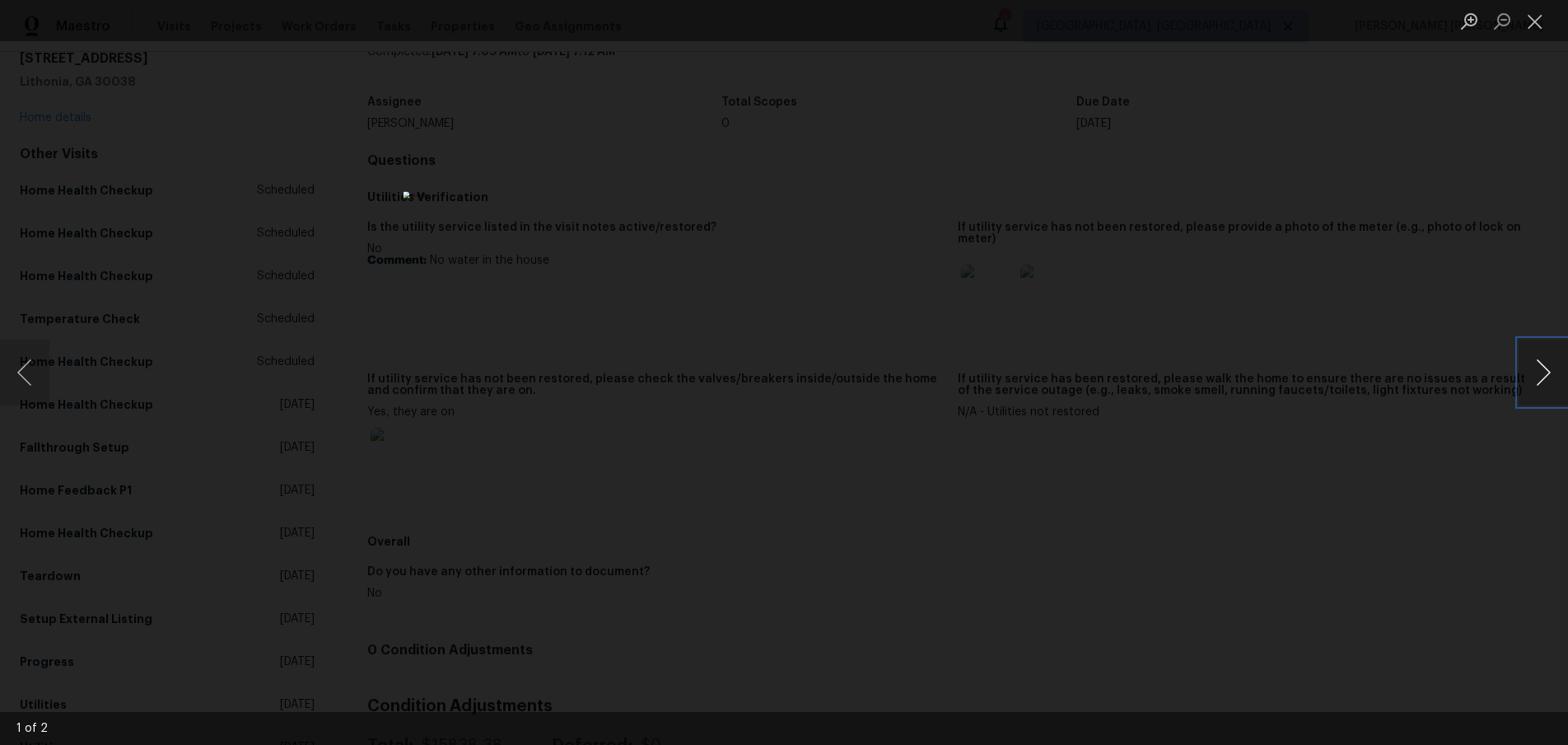
click at [1542, 380] on button "Next image" at bounding box center [1544, 372] width 49 height 66
drag, startPoint x: 1256, startPoint y: 491, endPoint x: 1246, endPoint y: 474, distance: 19.7
click at [1253, 490] on div "Lightbox" at bounding box center [784, 372] width 1568 height 745
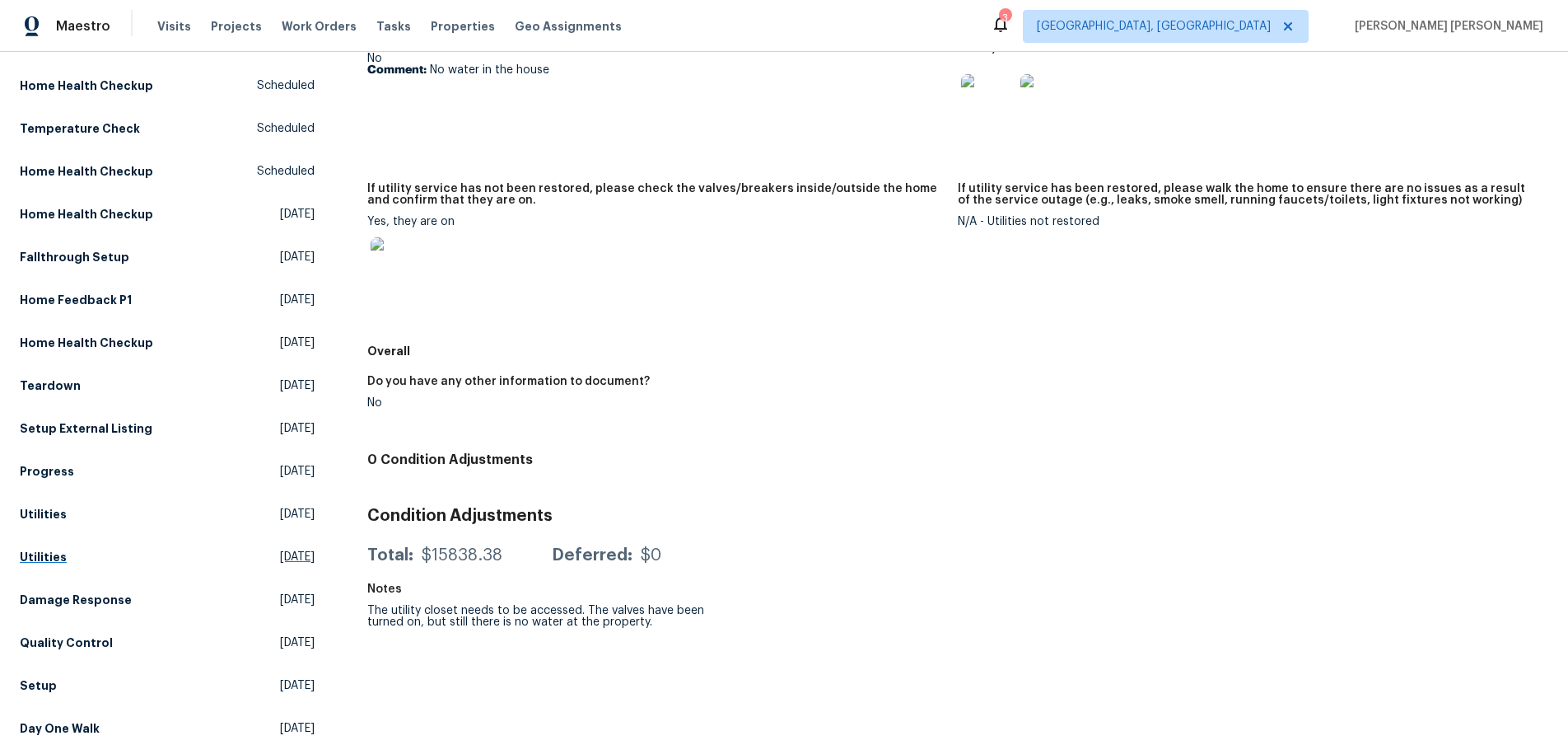
scroll to position [271, 0]
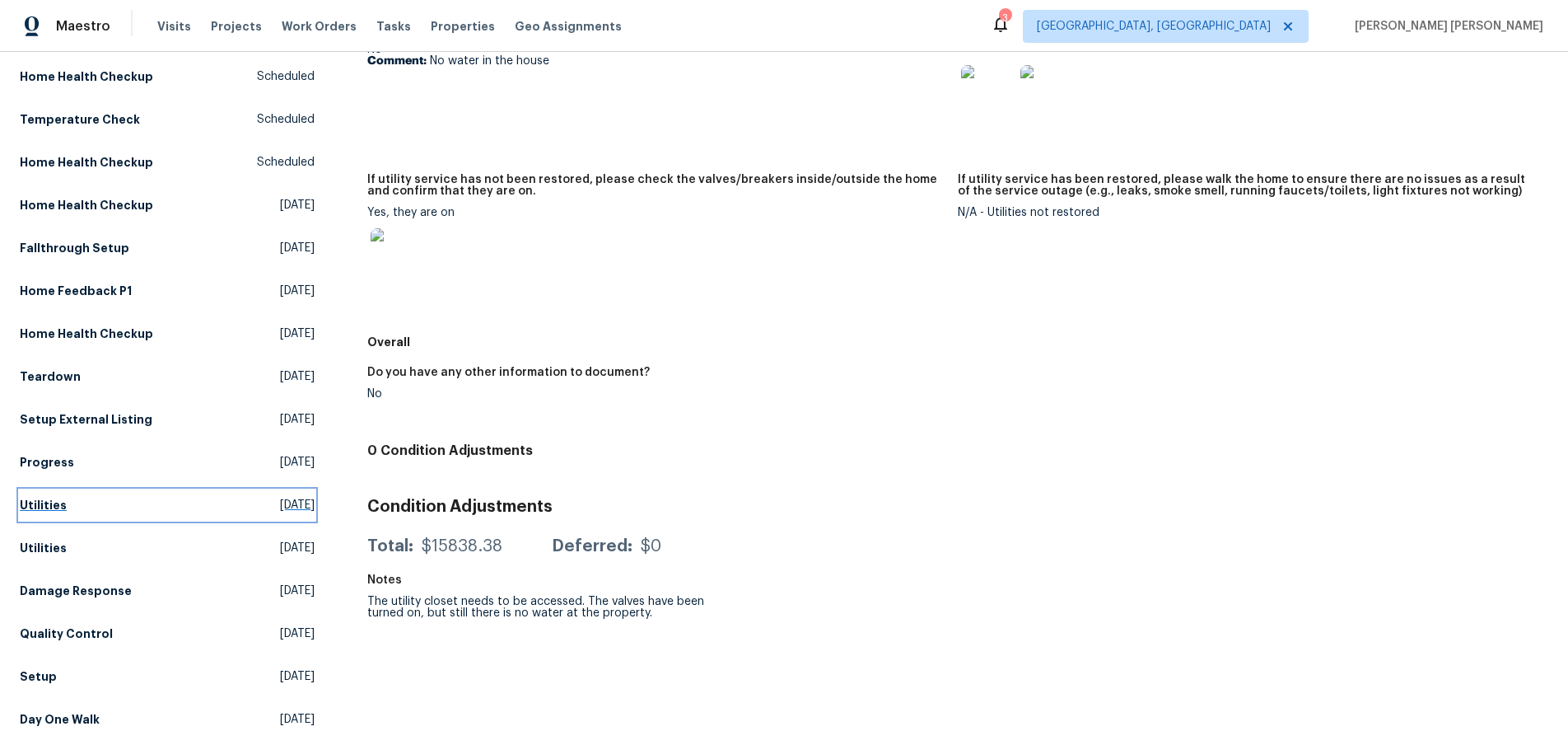
click at [46, 506] on h5 "Utilities" at bounding box center [43, 505] width 47 height 17
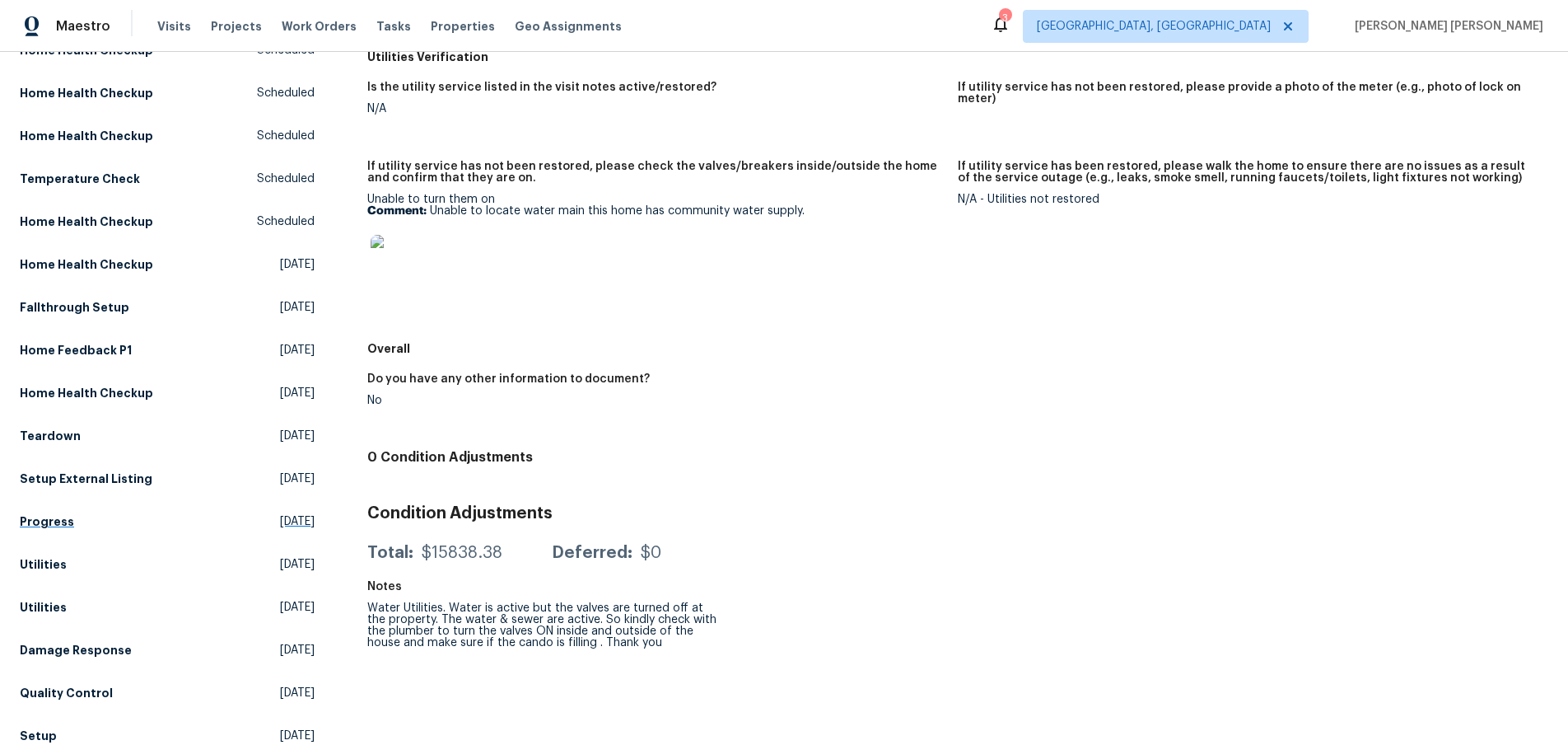
scroll to position [243, 0]
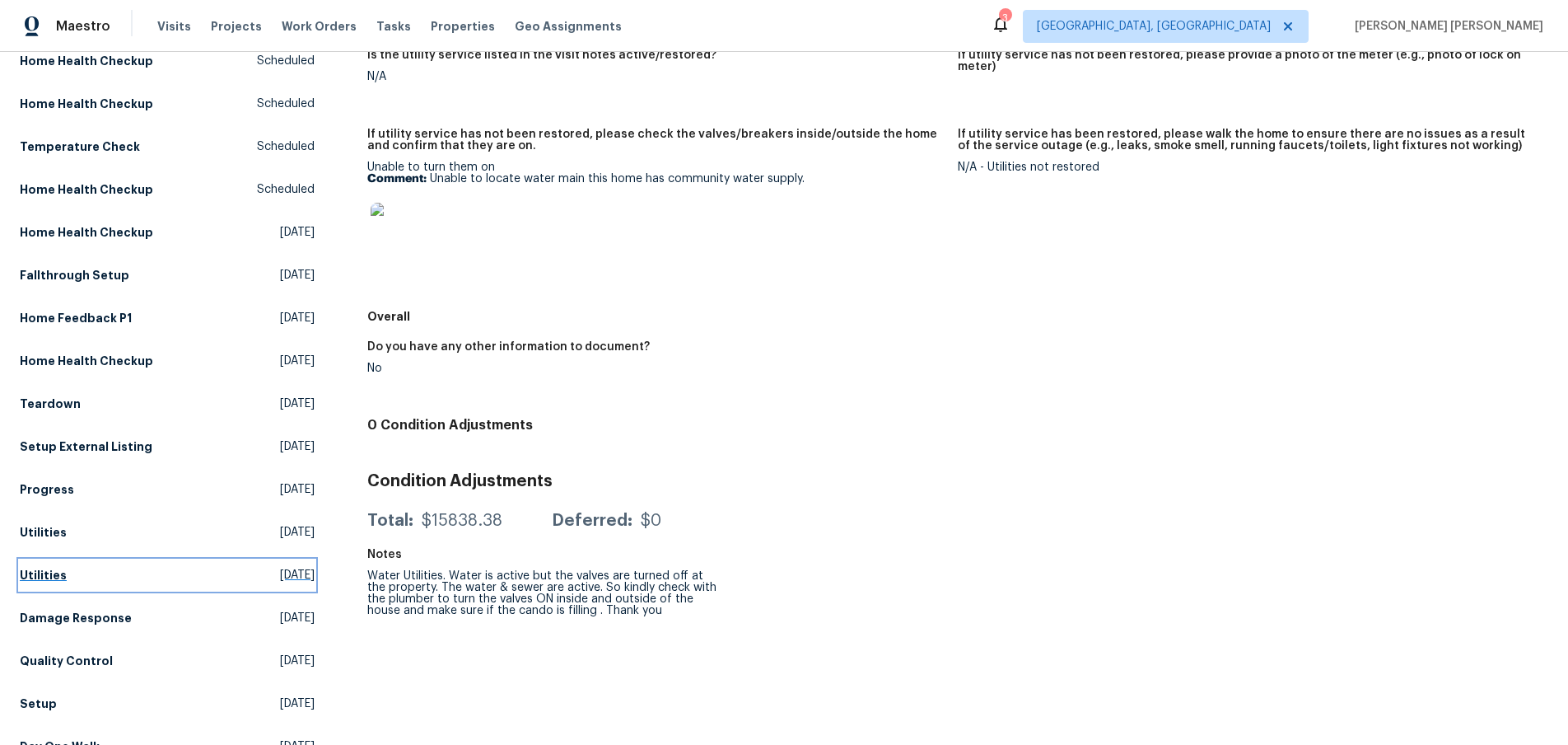
click at [51, 576] on h5 "Utilities" at bounding box center [43, 574] width 47 height 17
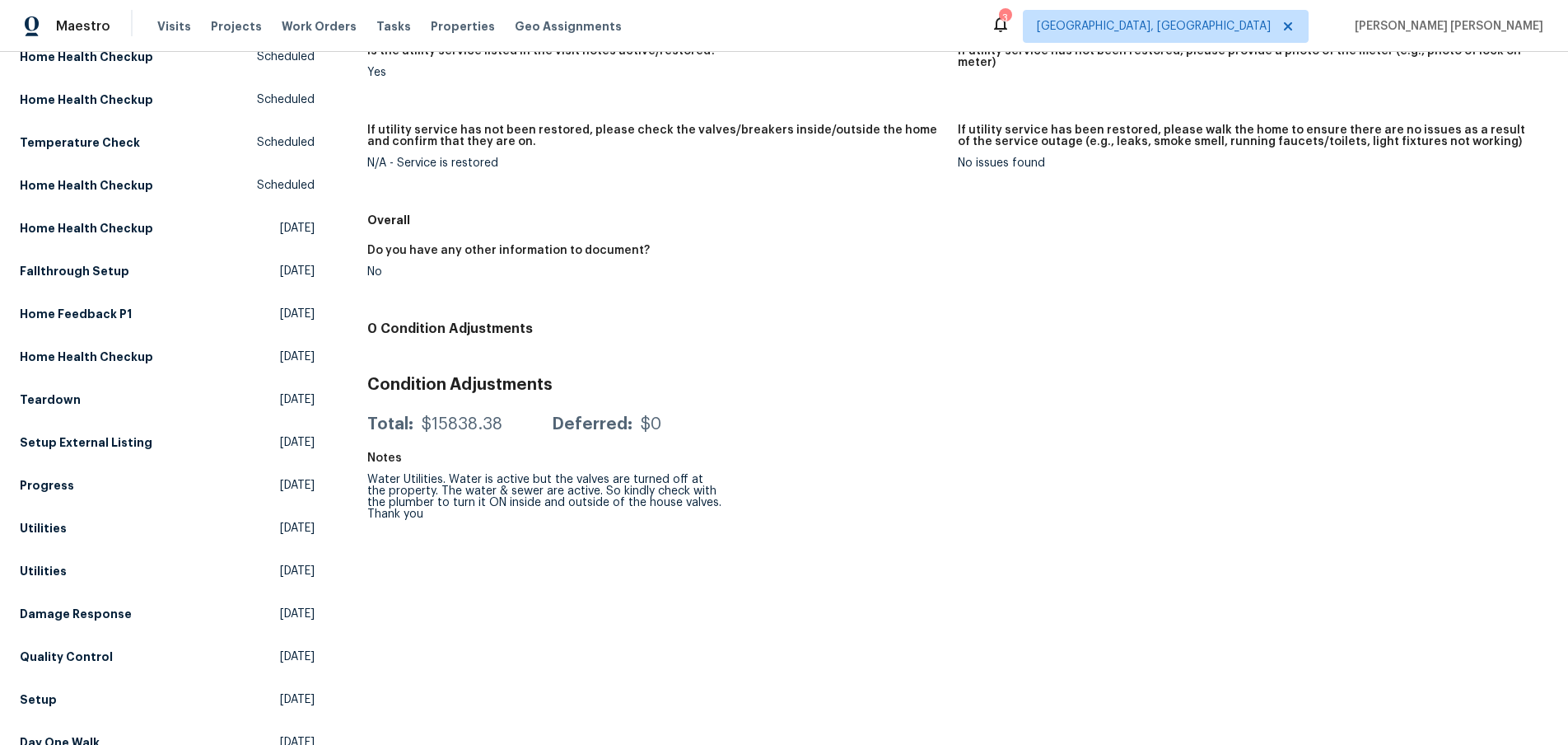
scroll to position [359, 0]
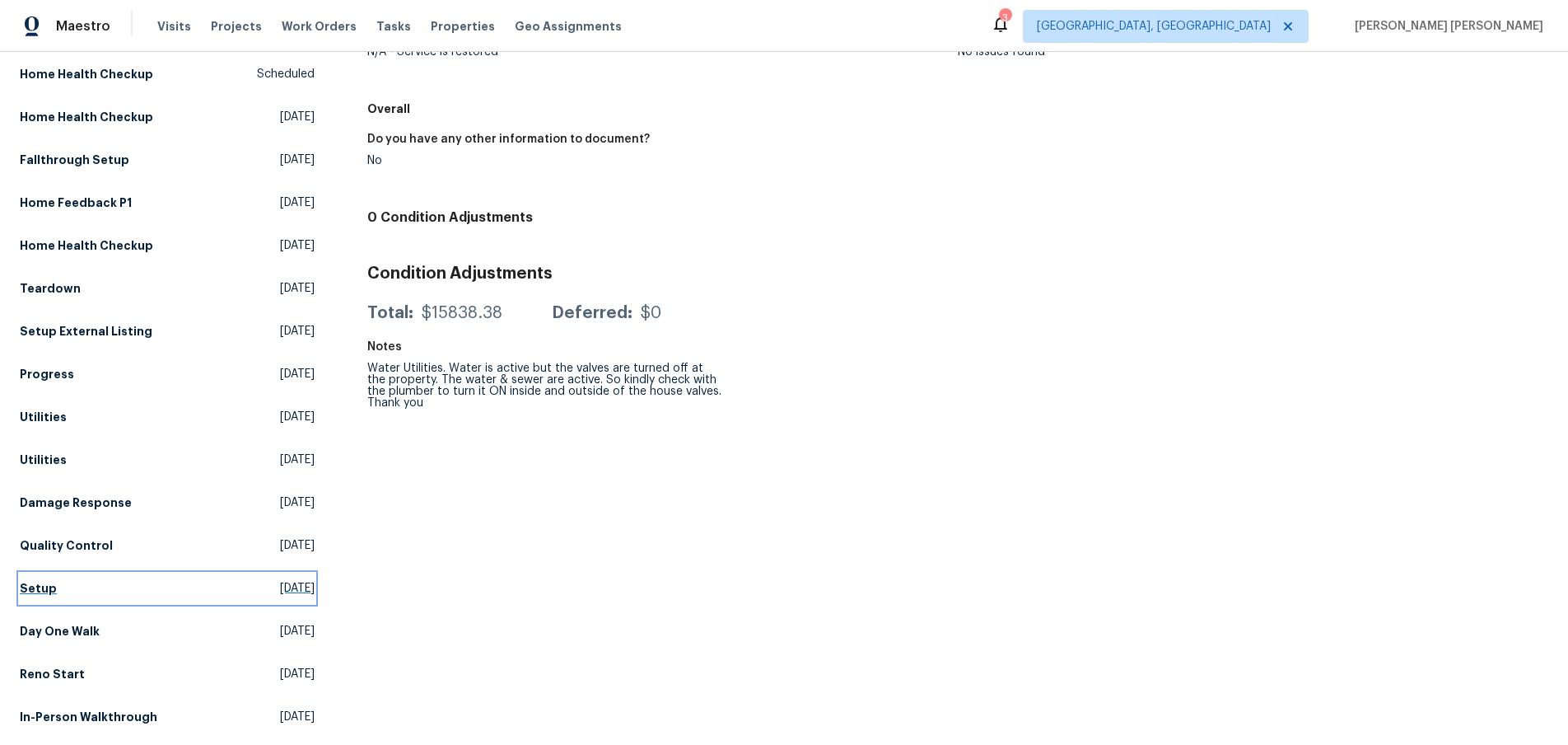
click at [47, 585] on h5 "Setup" at bounding box center [38, 588] width 37 height 17
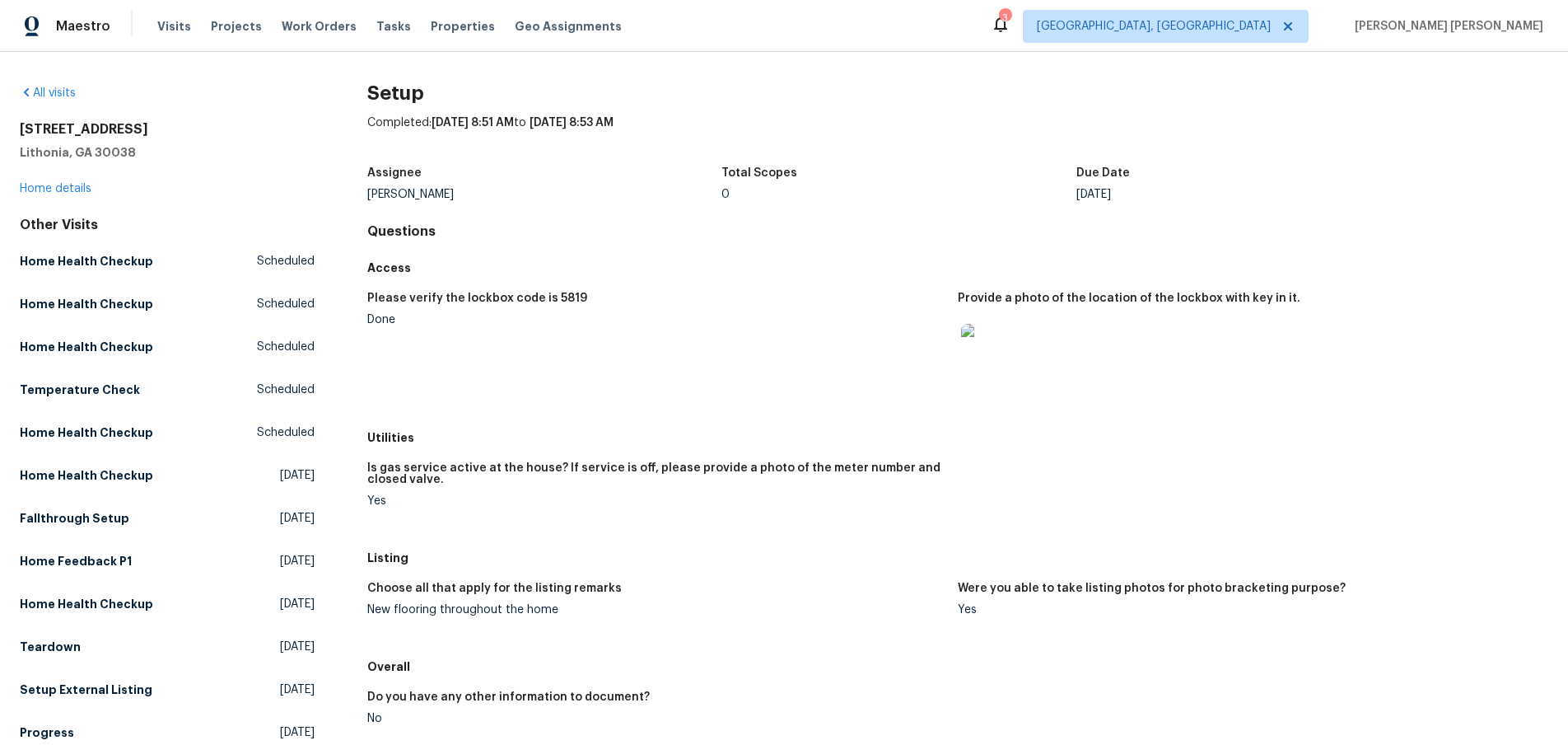
click at [1009, 367] on img at bounding box center [988, 350] width 53 height 53
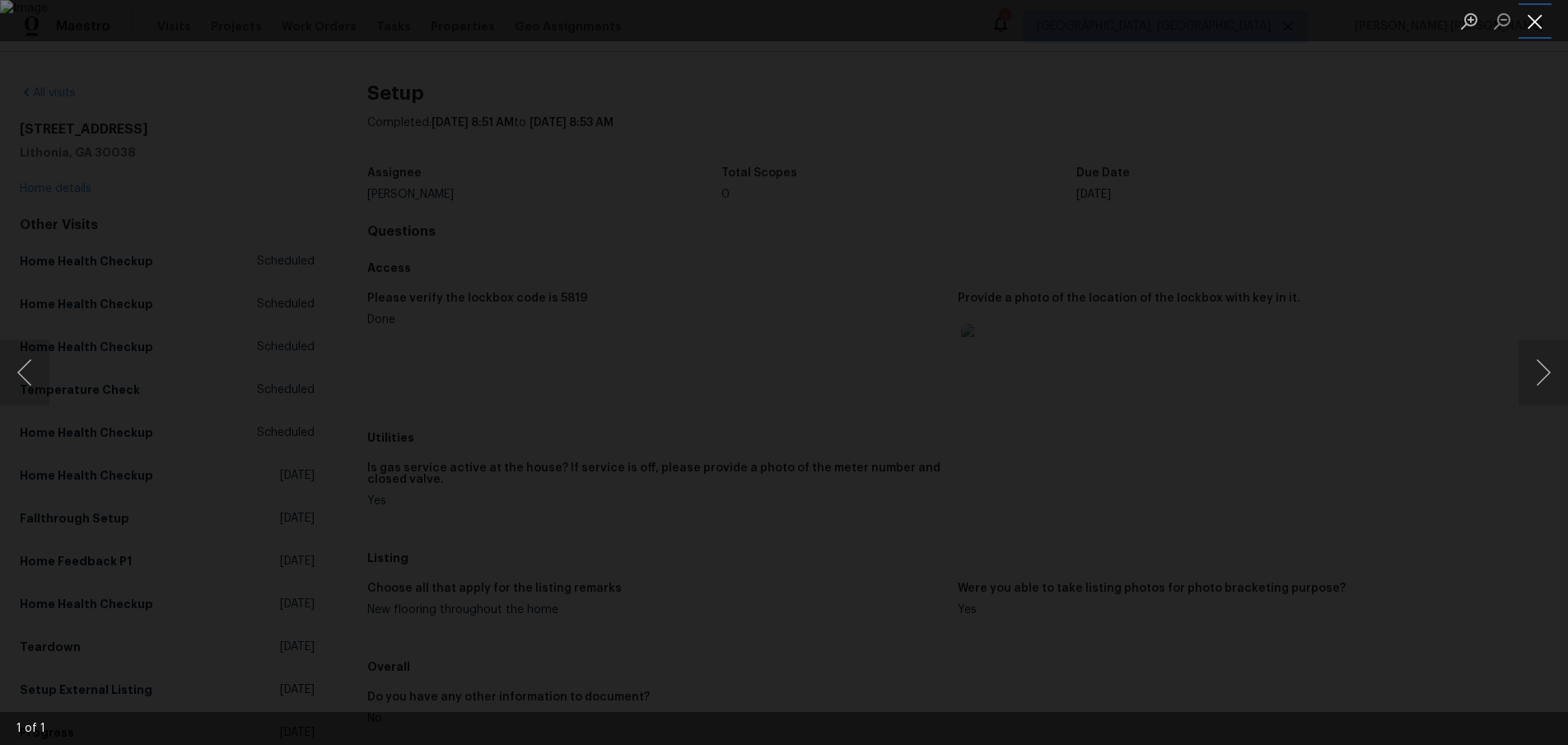
click at [1537, 27] on button "Close lightbox" at bounding box center [1536, 21] width 33 height 28
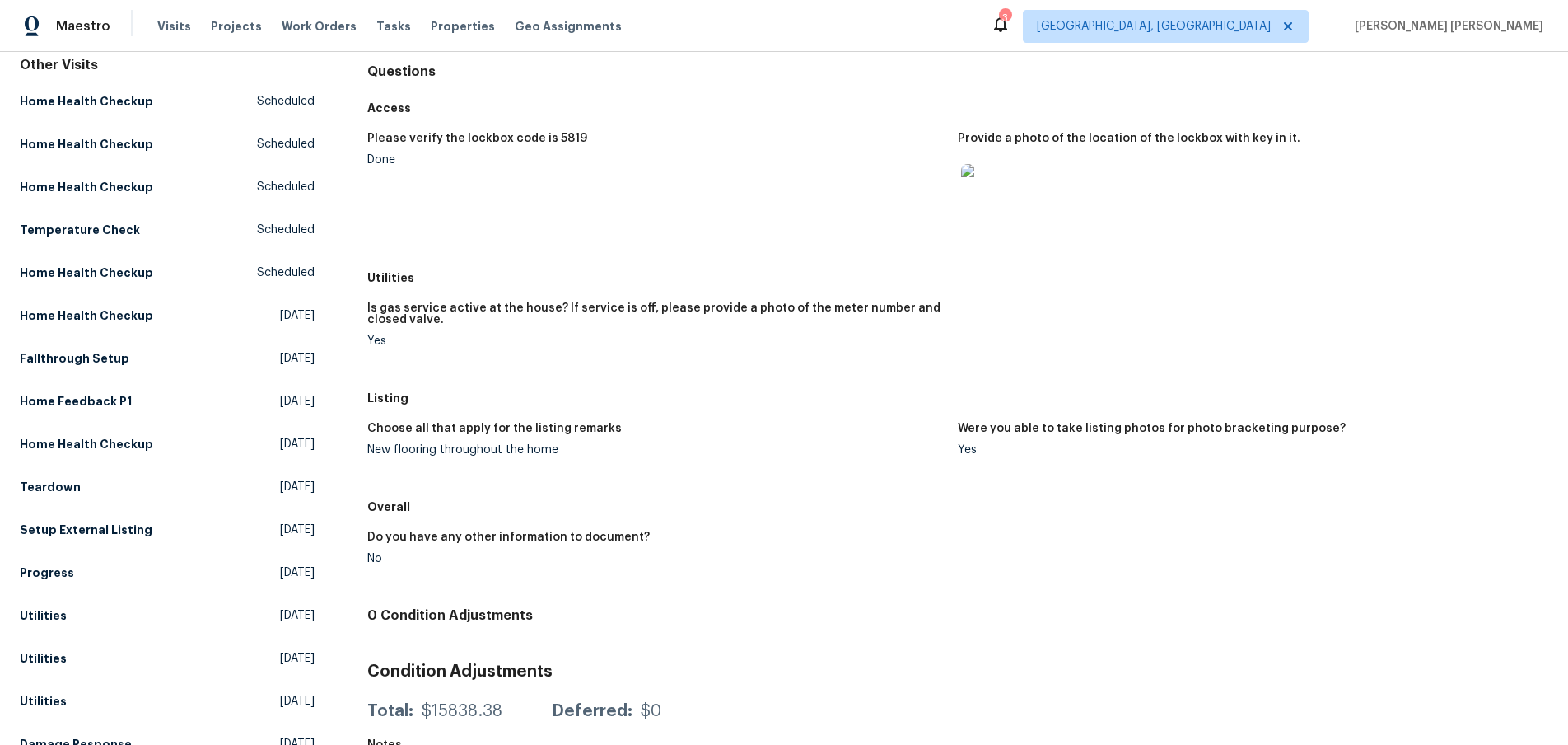
scroll to position [359, 0]
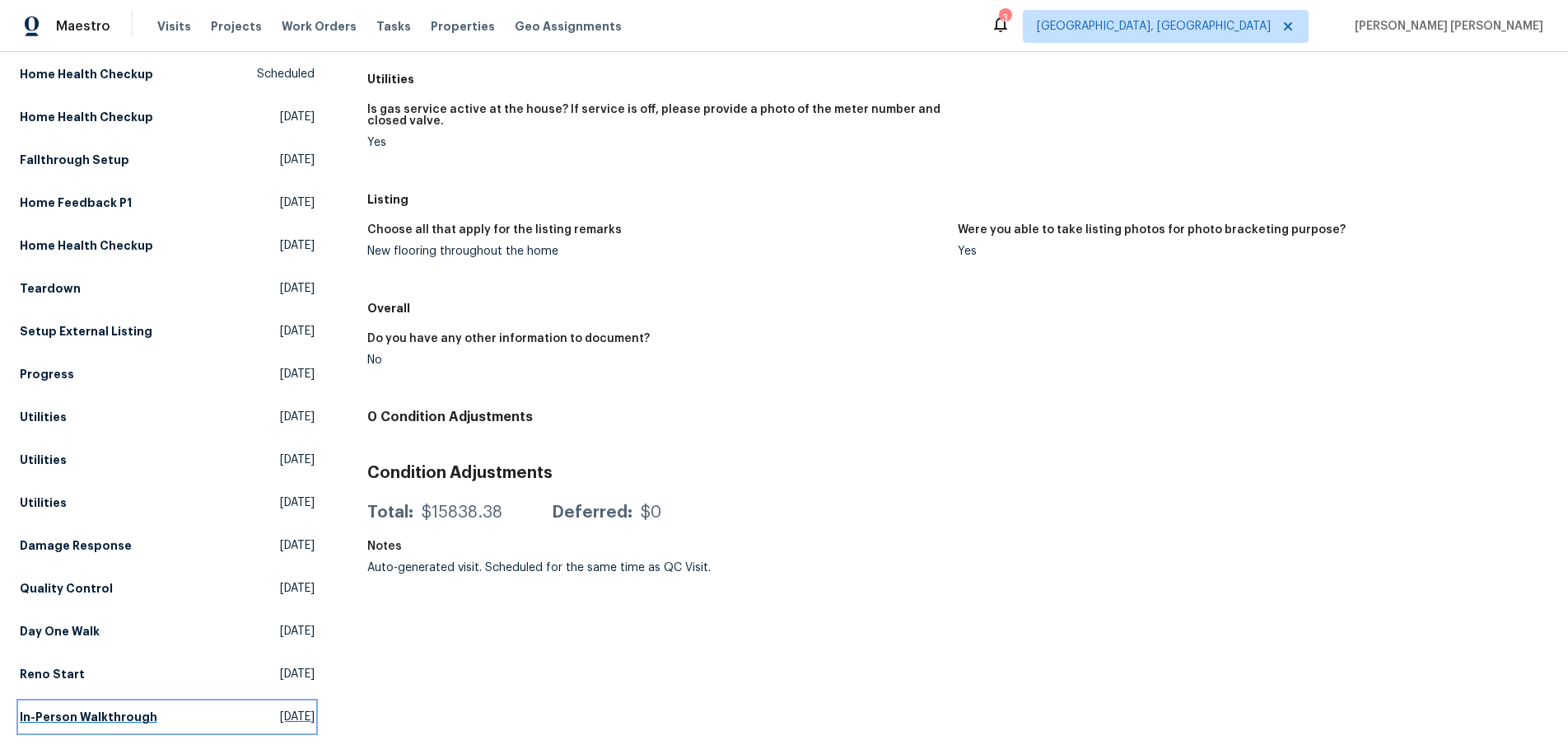
click at [117, 718] on h5 "In-Person Walkthrough" at bounding box center [88, 717] width 137 height 17
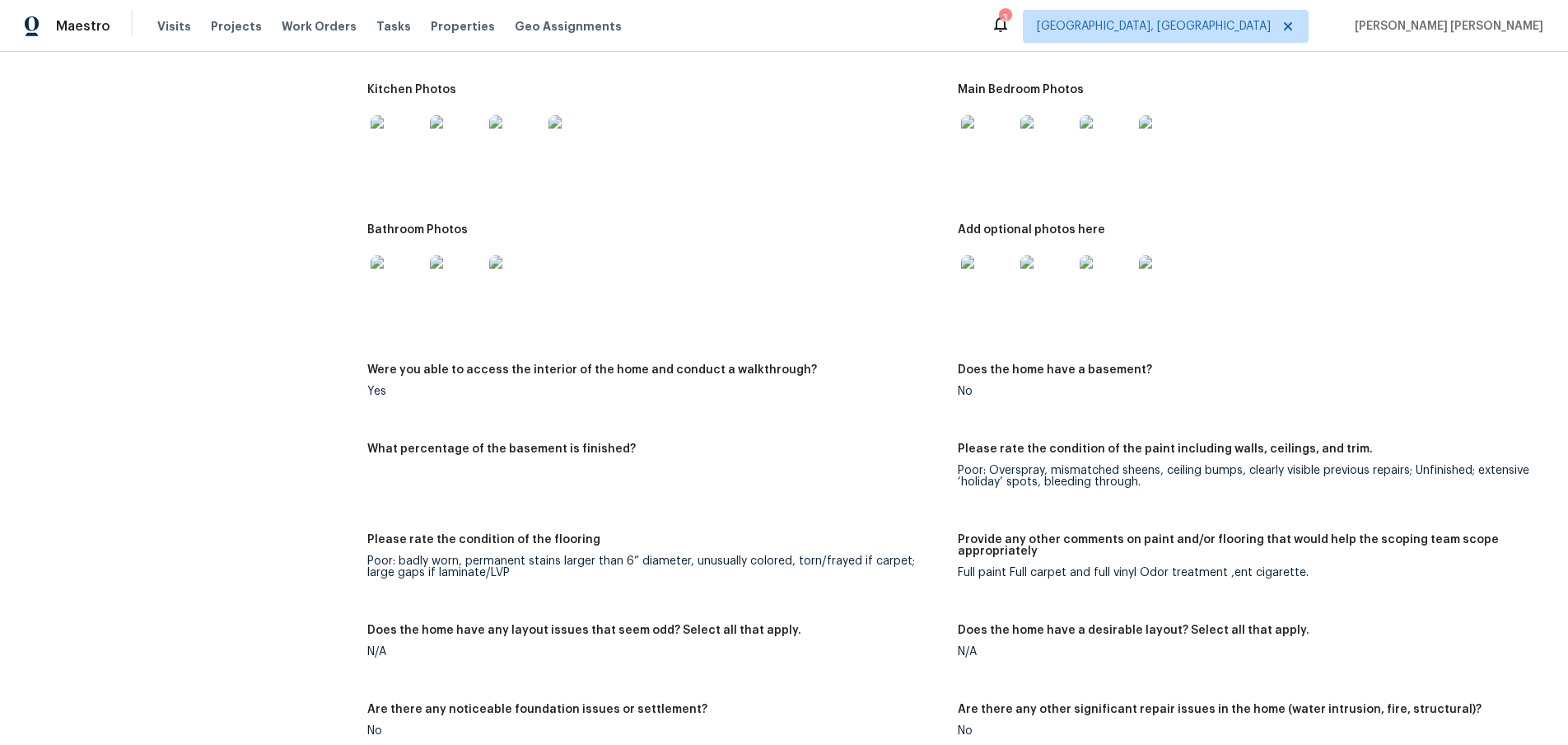
scroll to position [1754, 0]
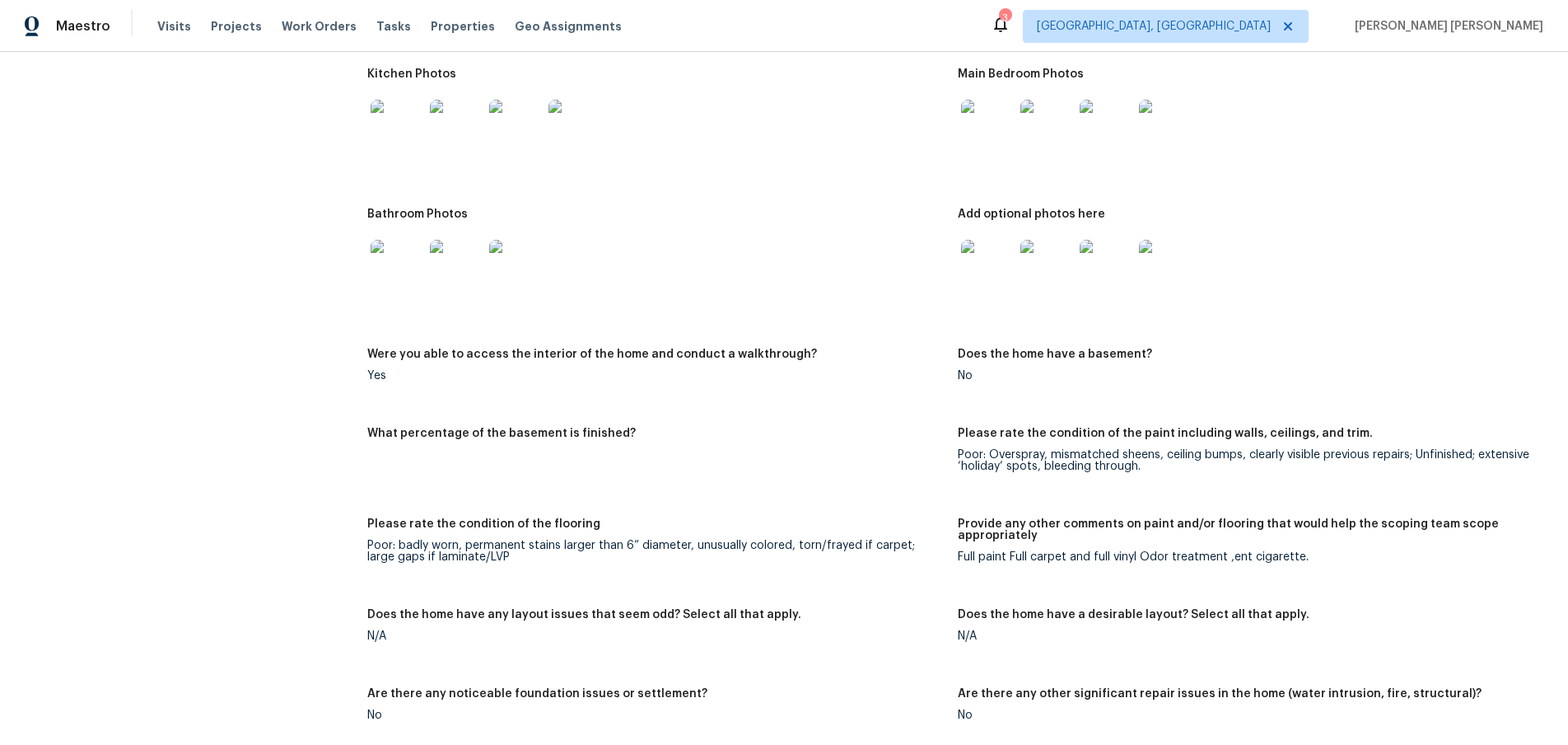
click at [1005, 258] on img at bounding box center [988, 267] width 53 height 53
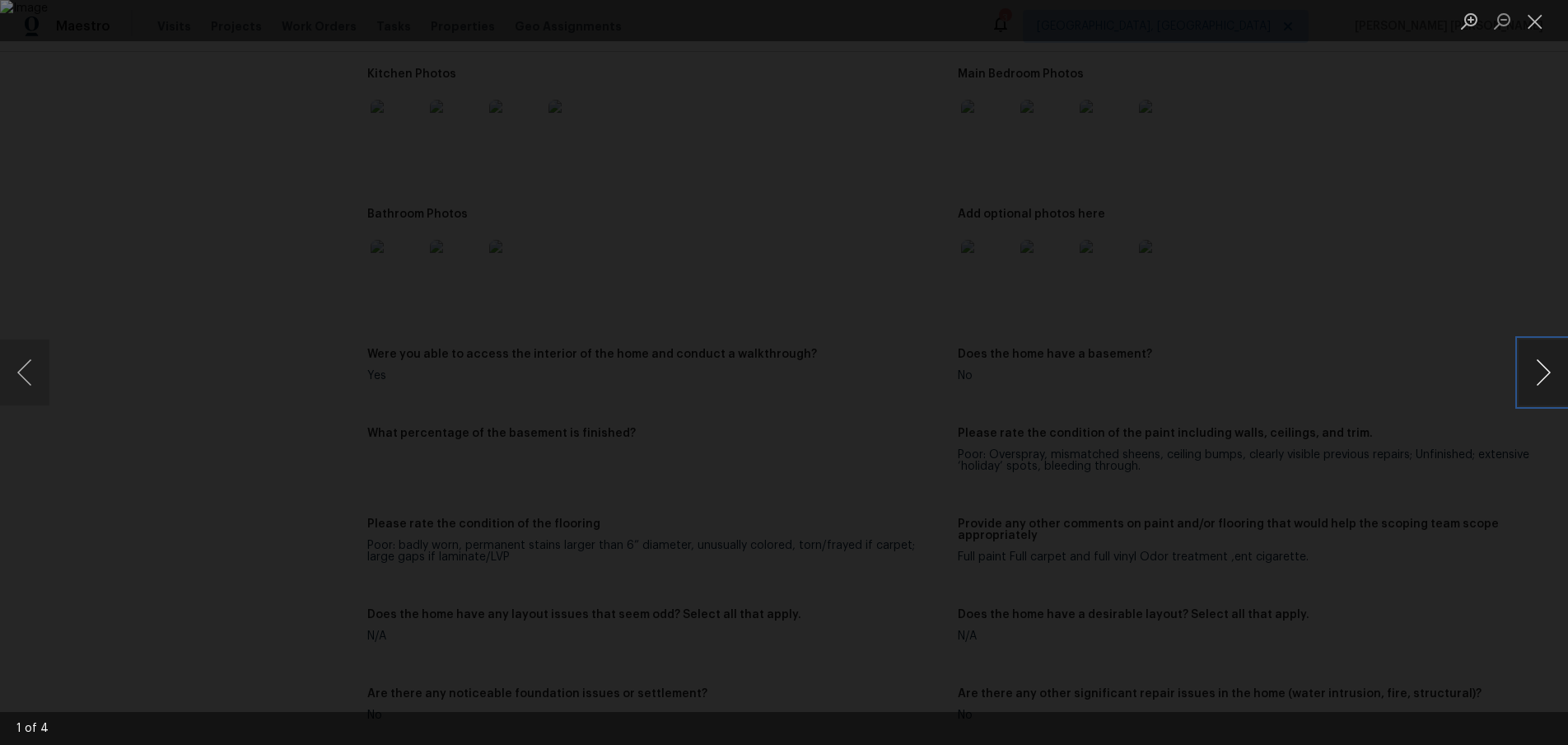
click at [1548, 372] on button "Next image" at bounding box center [1544, 372] width 49 height 66
click at [1474, 502] on div "Lightbox" at bounding box center [784, 372] width 1568 height 745
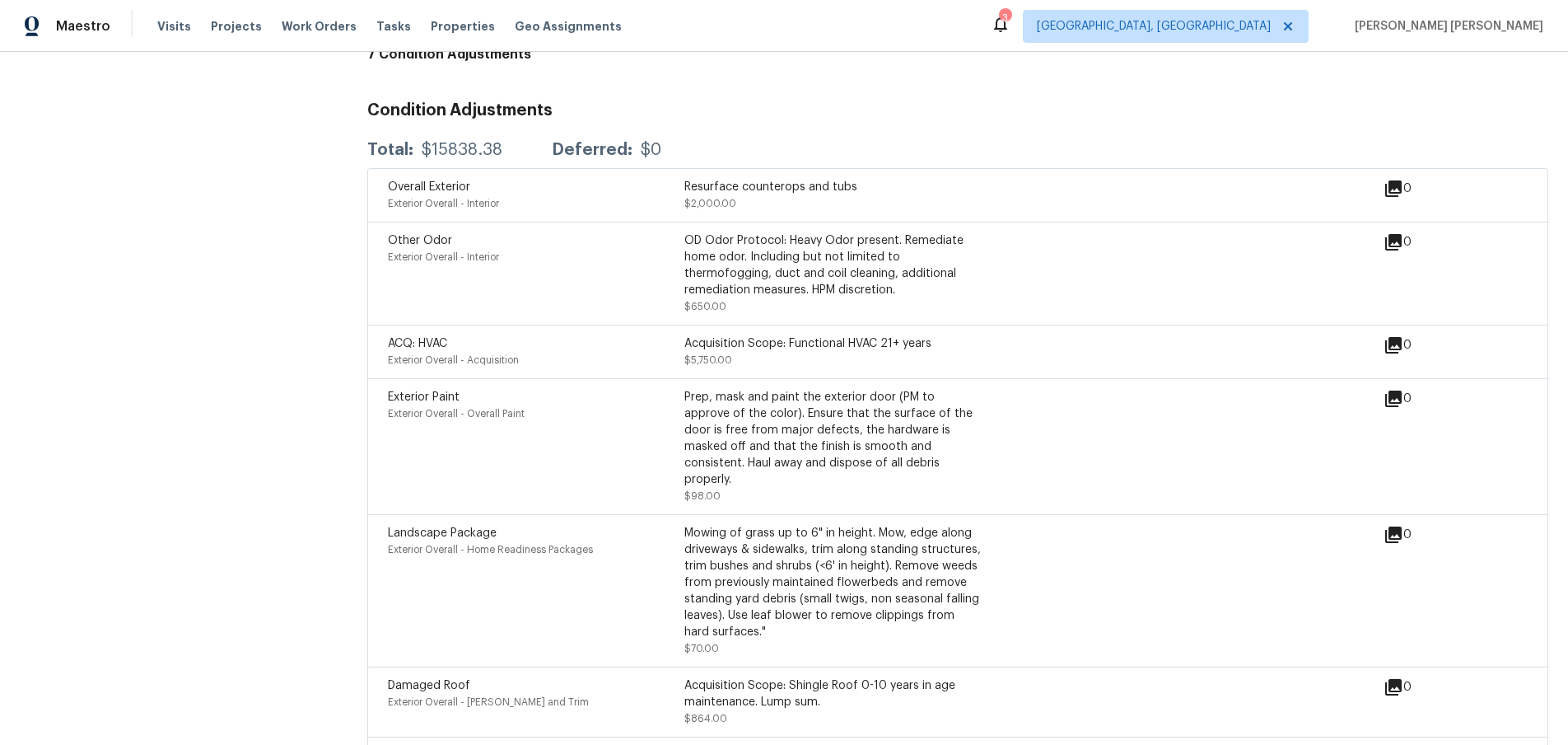
scroll to position [3188, 0]
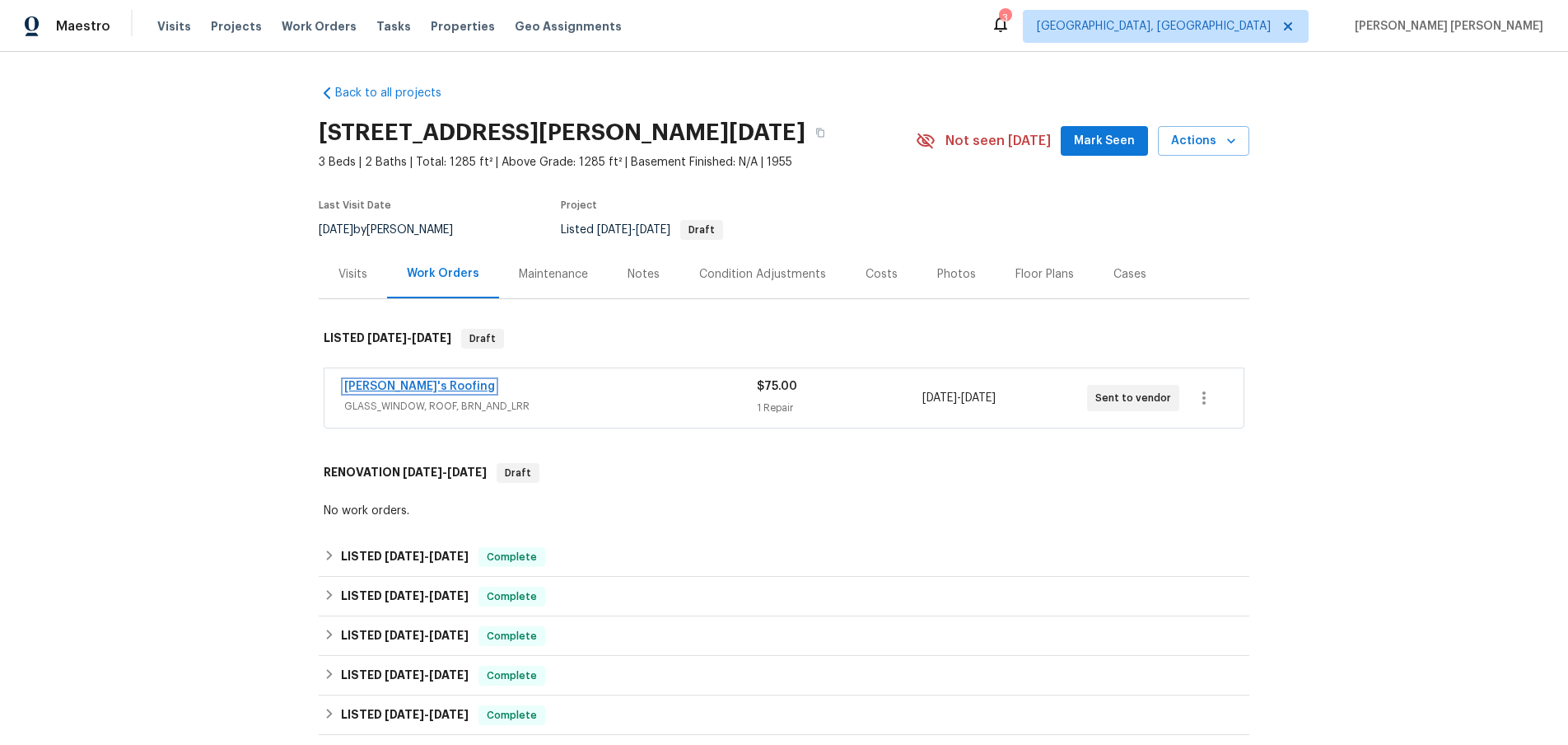
click at [391, 386] on link "Randy's Roofing" at bounding box center [419, 386] width 151 height 12
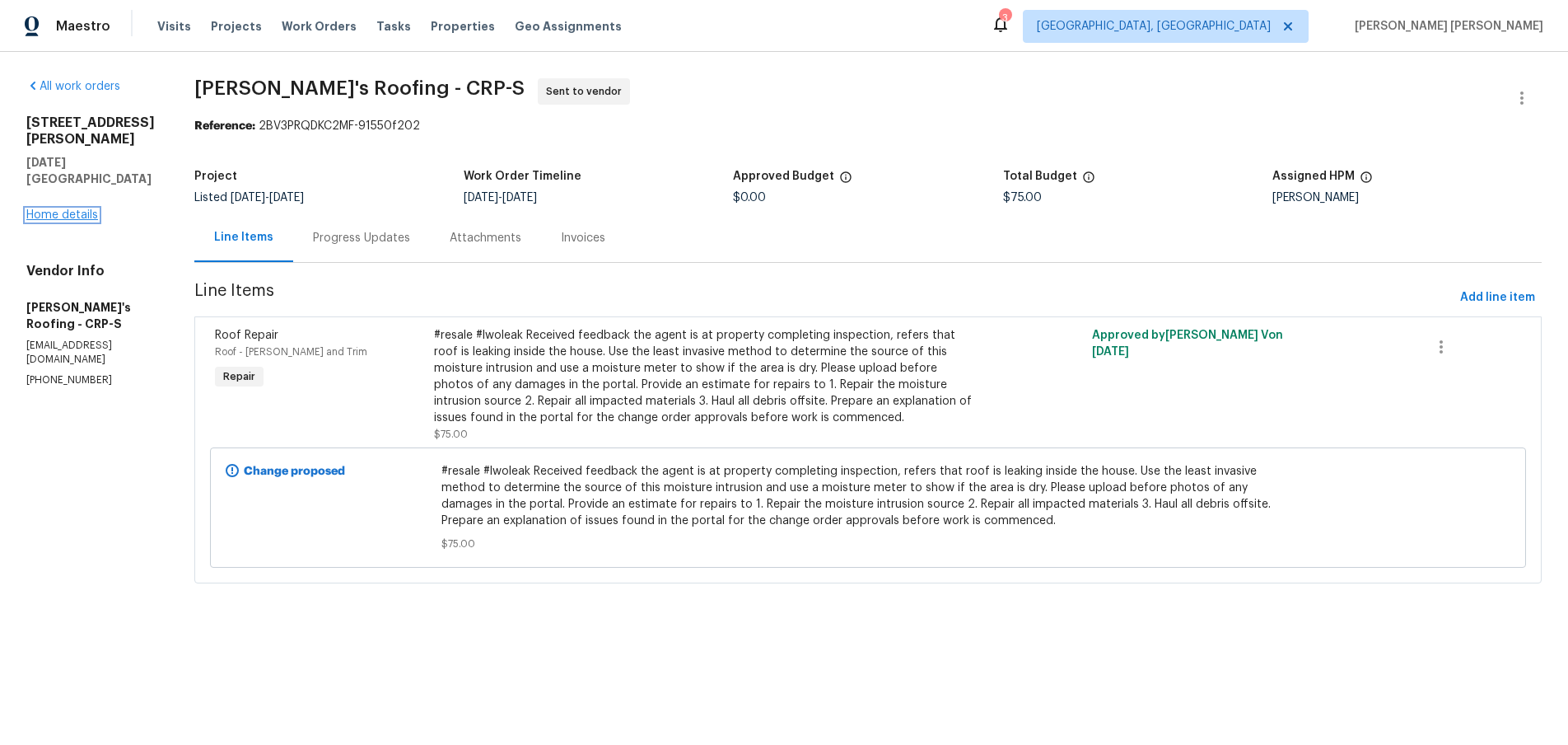
click at [60, 209] on link "Home details" at bounding box center [62, 215] width 72 height 12
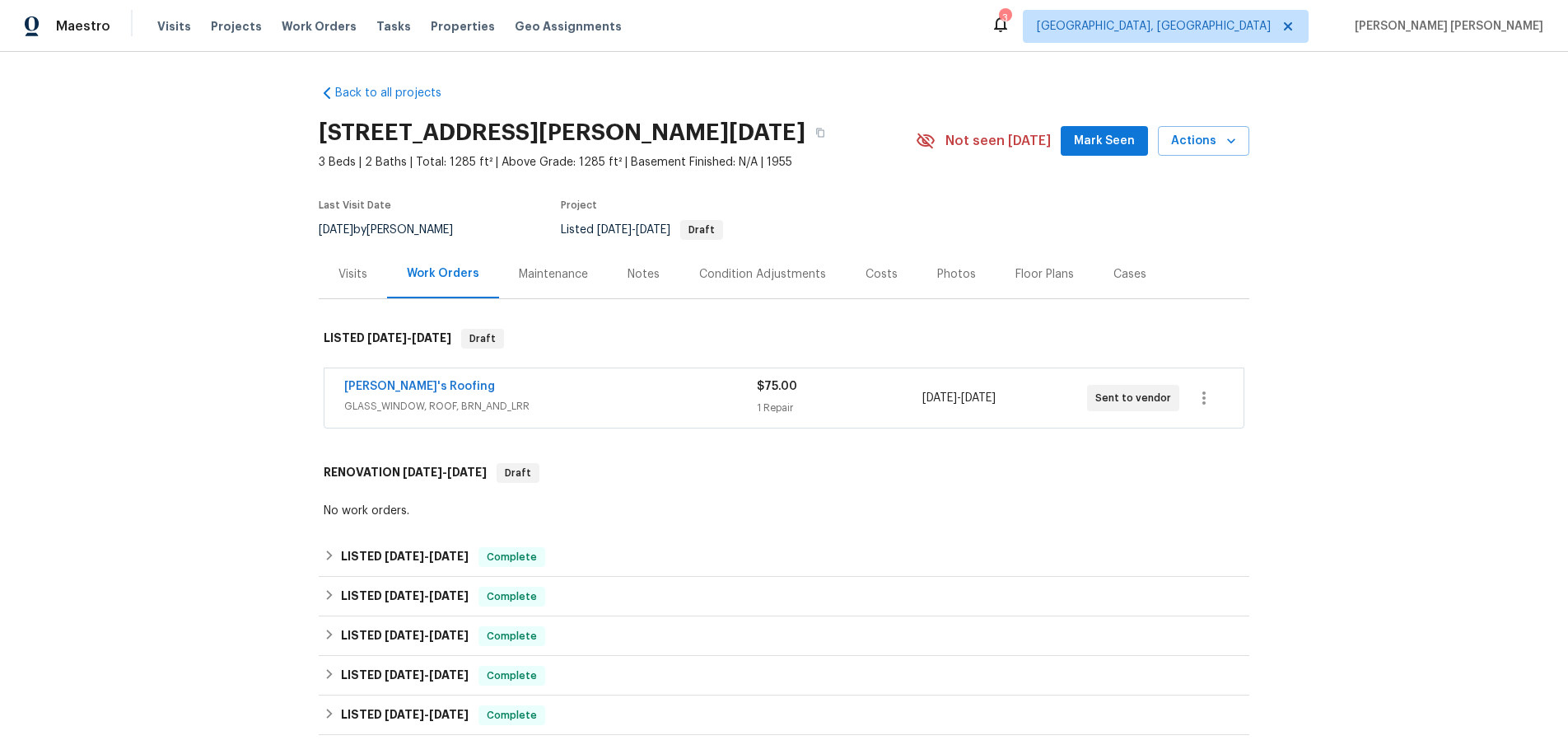
click at [1121, 273] on div "Cases" at bounding box center [1130, 273] width 33 height 17
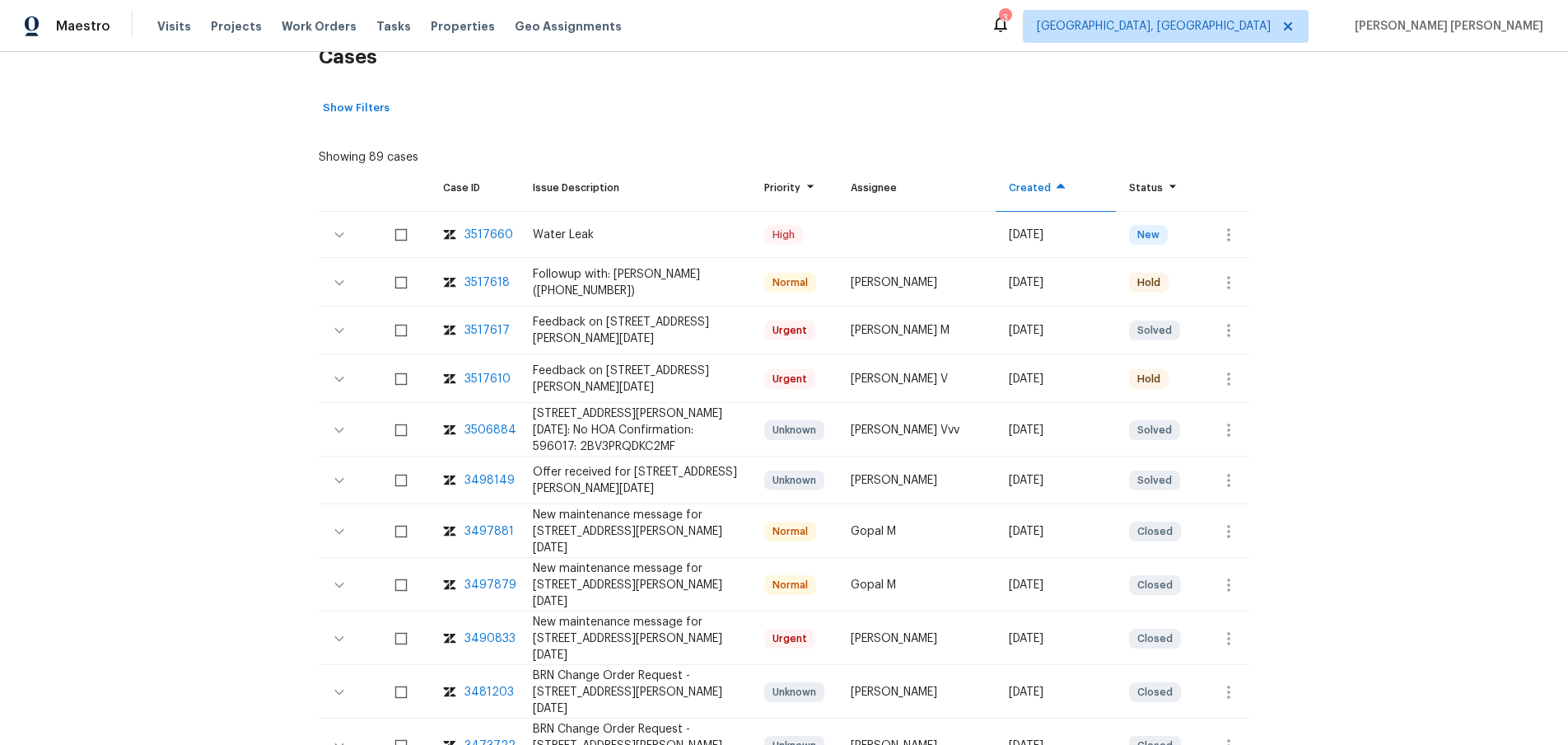
scroll to position [282, 0]
click at [480, 375] on div "3517610" at bounding box center [487, 376] width 46 height 17
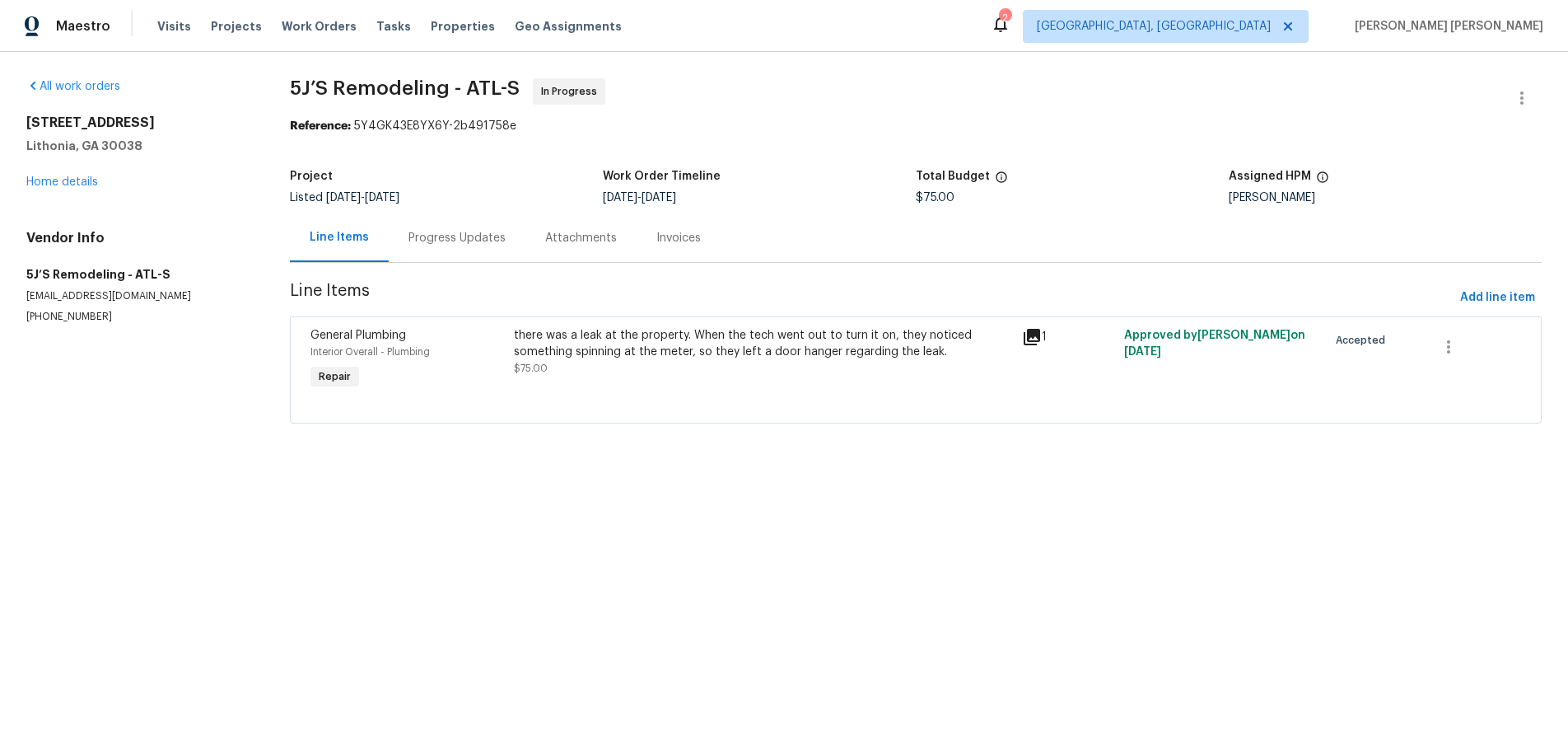
click at [1031, 334] on icon at bounding box center [1032, 336] width 17 height 17
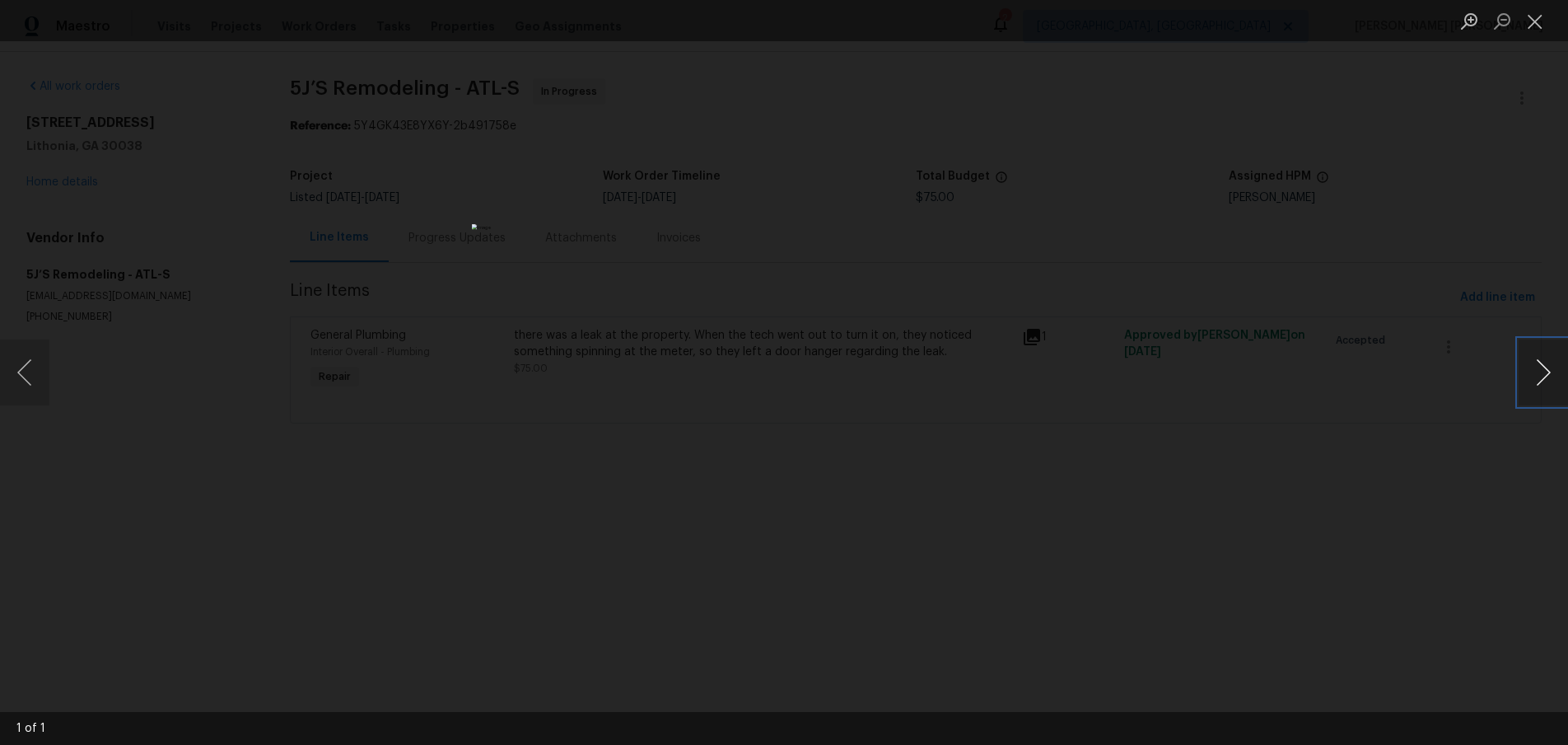
click at [1547, 382] on button "Next image" at bounding box center [1544, 372] width 49 height 66
click at [1401, 559] on div "Lightbox" at bounding box center [784, 372] width 1568 height 745
drag, startPoint x: 1401, startPoint y: 559, endPoint x: 1357, endPoint y: 543, distance: 46.8
click at [1371, 550] on div "Lightbox" at bounding box center [784, 372] width 1568 height 745
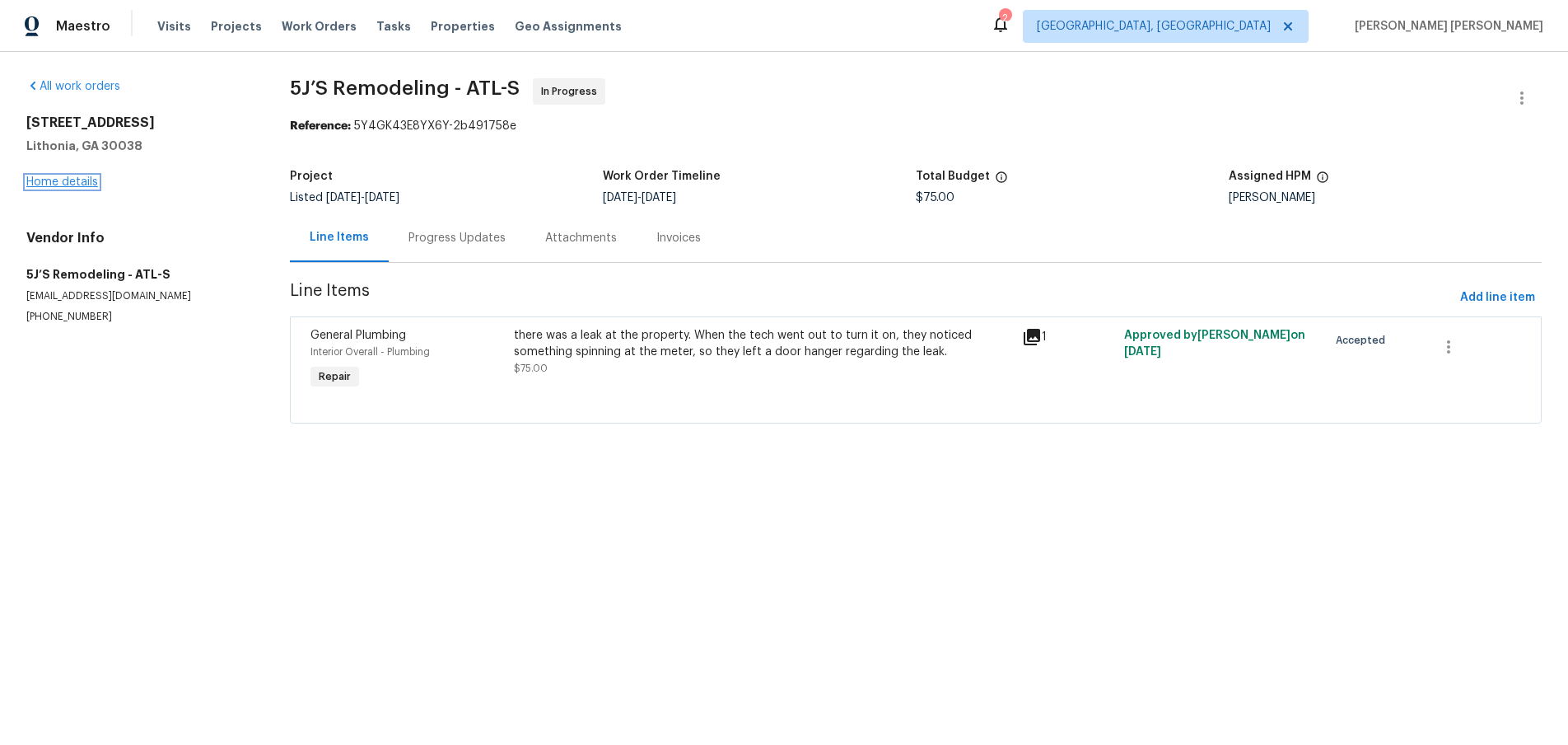
click at [83, 178] on link "Home details" at bounding box center [62, 182] width 72 height 12
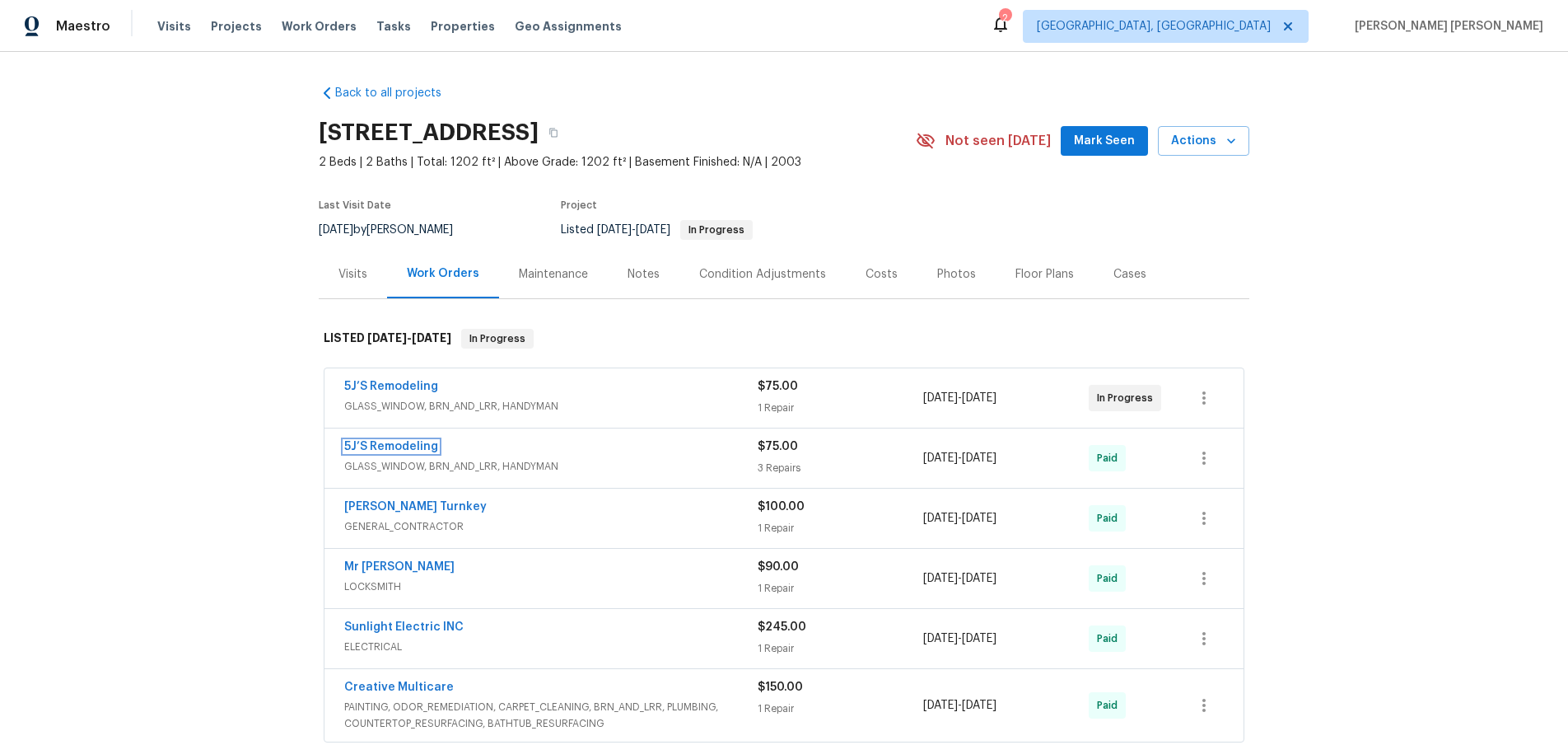
click at [422, 444] on link "5J’S Remodeling" at bounding box center [391, 447] width 94 height 12
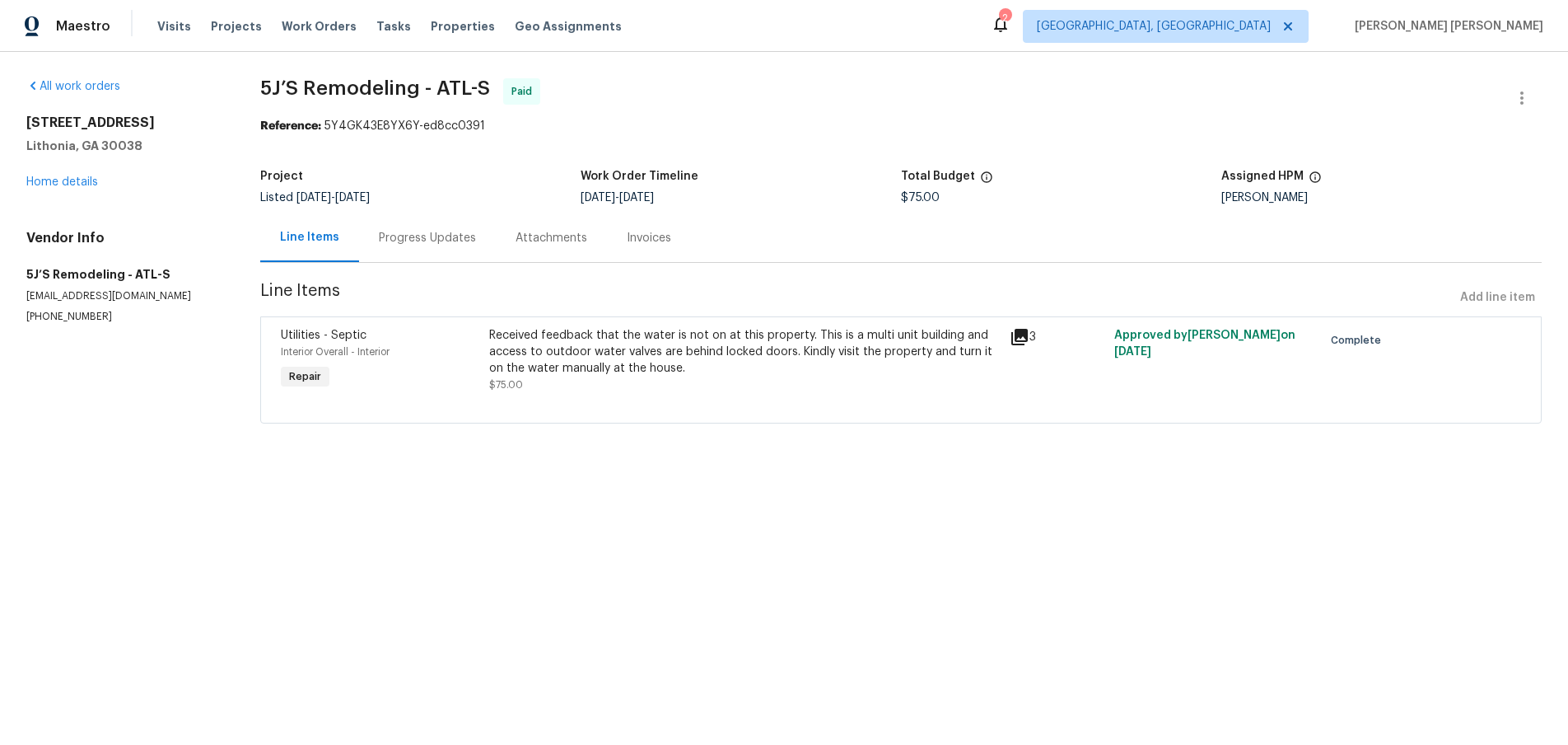
click at [1020, 336] on icon at bounding box center [1019, 336] width 17 height 17
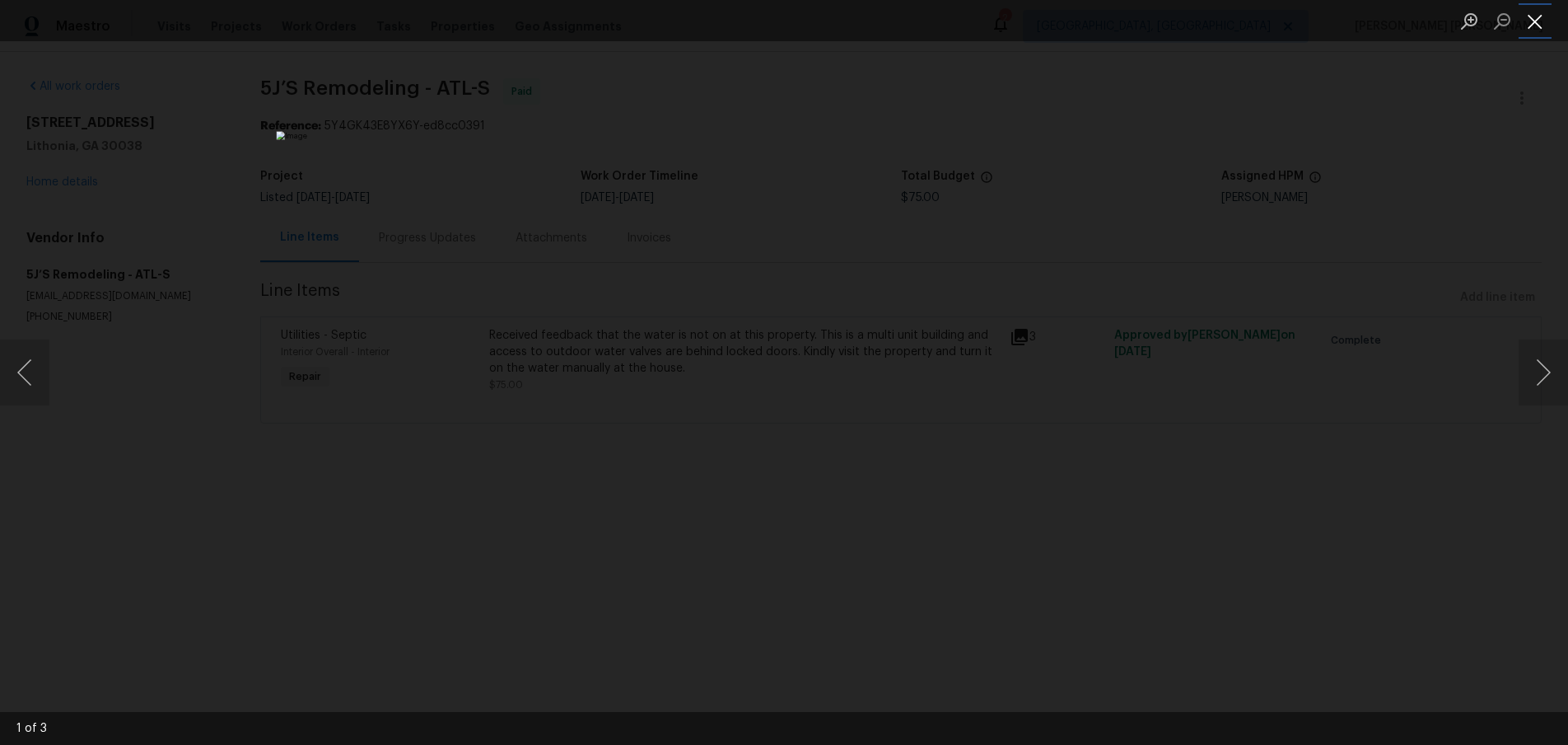
click at [1532, 22] on button "Close lightbox" at bounding box center [1536, 21] width 33 height 28
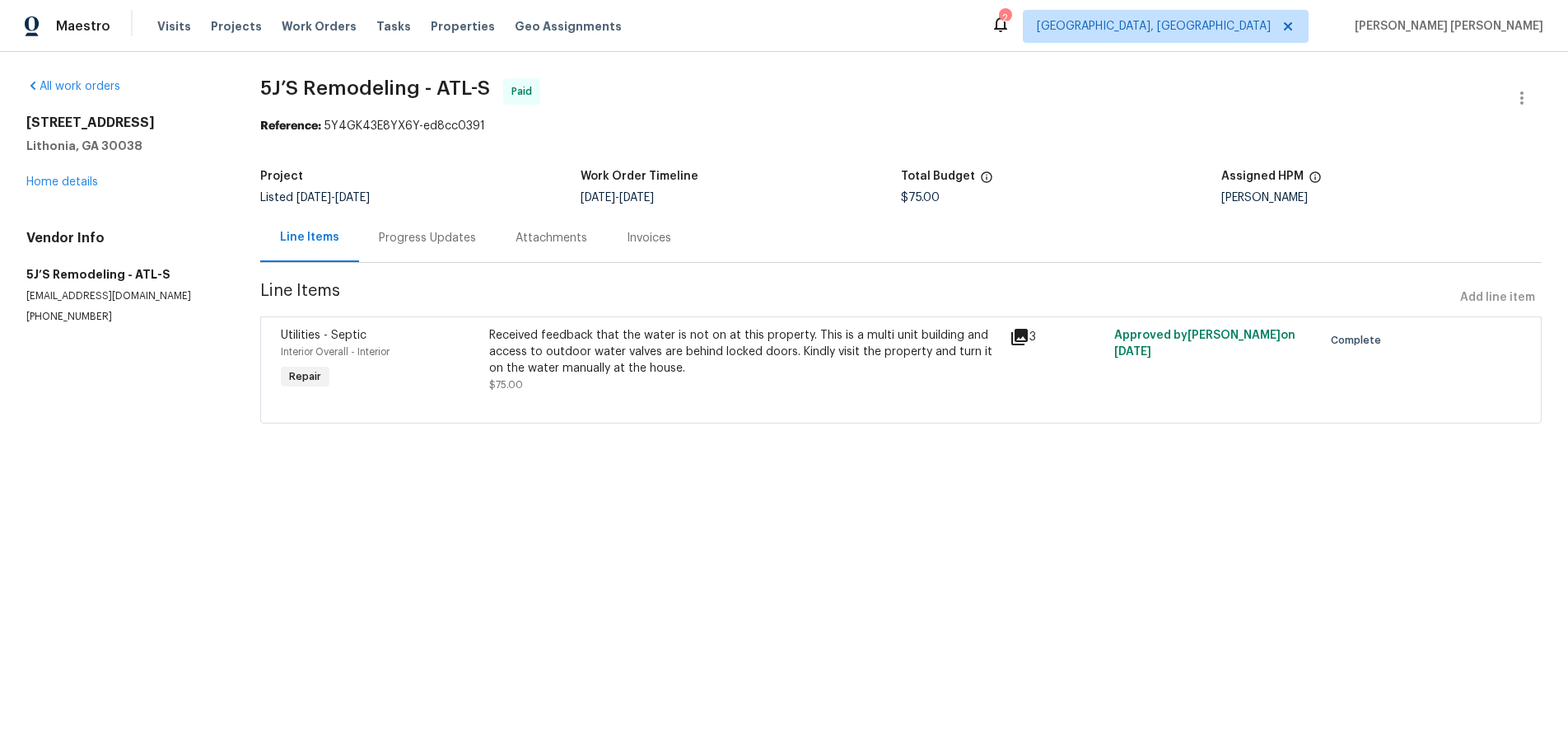
click at [98, 179] on div "3217 Fairington Dr Lithonia, GA 30038 Home details" at bounding box center [123, 152] width 194 height 75
click at [70, 178] on link "Home details" at bounding box center [62, 182] width 72 height 12
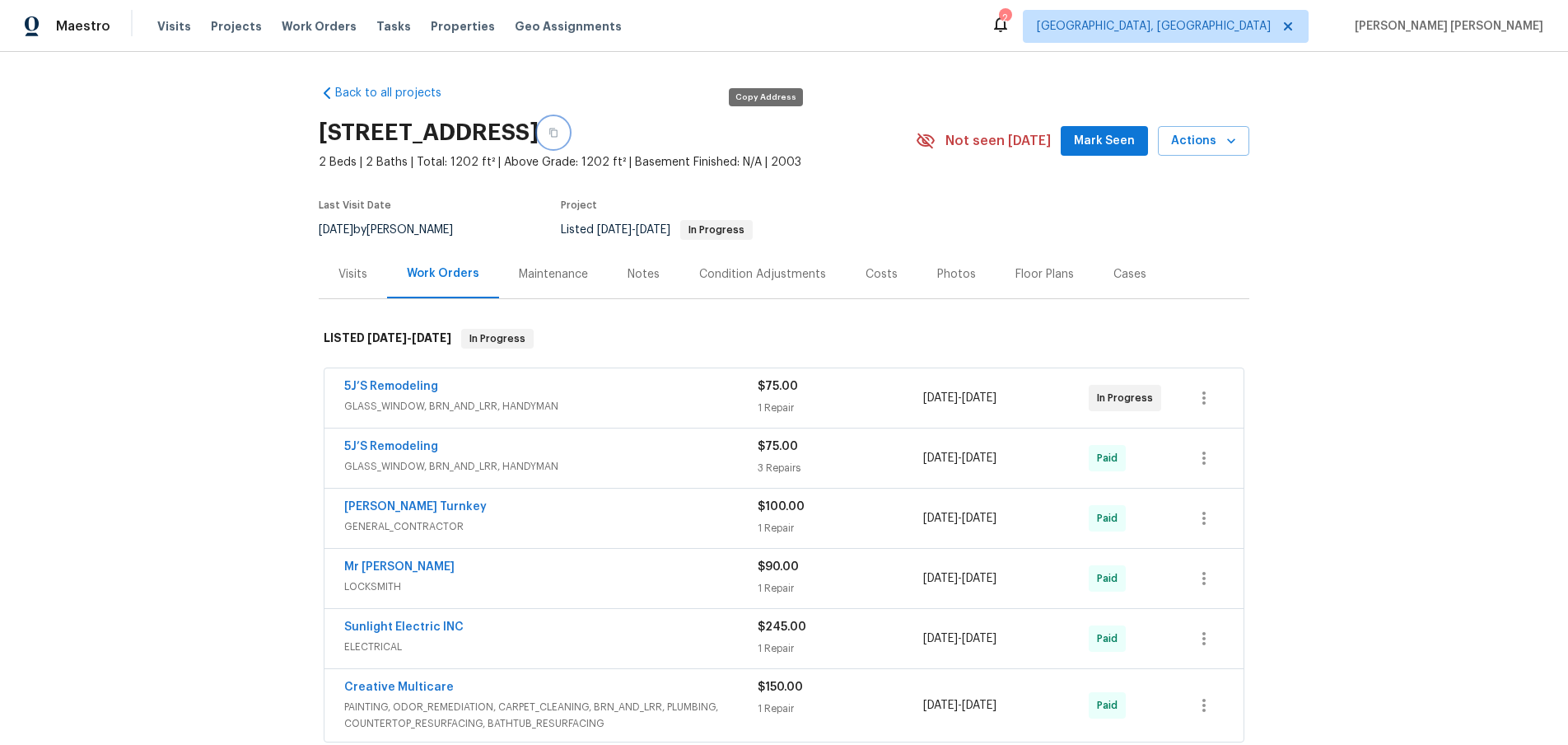
click at [559, 131] on icon "button" at bounding box center [554, 132] width 10 height 10
click at [350, 278] on div "Visits" at bounding box center [352, 273] width 28 height 17
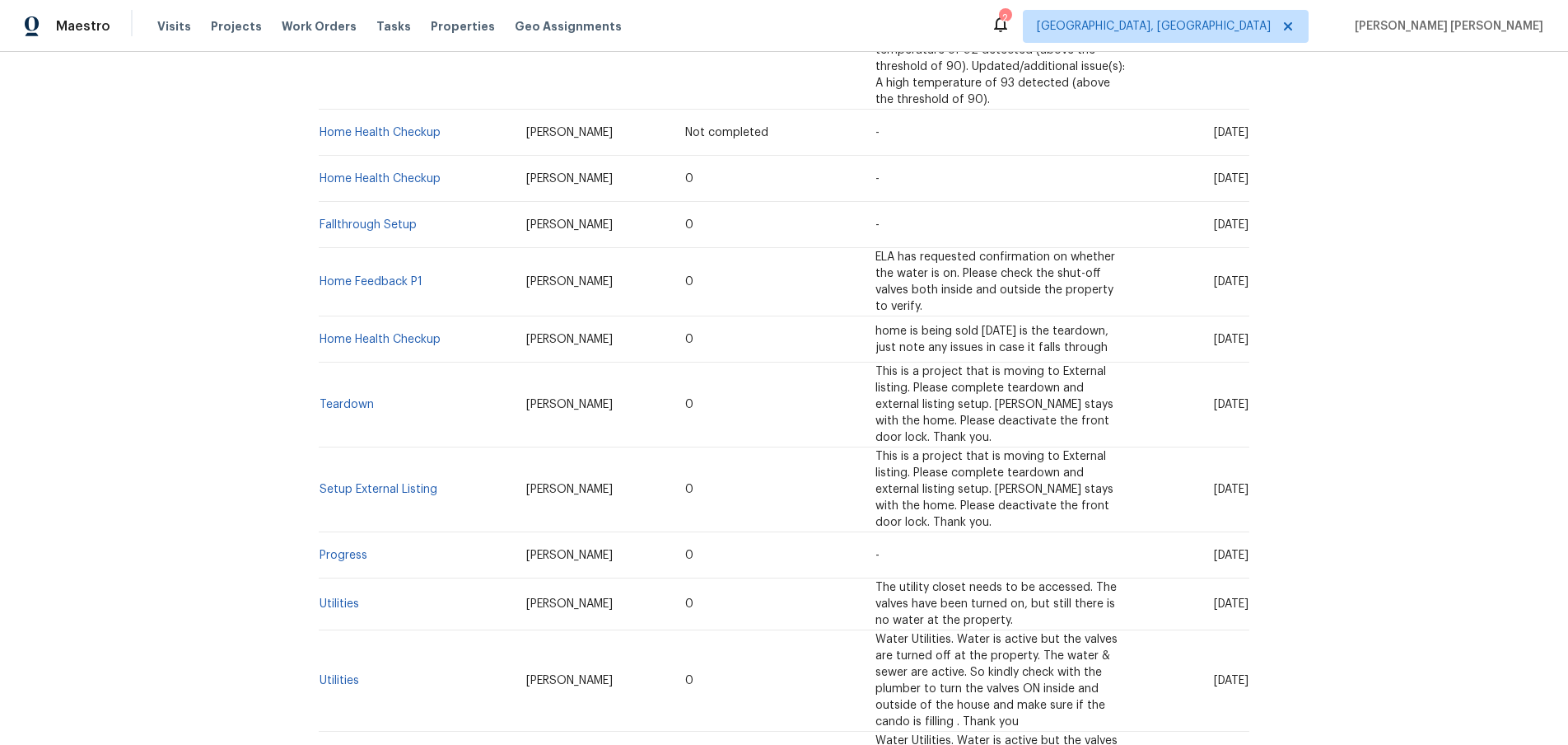
scroll to position [985, 0]
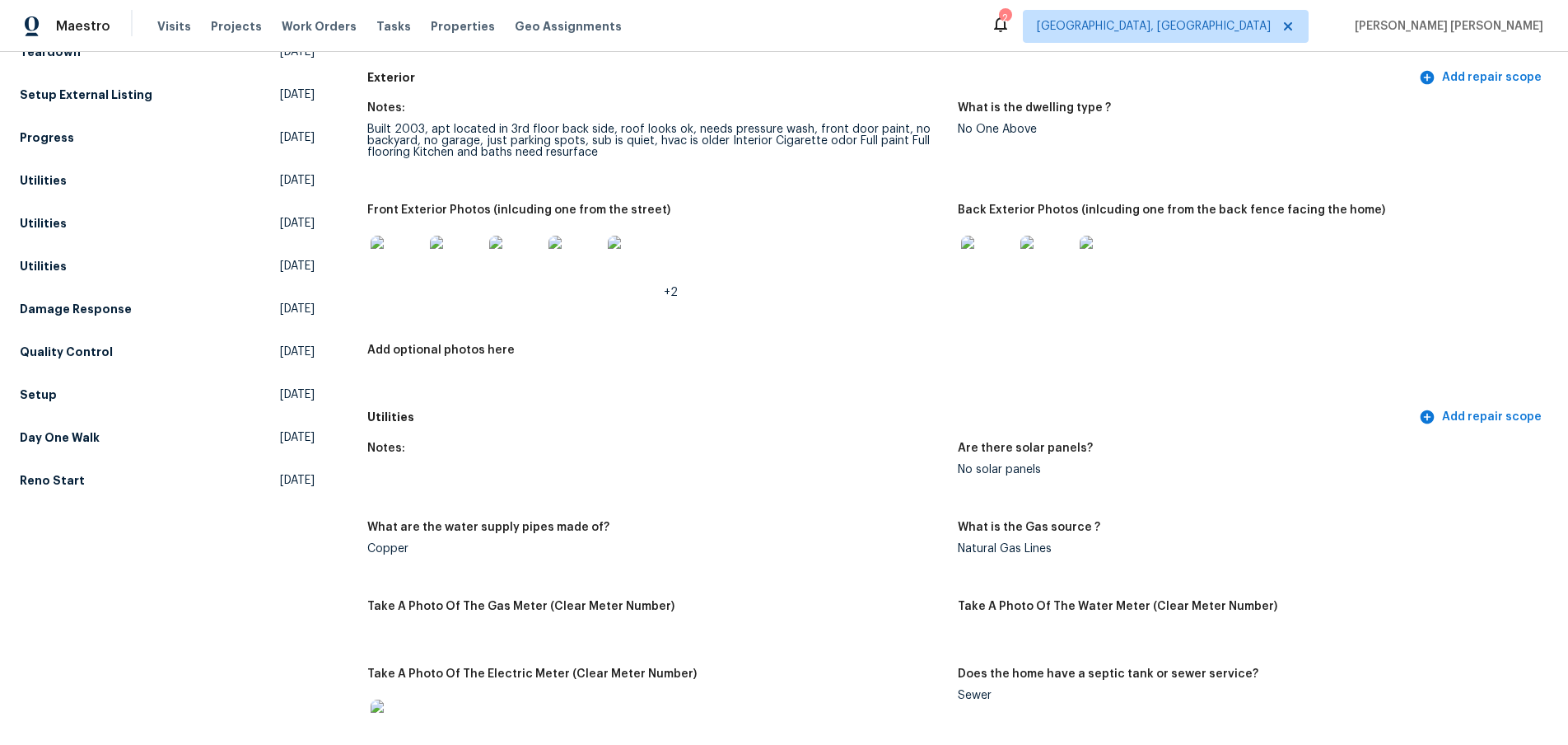
scroll to position [611, 0]
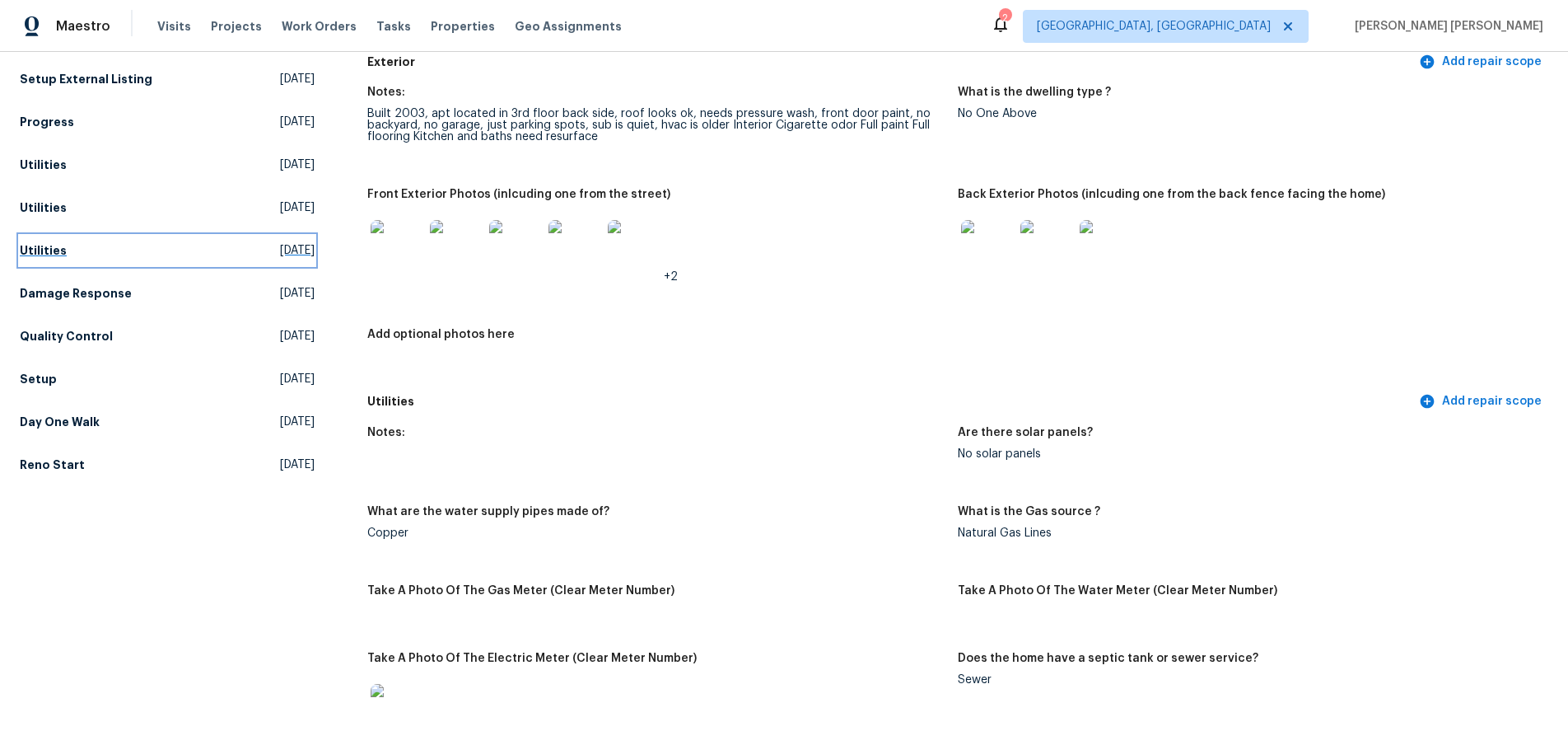
click at [45, 251] on h5 "Utilities" at bounding box center [43, 250] width 47 height 17
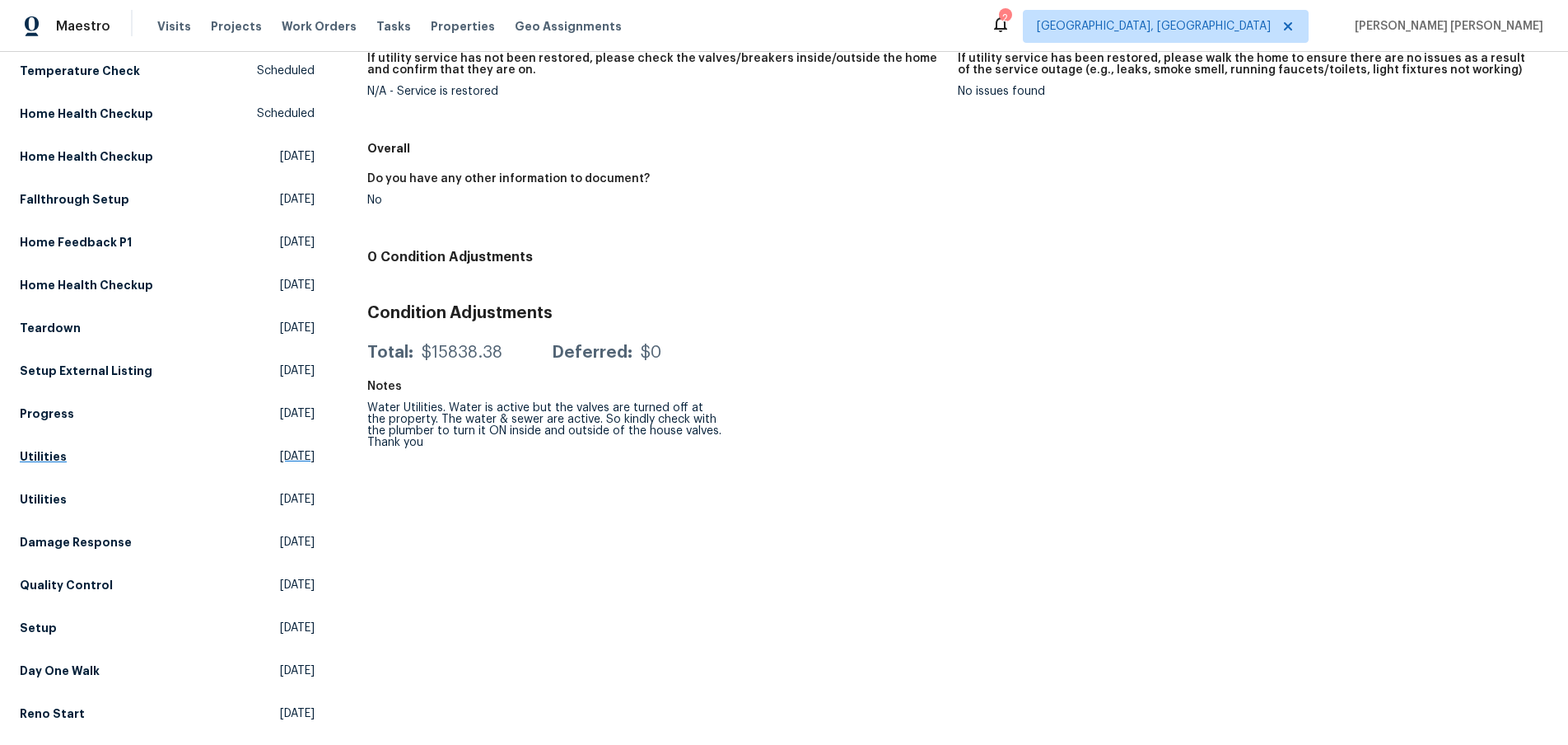
scroll to position [318, 0]
click at [49, 460] on h5 "Utilities" at bounding box center [43, 457] width 47 height 17
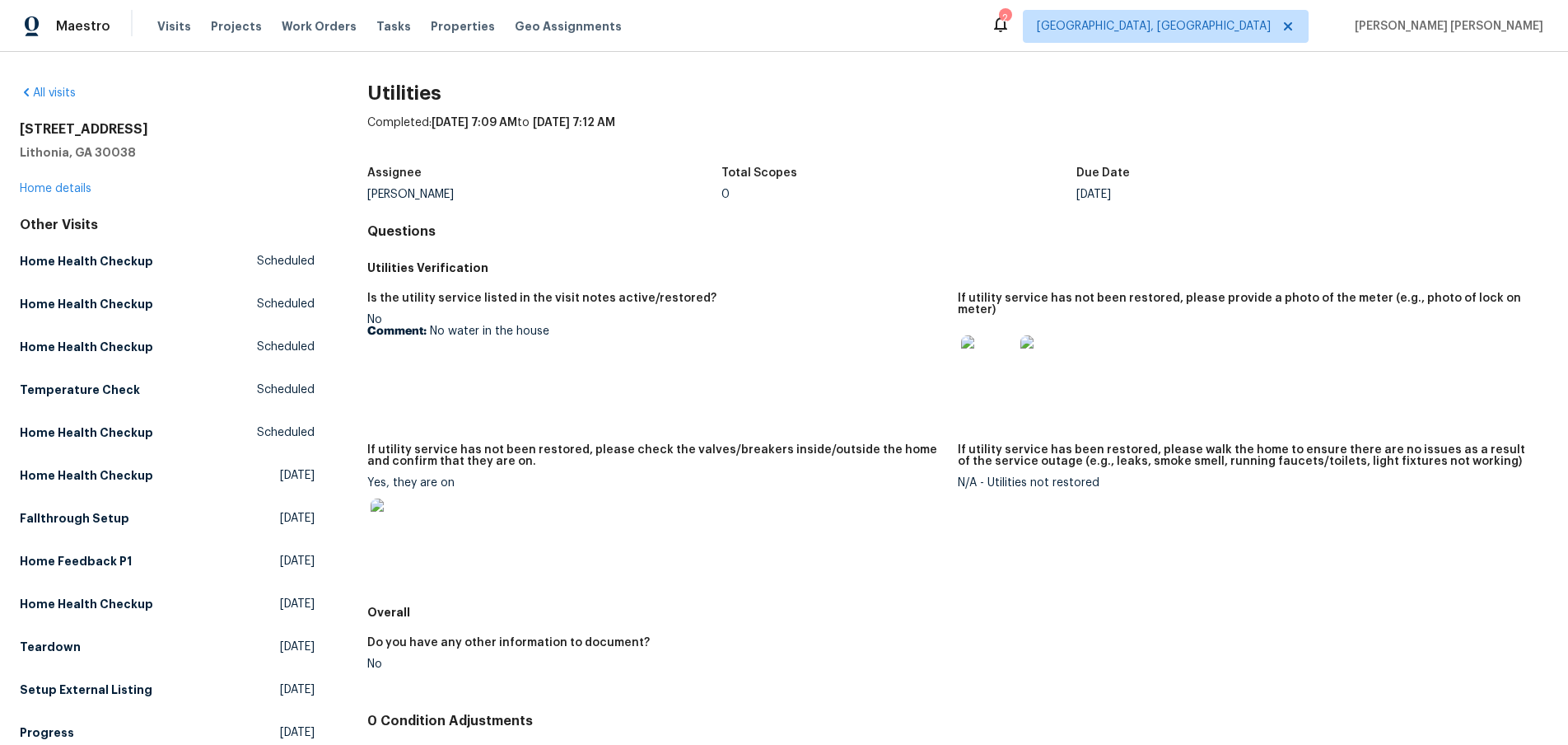
click at [414, 533] on img at bounding box center [397, 525] width 53 height 53
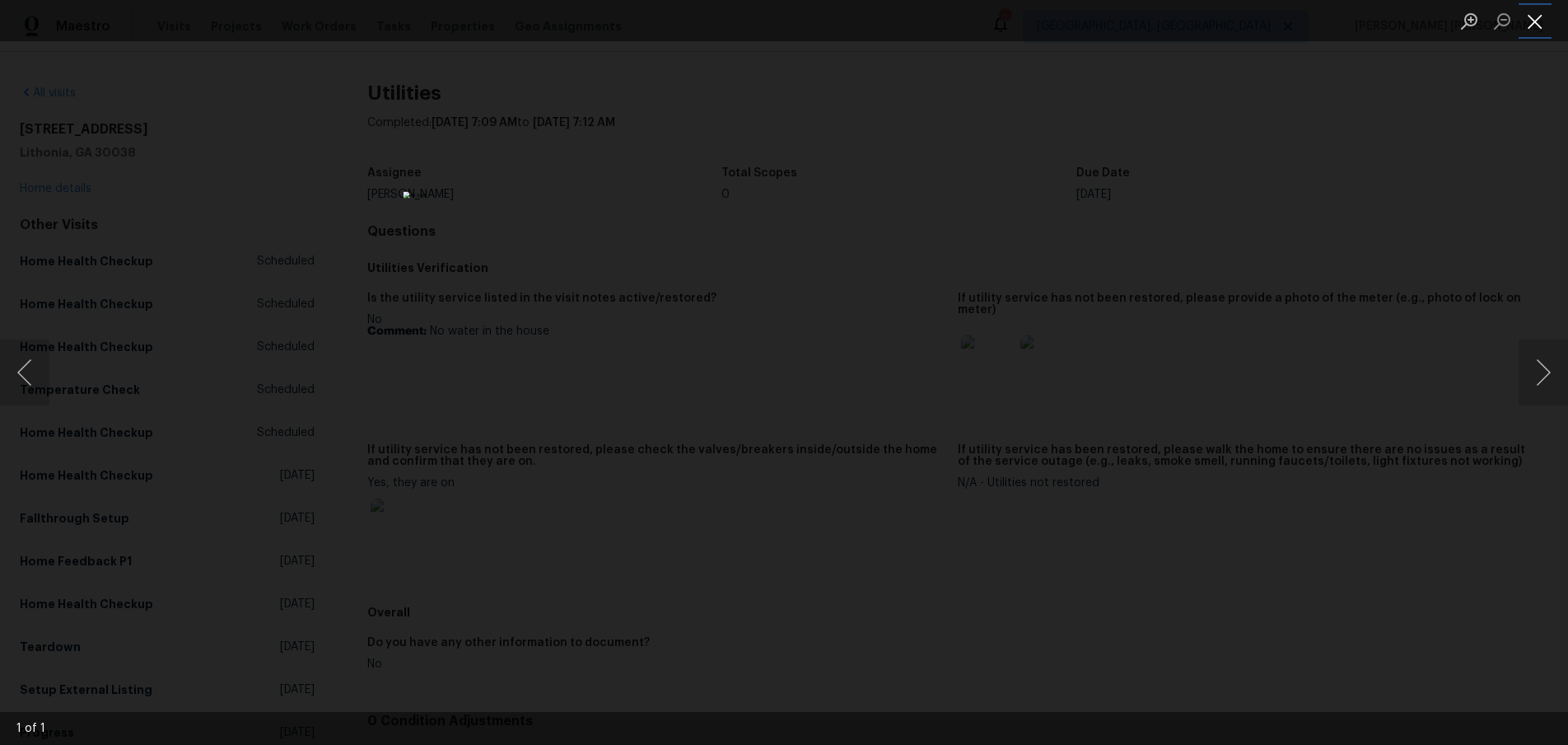
click at [1541, 25] on button "Close lightbox" at bounding box center [1536, 21] width 33 height 28
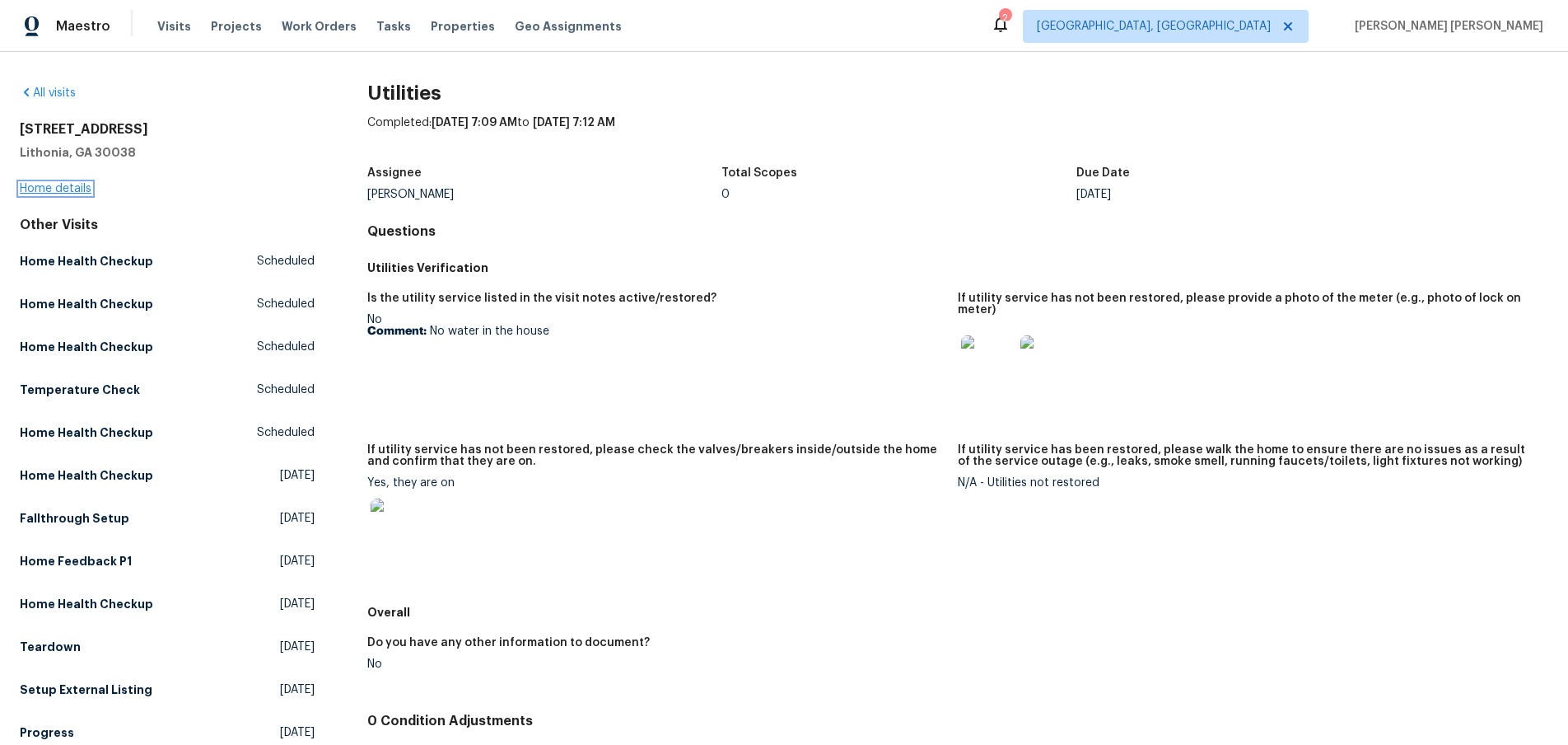
click at [80, 185] on link "Home details" at bounding box center [55, 189] width 72 height 12
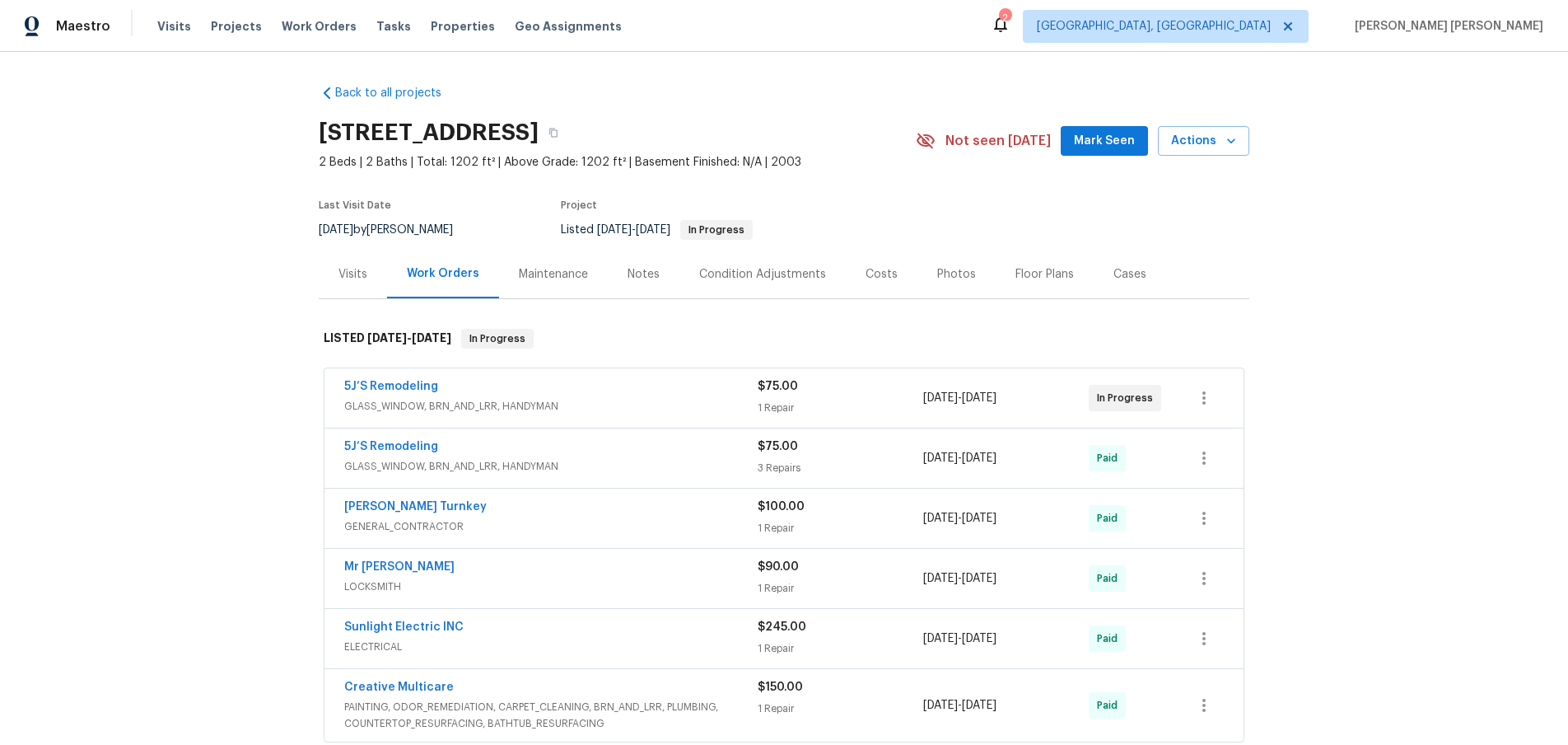
click at [354, 273] on div "Visits" at bounding box center [352, 273] width 28 height 17
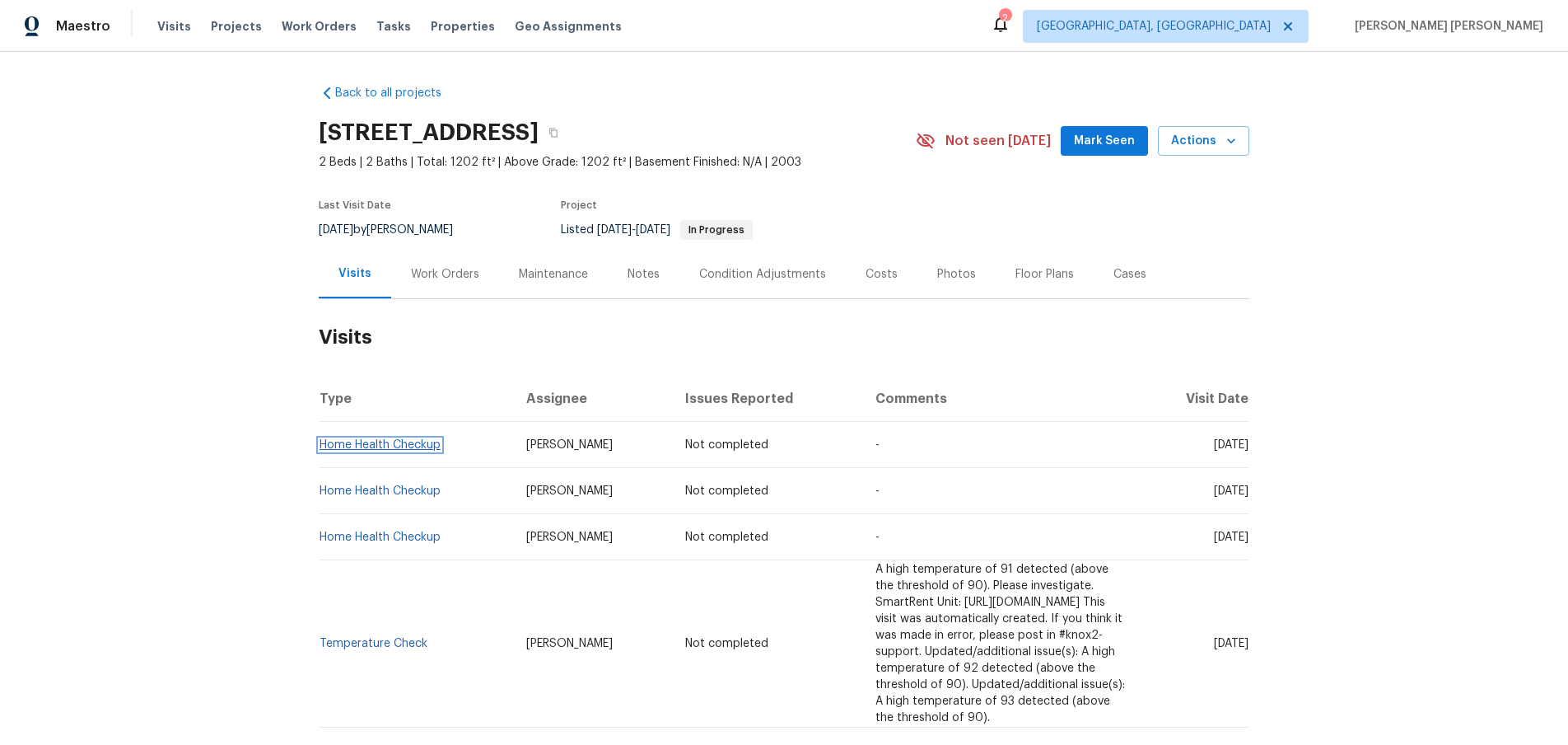
click at [359, 449] on link "Home Health Checkup" at bounding box center [380, 445] width 122 height 12
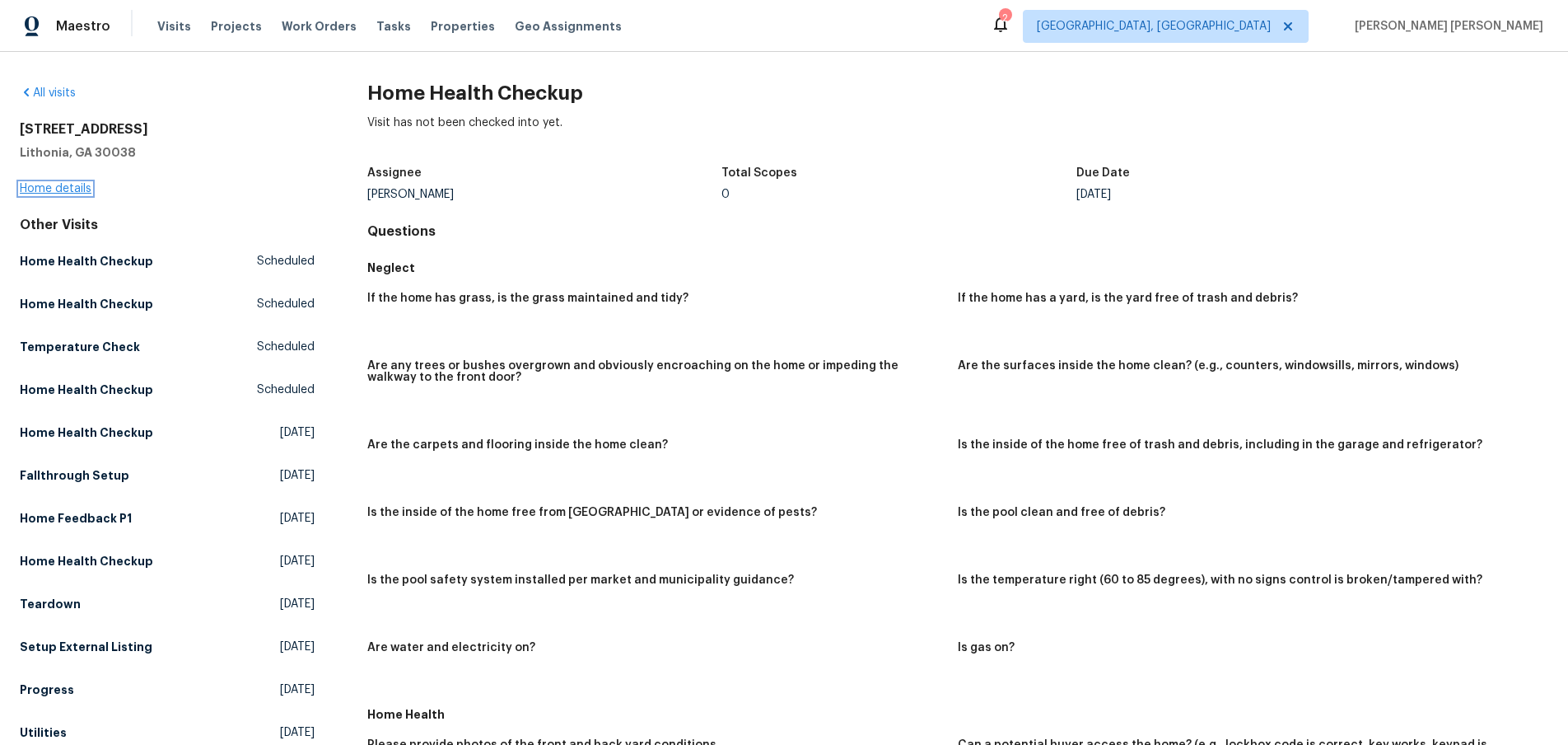
click at [73, 186] on link "Home details" at bounding box center [55, 189] width 72 height 12
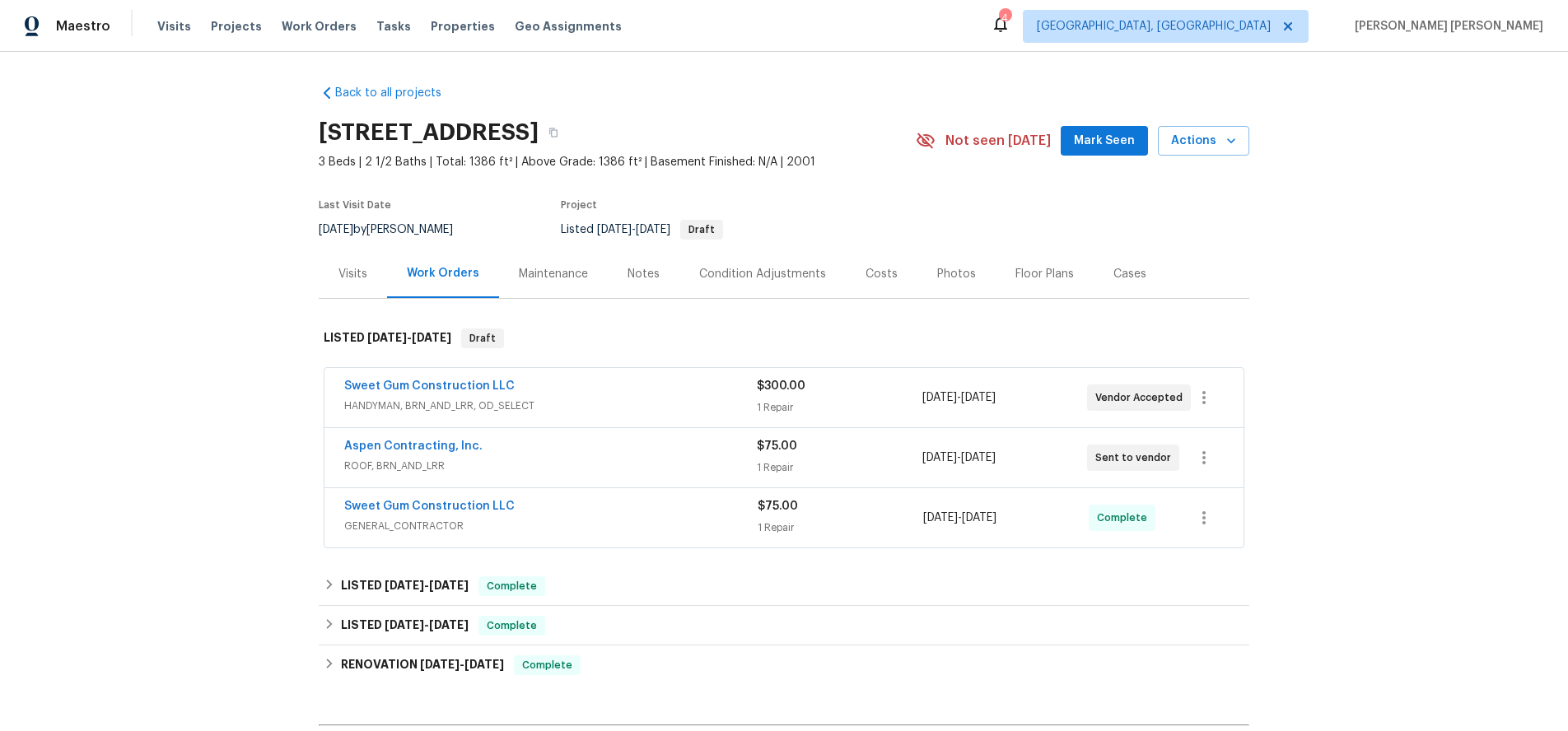
click at [760, 443] on span "$75.00" at bounding box center [776, 447] width 40 height 12
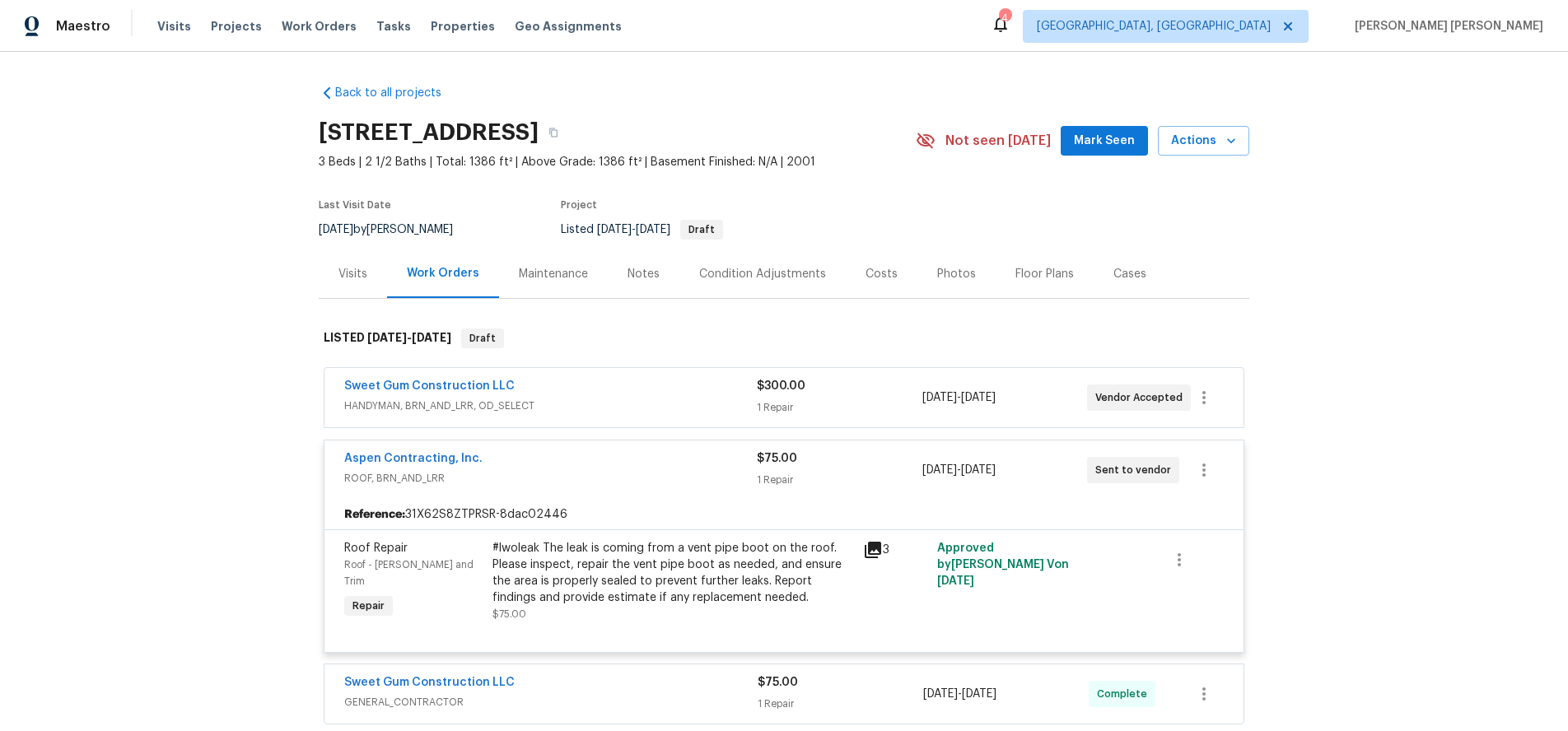
click at [878, 552] on icon at bounding box center [873, 550] width 20 height 20
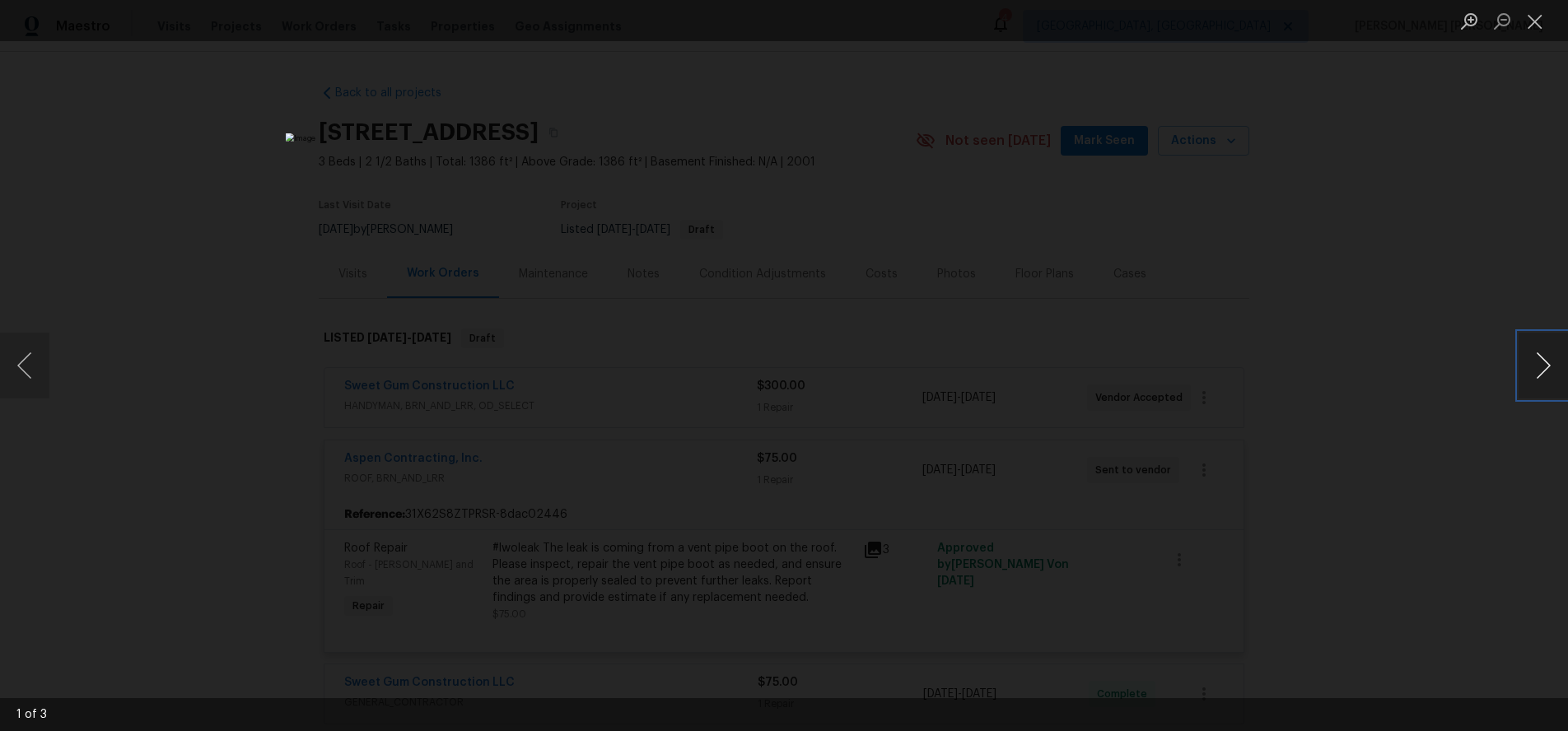
click at [1542, 378] on button "Next image" at bounding box center [1544, 366] width 49 height 66
click at [1454, 423] on div "Lightbox" at bounding box center [784, 366] width 1568 height 731
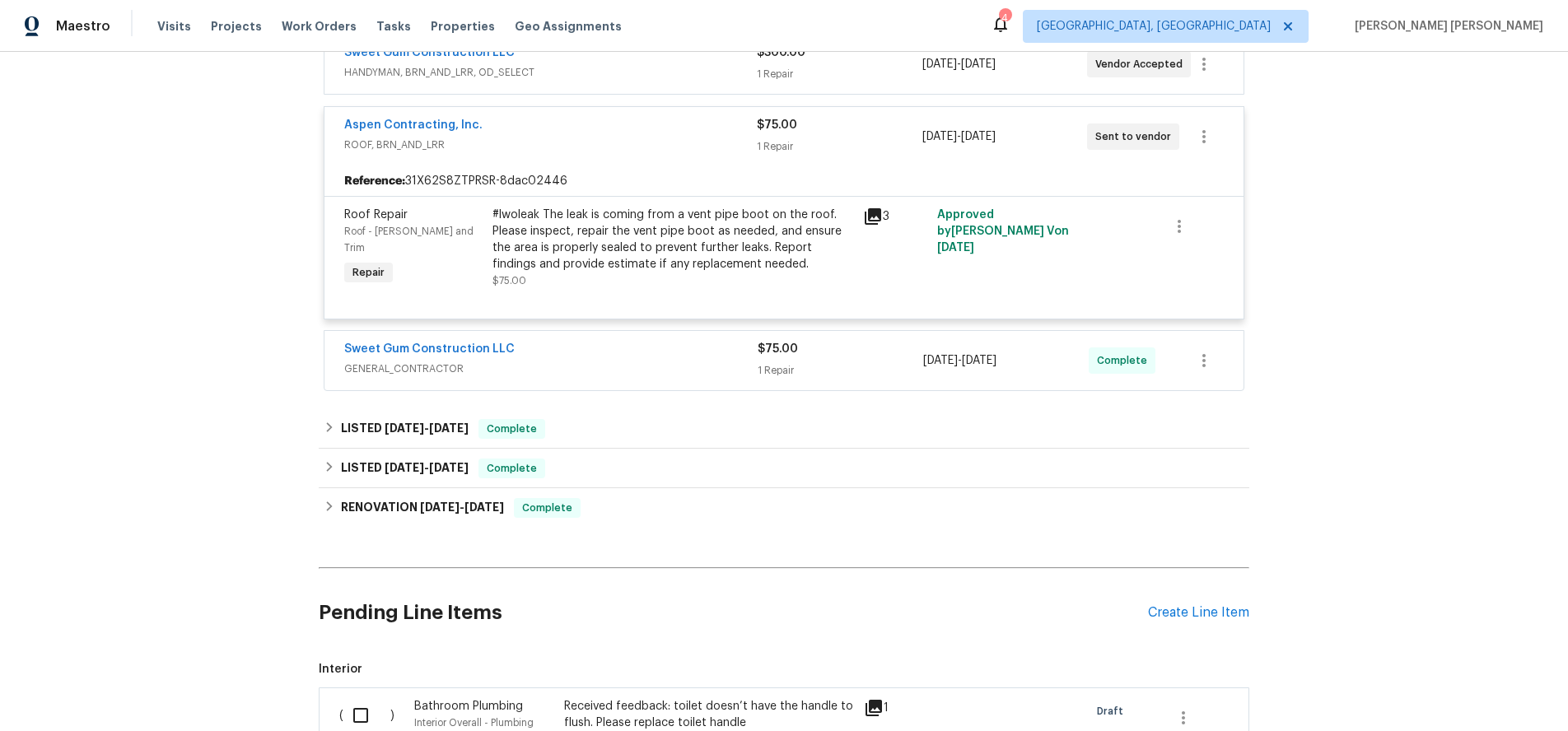
scroll to position [364, 0]
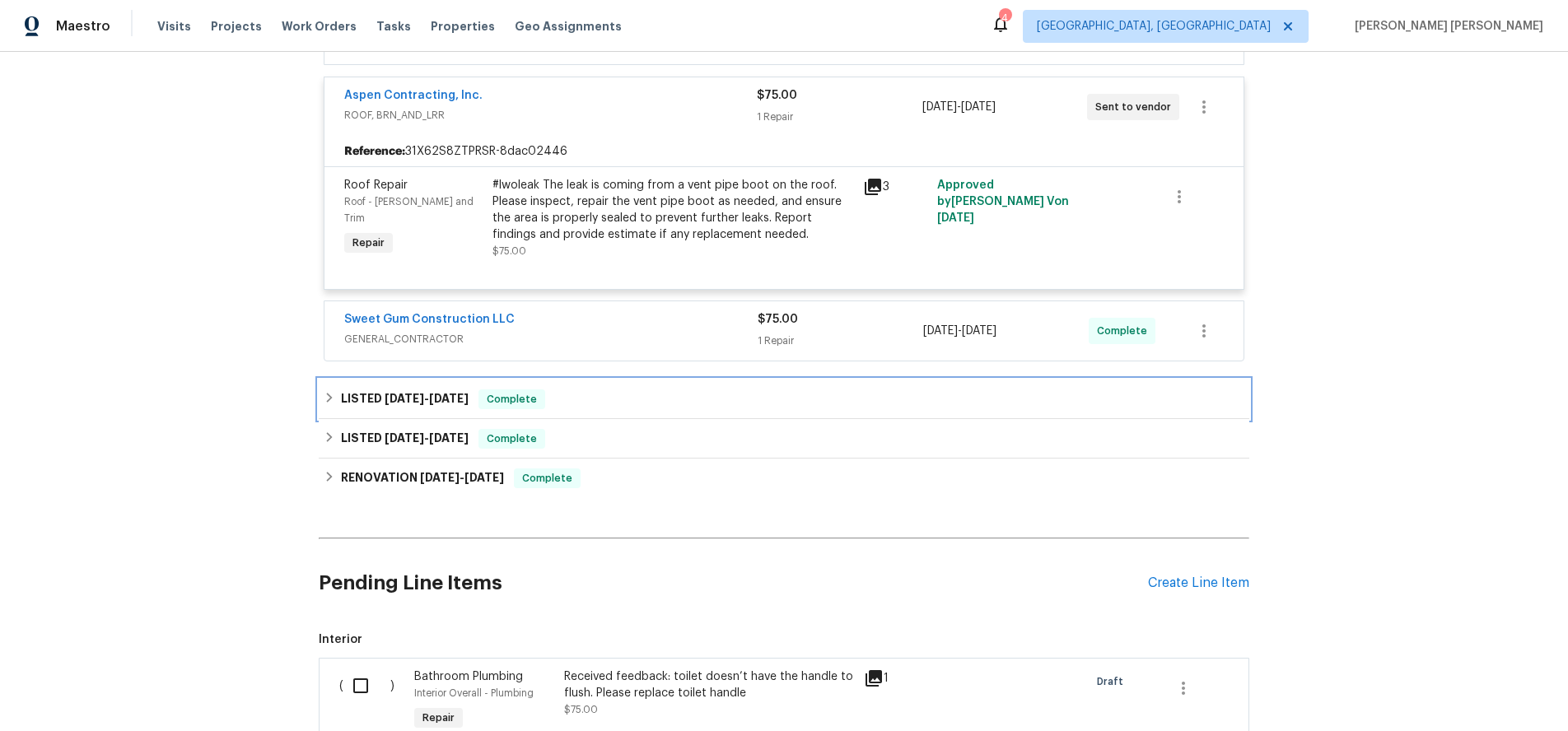
click at [318, 401] on div "LISTED [DATE] - [DATE] Complete" at bounding box center [784, 399] width 931 height 39
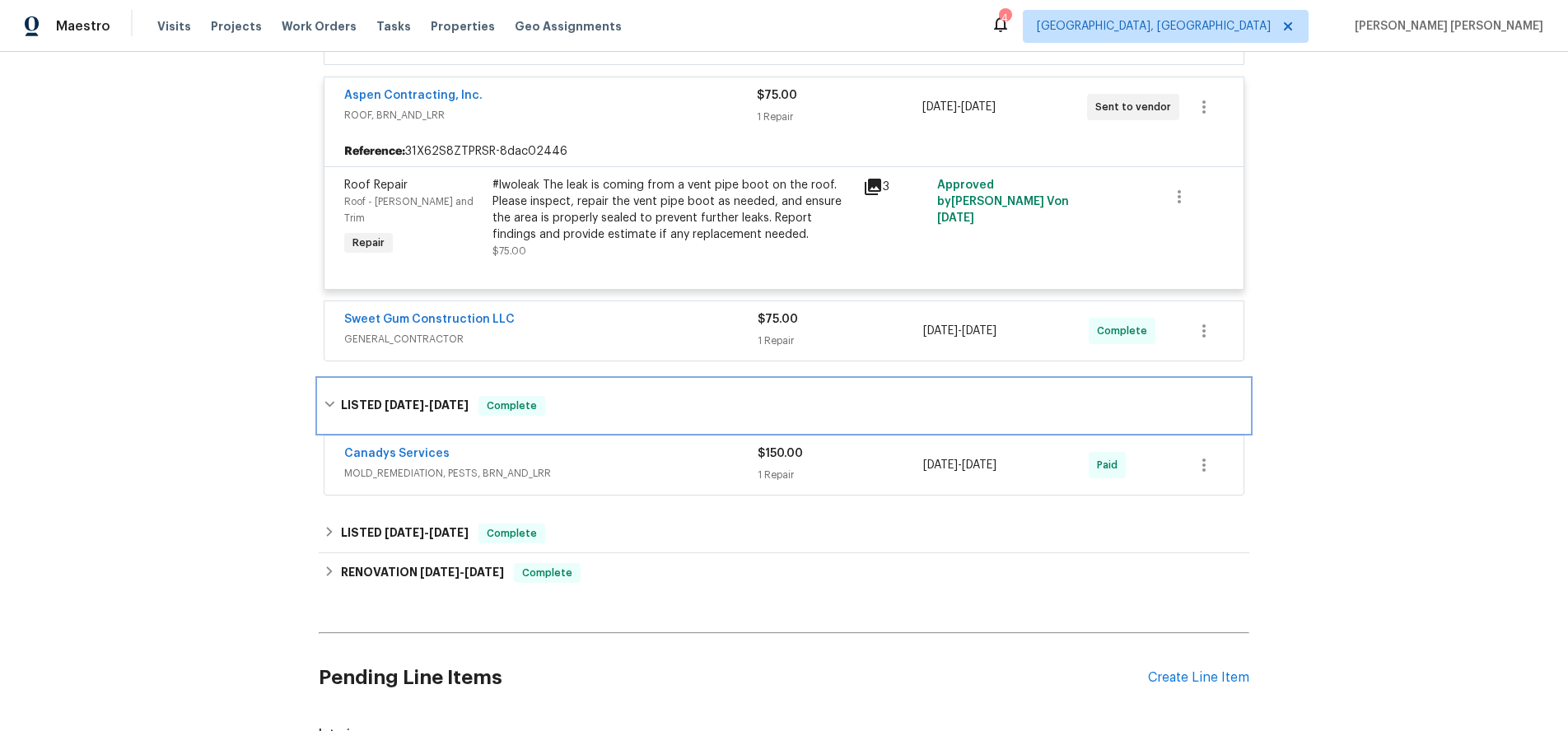
scroll to position [382, 0]
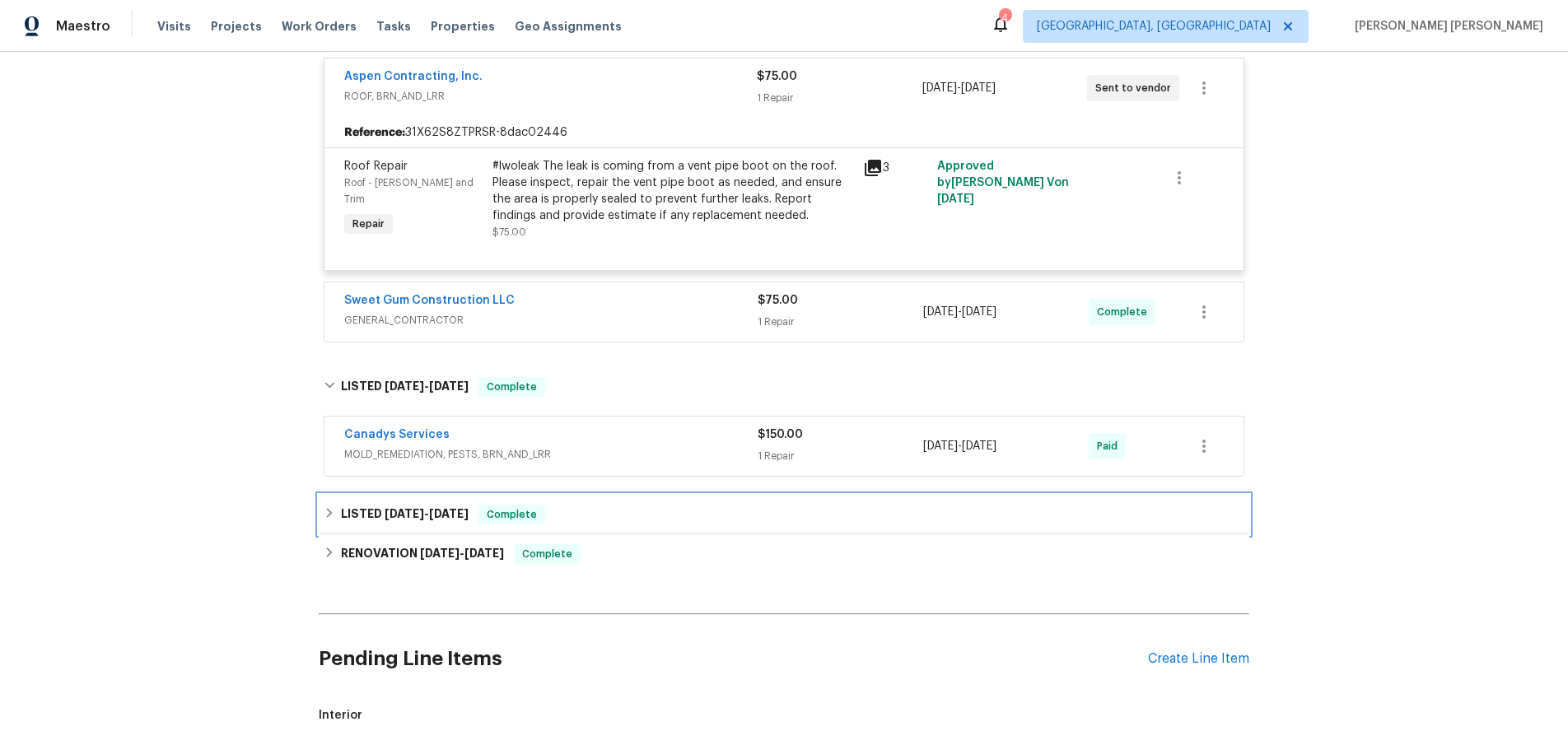
click at [324, 513] on icon at bounding box center [329, 513] width 12 height 12
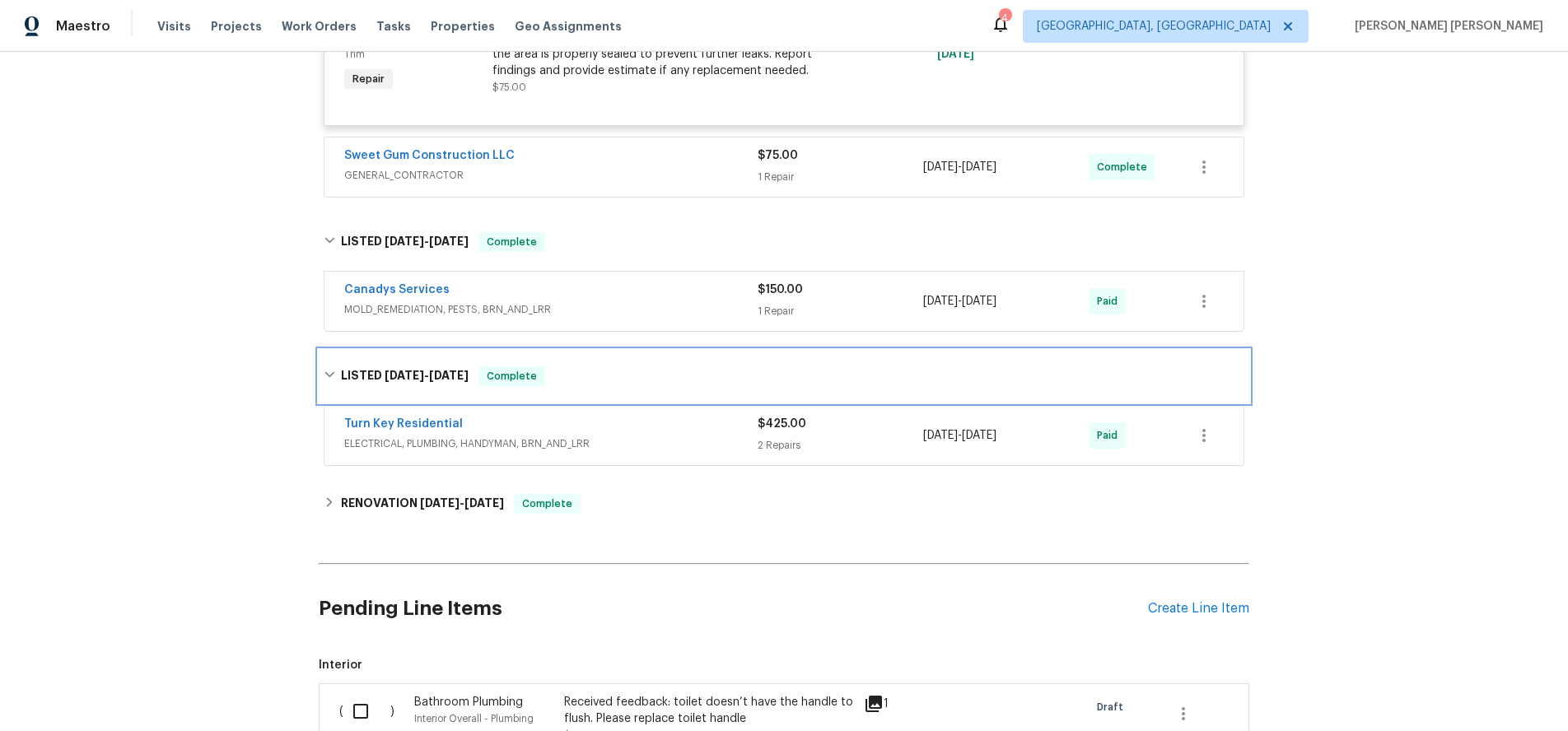
scroll to position [532, 0]
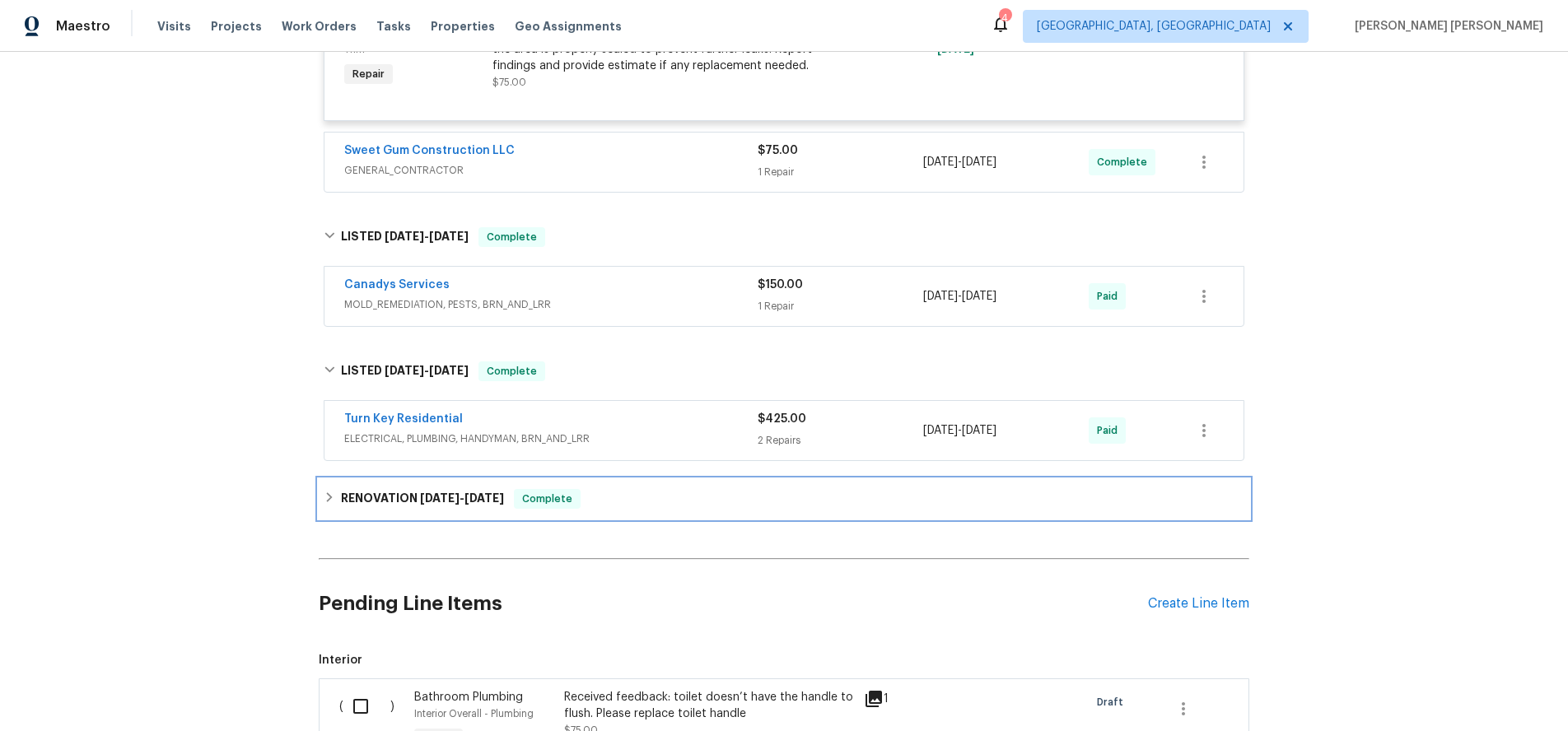
drag, startPoint x: 340, startPoint y: 500, endPoint x: 352, endPoint y: 493, distance: 13.9
click at [341, 500] on h6 "RENOVATION [DATE] - [DATE]" at bounding box center [422, 499] width 163 height 20
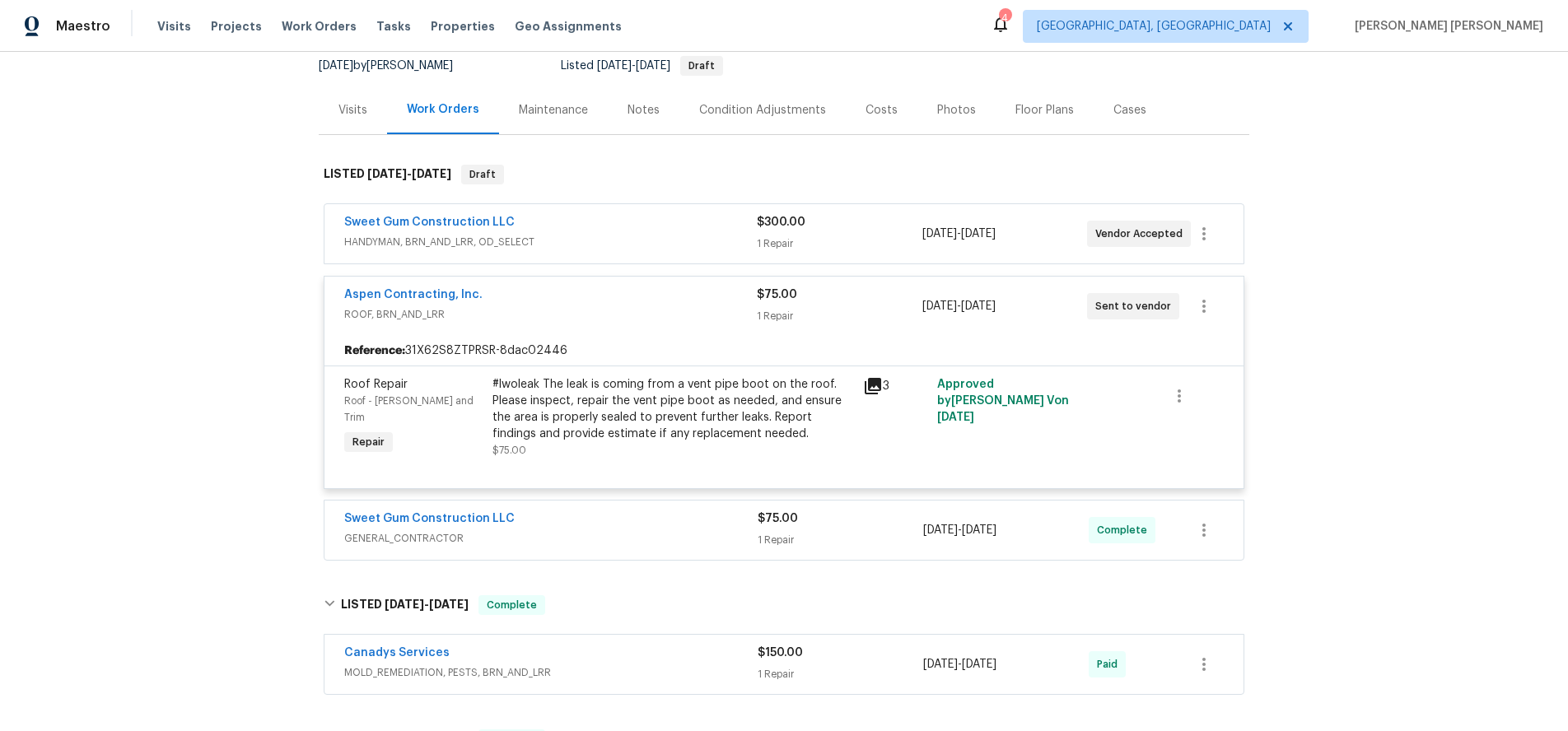
scroll to position [219, 0]
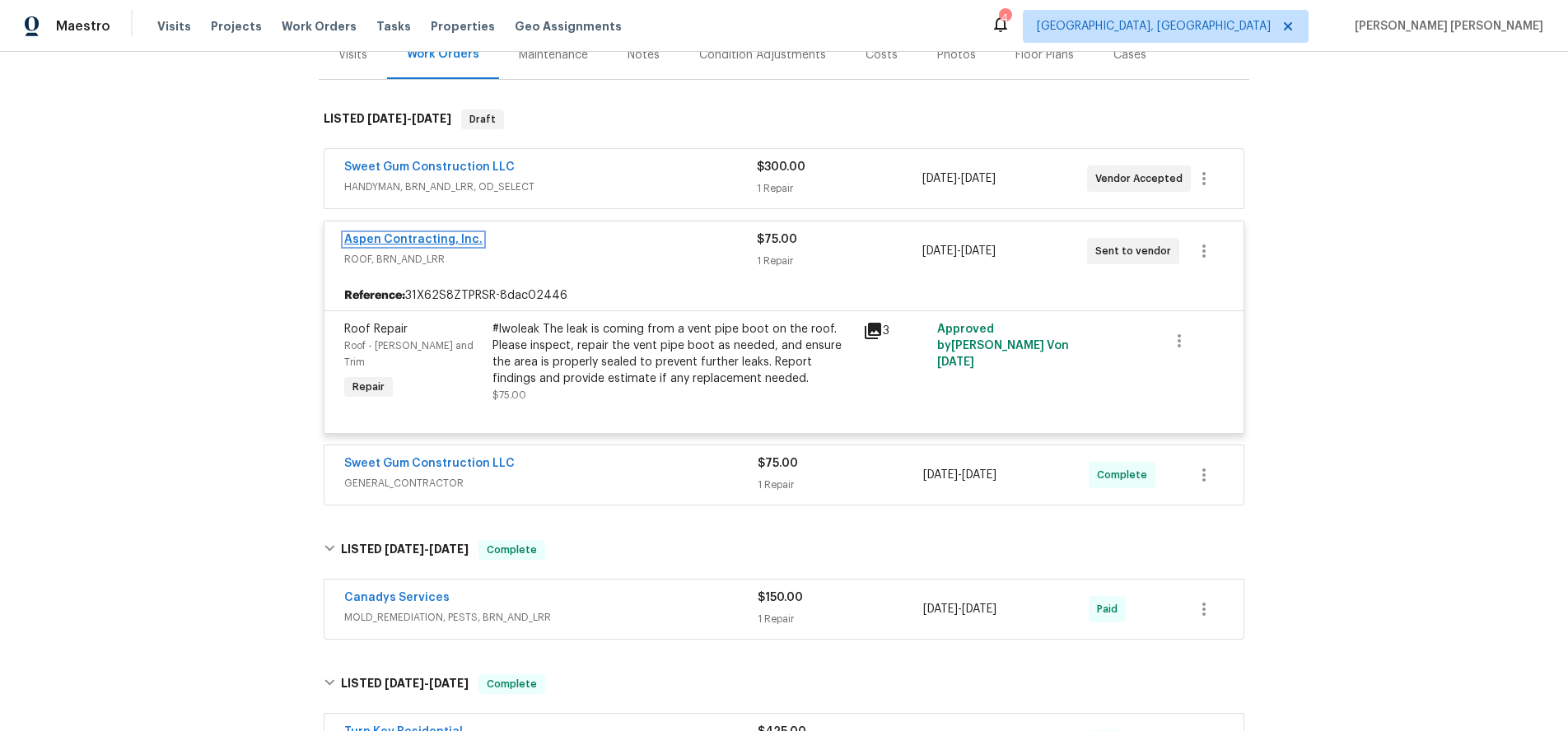
click at [444, 235] on link "Aspen Contracting, Inc." at bounding box center [413, 240] width 138 height 12
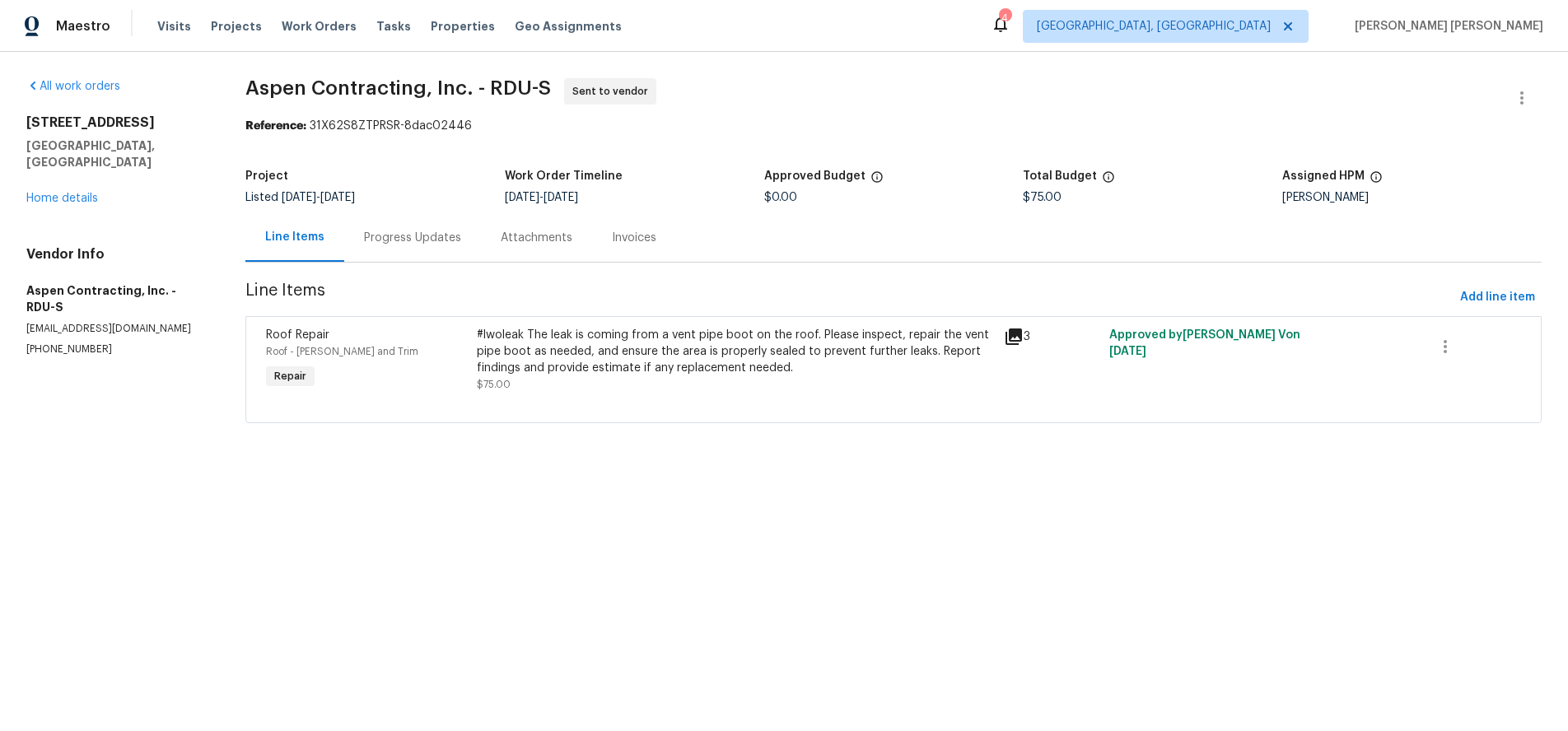
click at [681, 369] on div "#lwoleak The leak is coming from a vent pipe boot on the roof. Please inspect, …" at bounding box center [736, 352] width 517 height 49
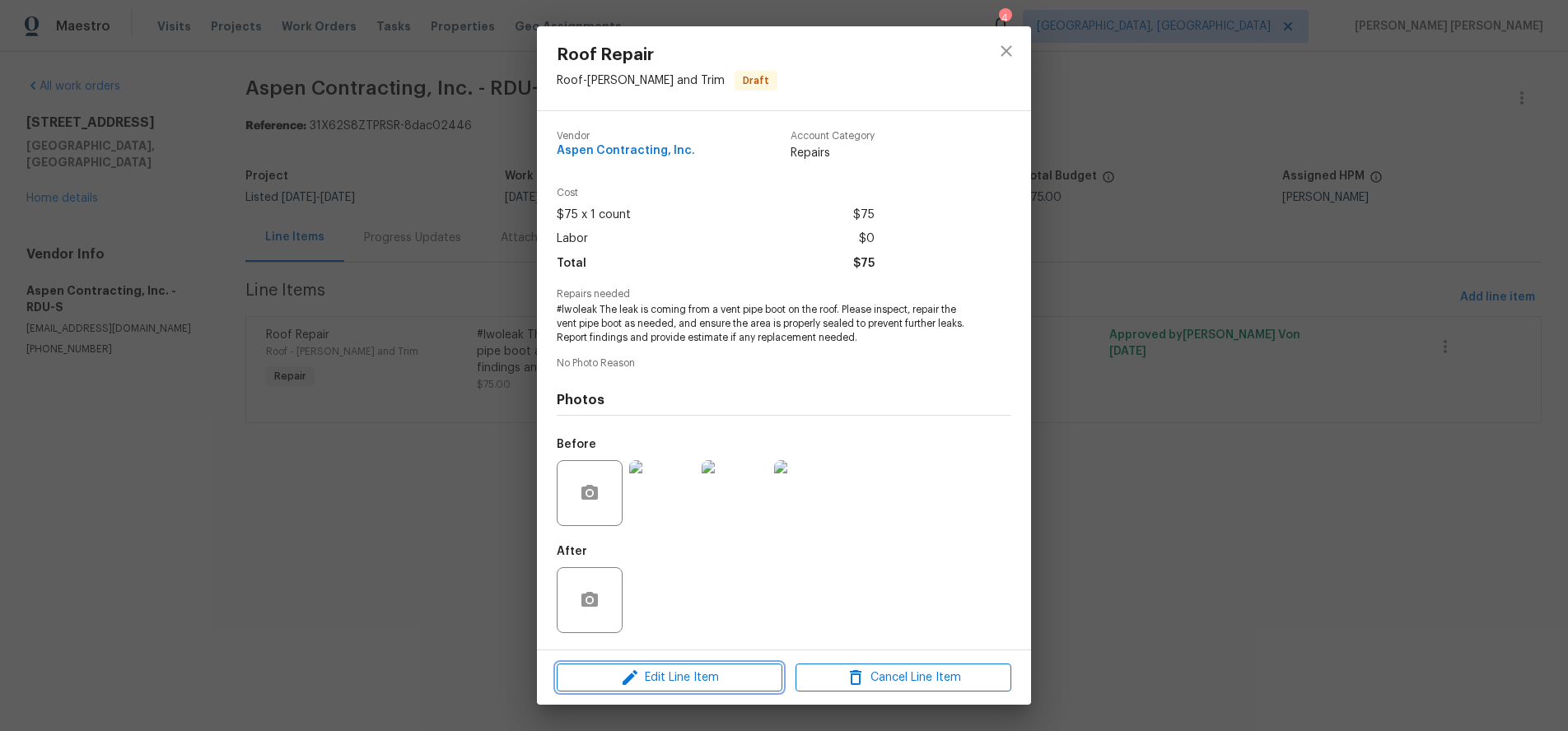
click at [713, 674] on span "Edit Line Item" at bounding box center [669, 678] width 216 height 21
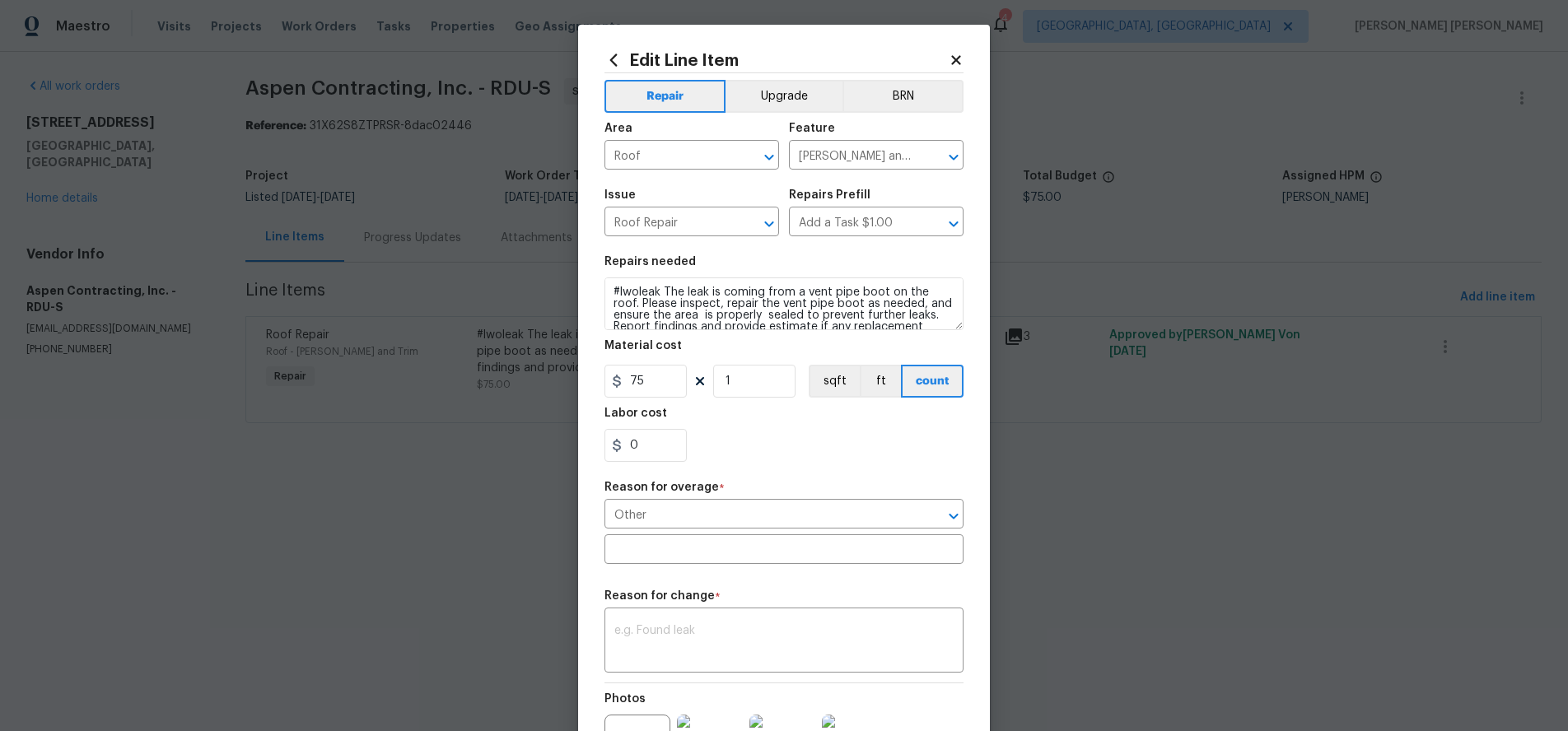
click at [958, 54] on icon at bounding box center [956, 60] width 15 height 15
